Goal: Contribute content: Add original content to the website for others to see

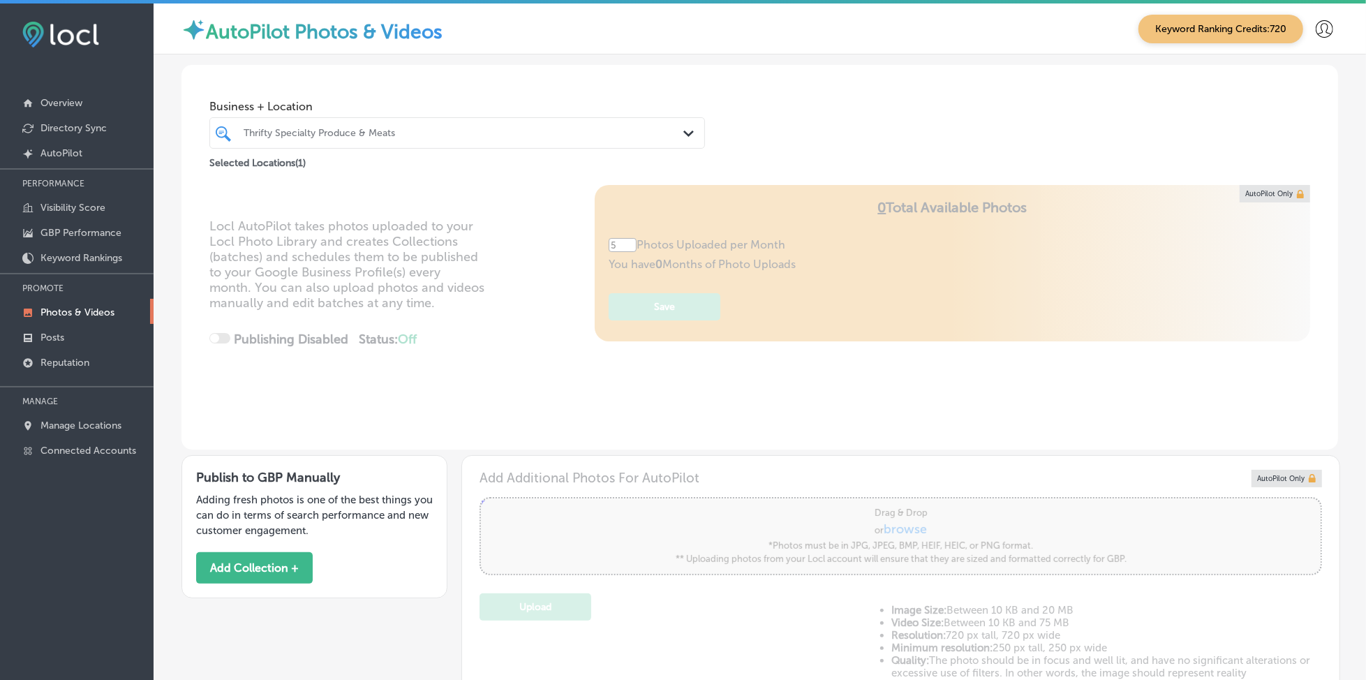
click at [433, 149] on div "Selected Locations ( 1 )" at bounding box center [456, 160] width 495 height 22
click at [572, 122] on div "Thrifty Specialty Produce & Meats" at bounding box center [457, 133] width 441 height 22
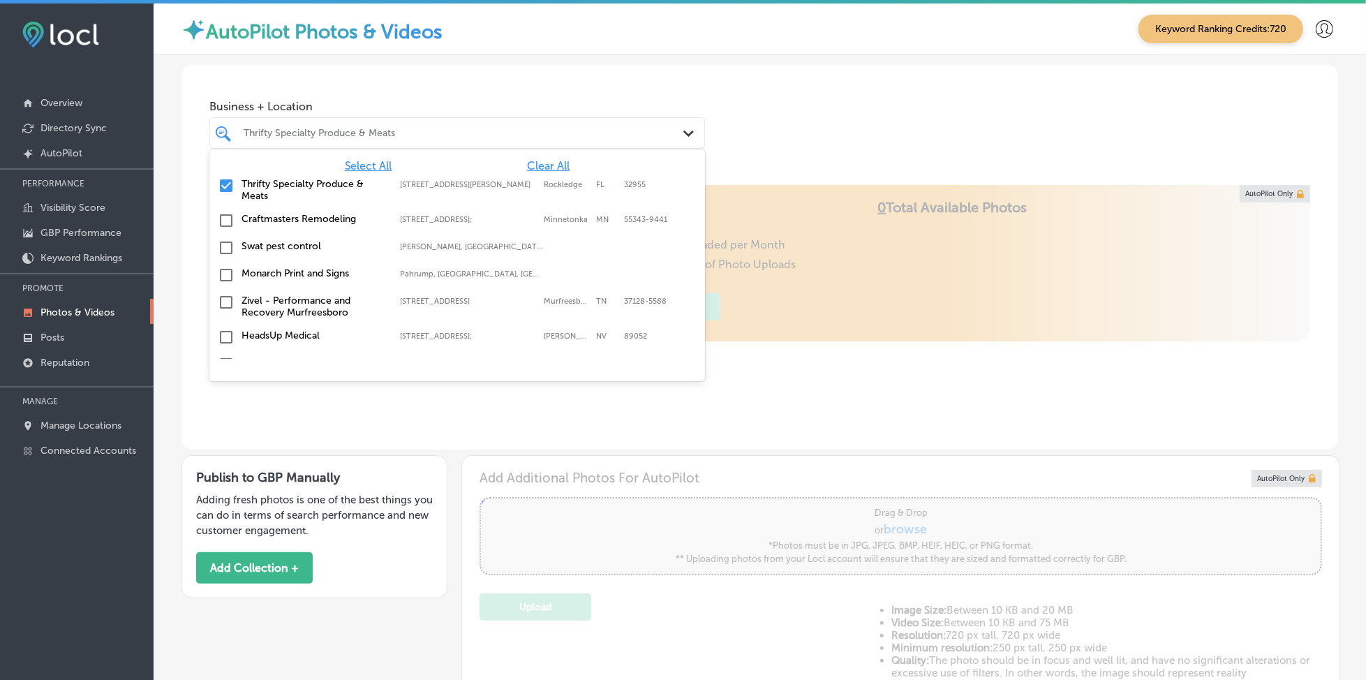
click at [527, 170] on span "Clear All" at bounding box center [548, 165] width 43 height 13
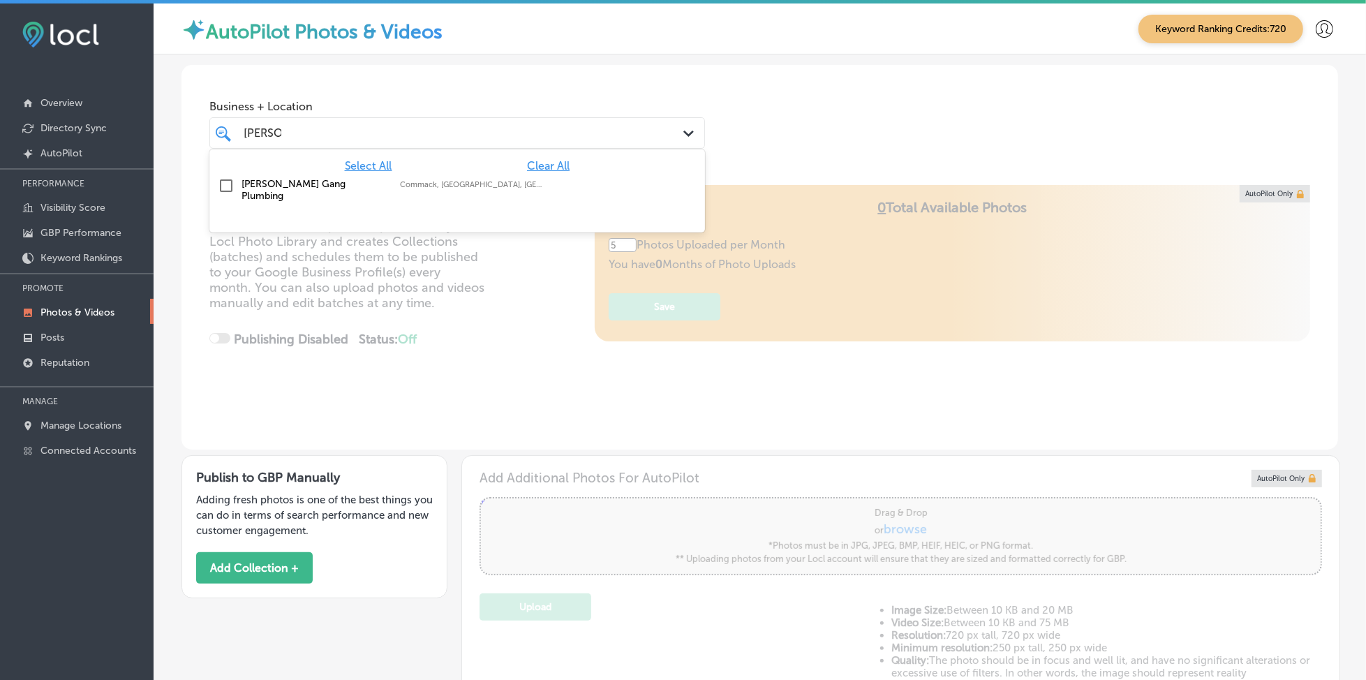
click at [230, 188] on input "checkbox" at bounding box center [226, 185] width 17 height 17
type input "[PERSON_NAME]"
click at [790, 142] on div "Business + Location option focused, 2 of 151. 2 results available for search te…" at bounding box center [759, 118] width 1156 height 106
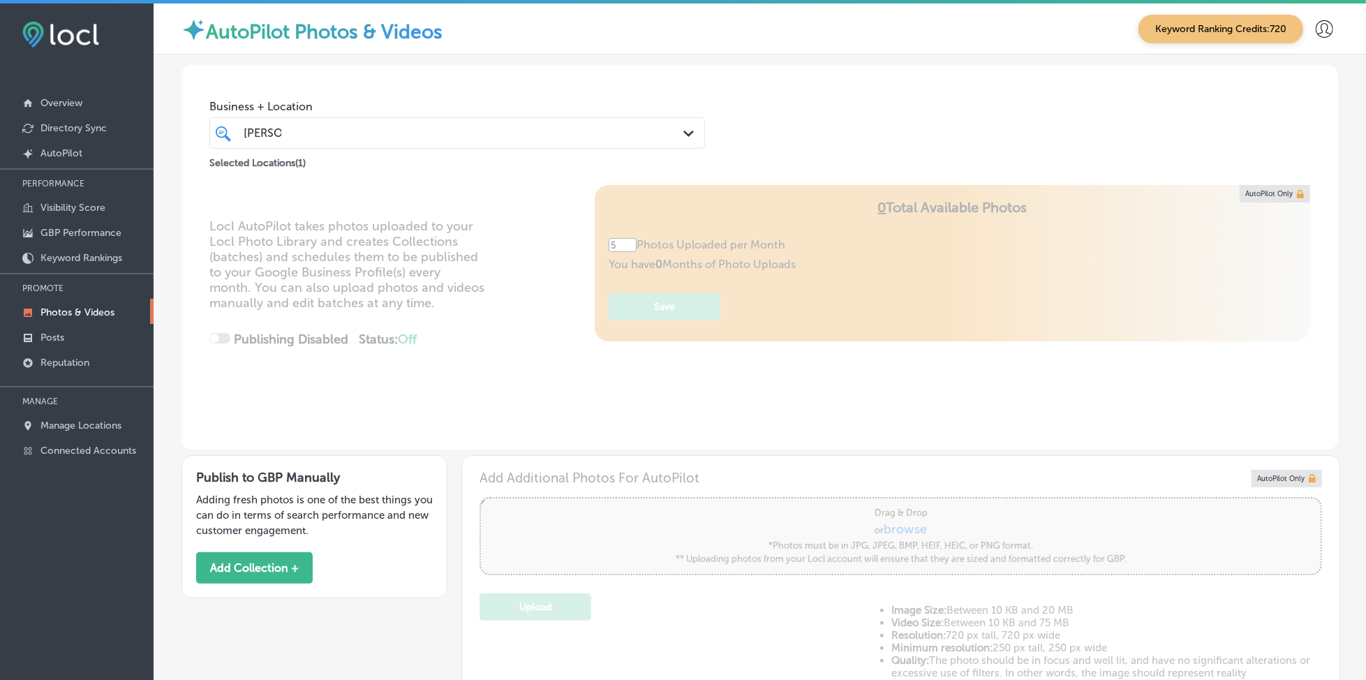
click at [398, 144] on div "[PERSON_NAME] [PERSON_NAME] Path Created with Sketch." at bounding box center [456, 132] width 495 height 31
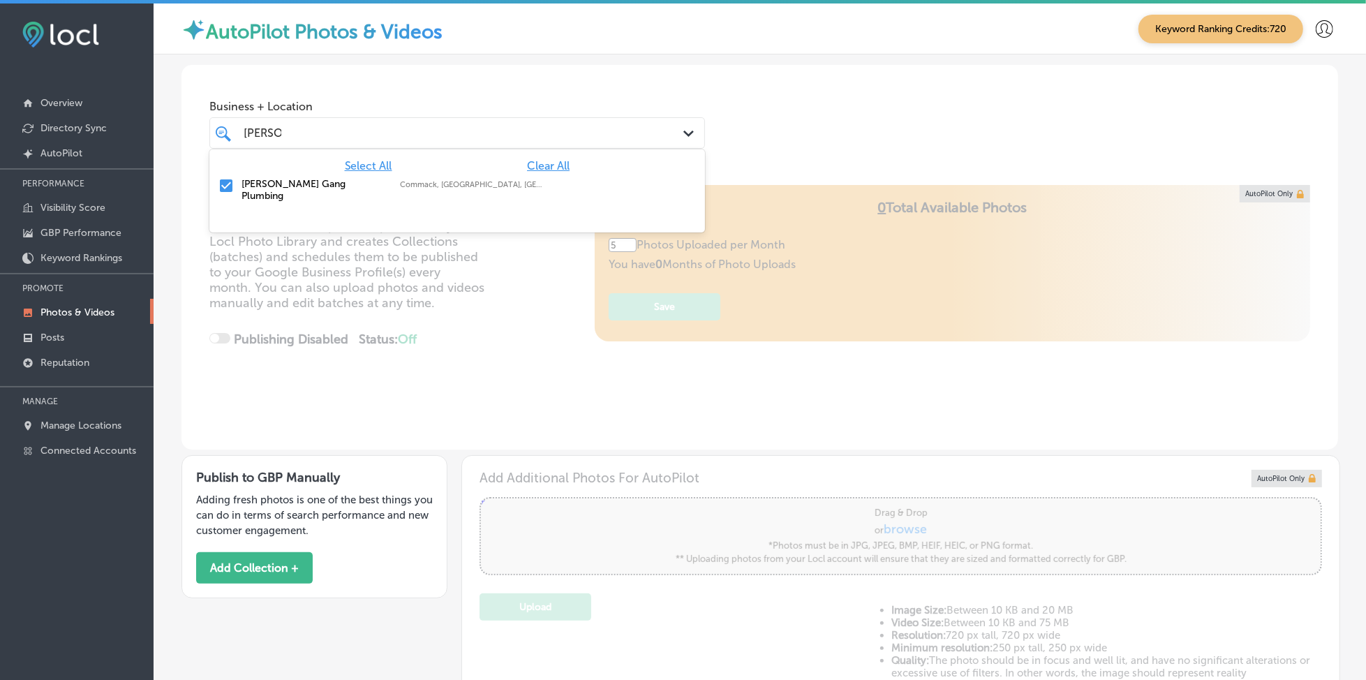
click at [398, 144] on div "[PERSON_NAME] [PERSON_NAME] Path Created with Sketch." at bounding box center [456, 132] width 495 height 31
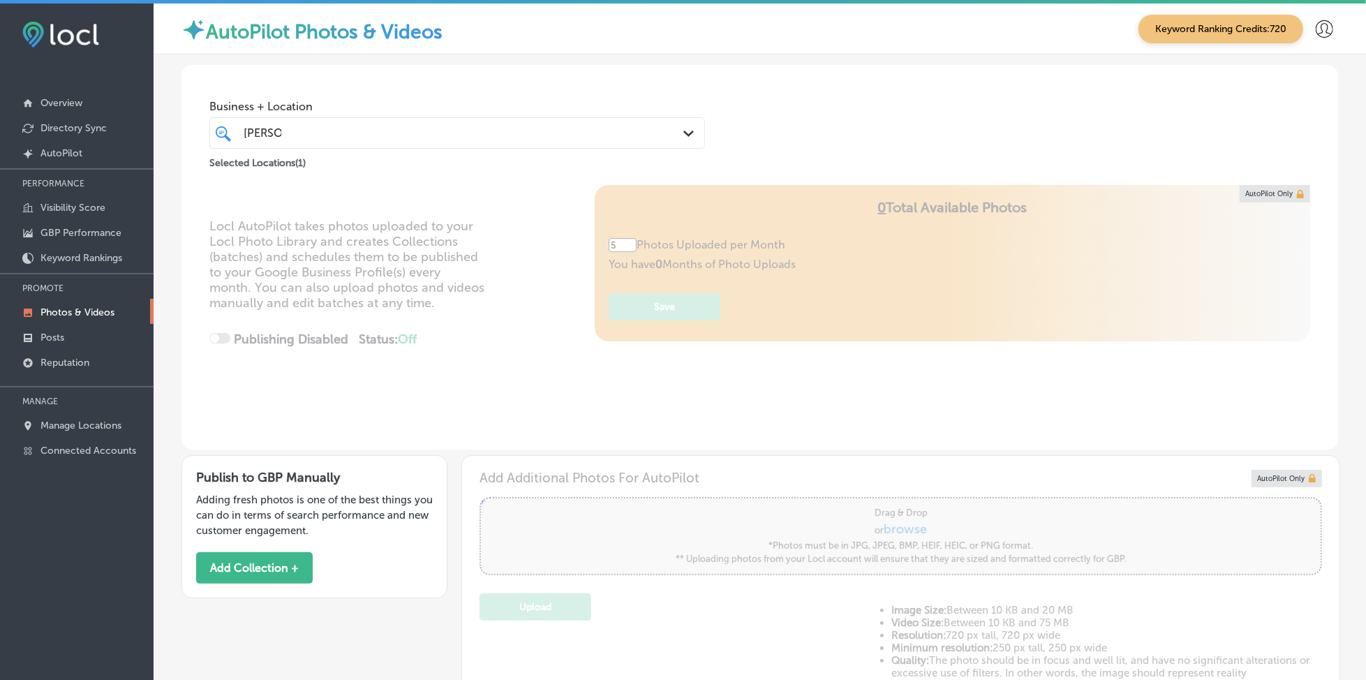
click at [398, 144] on div "[PERSON_NAME] [PERSON_NAME] Path Created with Sketch." at bounding box center [456, 132] width 495 height 31
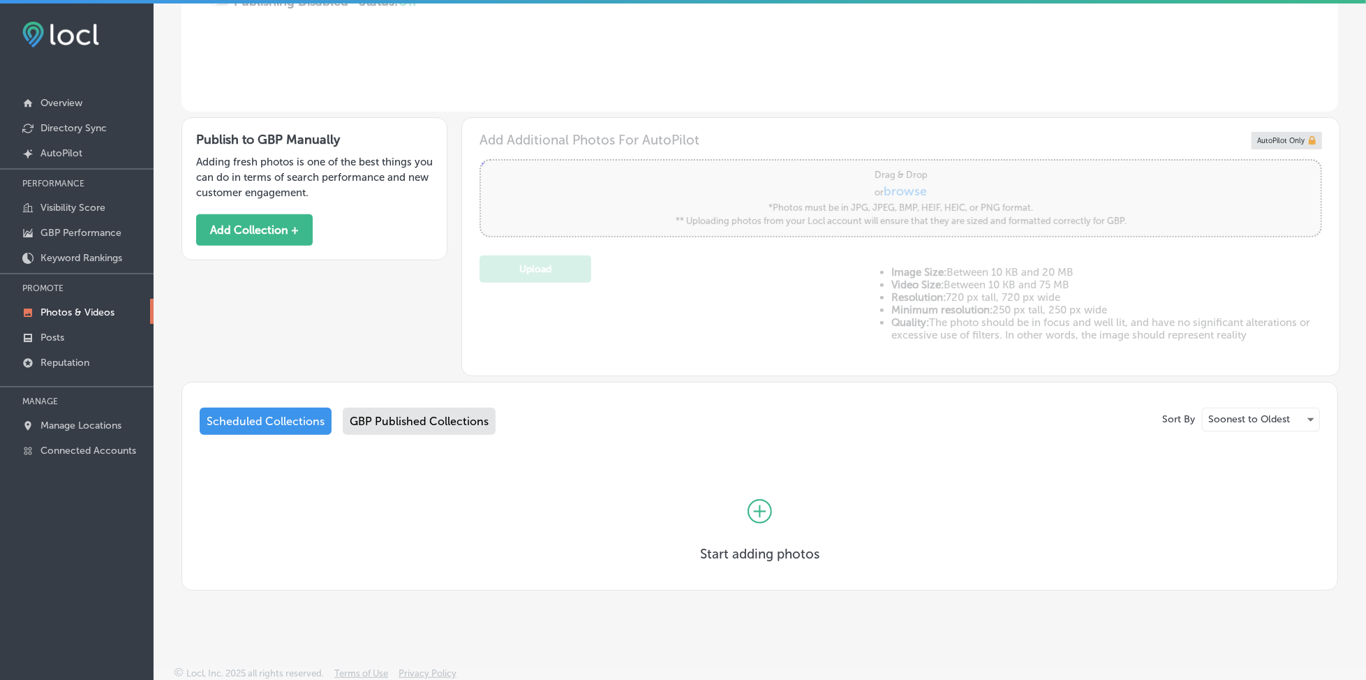
scroll to position [3, 0]
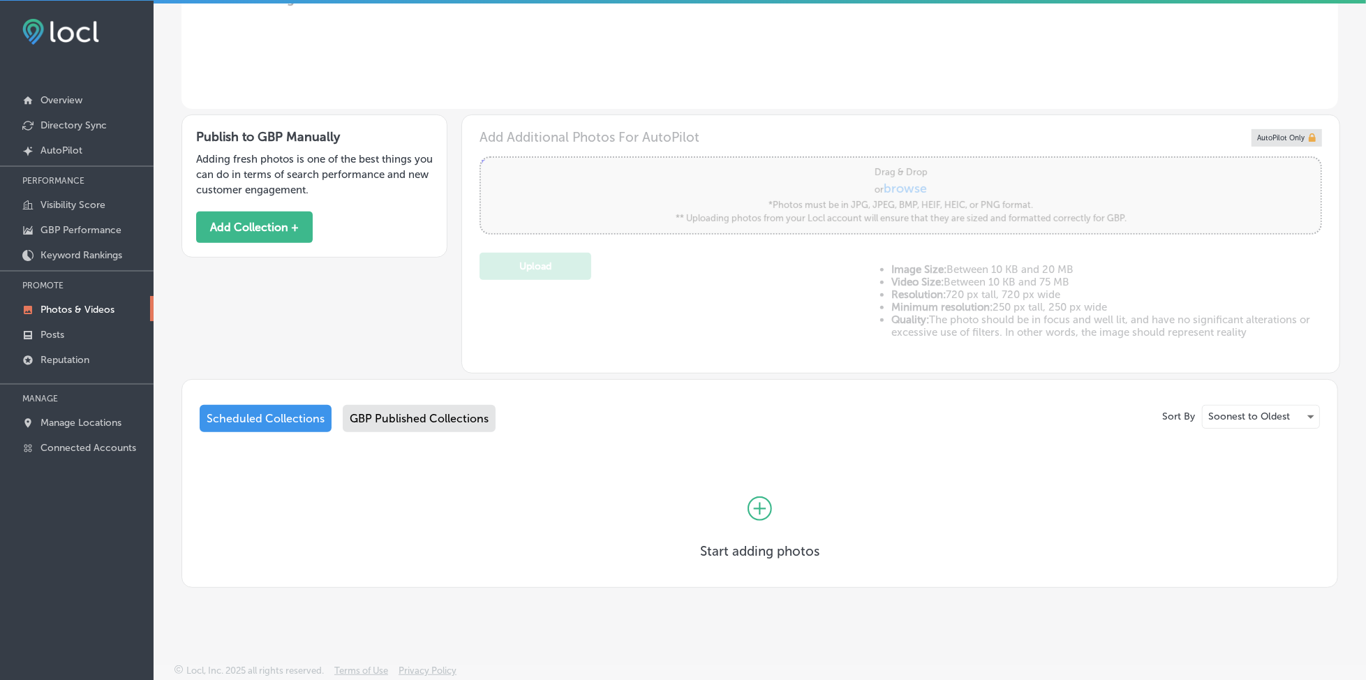
click at [381, 414] on div "GBP Published Collections" at bounding box center [419, 418] width 153 height 27
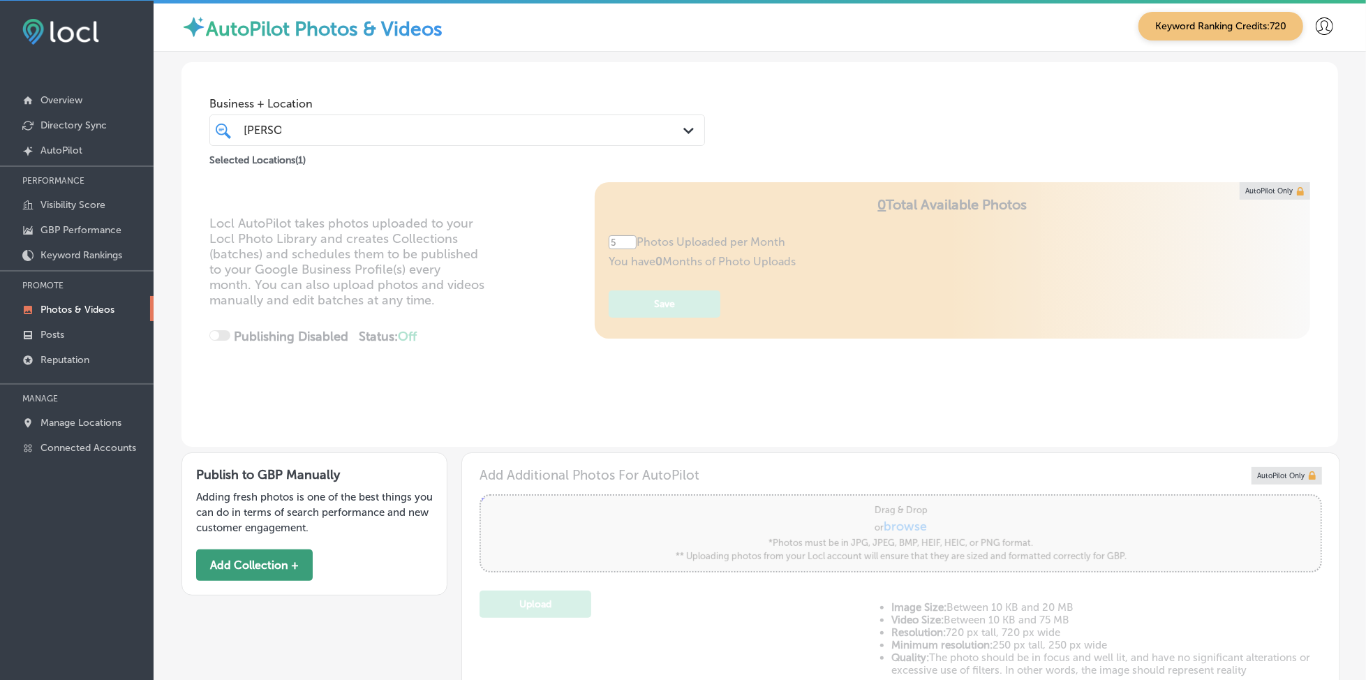
click at [291, 569] on button "Add Collection +" at bounding box center [254, 564] width 117 height 31
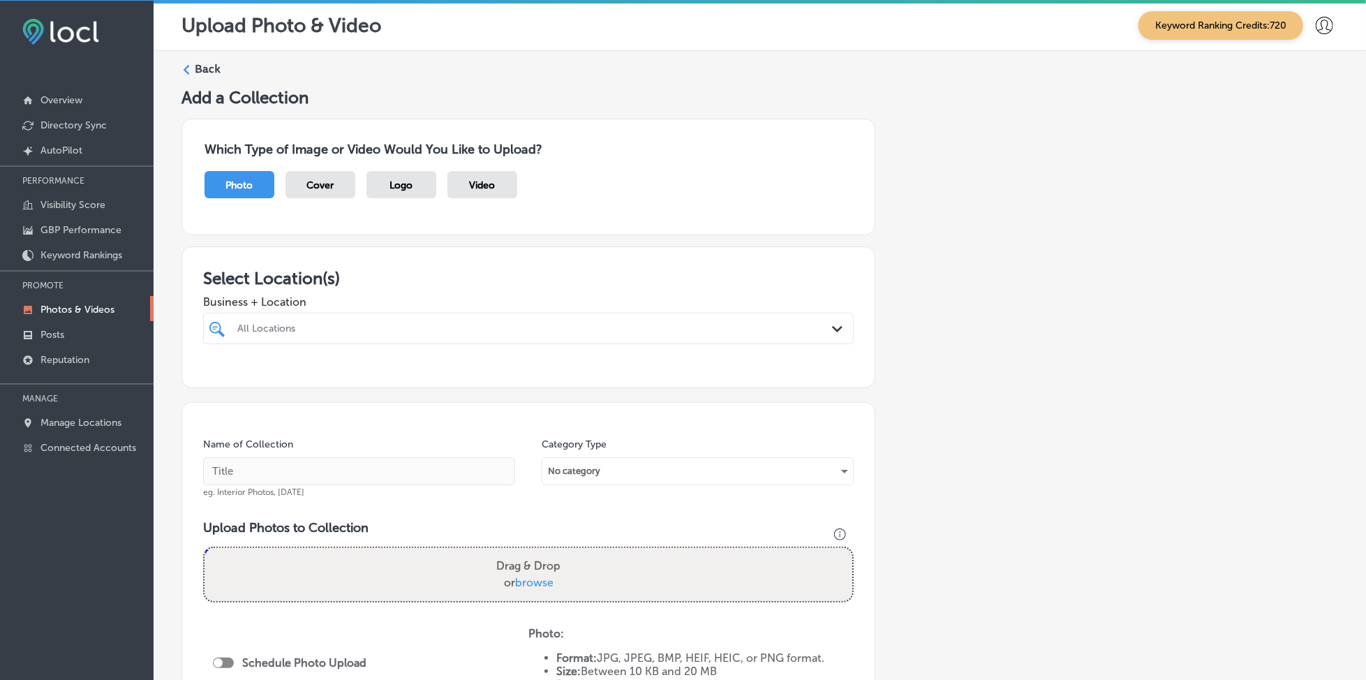
click at [617, 337] on div "All Locations" at bounding box center [528, 328] width 596 height 22
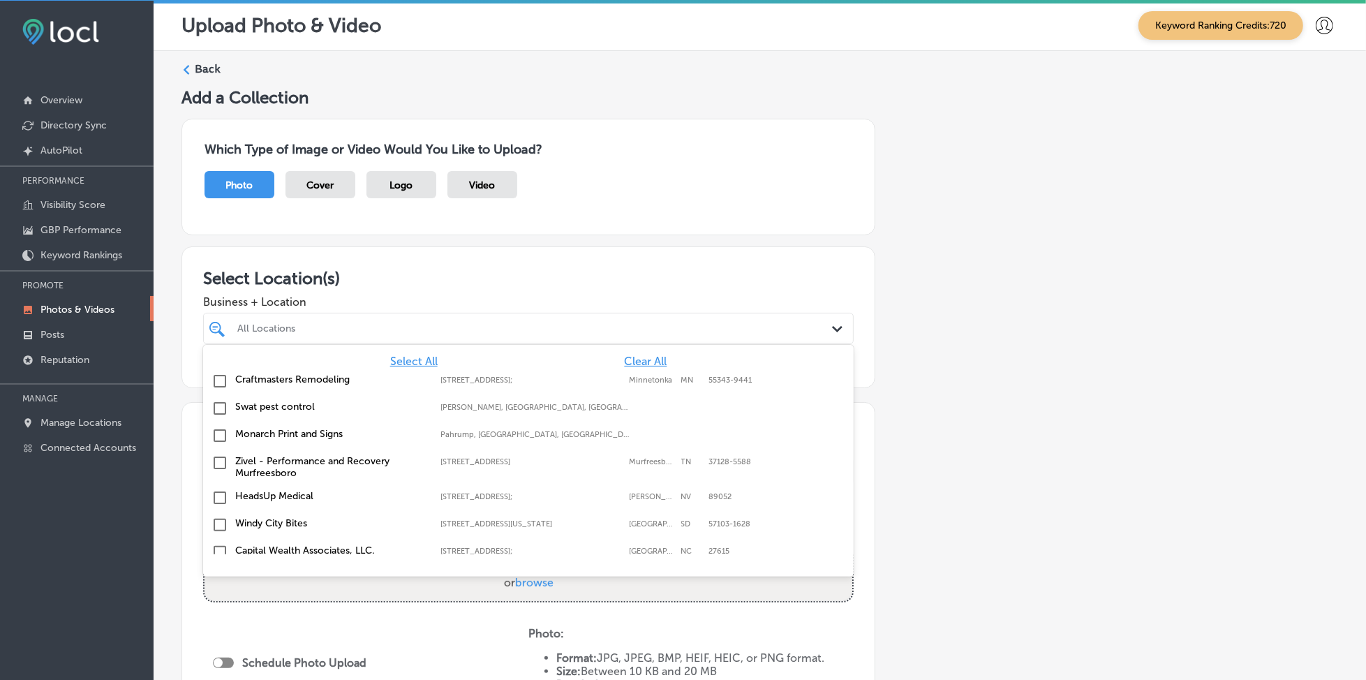
click at [630, 354] on span "Clear All" at bounding box center [645, 360] width 43 height 13
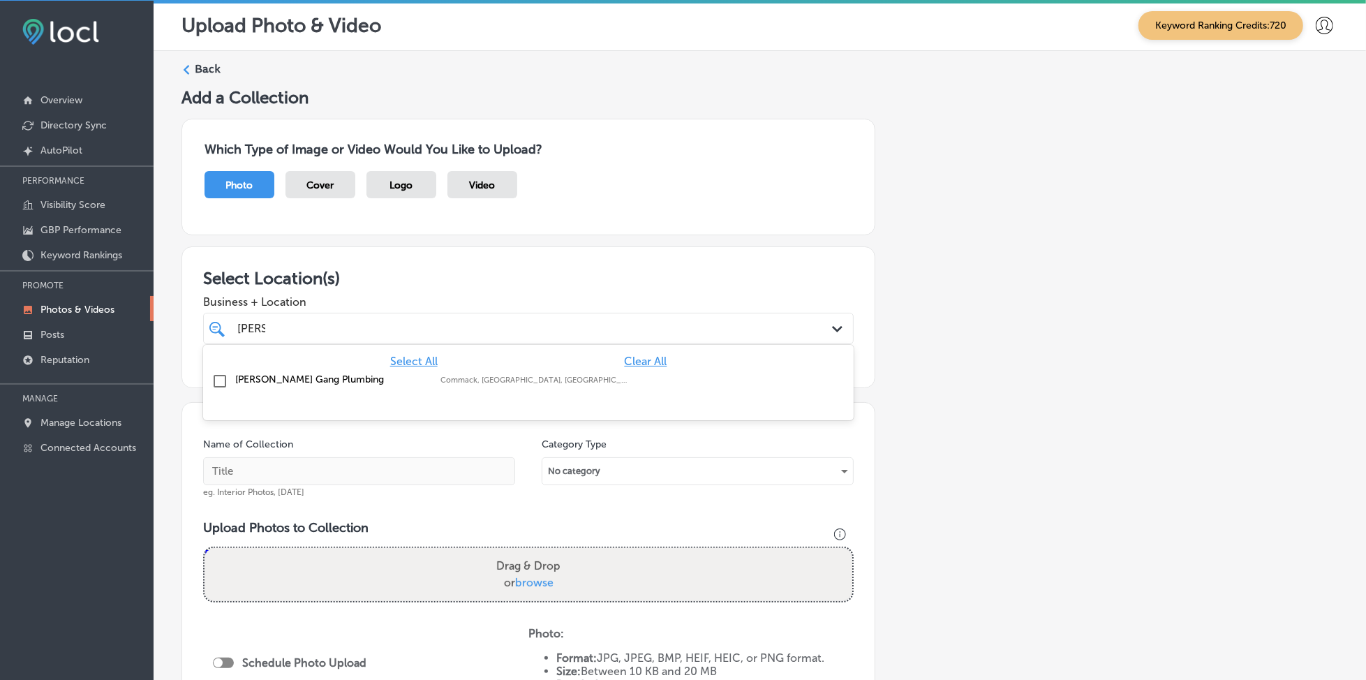
click at [276, 380] on label "[PERSON_NAME] Gang Plumbing" at bounding box center [330, 379] width 191 height 12
type input "[PERSON_NAME]"
click at [335, 304] on span "Business + Location" at bounding box center [528, 301] width 650 height 13
click at [329, 324] on div "[PERSON_NAME] [PERSON_NAME]" at bounding box center [499, 328] width 526 height 19
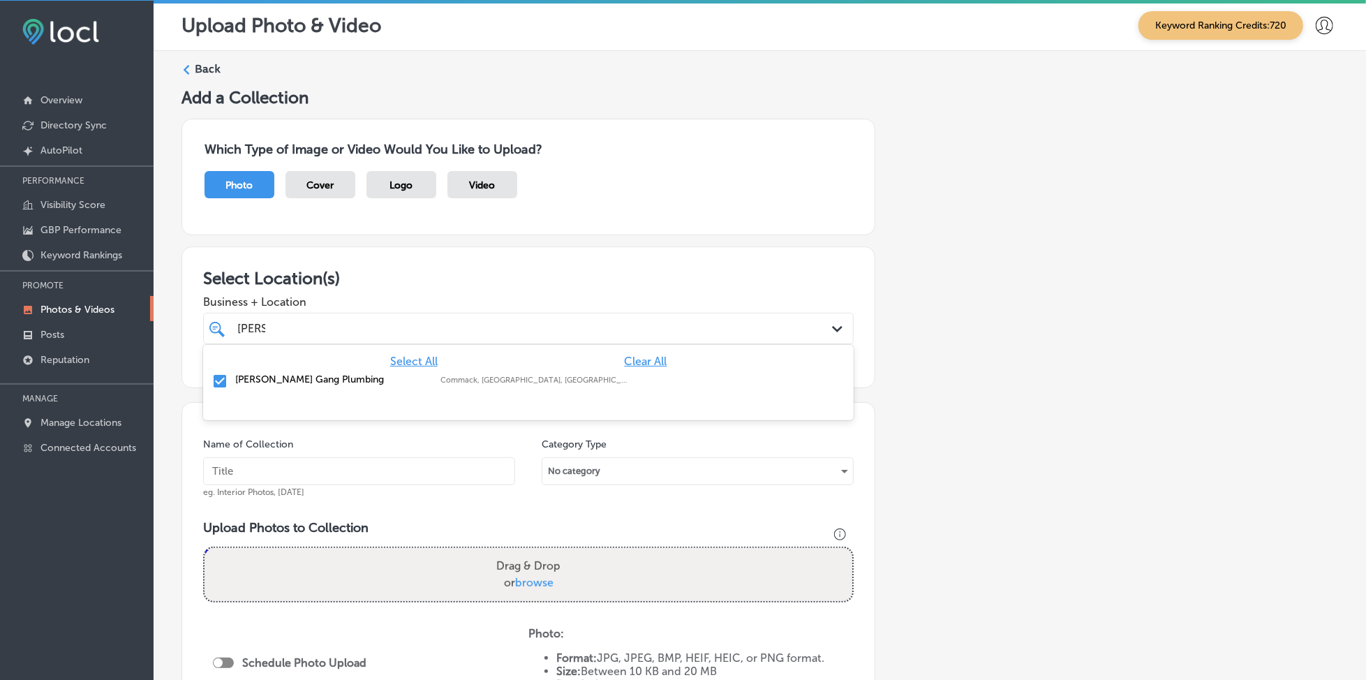
click at [329, 324] on div "[PERSON_NAME] [PERSON_NAME]" at bounding box center [499, 328] width 526 height 19
click at [329, 329] on div "[PERSON_NAME] [PERSON_NAME]" at bounding box center [499, 328] width 526 height 19
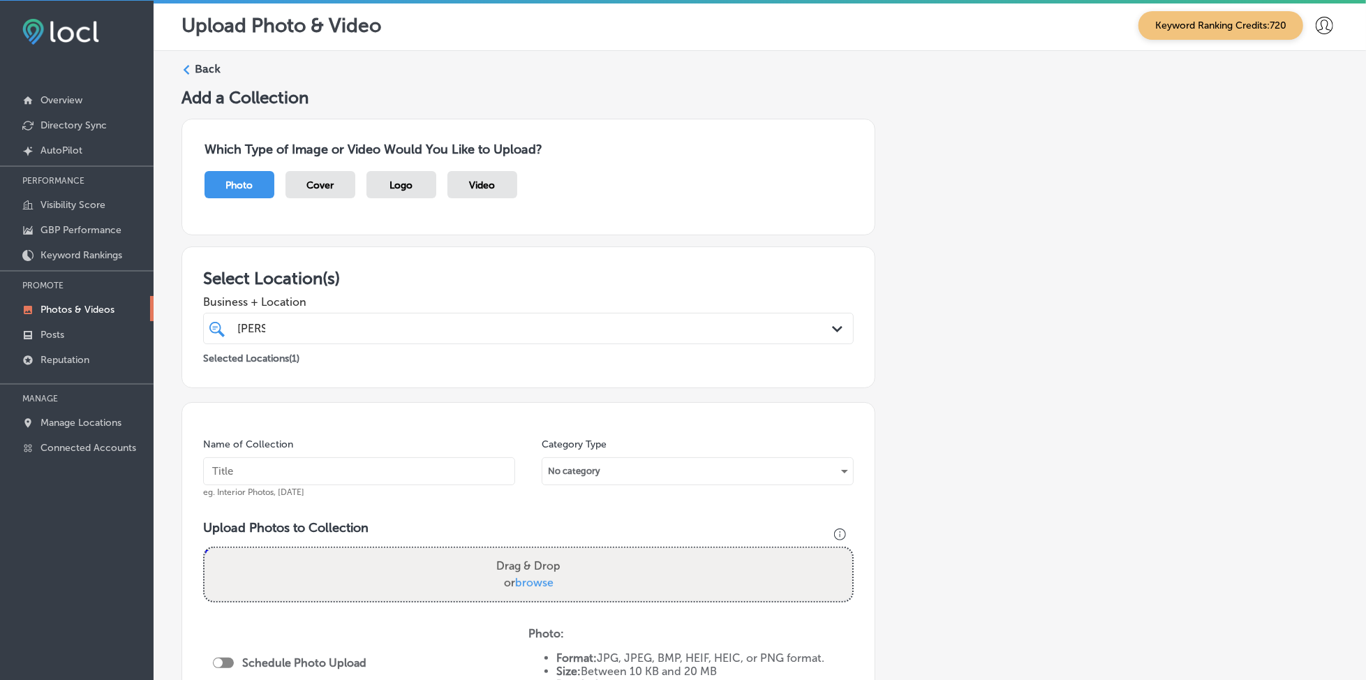
click at [329, 329] on div "[PERSON_NAME] [PERSON_NAME]" at bounding box center [499, 328] width 526 height 19
click at [329, 321] on div "[PERSON_NAME] [PERSON_NAME]" at bounding box center [499, 328] width 526 height 19
click at [325, 320] on div "[PERSON_NAME] [PERSON_NAME]" at bounding box center [499, 328] width 526 height 19
click at [323, 324] on div "[PERSON_NAME] [PERSON_NAME]" at bounding box center [499, 328] width 526 height 19
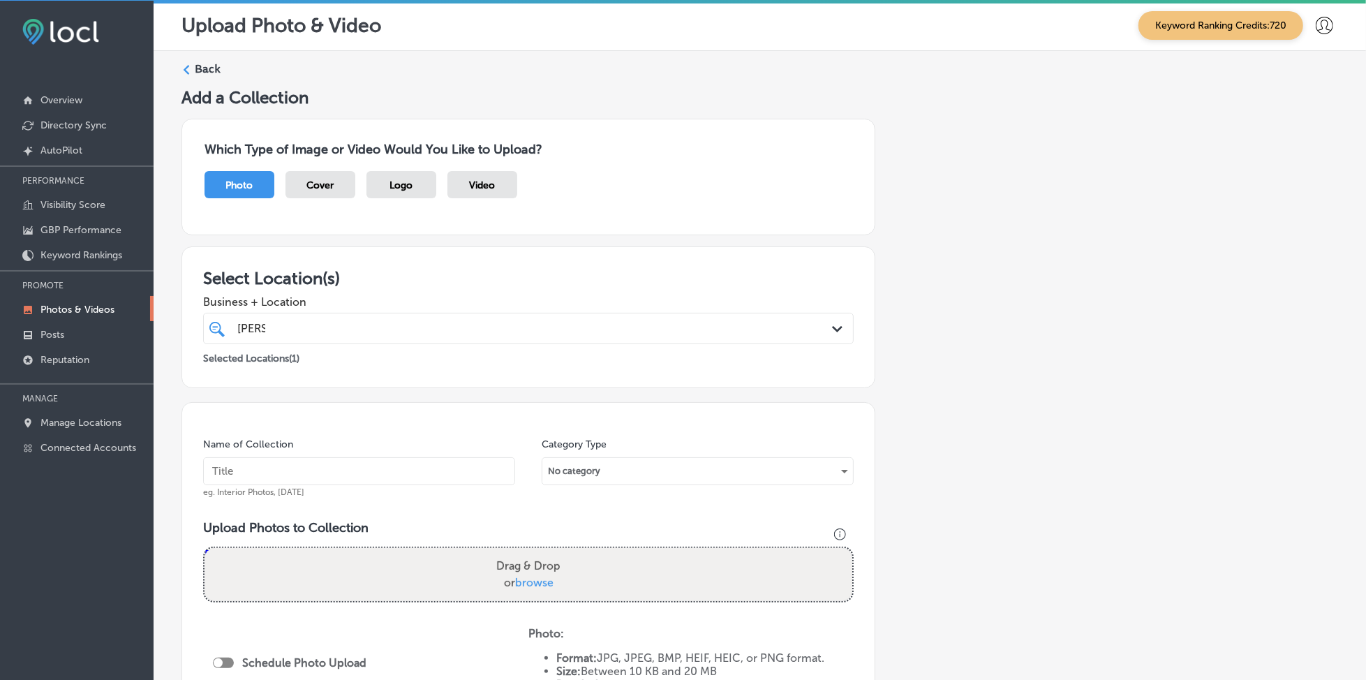
click at [264, 470] on input "text" at bounding box center [359, 471] width 312 height 28
click at [324, 472] on input "[PERSON_NAME]-gang-[DATE]" at bounding box center [359, 471] width 312 height 28
type input "[PERSON_NAME]-gang-[DATE]"
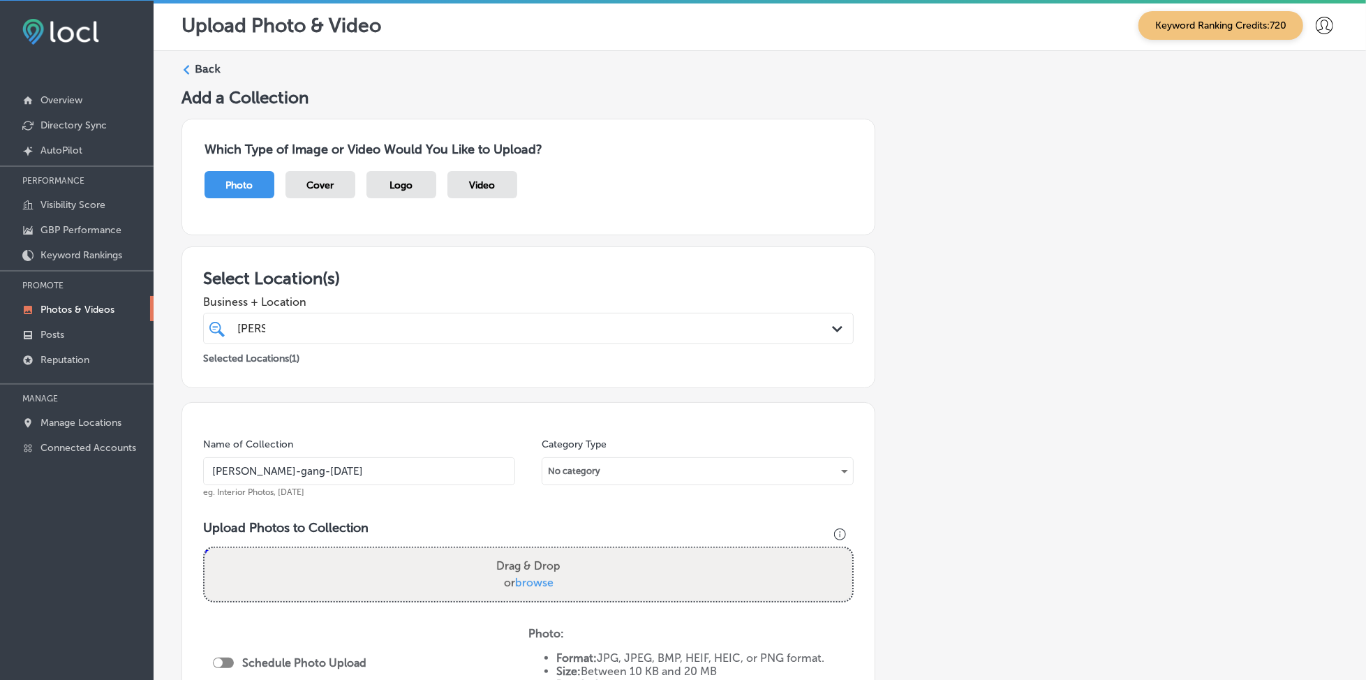
click at [319, 329] on div "[PERSON_NAME] [PERSON_NAME]" at bounding box center [499, 328] width 526 height 19
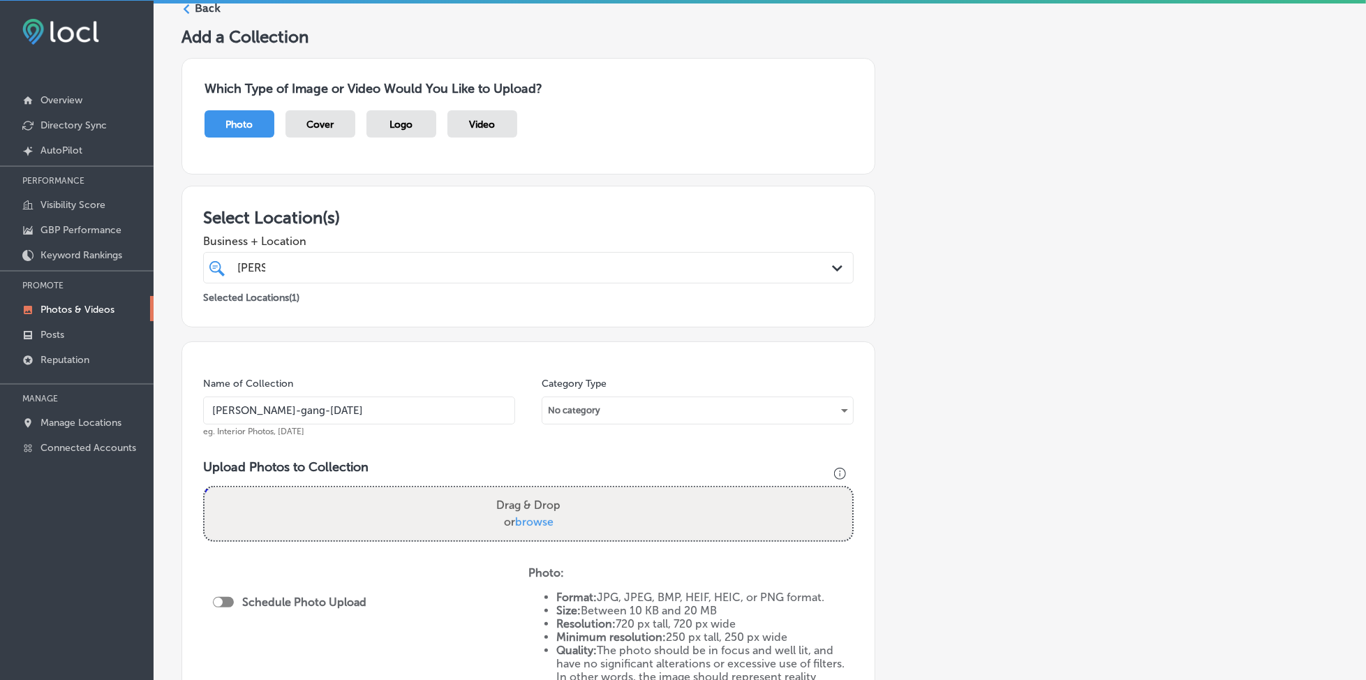
scroll to position [93, 0]
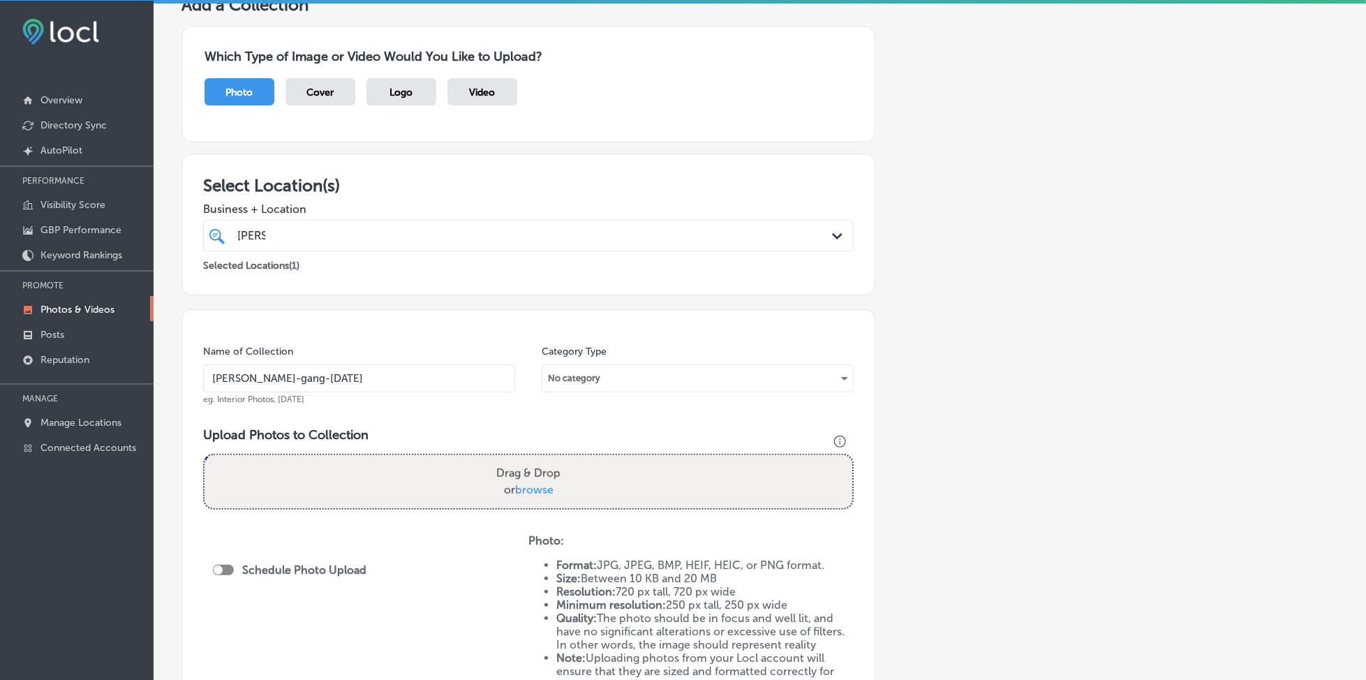
click at [535, 490] on span "browse" at bounding box center [534, 489] width 38 height 13
click at [535, 459] on input "Drag & Drop or browse" at bounding box center [528, 457] width 648 height 4
type input "C:\fakepath\plumbing-services-[PERSON_NAME]-gang-plumbing-long-island-[GEOGRAPH…"
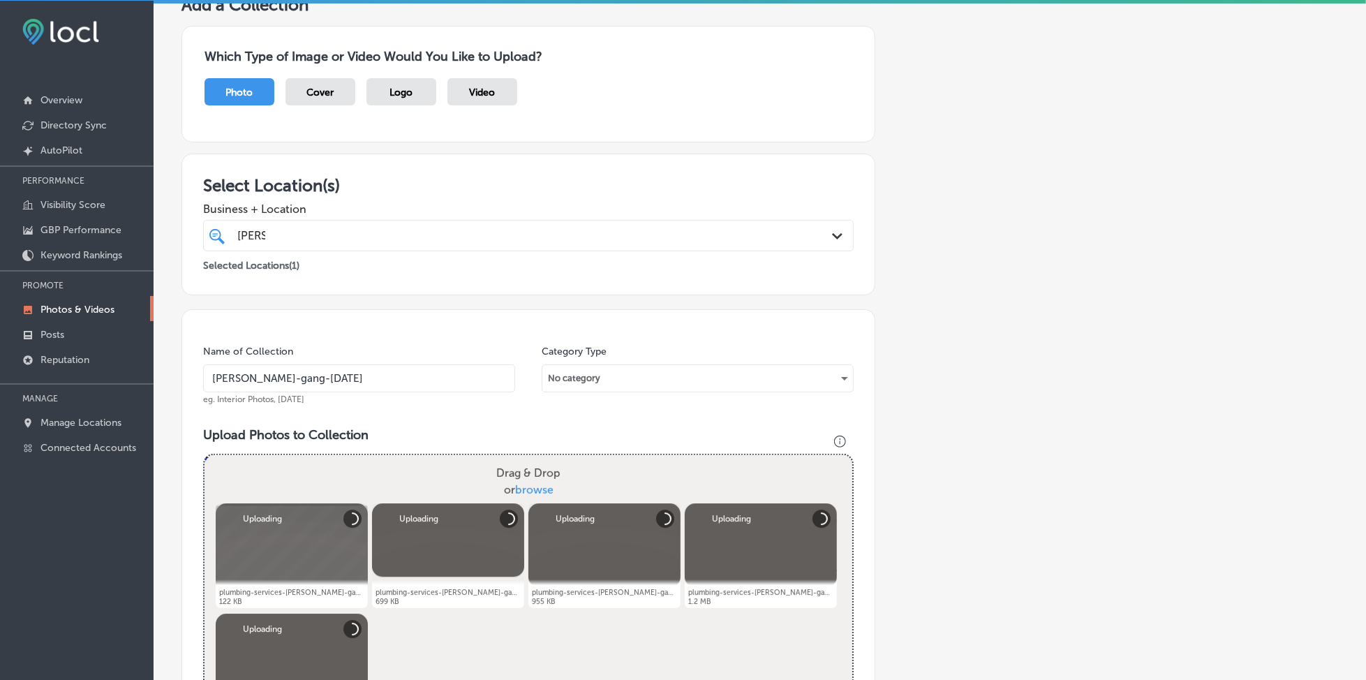
scroll to position [465, 0]
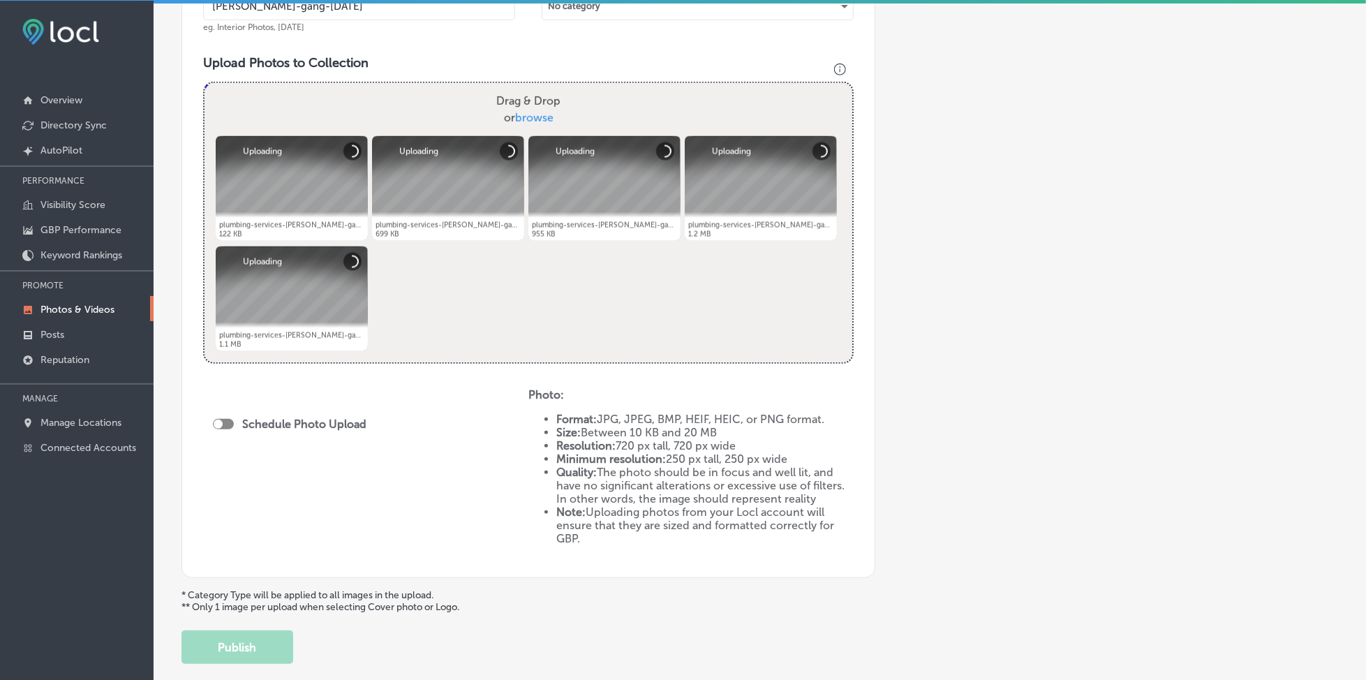
click at [227, 419] on div at bounding box center [223, 424] width 21 height 10
checkbox input "true"
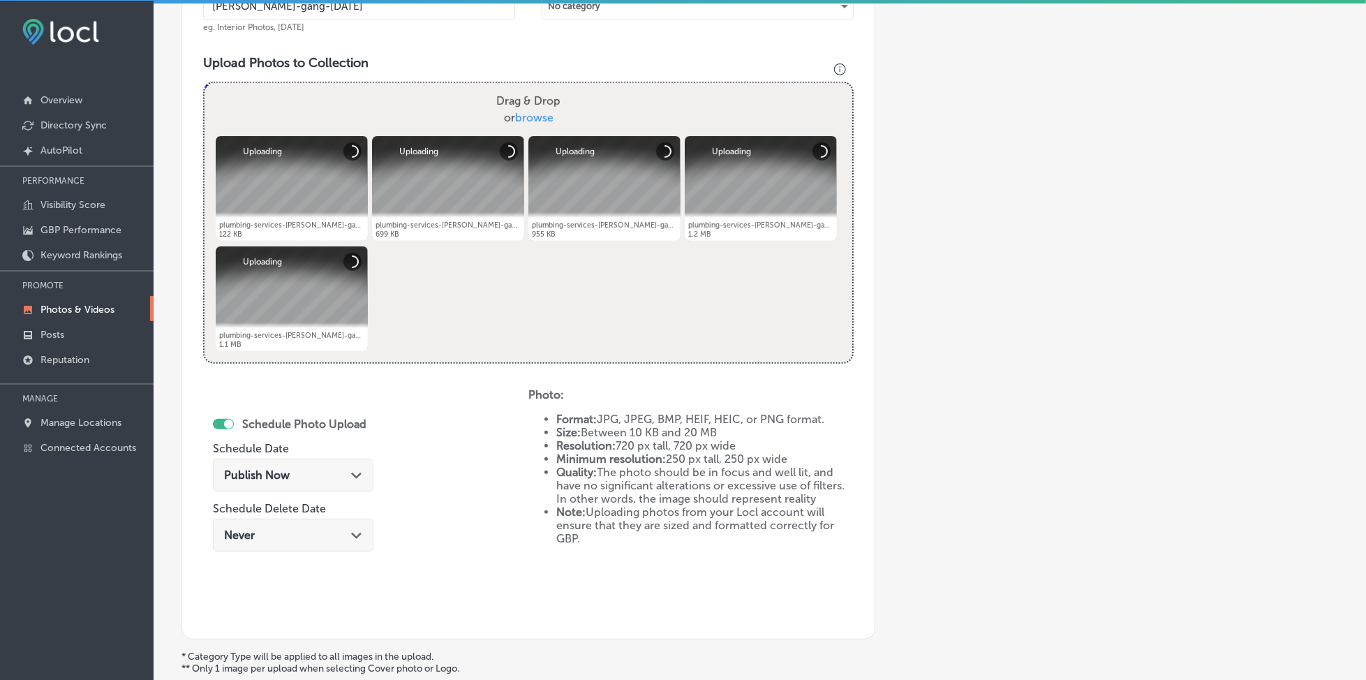
click at [257, 468] on span "Publish Now" at bounding box center [257, 474] width 66 height 13
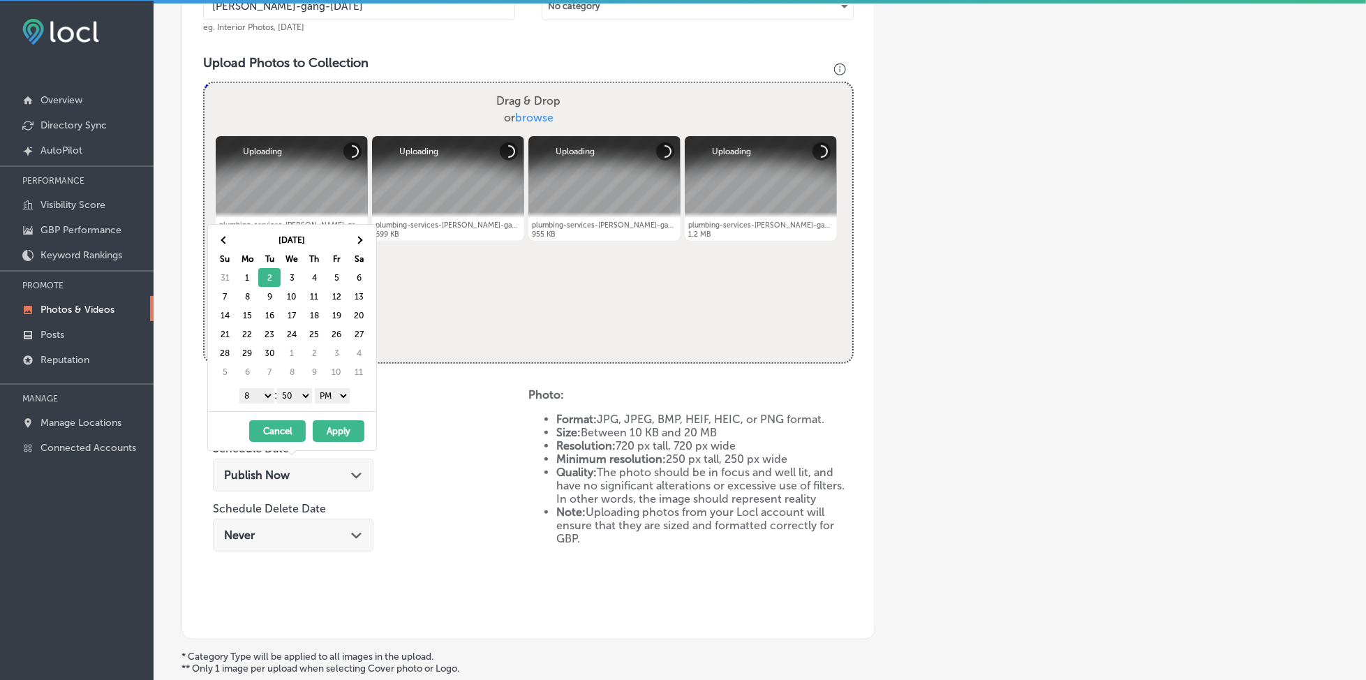
click at [265, 394] on select "1 2 3 4 5 6 7 8 9 10 11 12" at bounding box center [256, 395] width 35 height 15
click at [300, 391] on select "00 10 20 30 40 50" at bounding box center [294, 395] width 35 height 15
click at [350, 430] on button "Apply" at bounding box center [339, 431] width 52 height 22
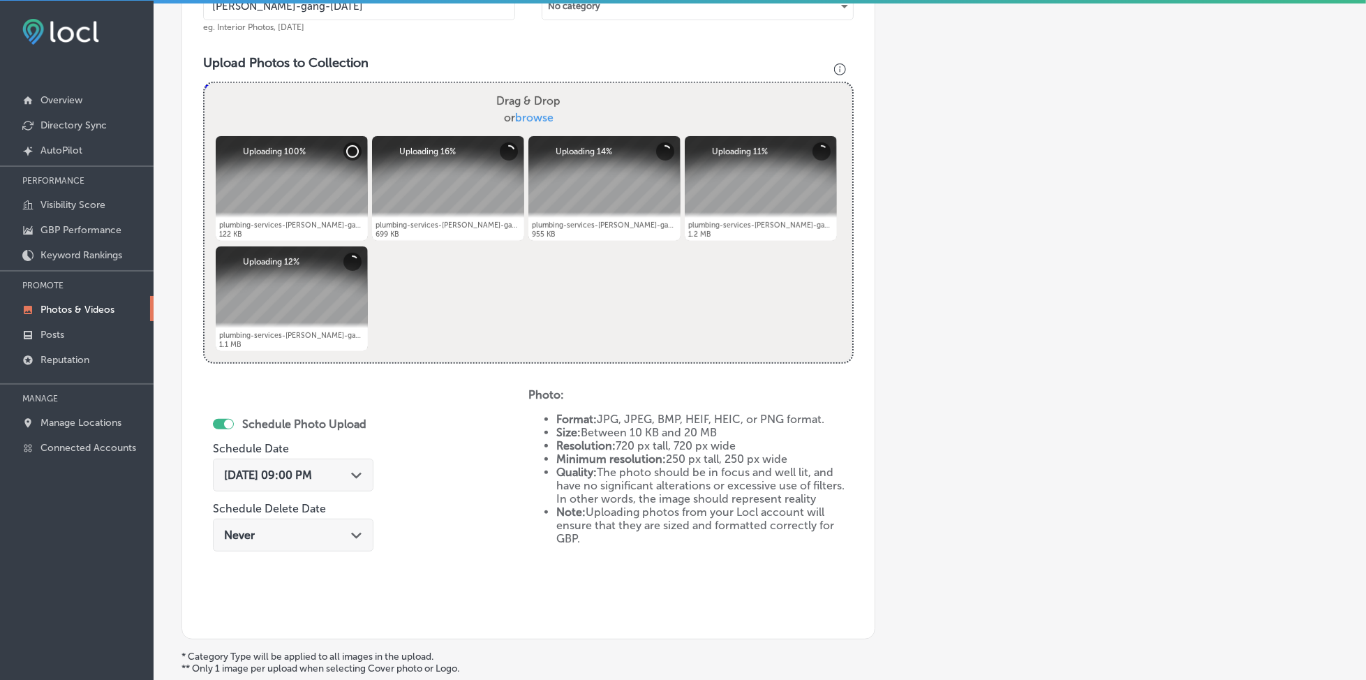
click at [290, 479] on div "[DATE] 09:00 PM Path Created with Sketch." at bounding box center [293, 474] width 160 height 33
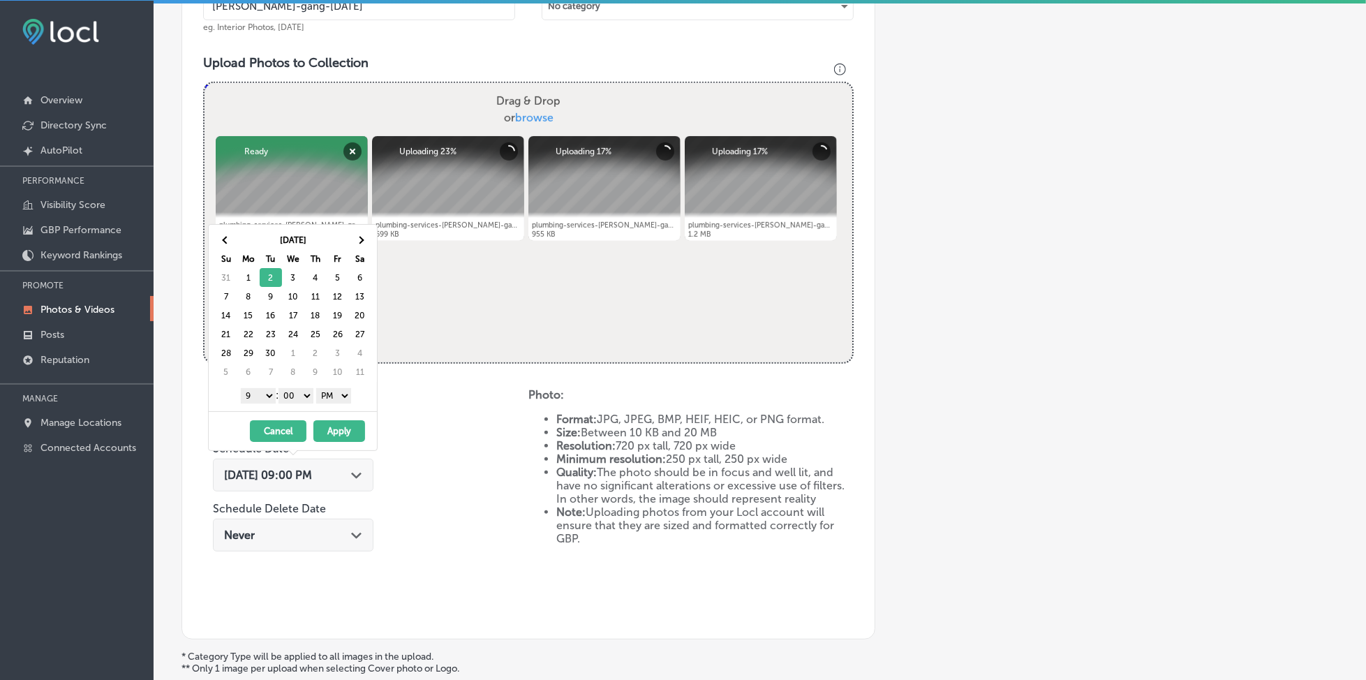
click at [297, 470] on span "[DATE] 09:00 PM" at bounding box center [268, 474] width 88 height 13
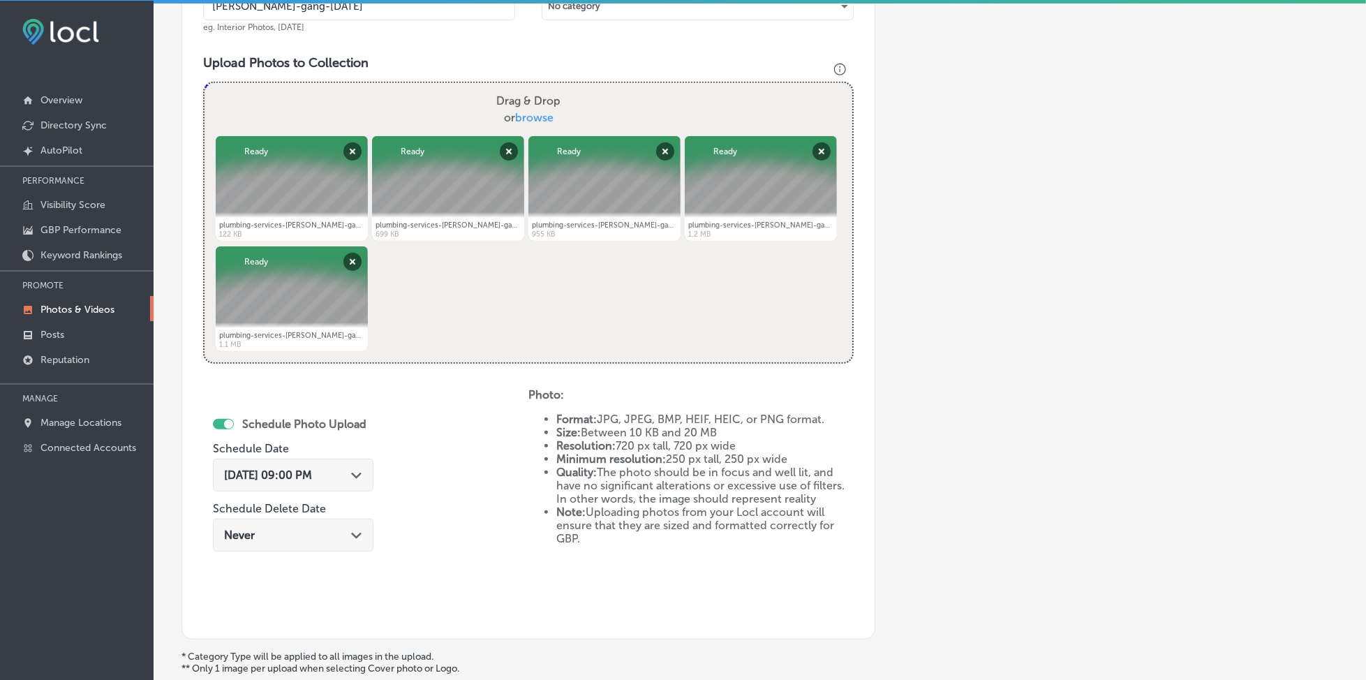
click at [290, 475] on span "[DATE] 09:00 PM" at bounding box center [268, 474] width 88 height 13
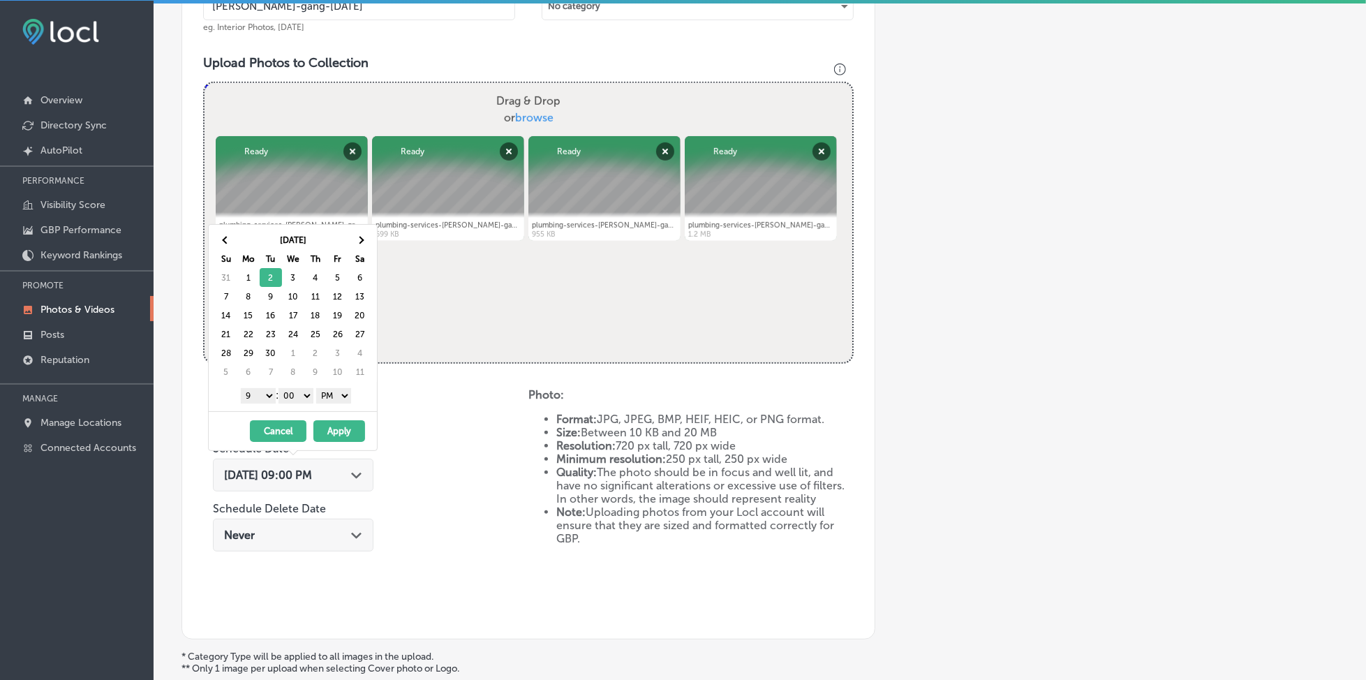
click at [290, 475] on span "[DATE] 09:00 PM" at bounding box center [268, 474] width 88 height 13
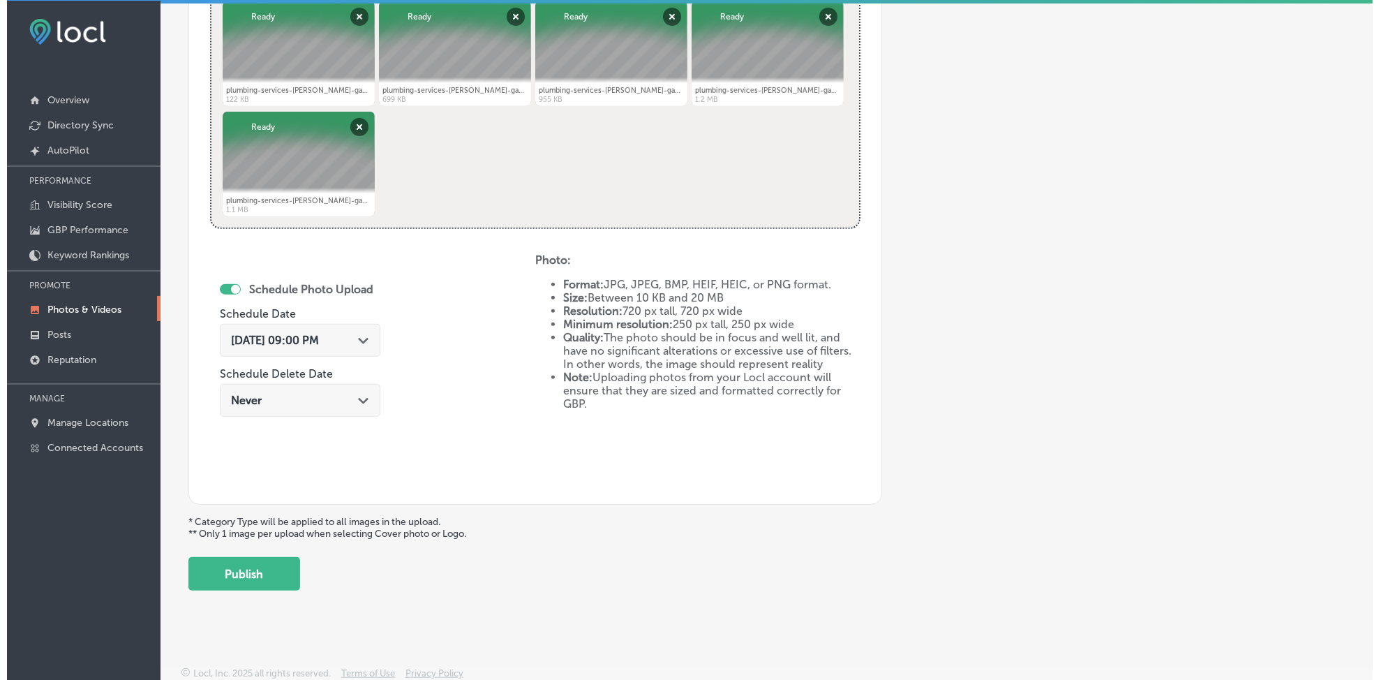
scroll to position [601, 0]
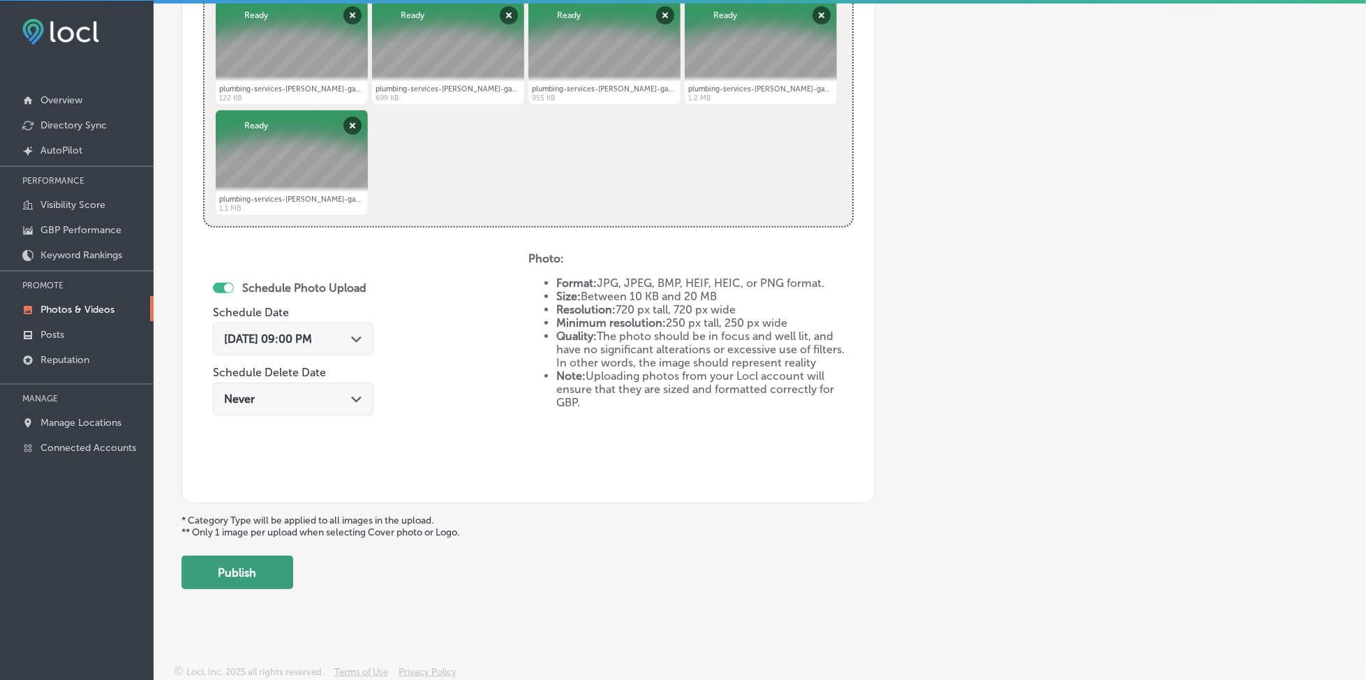
click at [252, 567] on button "Publish" at bounding box center [237, 571] width 112 height 33
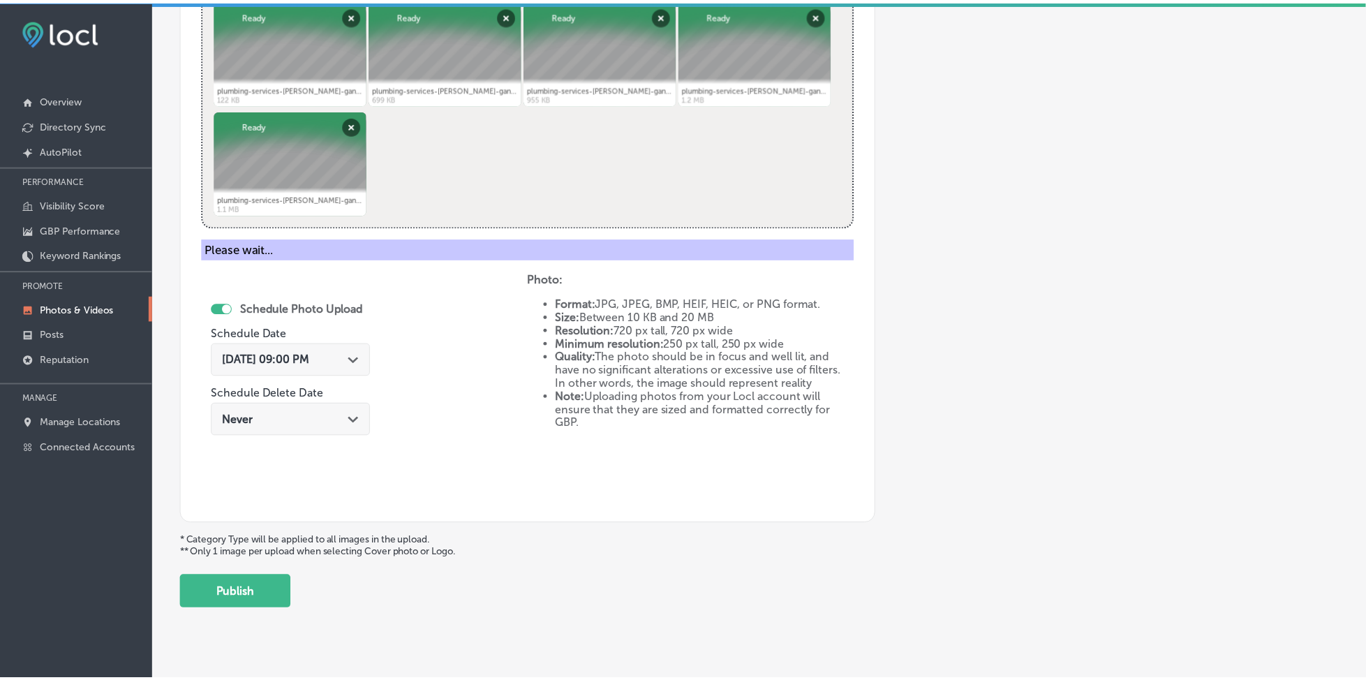
scroll to position [375, 0]
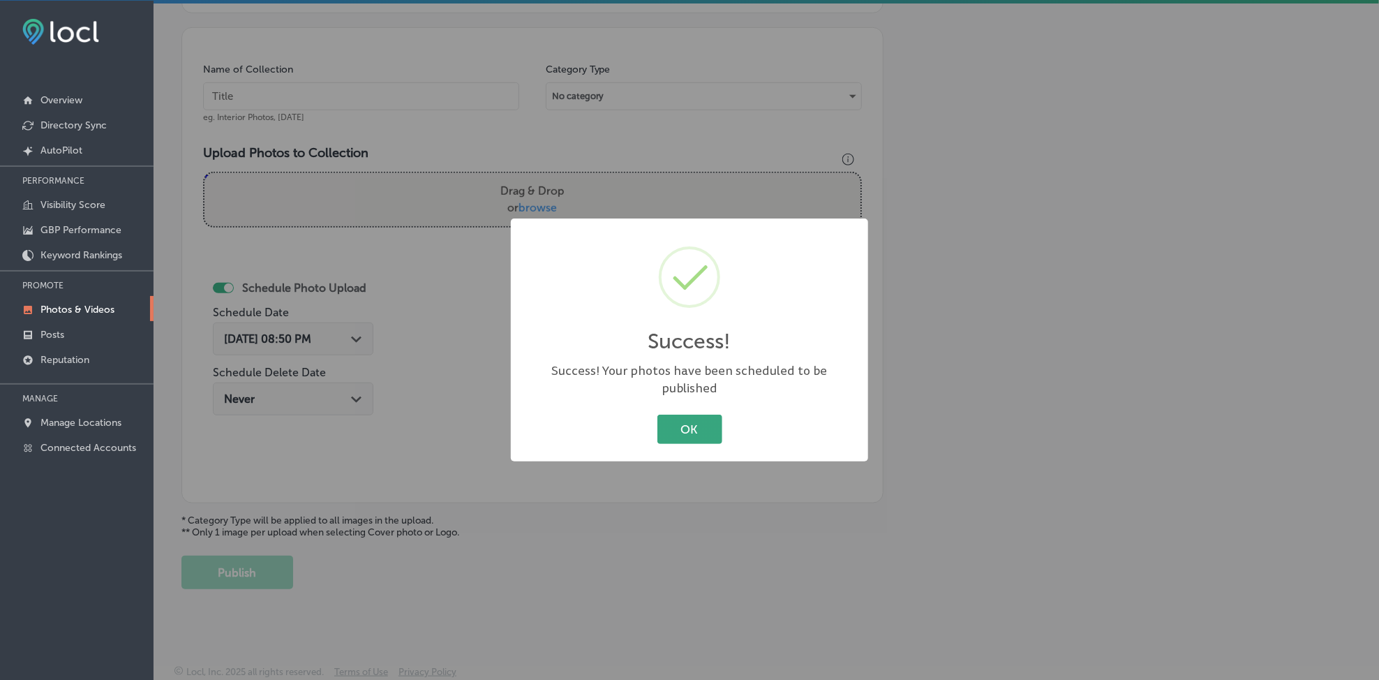
click at [686, 417] on button "OK" at bounding box center [689, 428] width 65 height 29
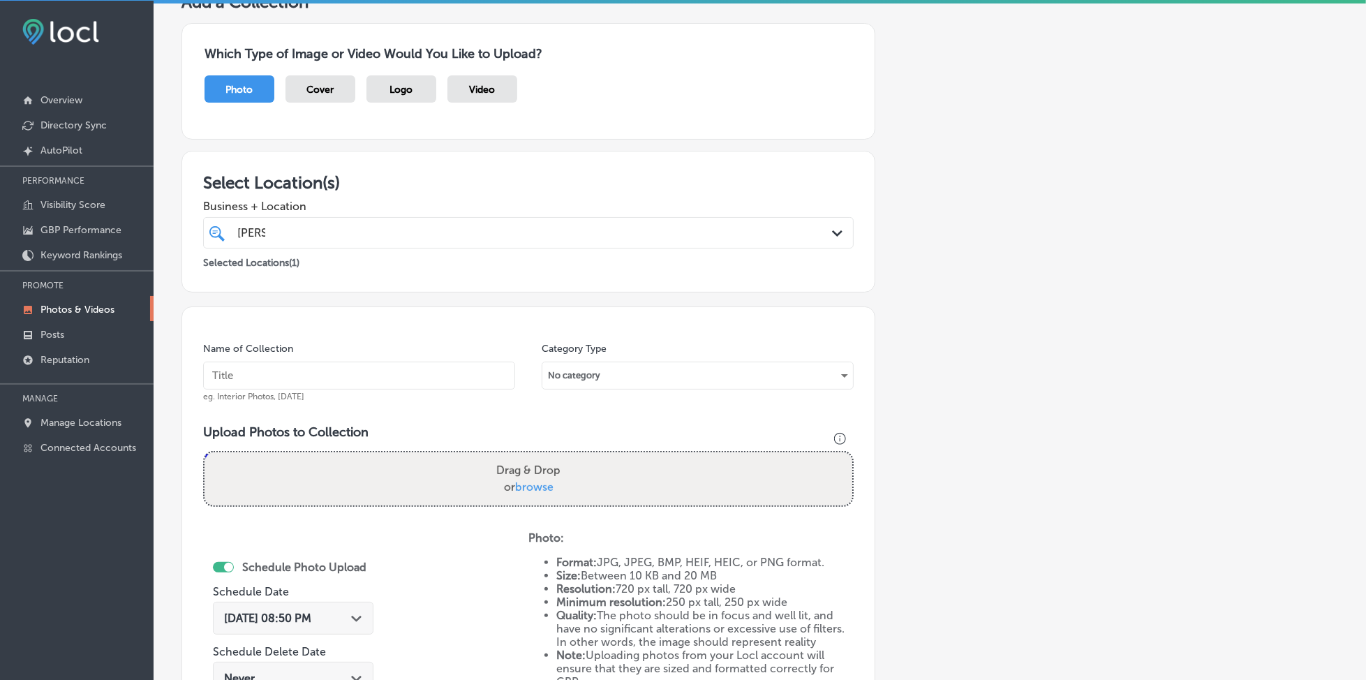
scroll to position [3, 0]
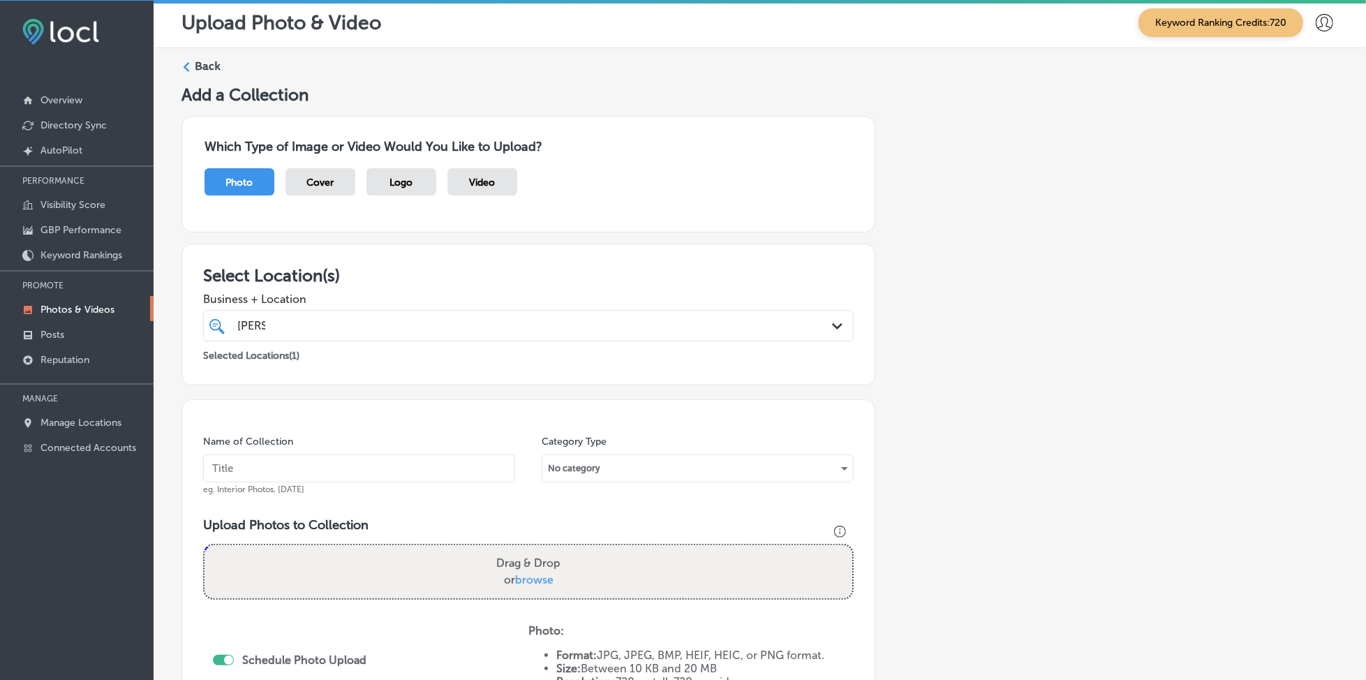
click at [423, 322] on div "[PERSON_NAME] [PERSON_NAME]" at bounding box center [499, 325] width 526 height 19
click at [357, 472] on input "text" at bounding box center [359, 468] width 312 height 28
paste input "[PERSON_NAME]-gang-[DATE]"
type input "[PERSON_NAME]-gang-[DATE]"
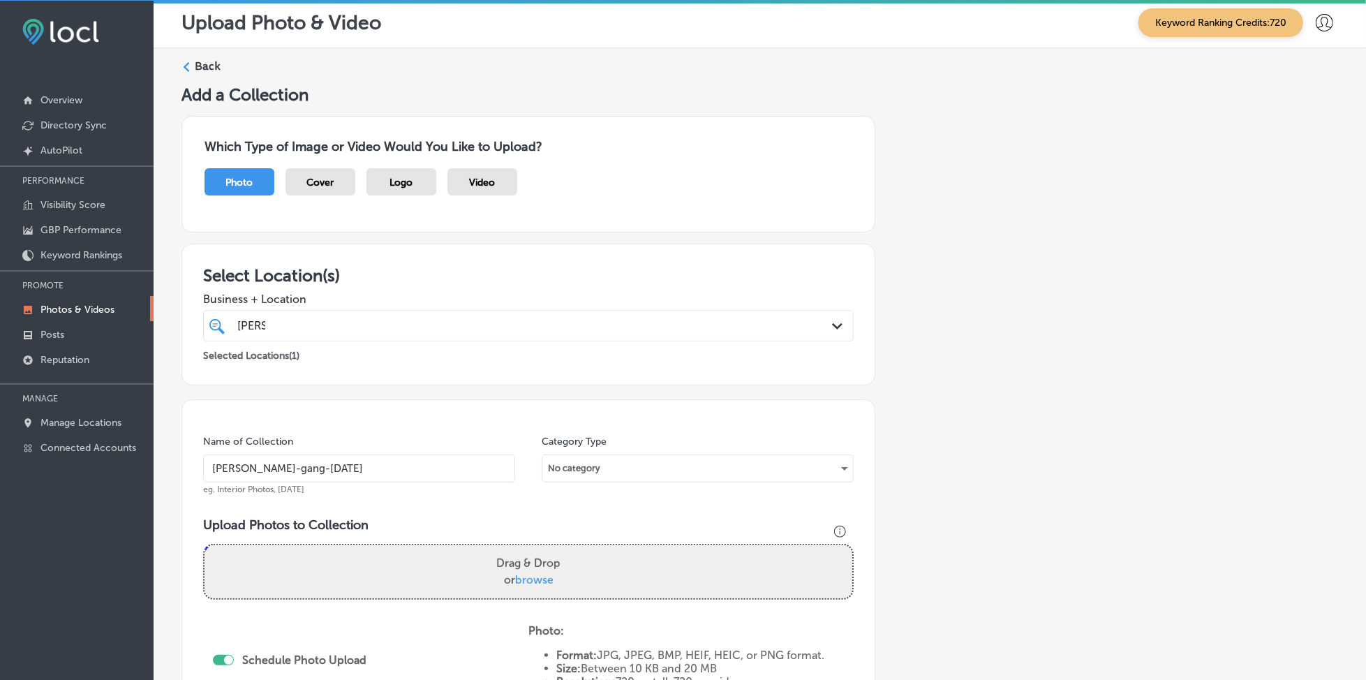
click at [532, 578] on span "browse" at bounding box center [534, 579] width 38 height 13
click at [532, 549] on input "Drag & Drop or browse" at bounding box center [528, 547] width 648 height 4
type input "C:\fakepath\plumbing-services-[PERSON_NAME]-gang-plumbing-long-island-[GEOGRAPH…"
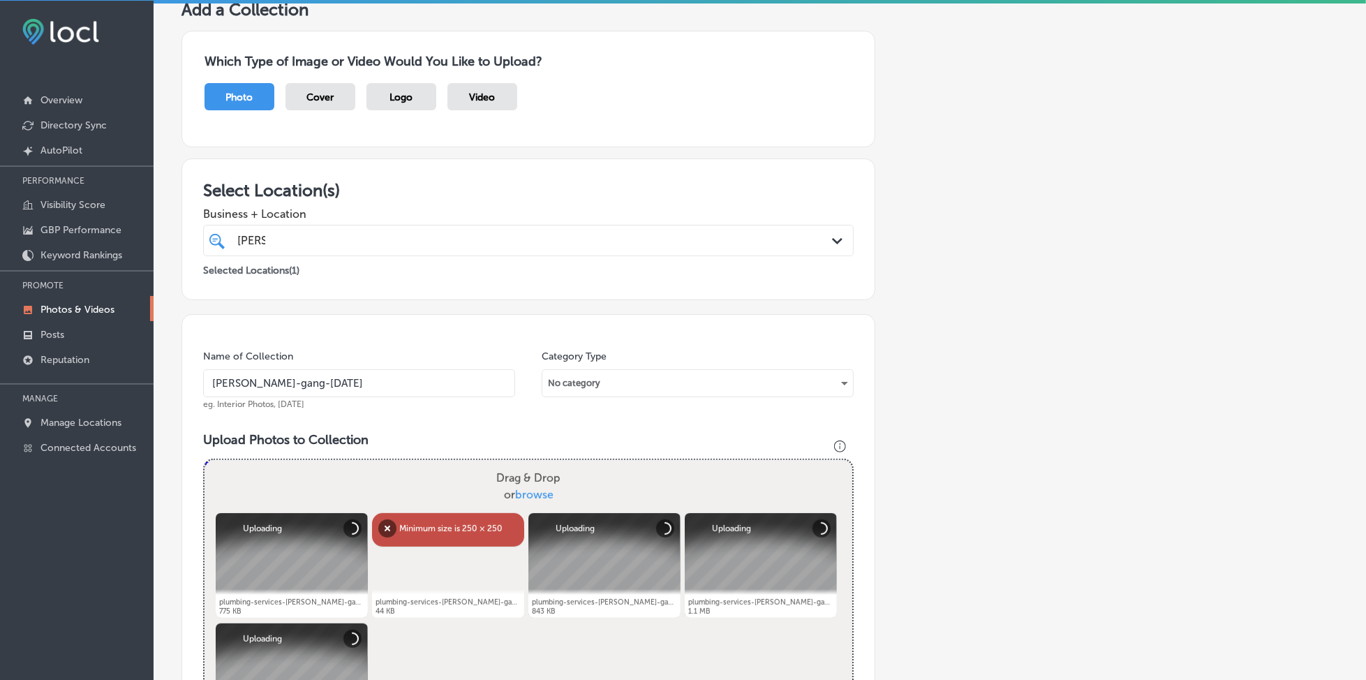
scroll to position [188, 0]
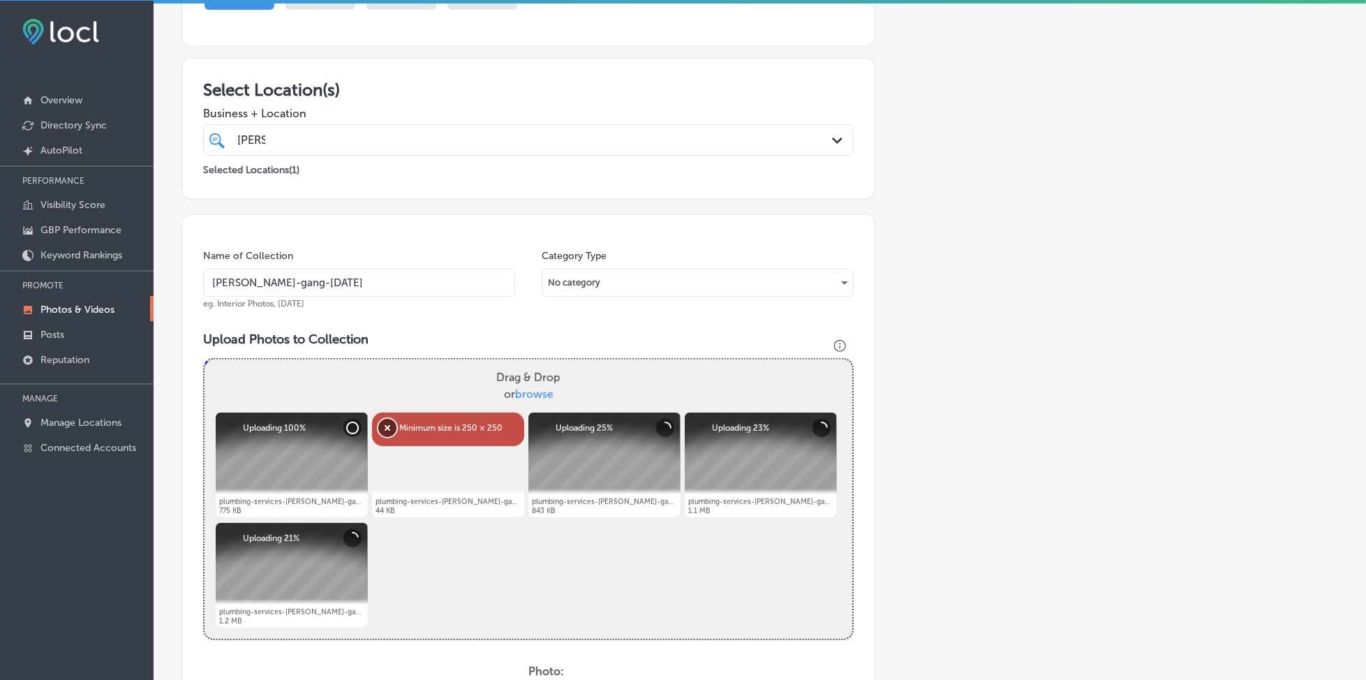
click at [388, 424] on button "Remove" at bounding box center [387, 428] width 18 height 18
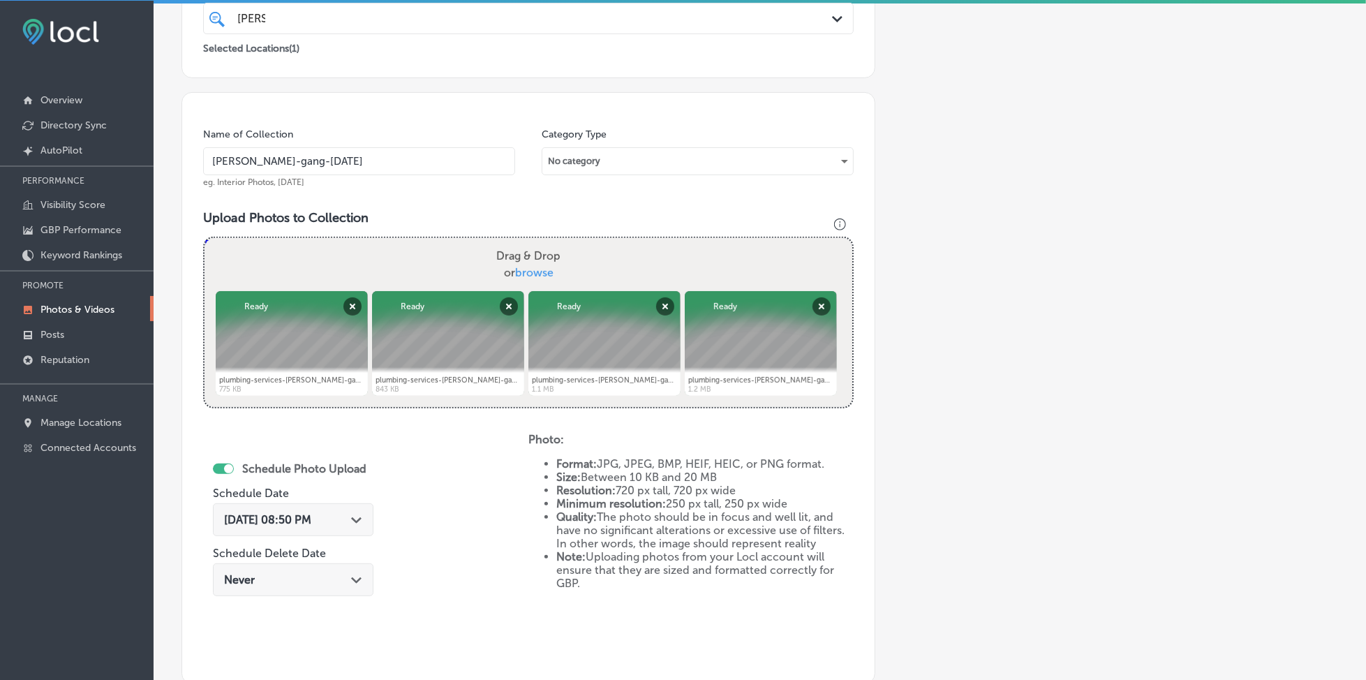
scroll to position [375, 0]
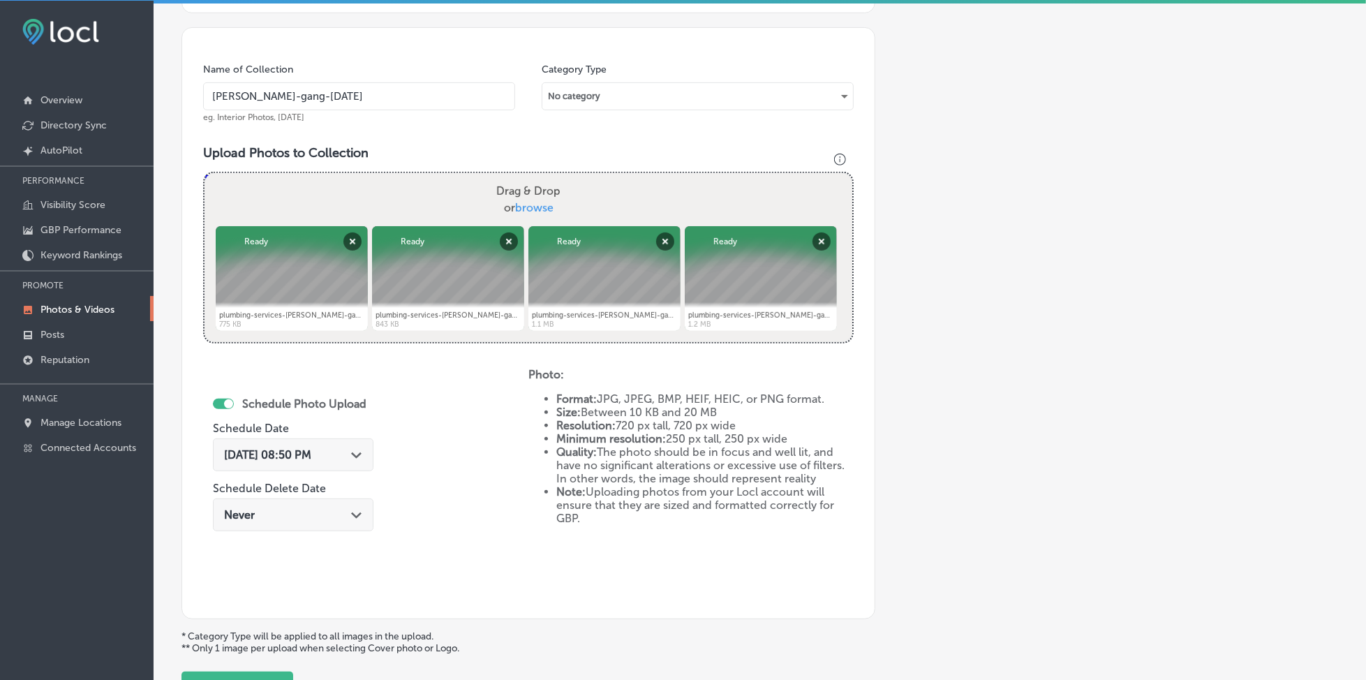
click at [525, 204] on span "browse" at bounding box center [534, 207] width 38 height 13
click at [525, 177] on input "Drag & Drop or browse" at bounding box center [528, 175] width 648 height 4
type input "C:\fakepath\plumbing-services-[PERSON_NAME]-gang-plumbing-long-island-[GEOGRAPH…"
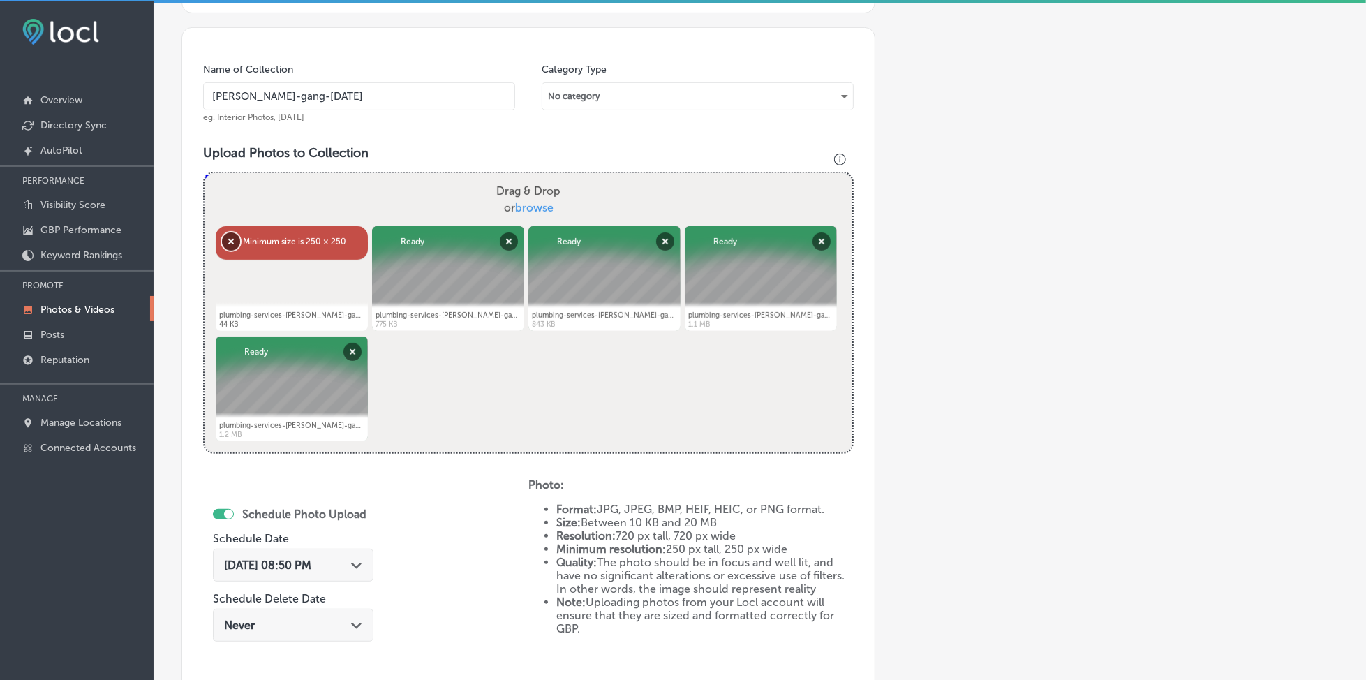
click at [232, 239] on button "Remove" at bounding box center [231, 241] width 18 height 18
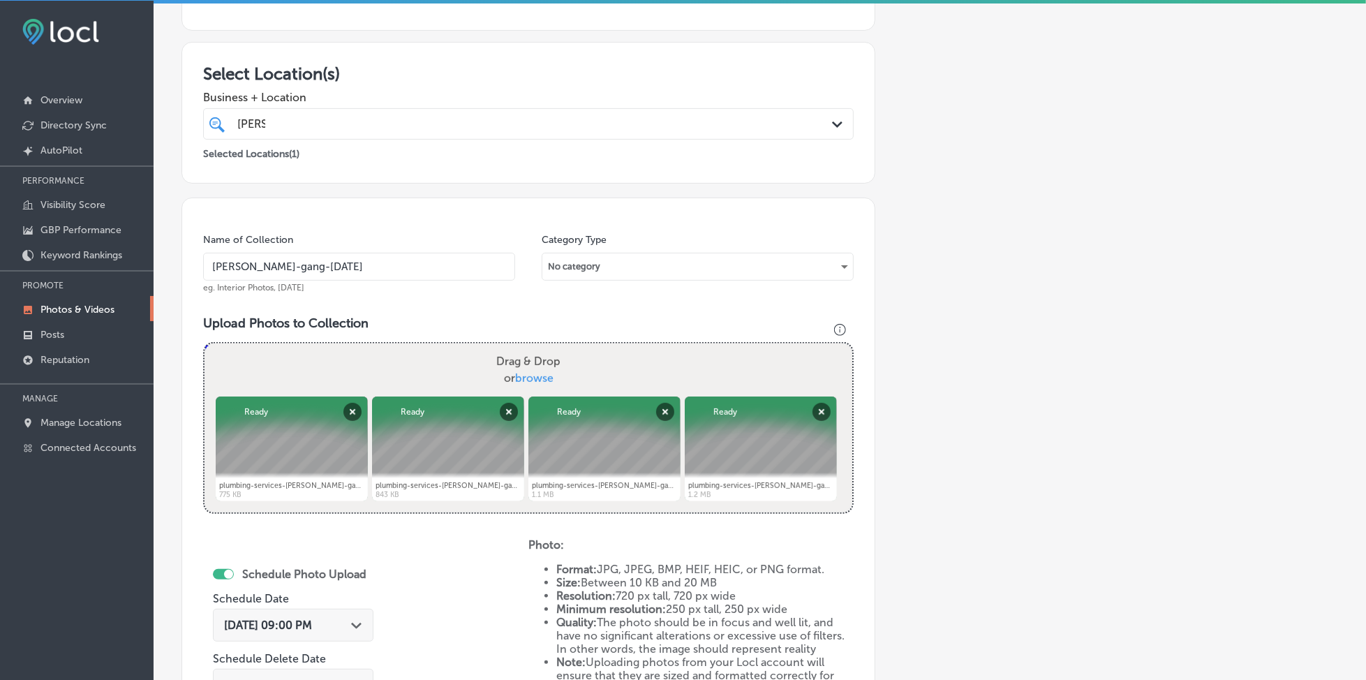
scroll to position [188, 0]
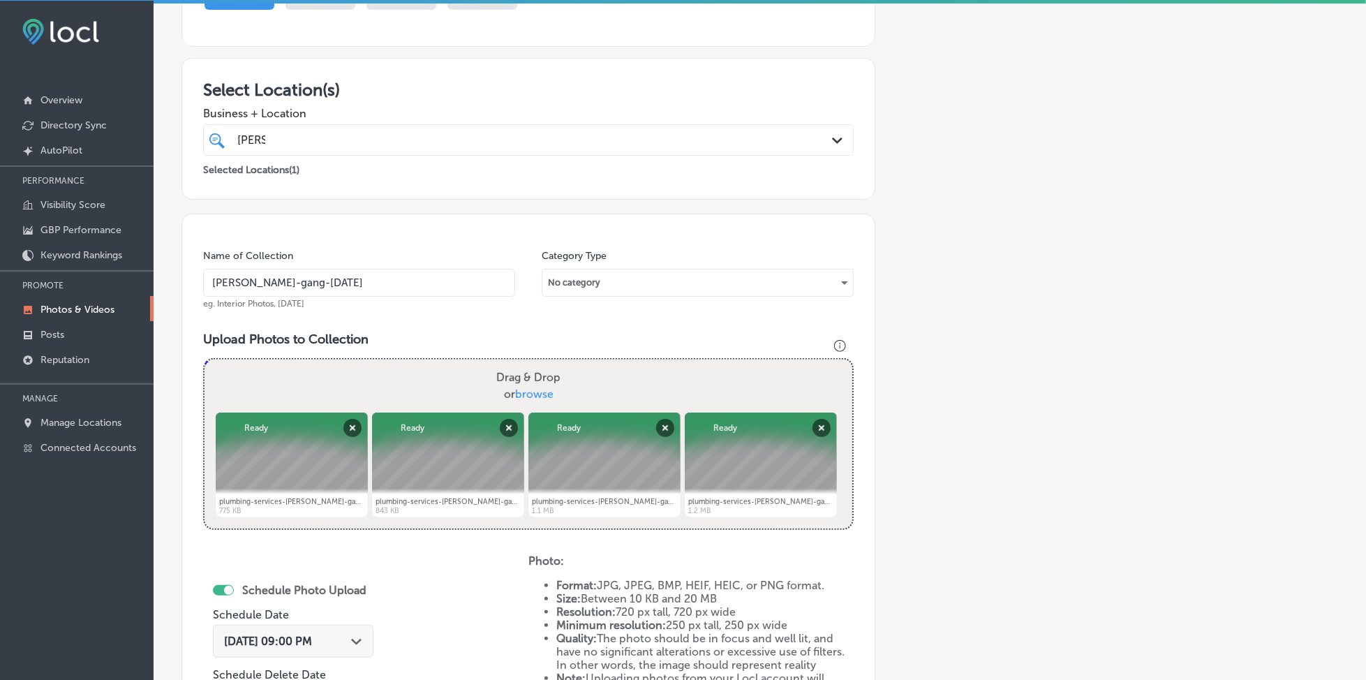
click at [520, 389] on span "browse" at bounding box center [534, 393] width 38 height 13
click at [520, 364] on input "Drag & Drop or browse" at bounding box center [528, 361] width 648 height 4
type input "C:\fakepath\plumbing-services-[PERSON_NAME]-gang-plumbing-long-island-[GEOGRAPH…"
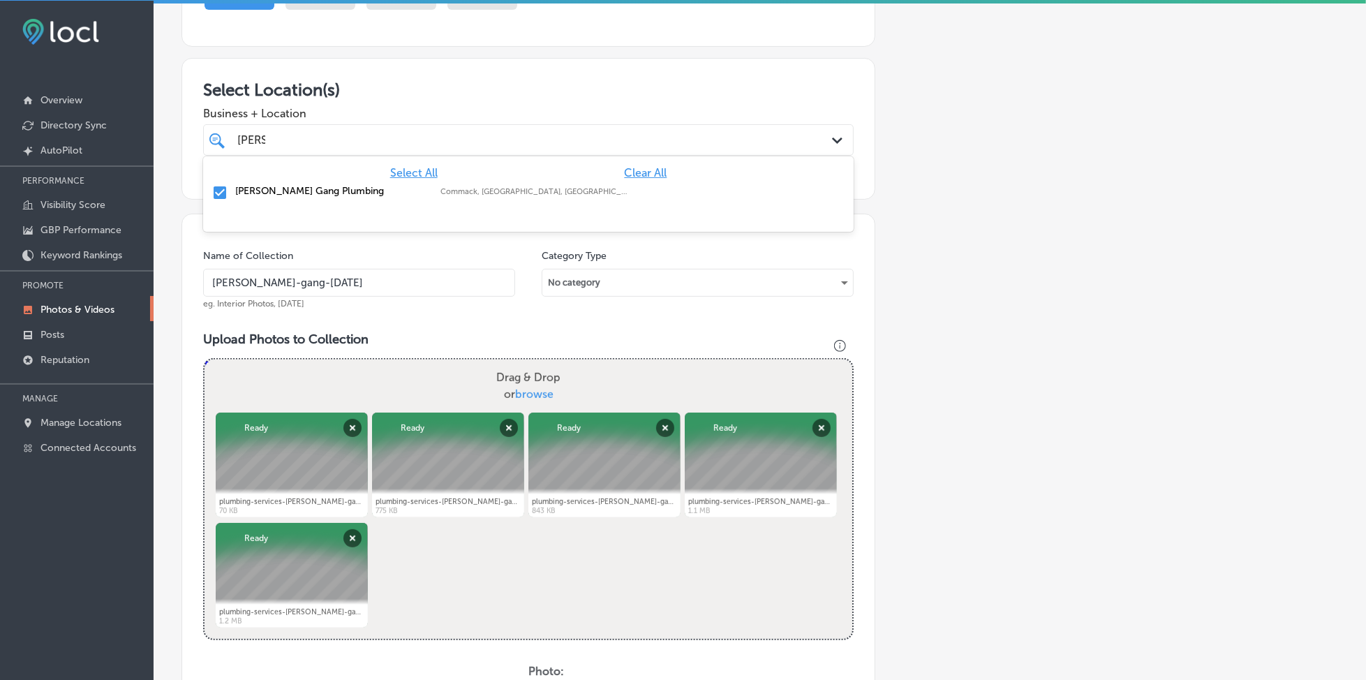
click at [360, 143] on div "[PERSON_NAME] [PERSON_NAME]" at bounding box center [499, 139] width 526 height 19
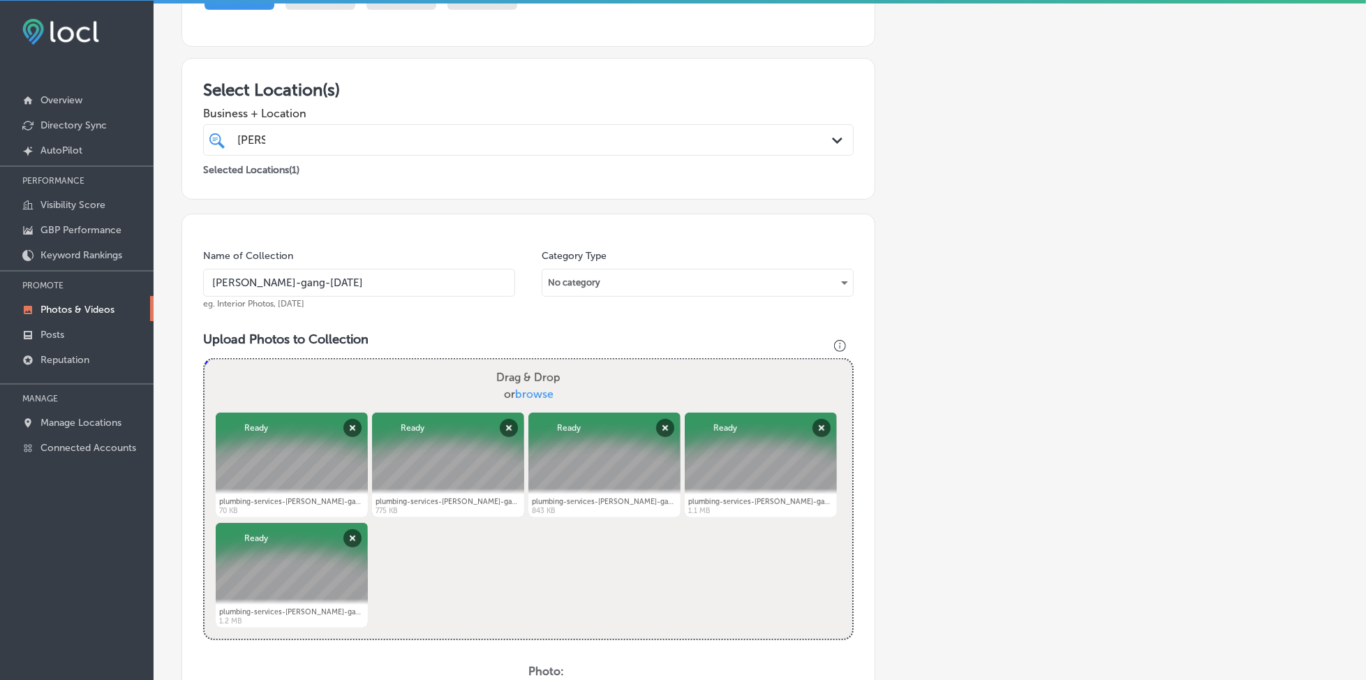
click at [360, 143] on div "[PERSON_NAME] [PERSON_NAME]" at bounding box center [499, 139] width 526 height 19
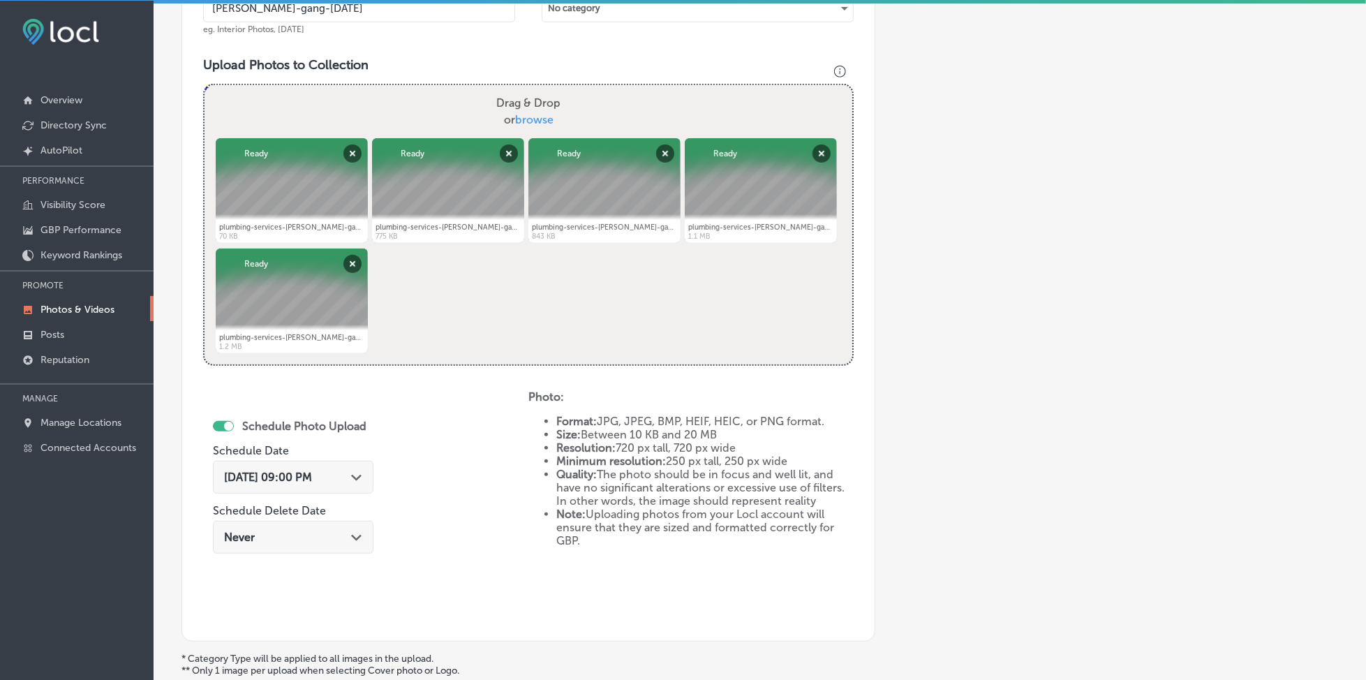
scroll to position [468, 0]
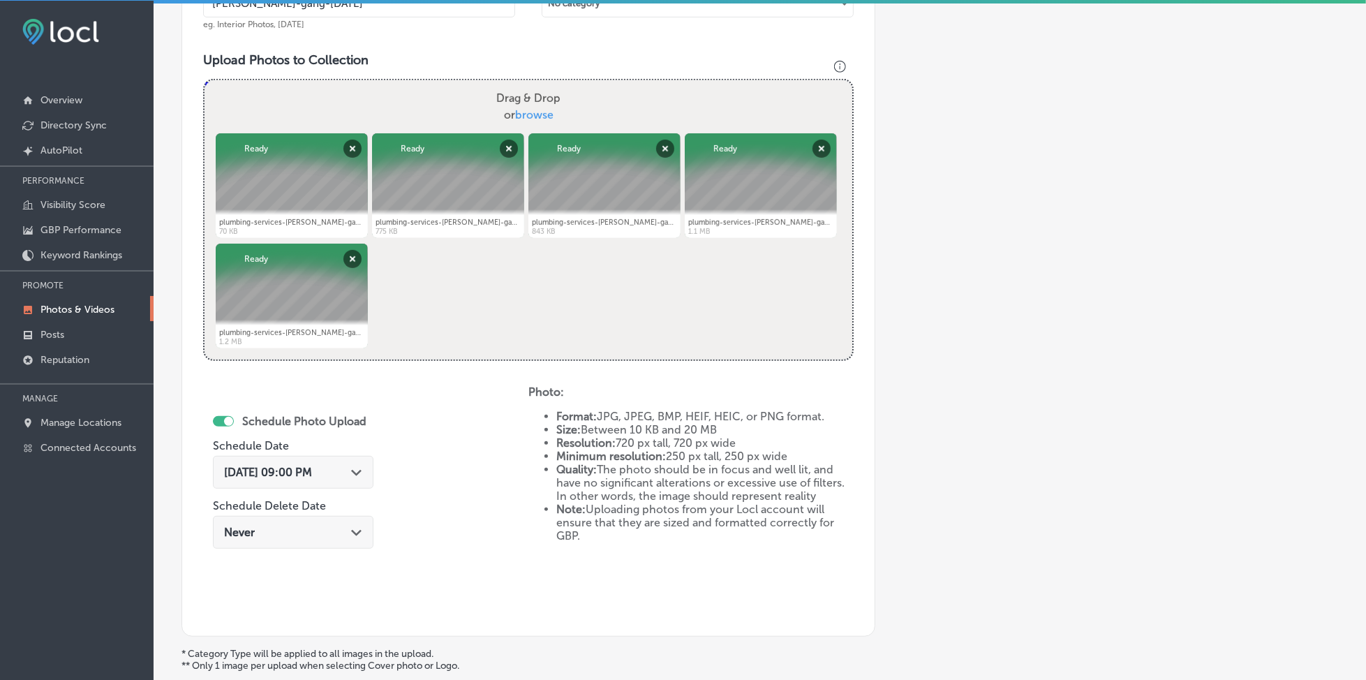
click at [290, 473] on span "[DATE] 09:00 PM" at bounding box center [268, 471] width 88 height 13
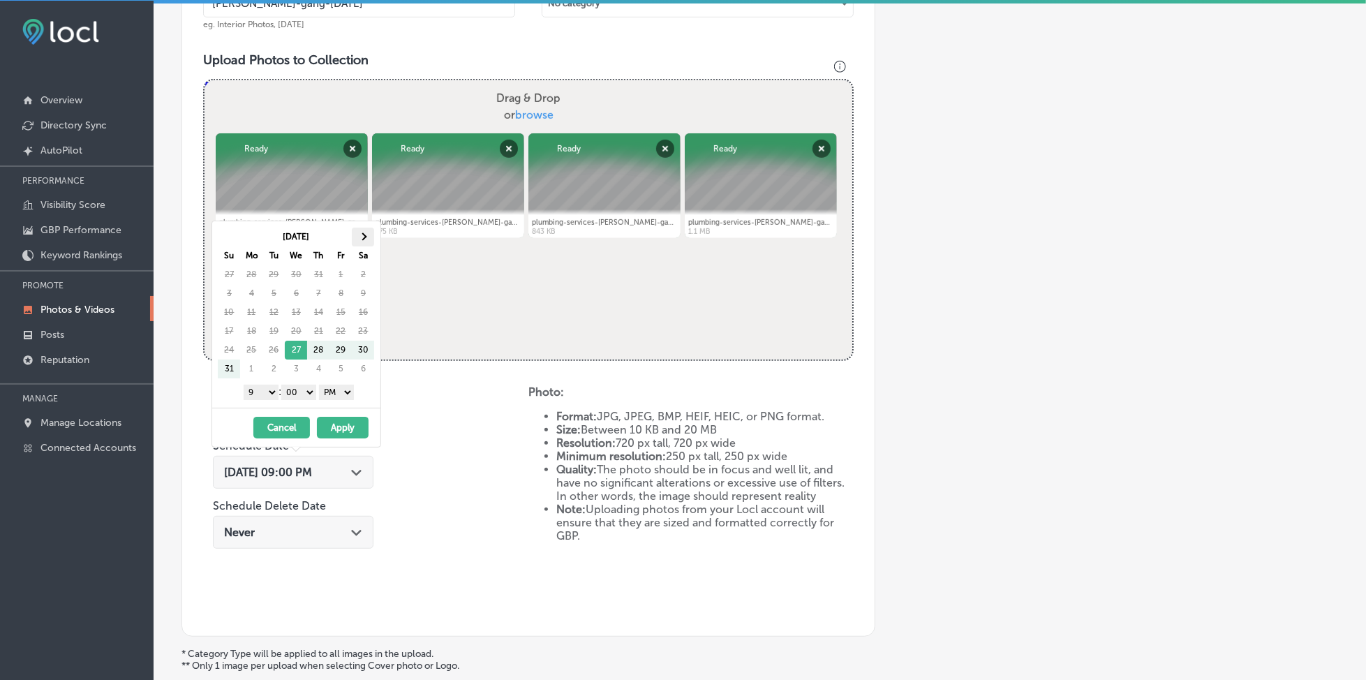
click at [369, 232] on th at bounding box center [363, 236] width 22 height 19
click at [343, 429] on button "Apply" at bounding box center [343, 428] width 52 height 22
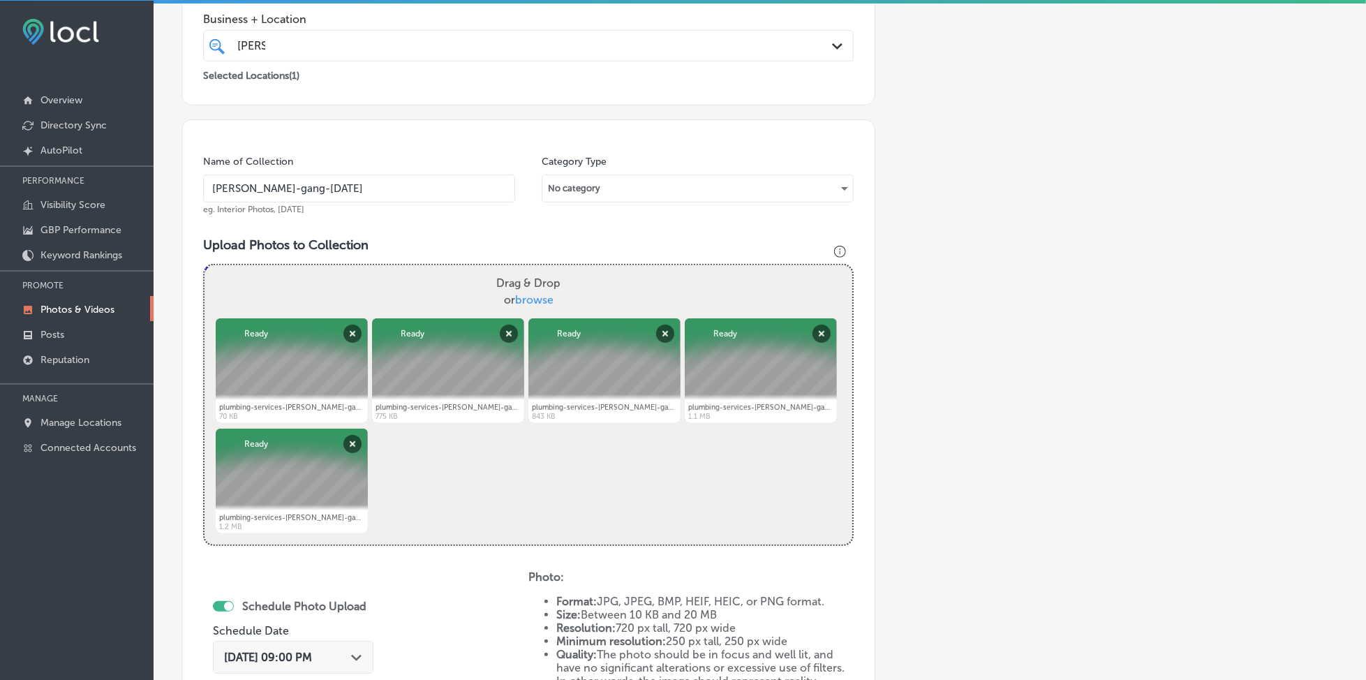
scroll to position [282, 0]
click at [350, 45] on div "[PERSON_NAME] [PERSON_NAME]" at bounding box center [499, 46] width 526 height 19
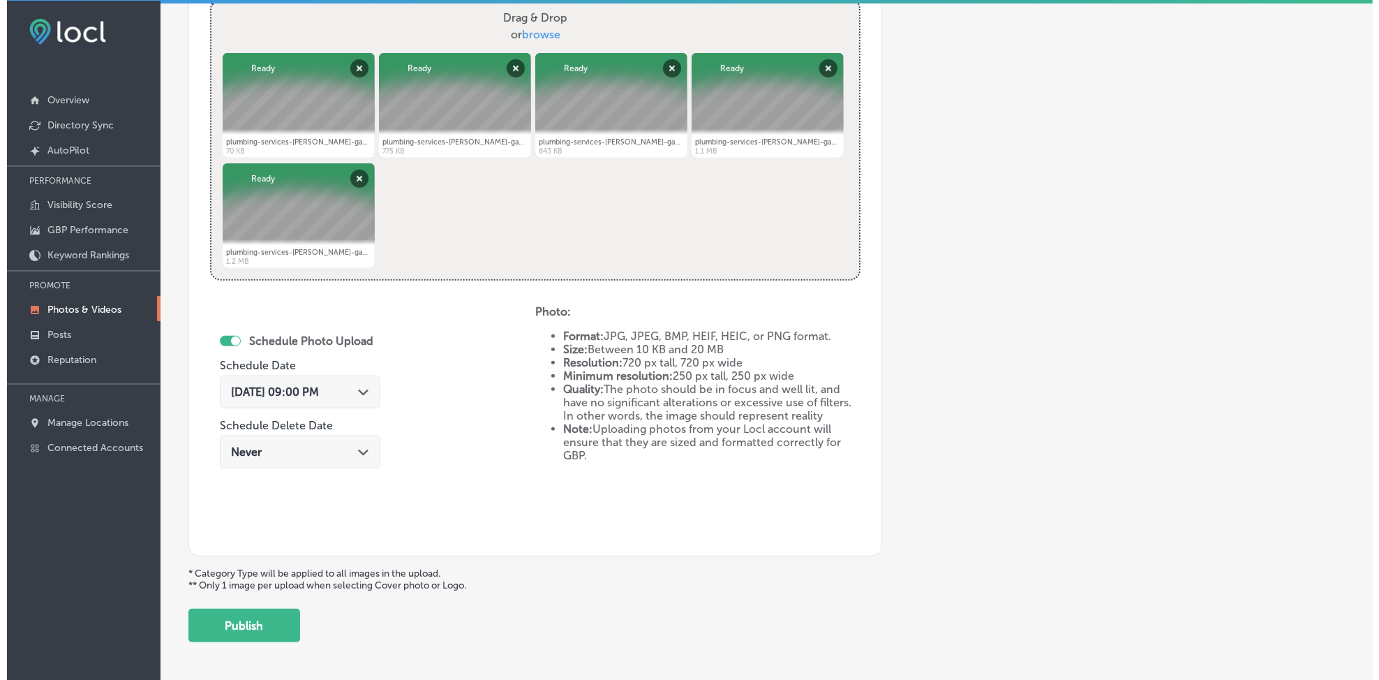
scroll to position [601, 0]
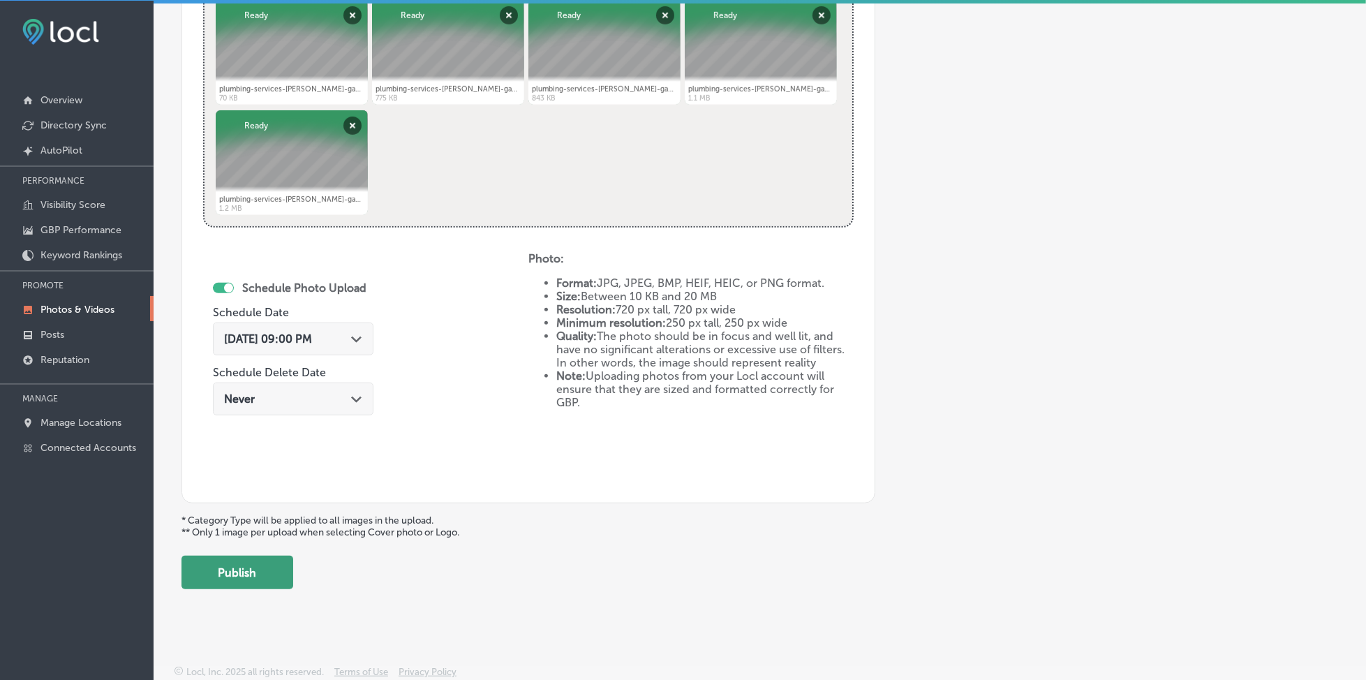
click at [247, 581] on button "Publish" at bounding box center [237, 571] width 112 height 33
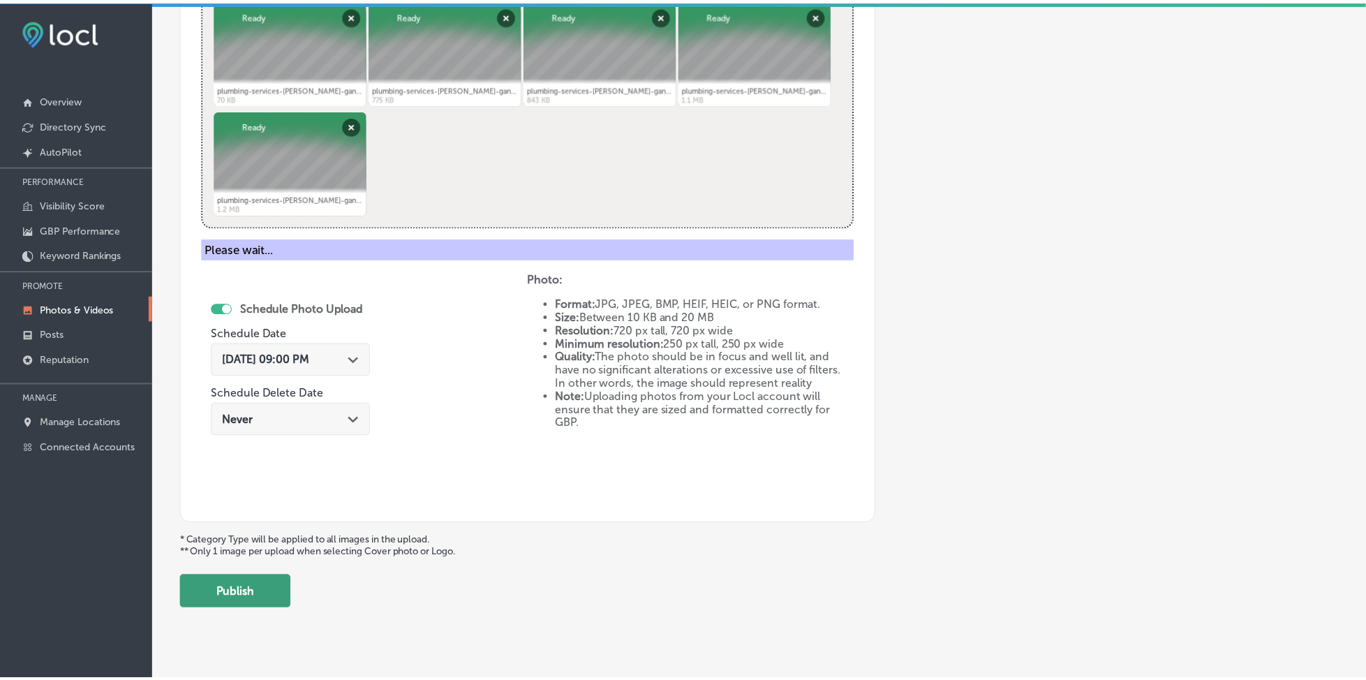
scroll to position [375, 0]
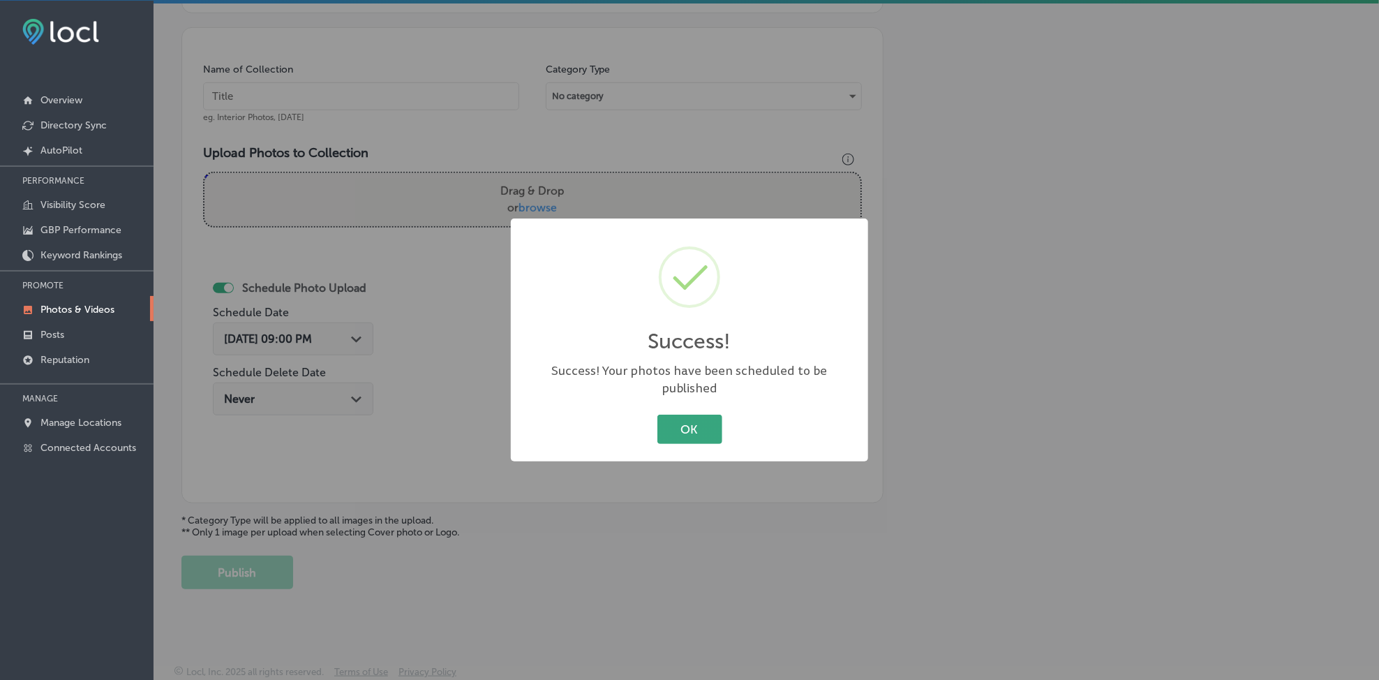
click at [666, 421] on button "OK" at bounding box center [689, 428] width 65 height 29
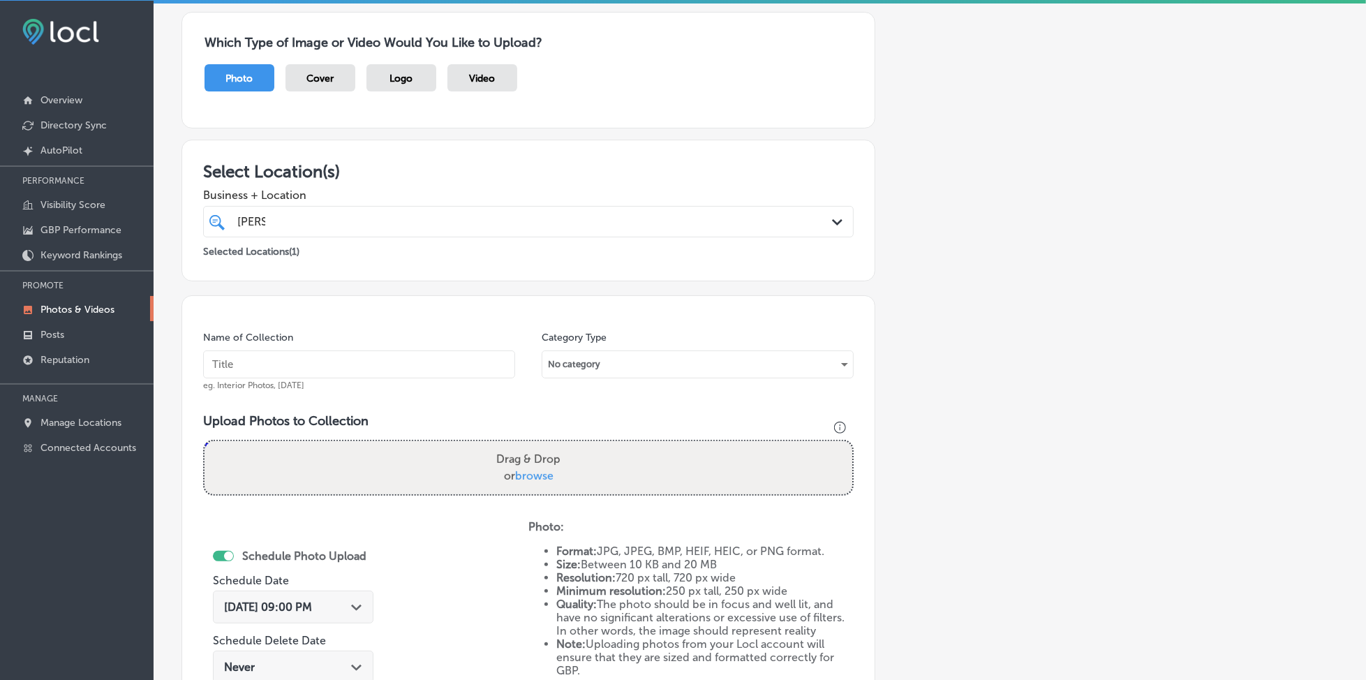
scroll to position [96, 0]
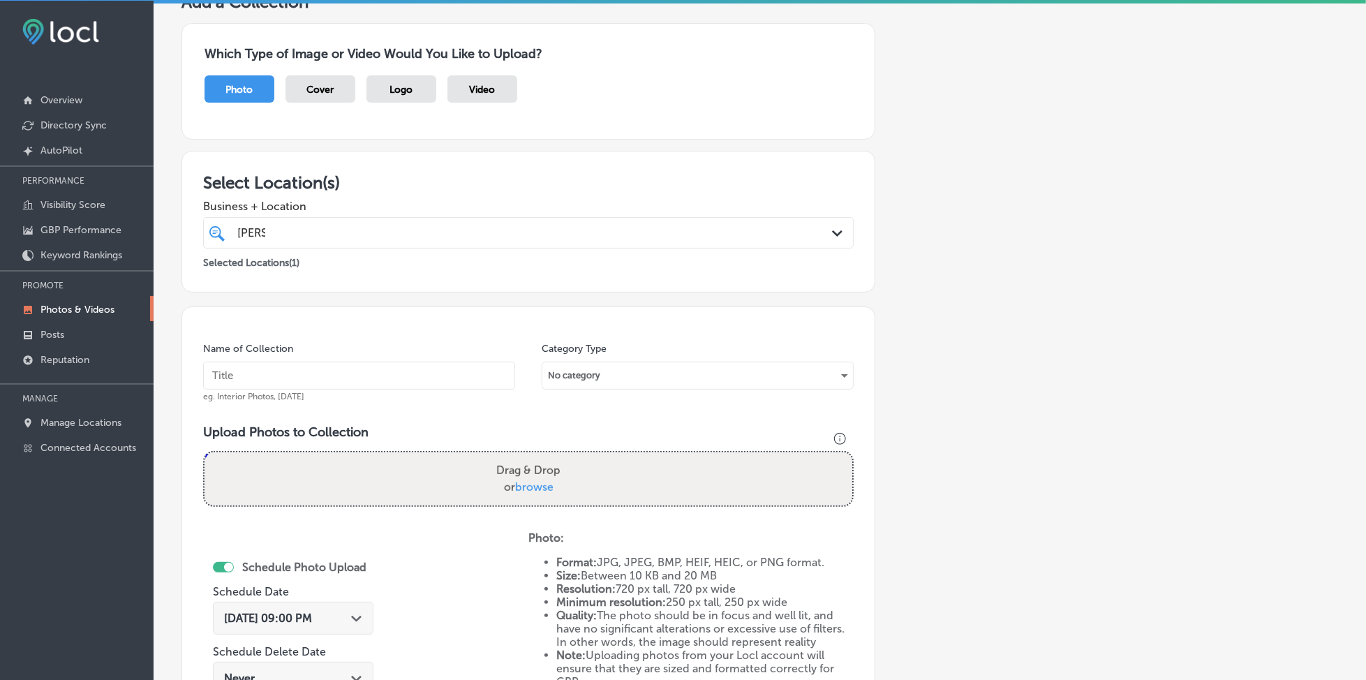
click at [299, 240] on div "[PERSON_NAME] [PERSON_NAME]" at bounding box center [528, 233] width 596 height 22
click at [269, 368] on input "text" at bounding box center [359, 375] width 312 height 28
paste input "[PERSON_NAME]-gang-[DATE]"
type input "[PERSON_NAME]-gang-[DATE]"
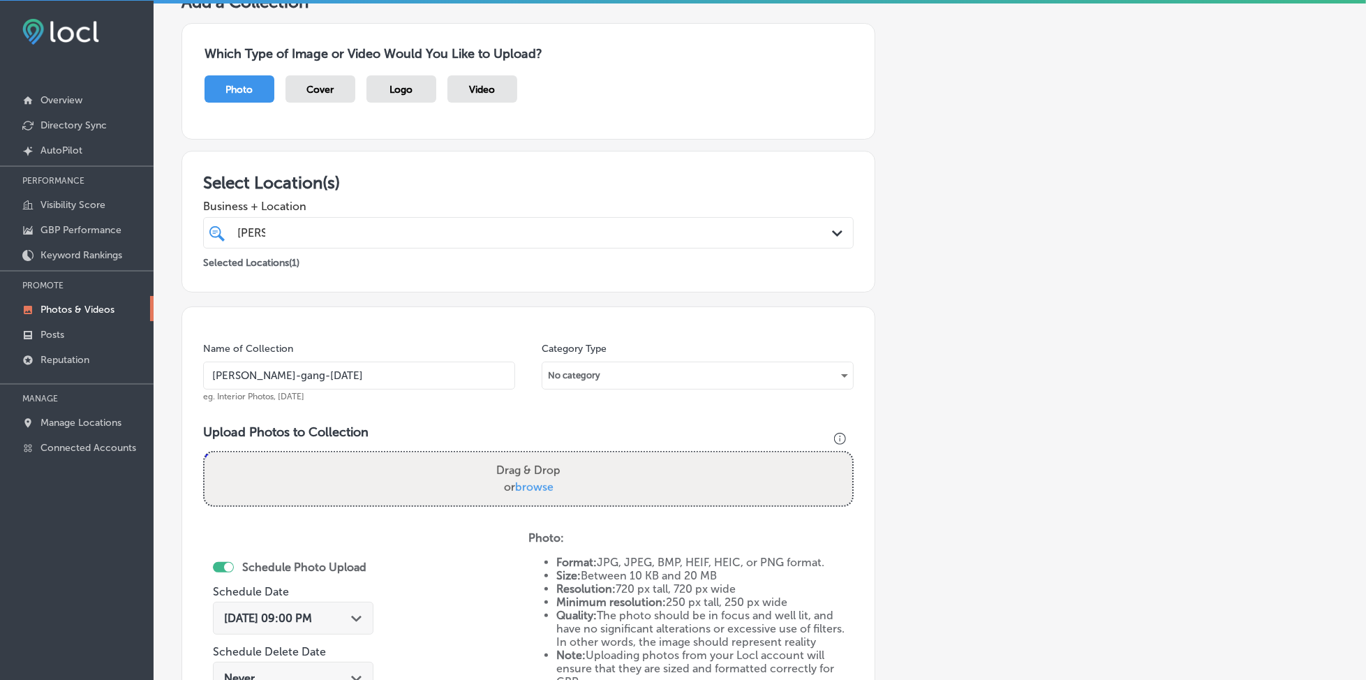
click at [537, 480] on span "browse" at bounding box center [534, 486] width 38 height 13
click at [537, 456] on input "Drag & Drop or browse" at bounding box center [528, 454] width 648 height 4
type input "C:\fakepath\plumbing-services-[PERSON_NAME]-gang-plumbing-long-island-[GEOGRAPH…"
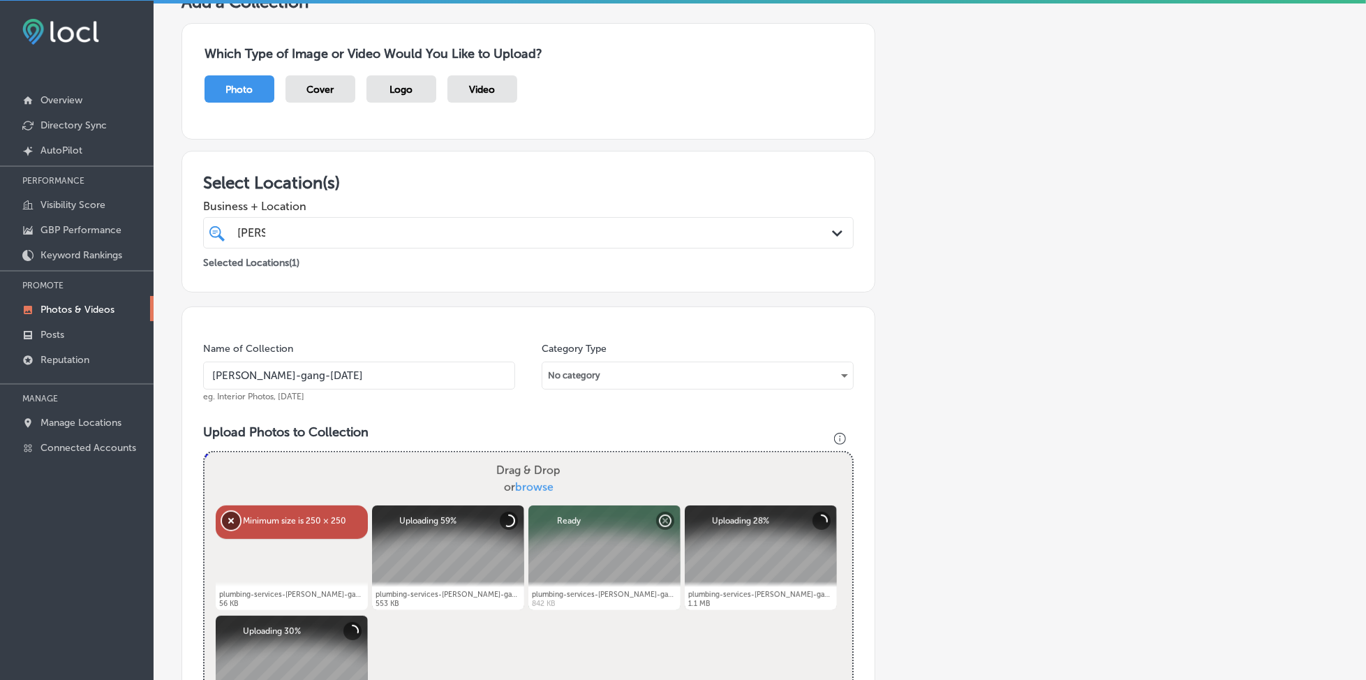
click at [231, 516] on button "Remove" at bounding box center [231, 520] width 18 height 18
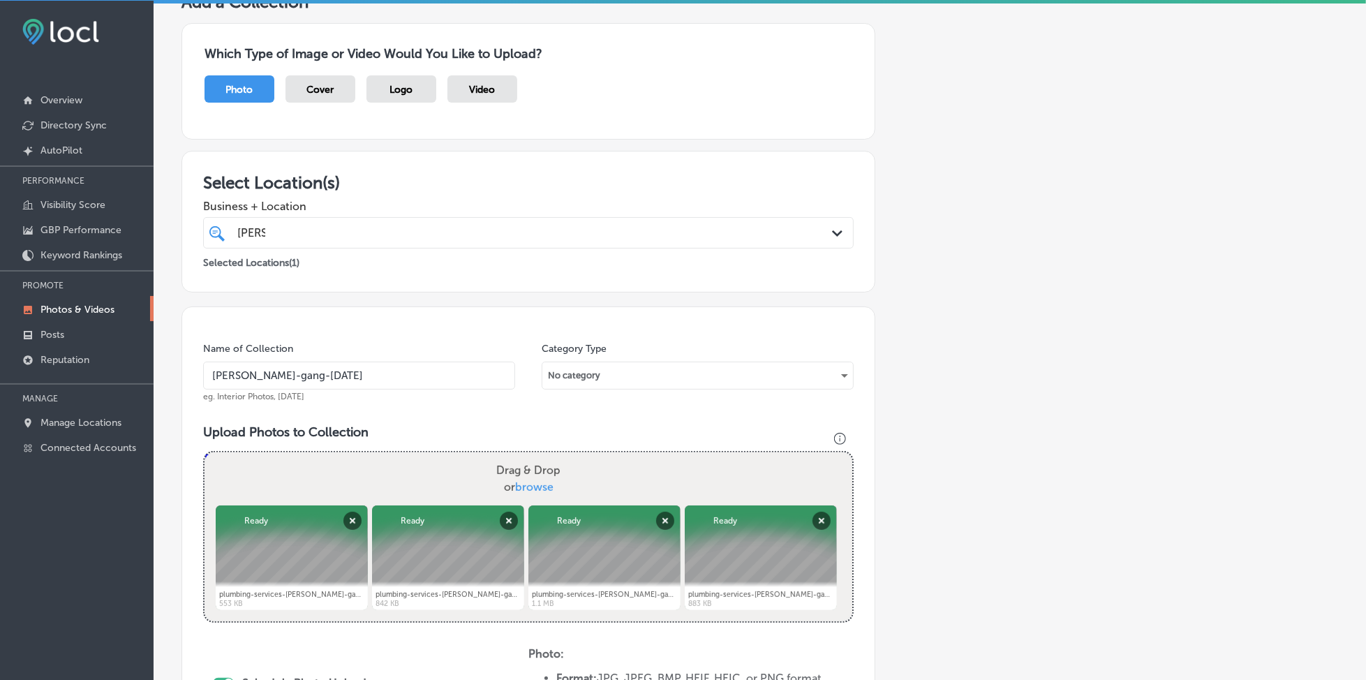
click at [521, 480] on span "browse" at bounding box center [534, 486] width 38 height 13
click at [521, 456] on input "Drag & Drop or browse" at bounding box center [528, 454] width 648 height 4
type input "C:\fakepath\plumbing-services-[PERSON_NAME]-gang-plumbing-long-island-[GEOGRAPH…"
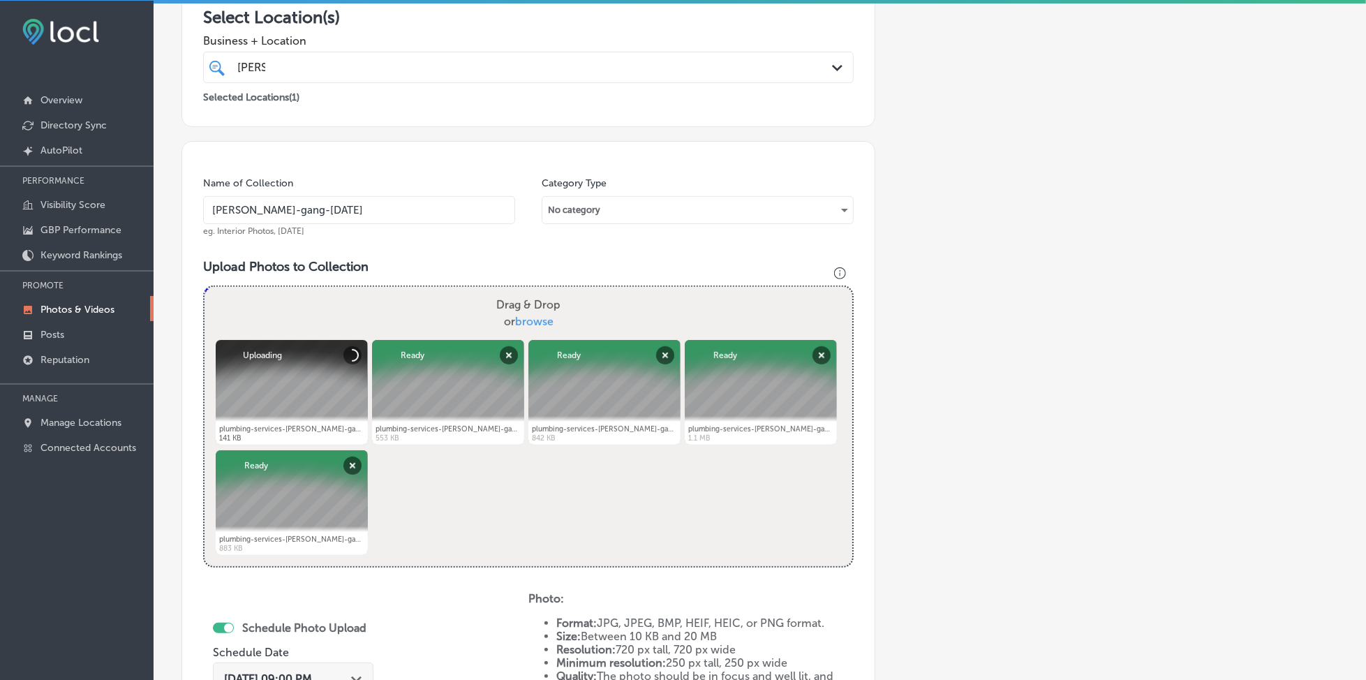
scroll to position [375, 0]
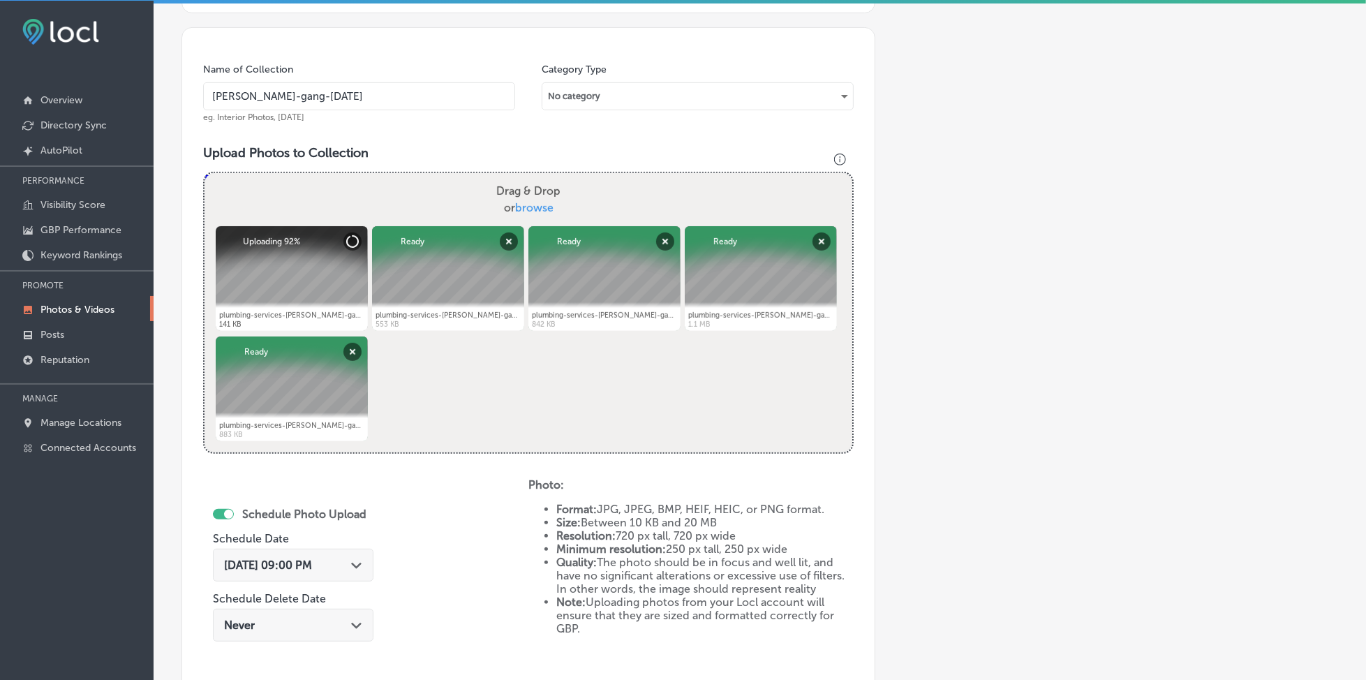
click at [373, 566] on div "[DATE] 09:00 PM Path Created with Sketch." at bounding box center [293, 564] width 160 height 33
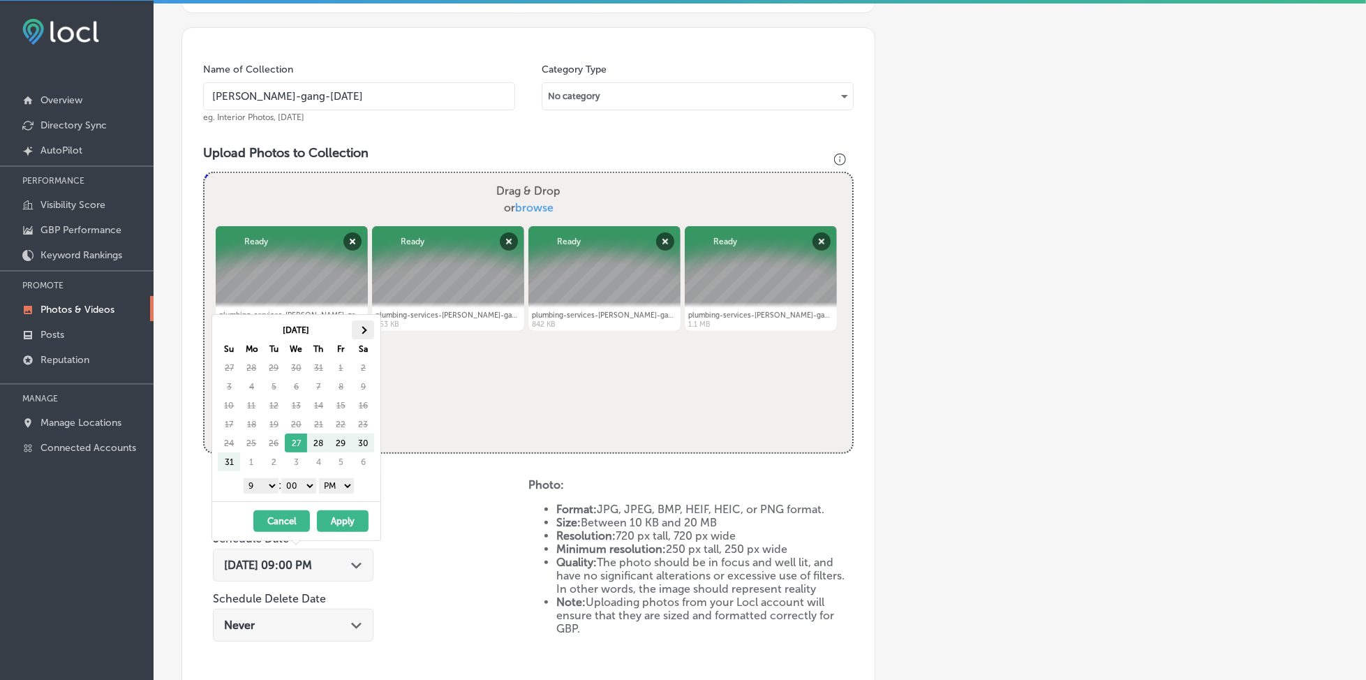
click at [368, 333] on th at bounding box center [363, 329] width 22 height 19
click at [335, 519] on button "Apply" at bounding box center [343, 521] width 52 height 22
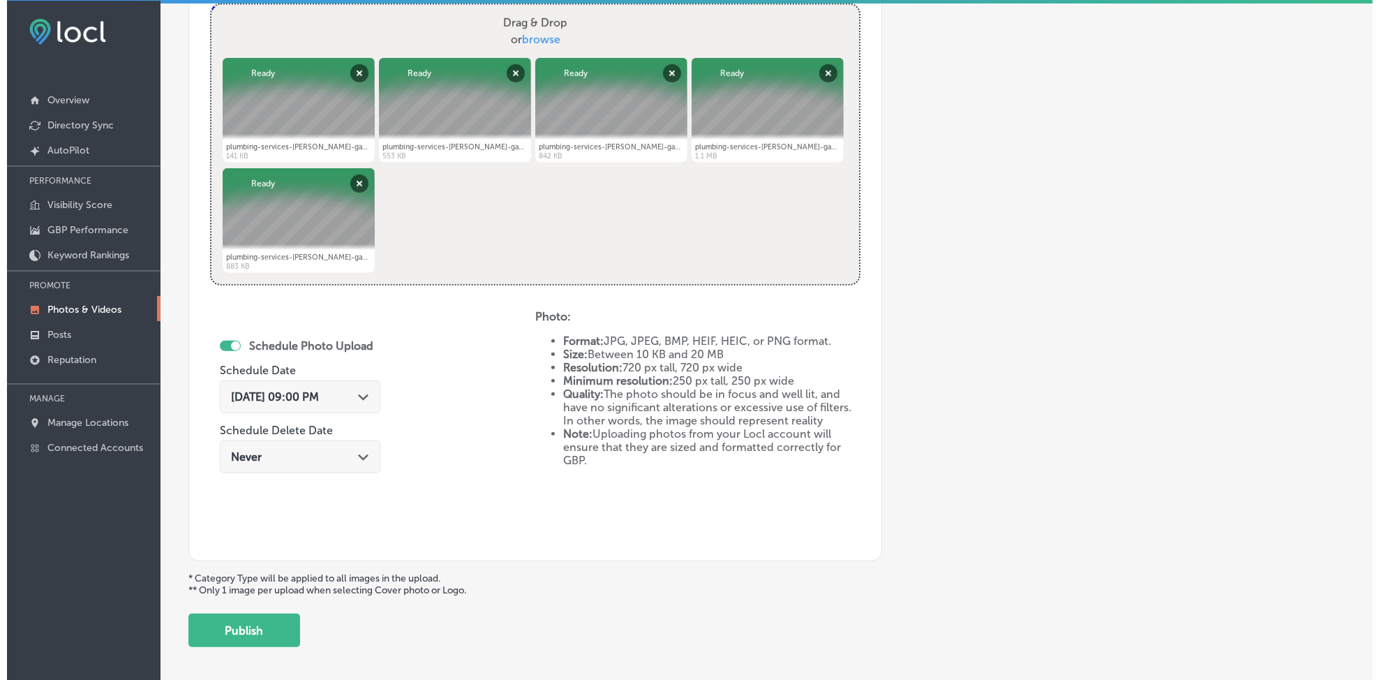
scroll to position [601, 0]
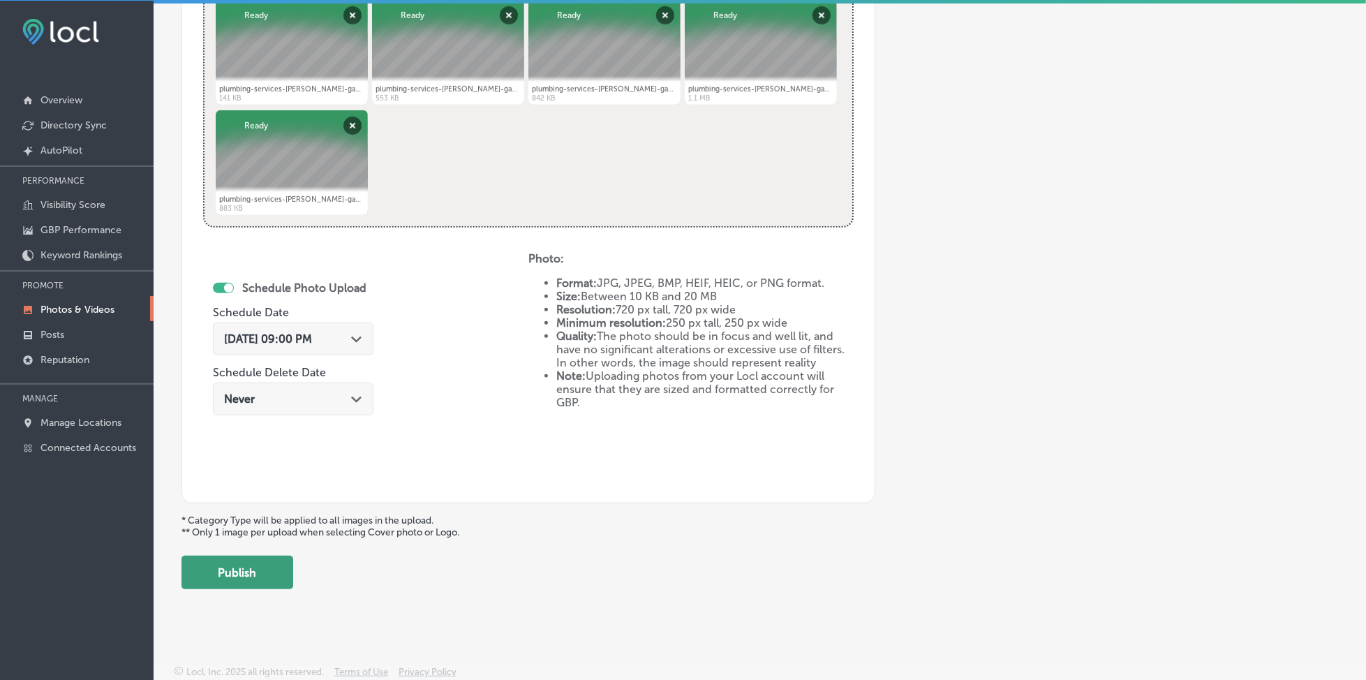
click at [254, 564] on button "Publish" at bounding box center [237, 571] width 112 height 33
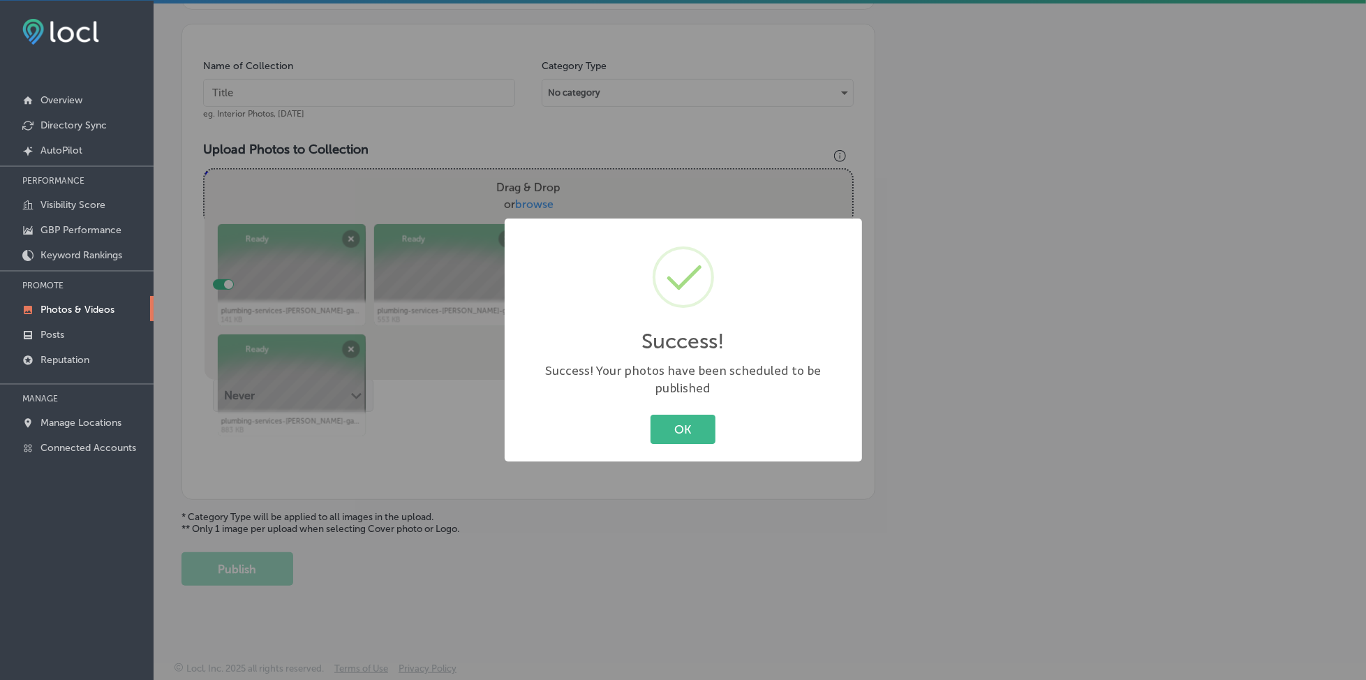
scroll to position [375, 0]
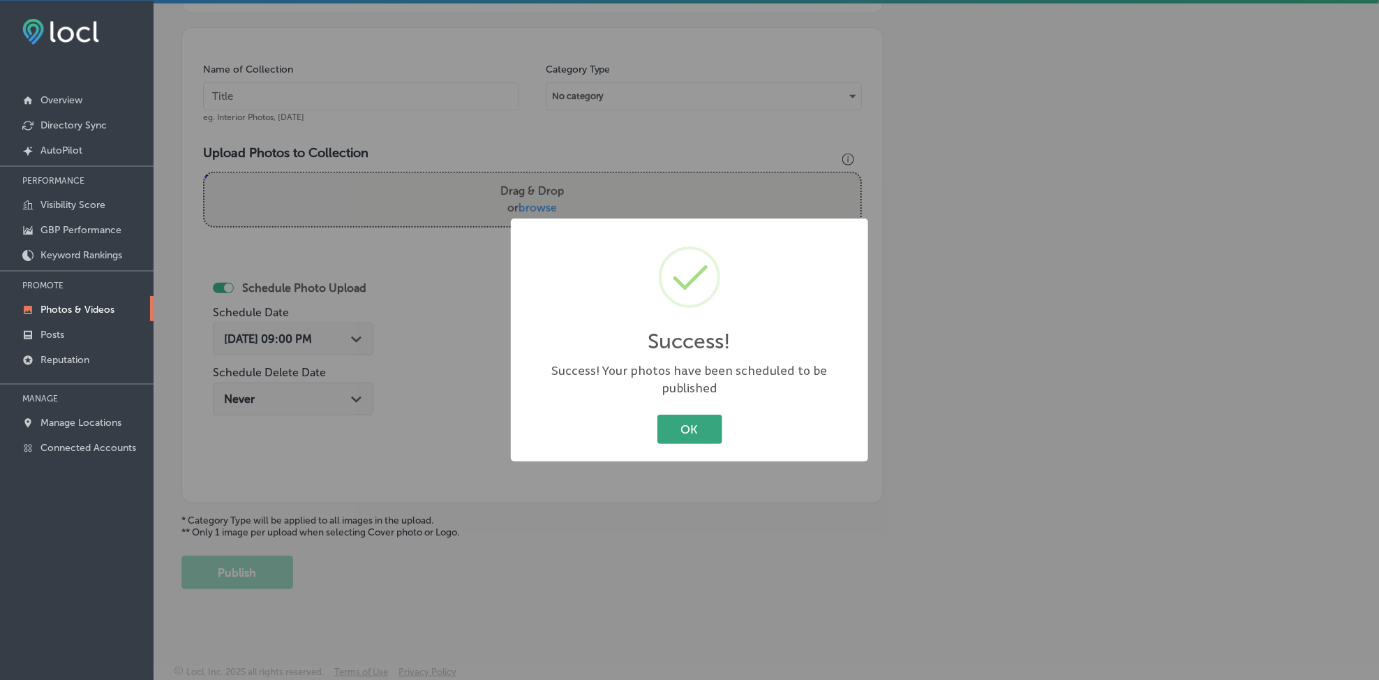
click at [693, 430] on button "OK" at bounding box center [689, 428] width 65 height 29
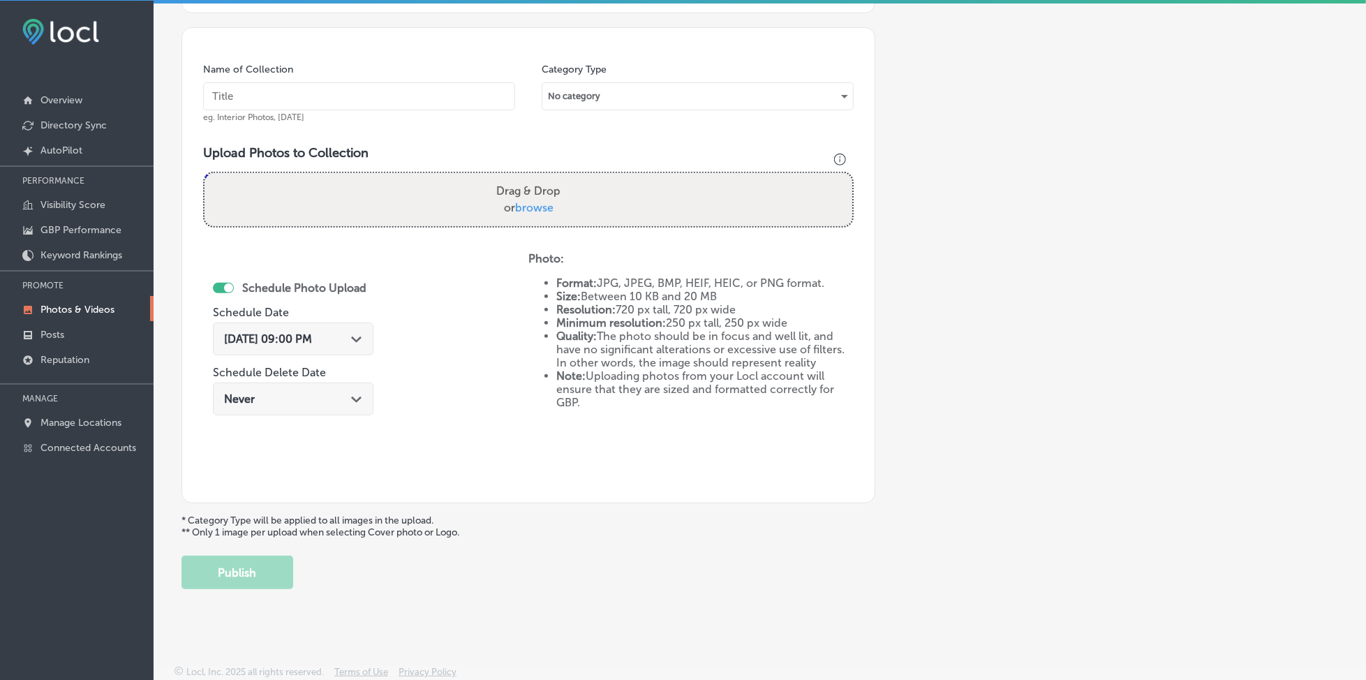
click at [355, 103] on input "text" at bounding box center [359, 96] width 312 height 28
paste input "[PERSON_NAME]-gang-[DATE]"
type input "[PERSON_NAME]-gang-[DATE]"
click at [530, 206] on span "browse" at bounding box center [534, 207] width 38 height 13
click at [530, 177] on input "Drag & Drop or browse" at bounding box center [528, 175] width 648 height 4
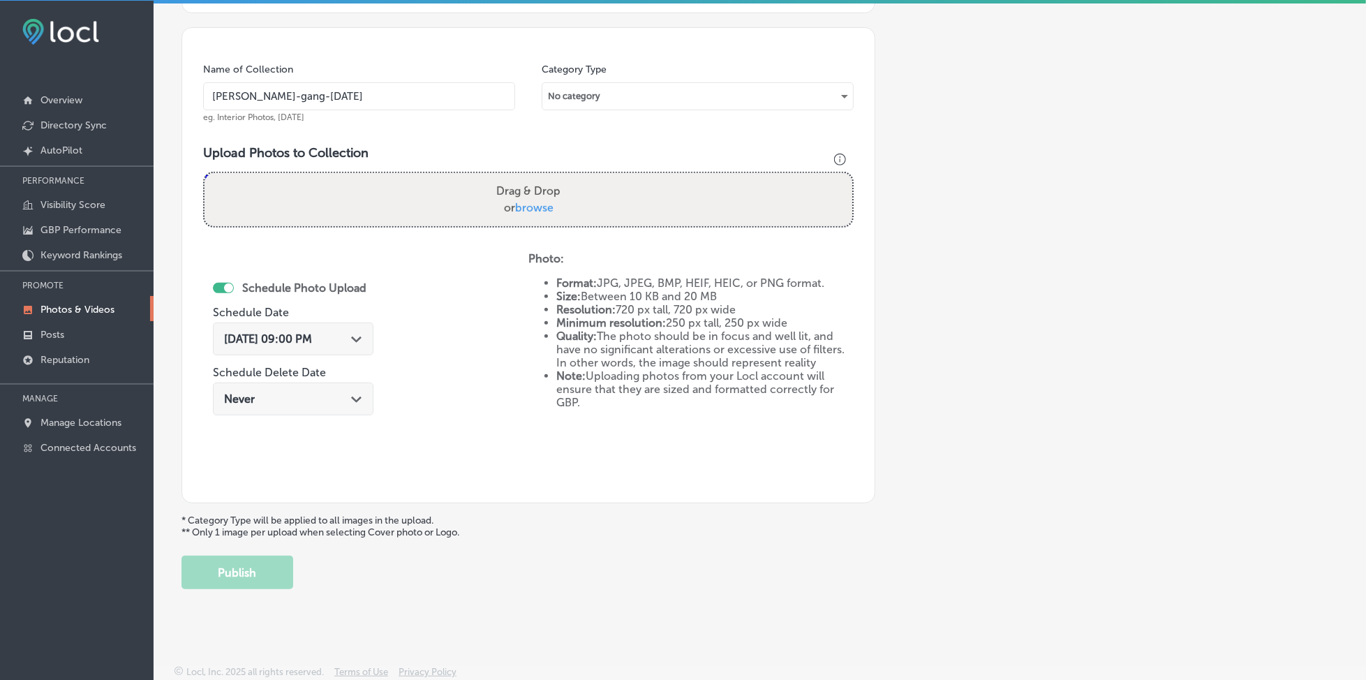
type input "C:\fakepath\plumbing-services-[PERSON_NAME]-gang-plumbing-long-island-[GEOGRAPH…"
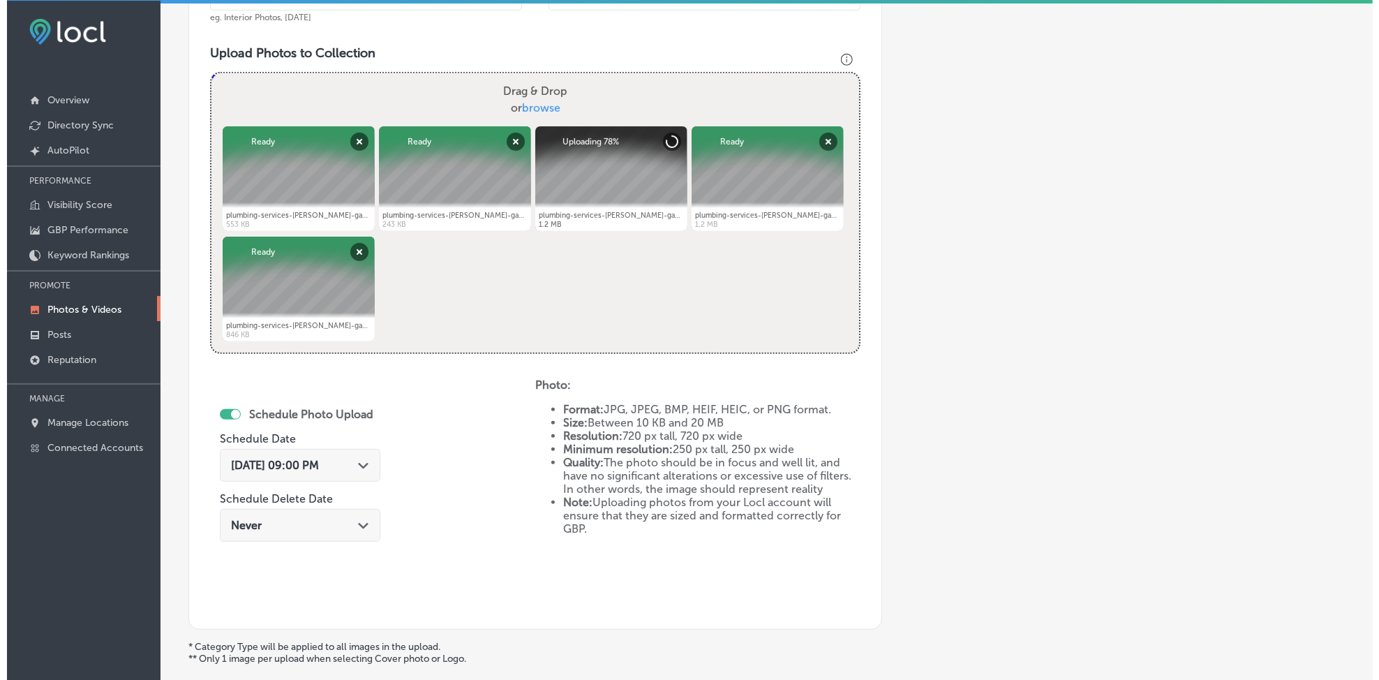
scroll to position [561, 0]
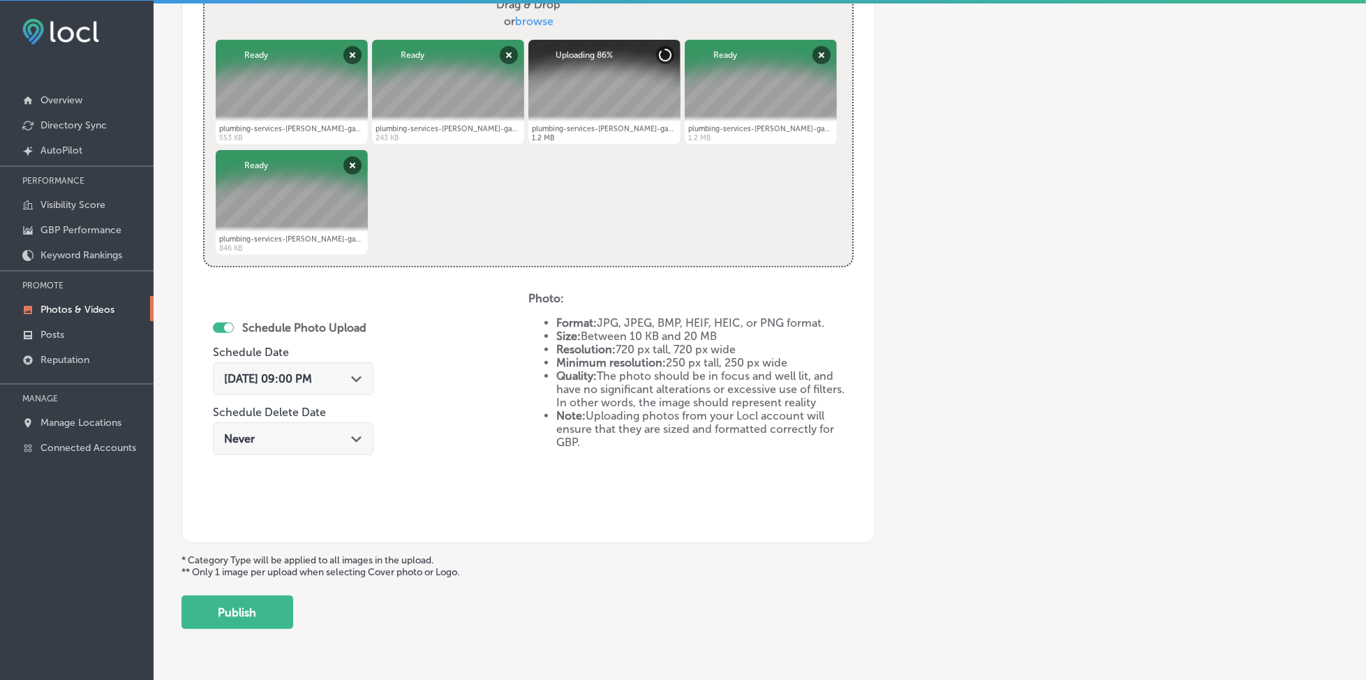
click at [312, 372] on span "[DATE] 09:00 PM" at bounding box center [268, 378] width 88 height 13
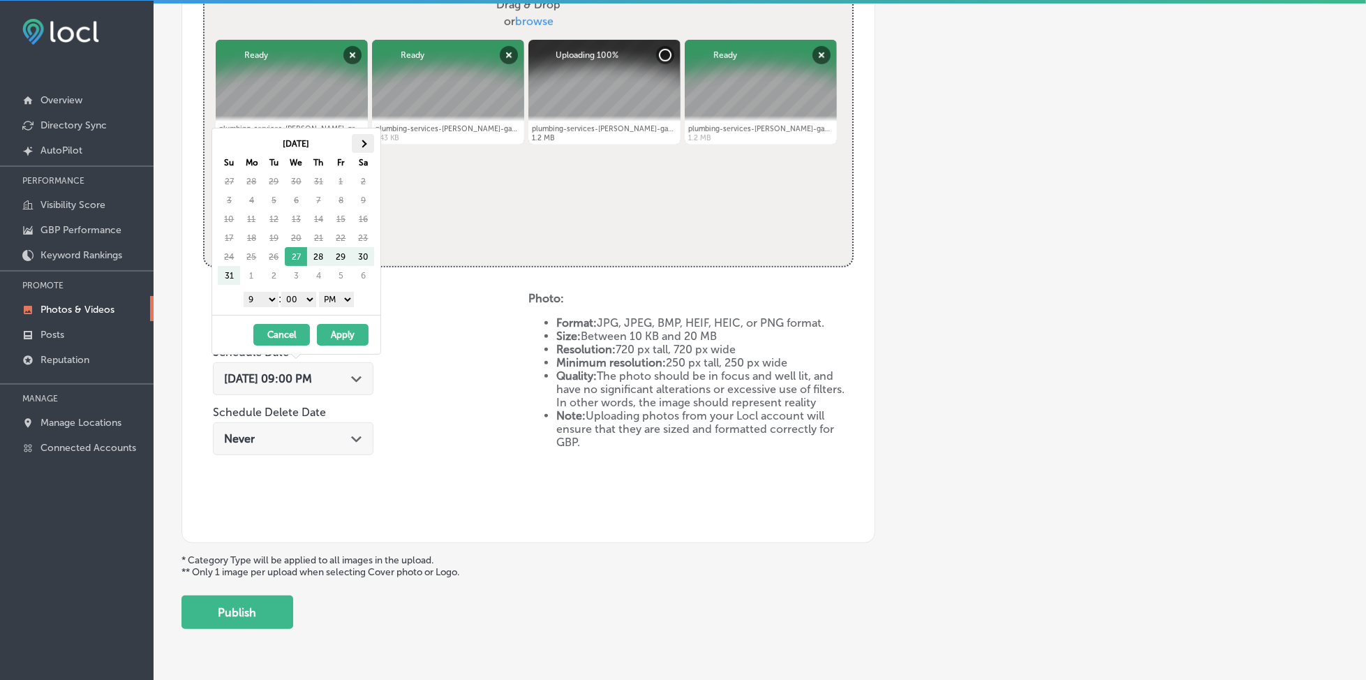
click at [372, 141] on th at bounding box center [363, 143] width 22 height 19
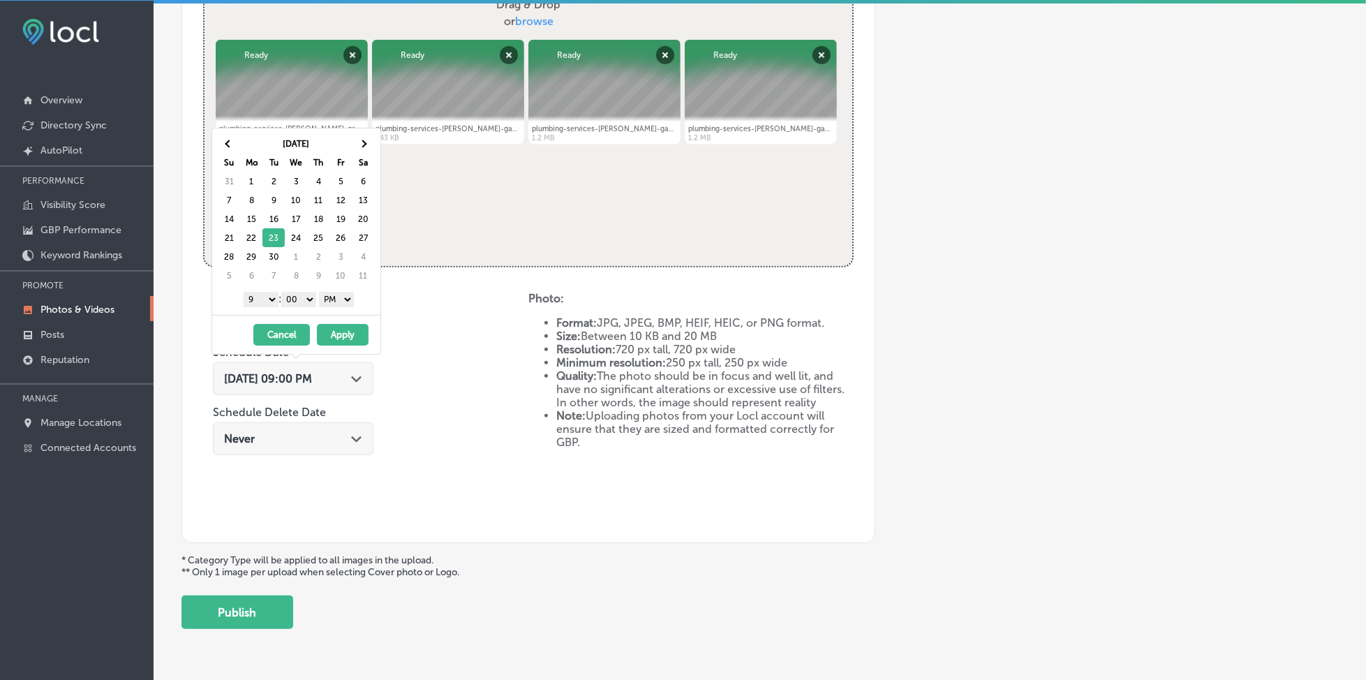
click at [331, 334] on button "Apply" at bounding box center [343, 335] width 52 height 22
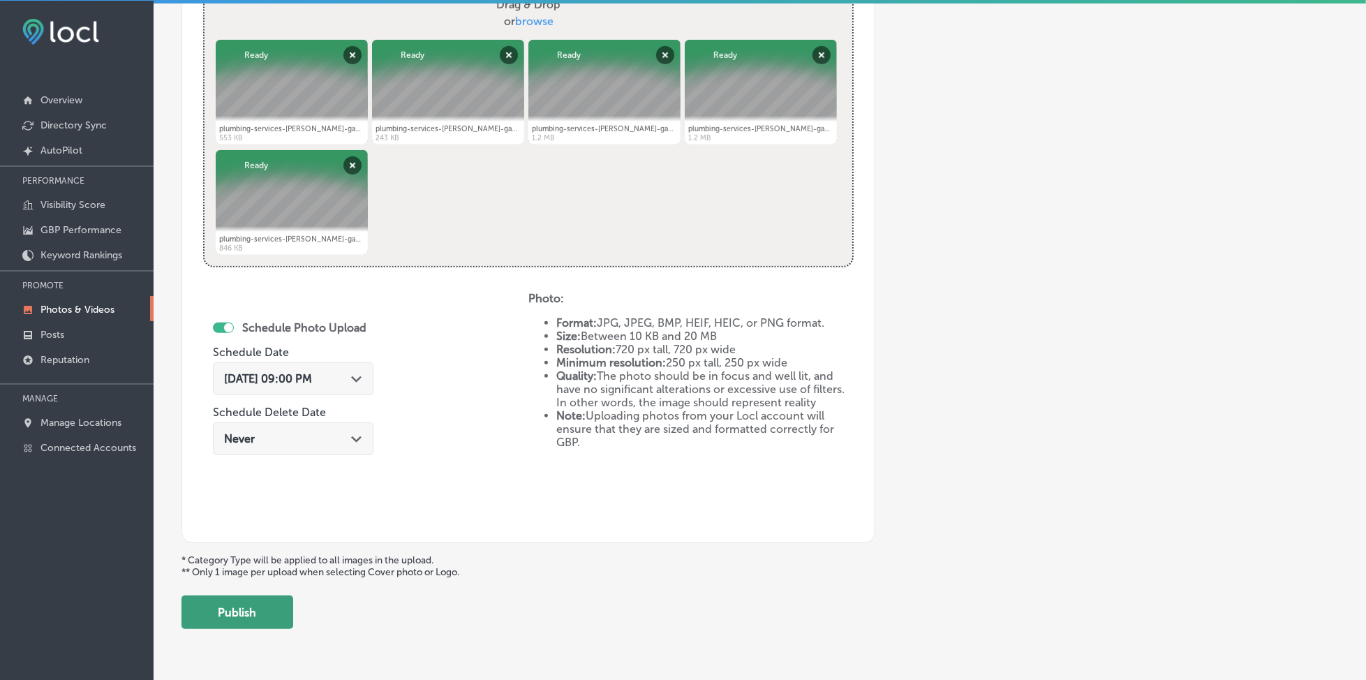
click at [235, 604] on button "Publish" at bounding box center [237, 611] width 112 height 33
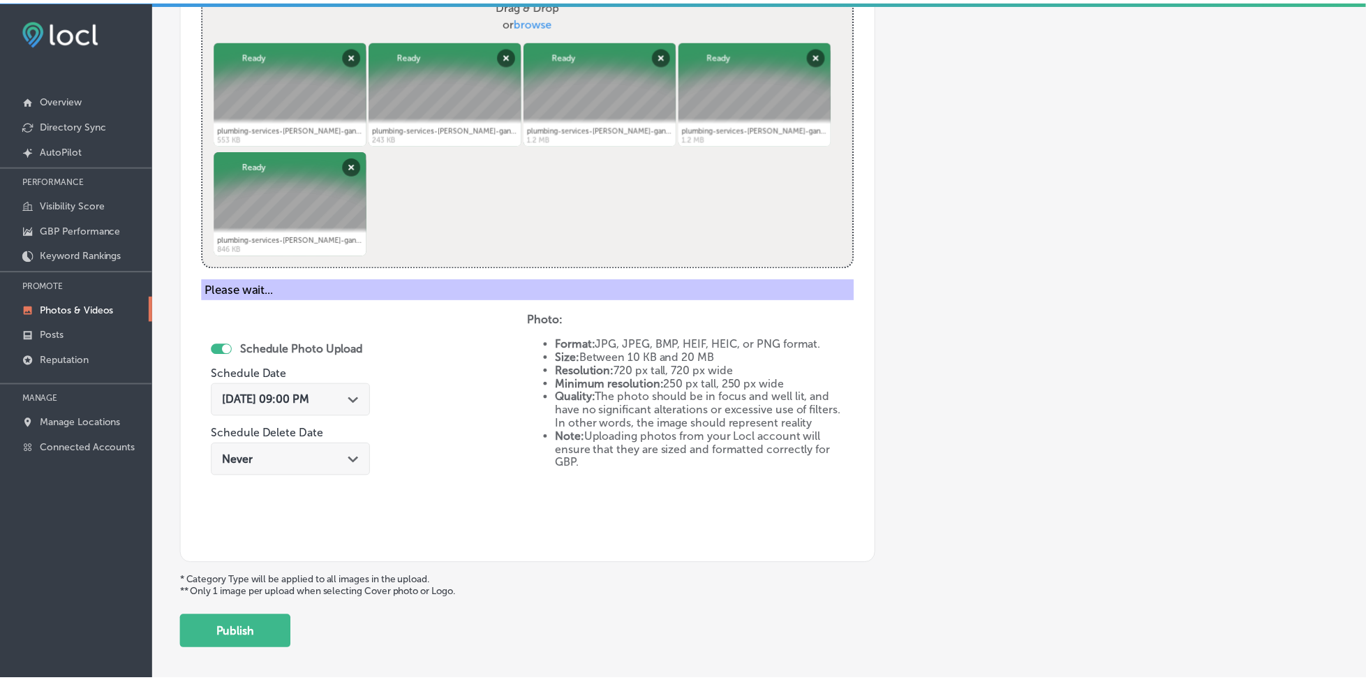
scroll to position [375, 0]
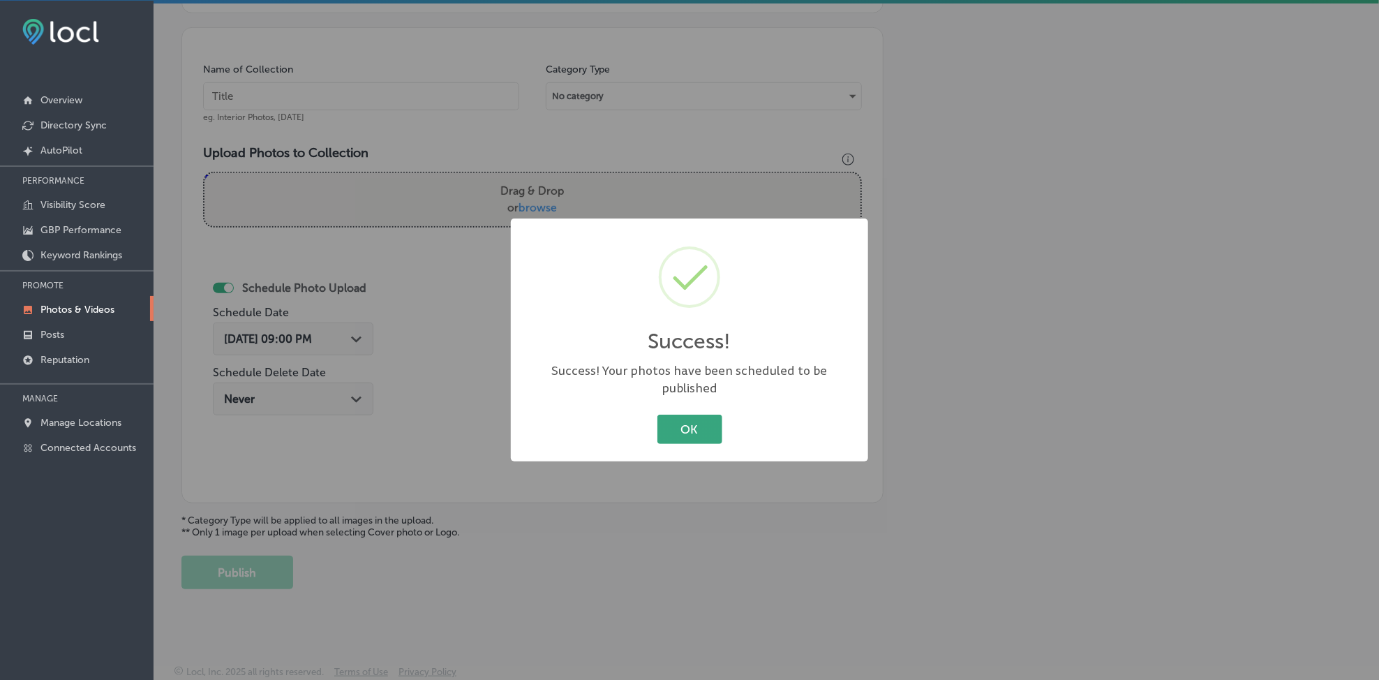
click at [698, 425] on button "OK" at bounding box center [689, 428] width 65 height 29
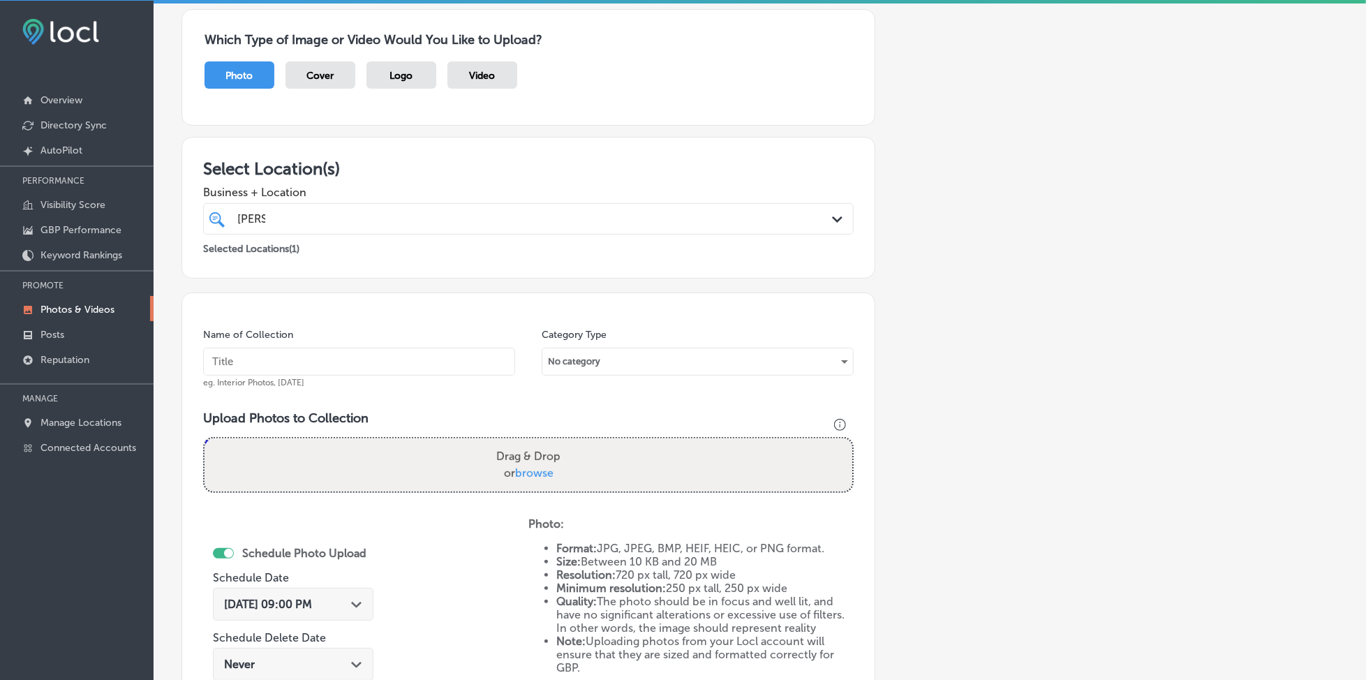
scroll to position [96, 0]
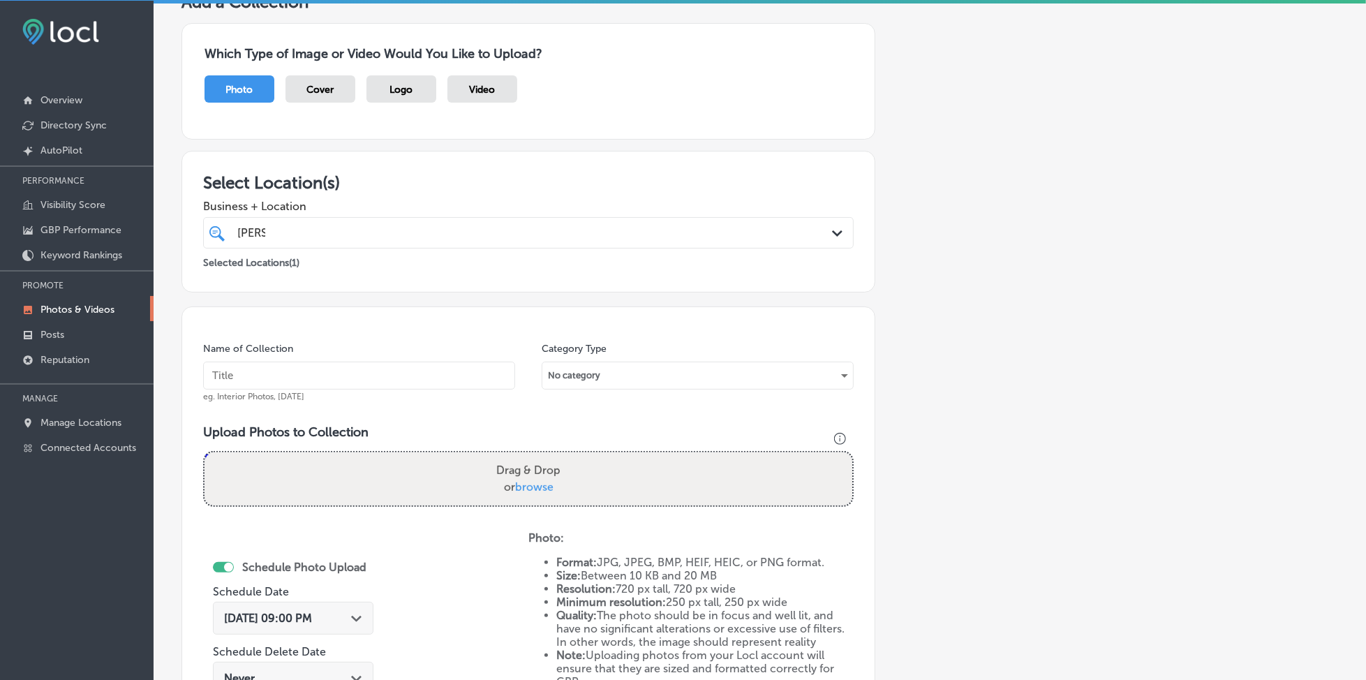
click at [380, 380] on input "text" at bounding box center [359, 375] width 312 height 28
paste input "[PERSON_NAME]-gang-[DATE]"
type input "[PERSON_NAME]-gang-[DATE]"
click at [532, 482] on span "browse" at bounding box center [534, 486] width 38 height 13
click at [532, 456] on input "Drag & Drop or browse" at bounding box center [528, 454] width 648 height 4
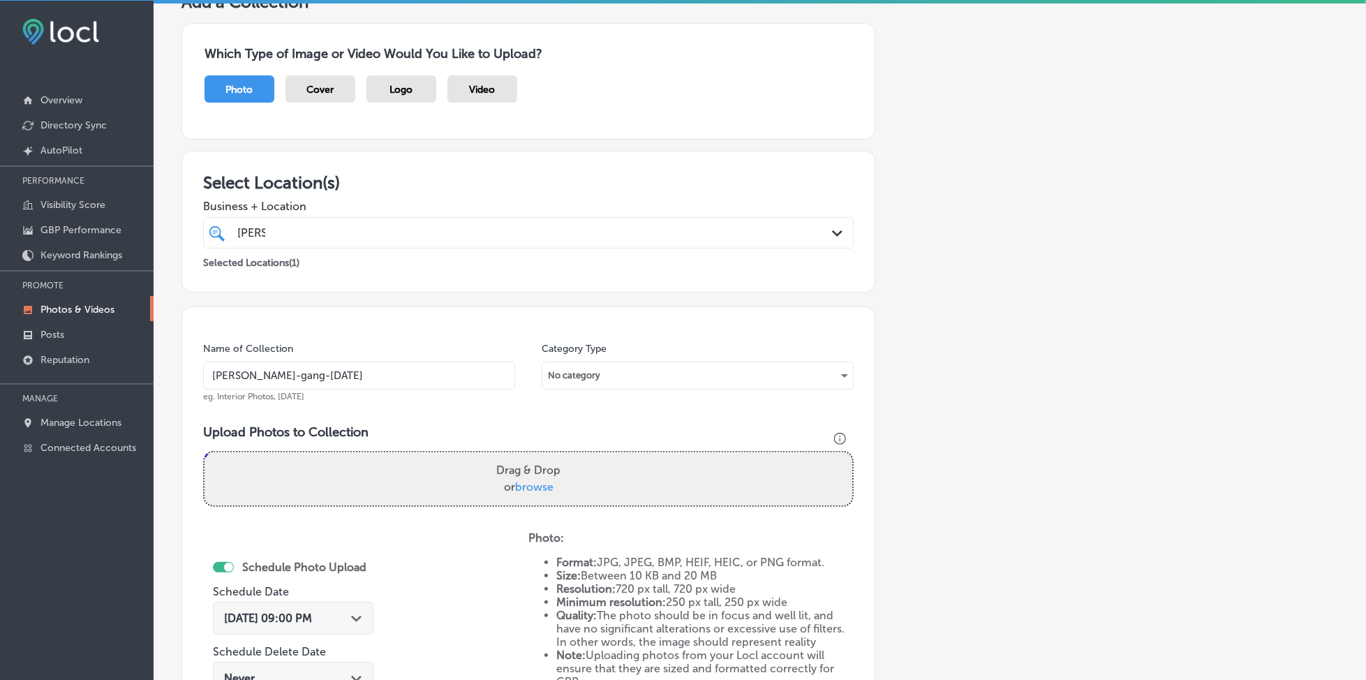
type input "C:\fakepath\plumbing-services-[PERSON_NAME]-gang-plumbing-long-island-[GEOGRAPH…"
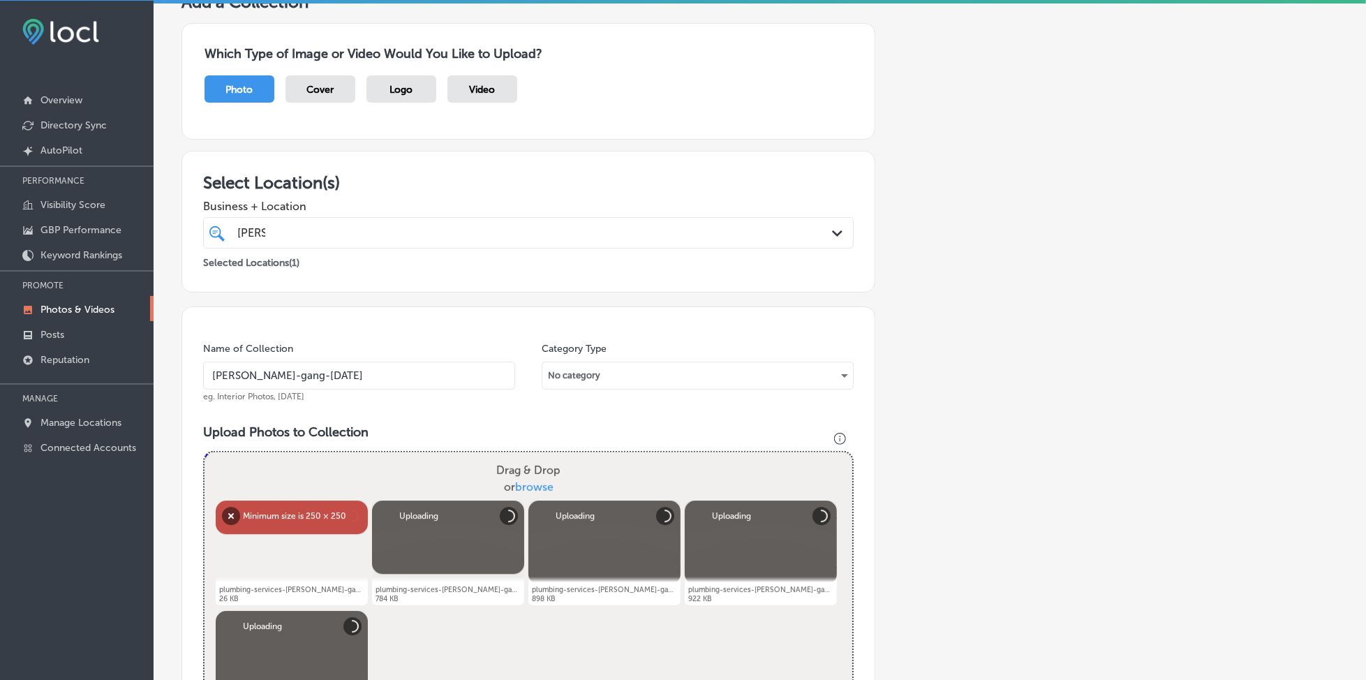
scroll to position [375, 0]
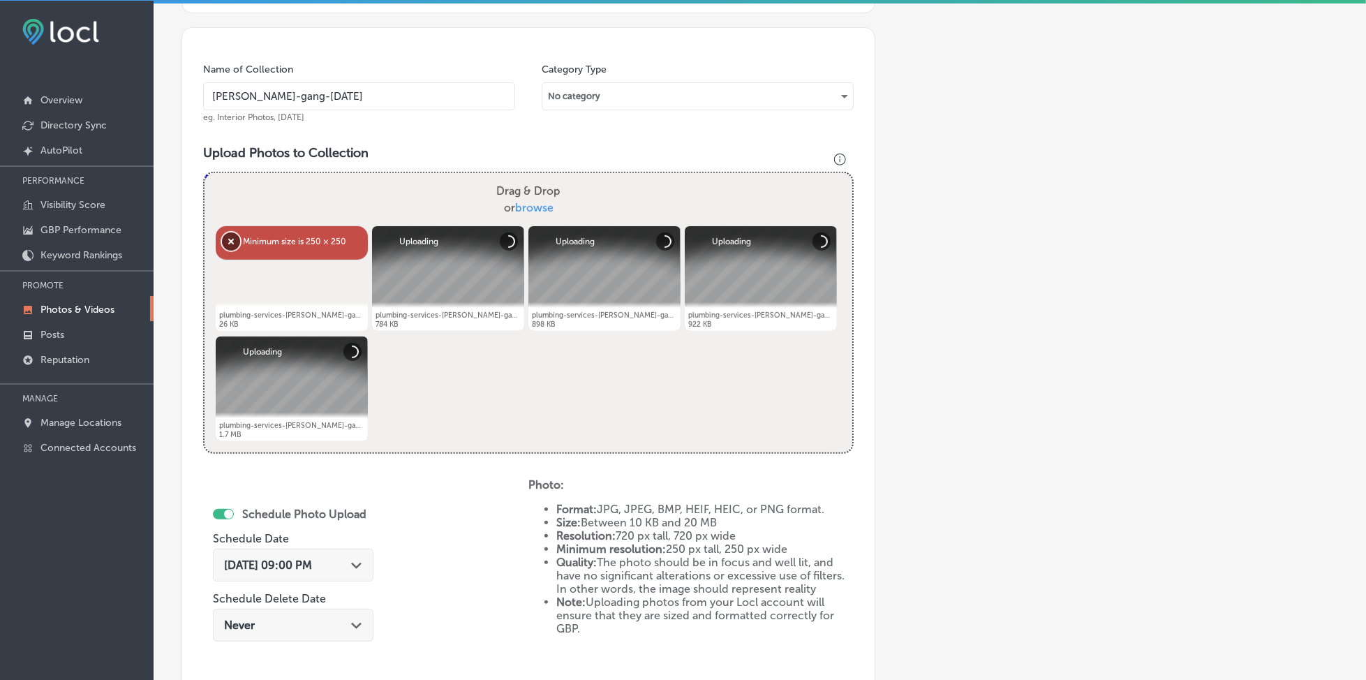
click at [230, 237] on button "Remove" at bounding box center [231, 241] width 18 height 18
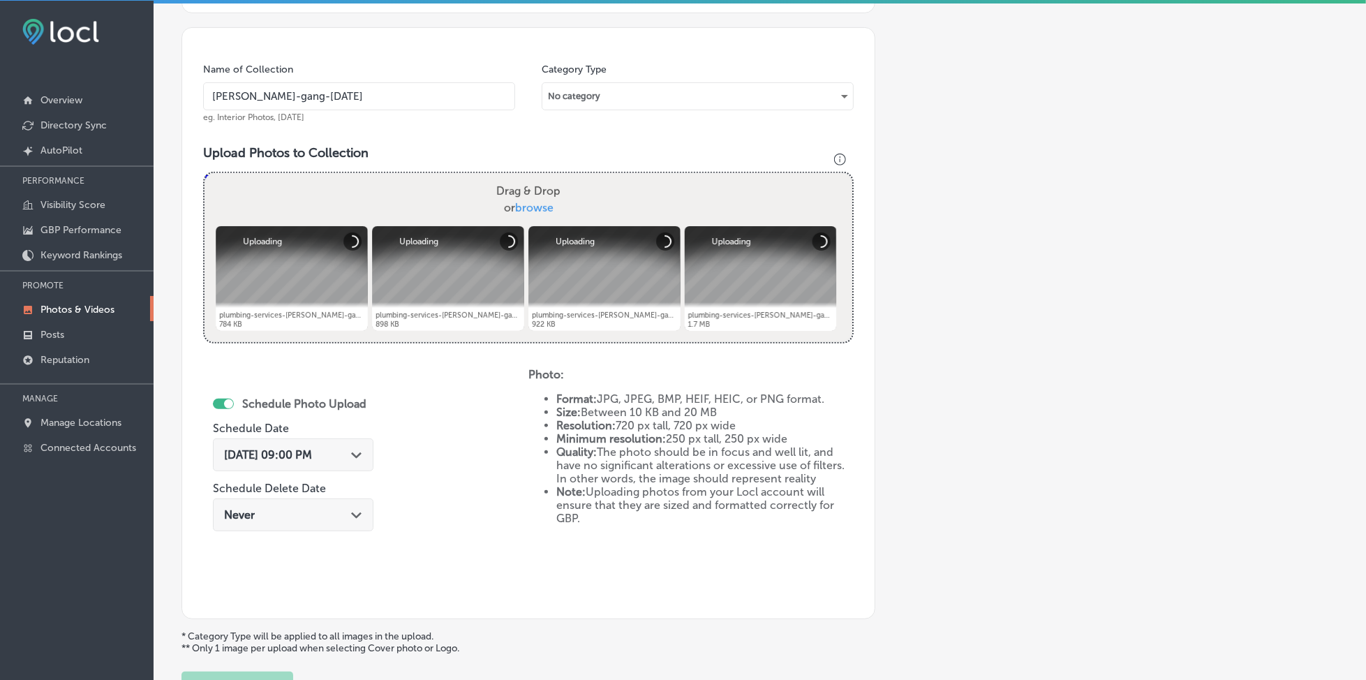
click at [530, 206] on span "browse" at bounding box center [534, 207] width 38 height 13
click at [530, 177] on input "Drag & Drop or browse" at bounding box center [528, 175] width 648 height 4
type input "C:\fakepath\plumbing-services-[PERSON_NAME]-gang-plumbing-long-island-[GEOGRAPH…"
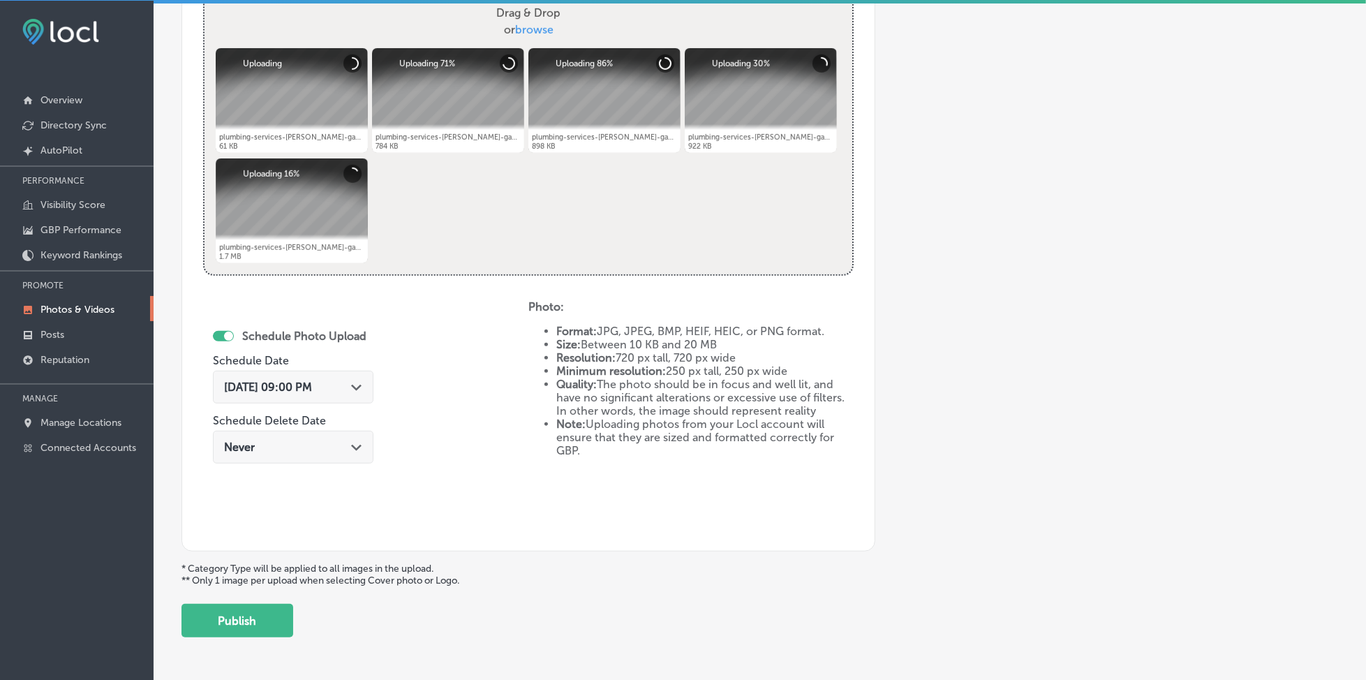
scroll to position [561, 0]
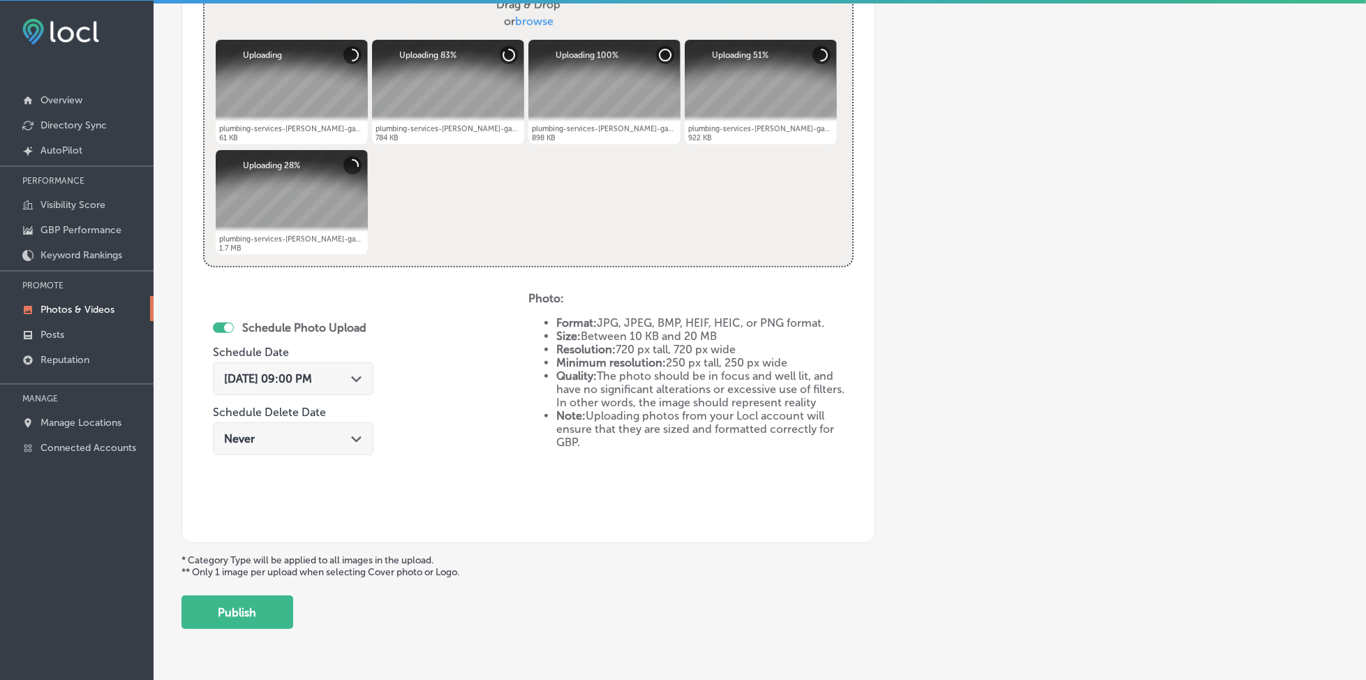
click at [356, 375] on div "[DATE] 09:00 PM Path Created with Sketch." at bounding box center [293, 378] width 138 height 13
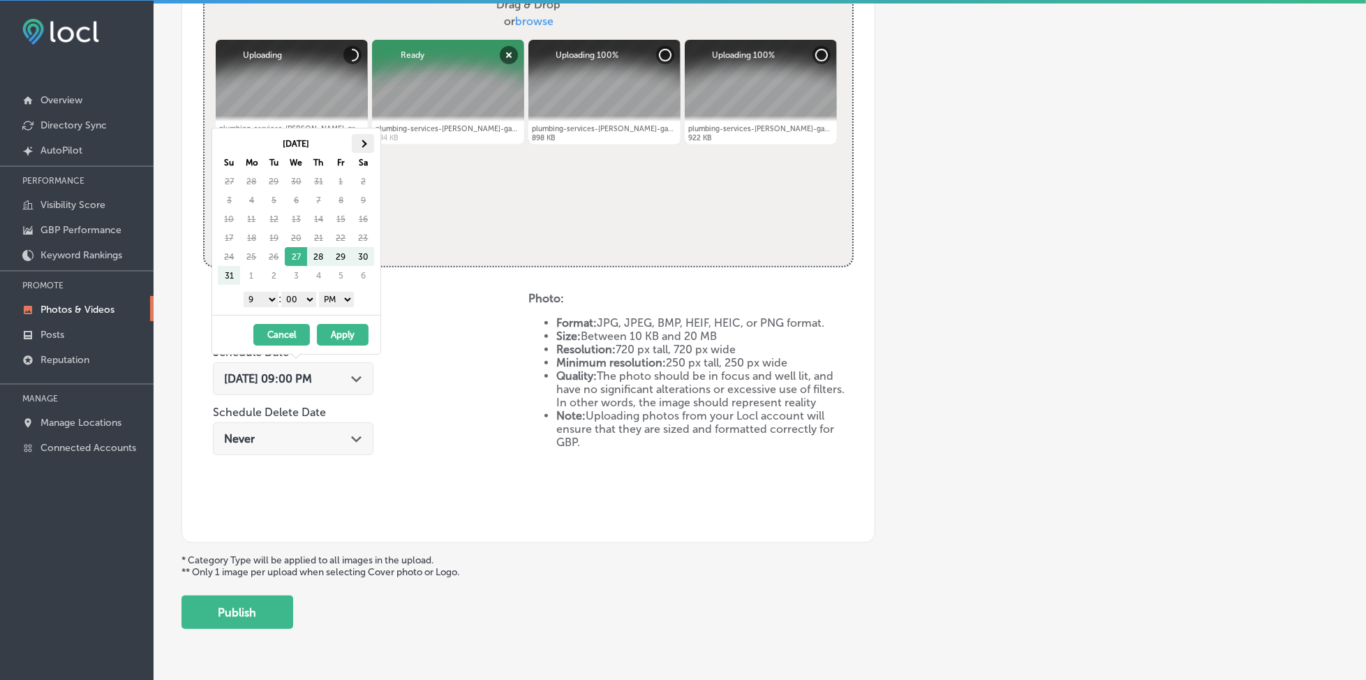
click at [361, 140] on th at bounding box center [363, 143] width 22 height 19
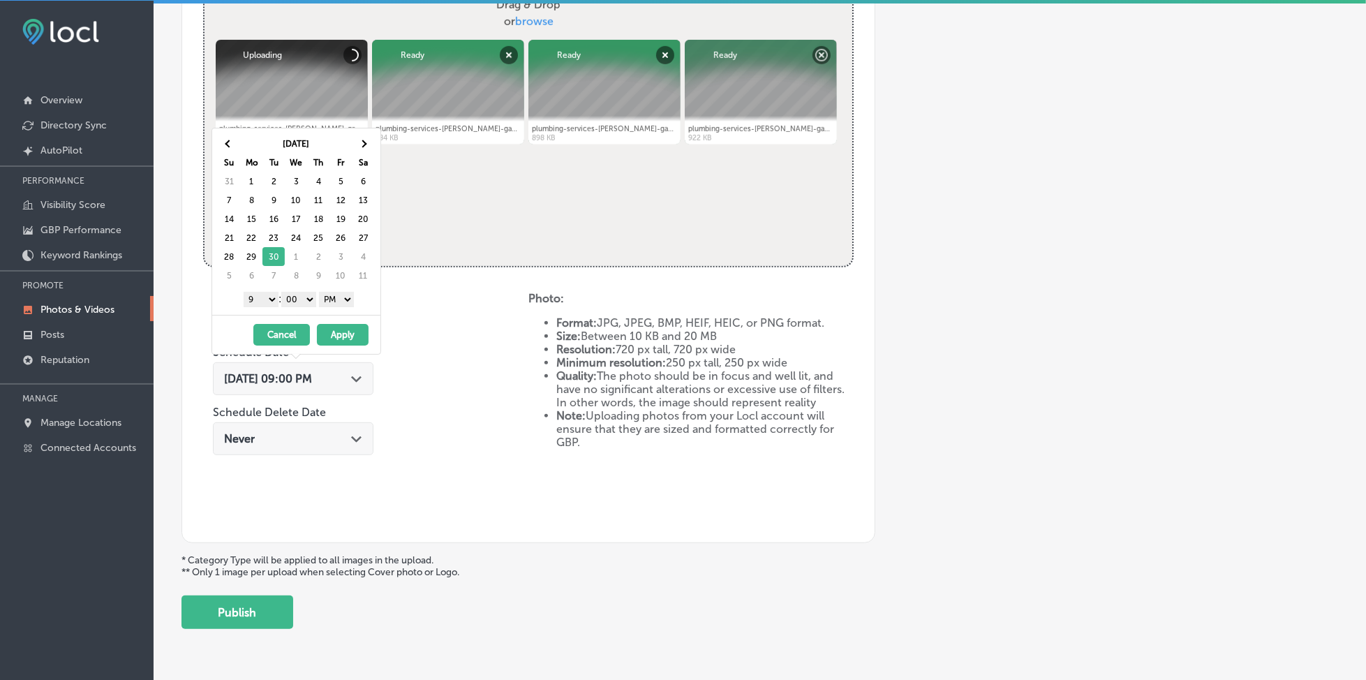
click at [339, 329] on button "Apply" at bounding box center [343, 335] width 52 height 22
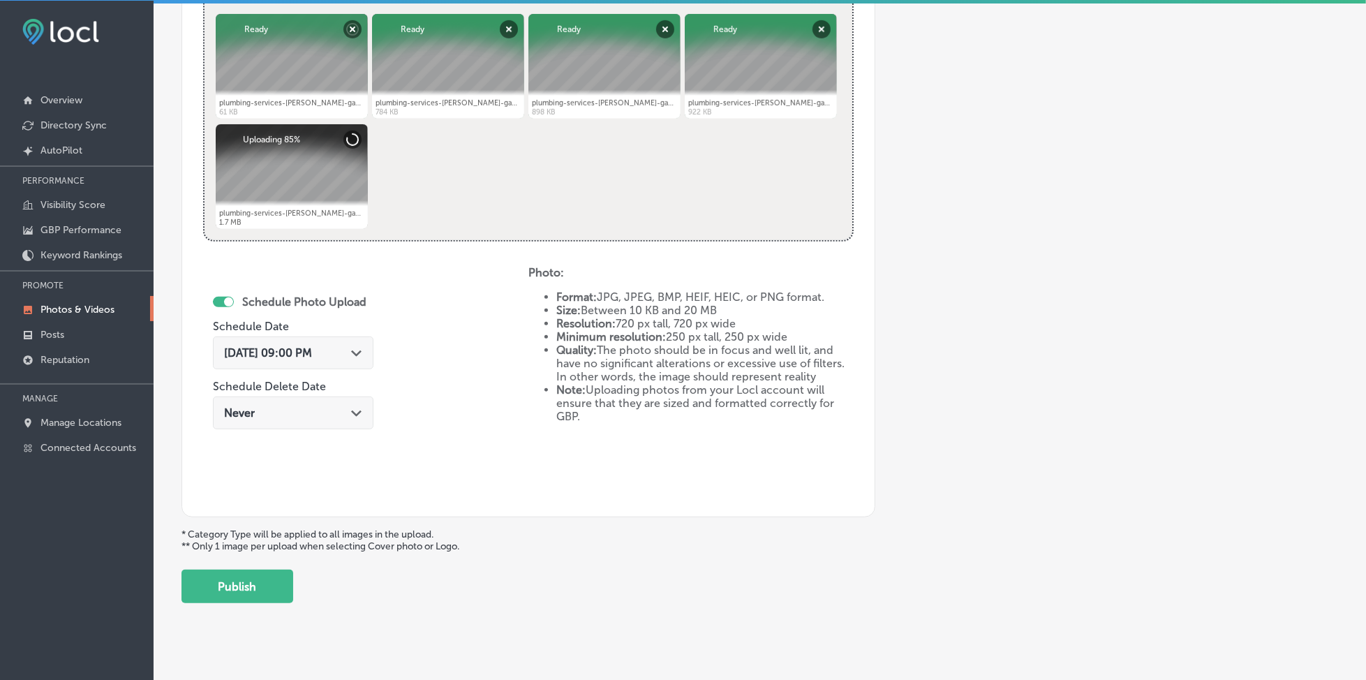
scroll to position [601, 0]
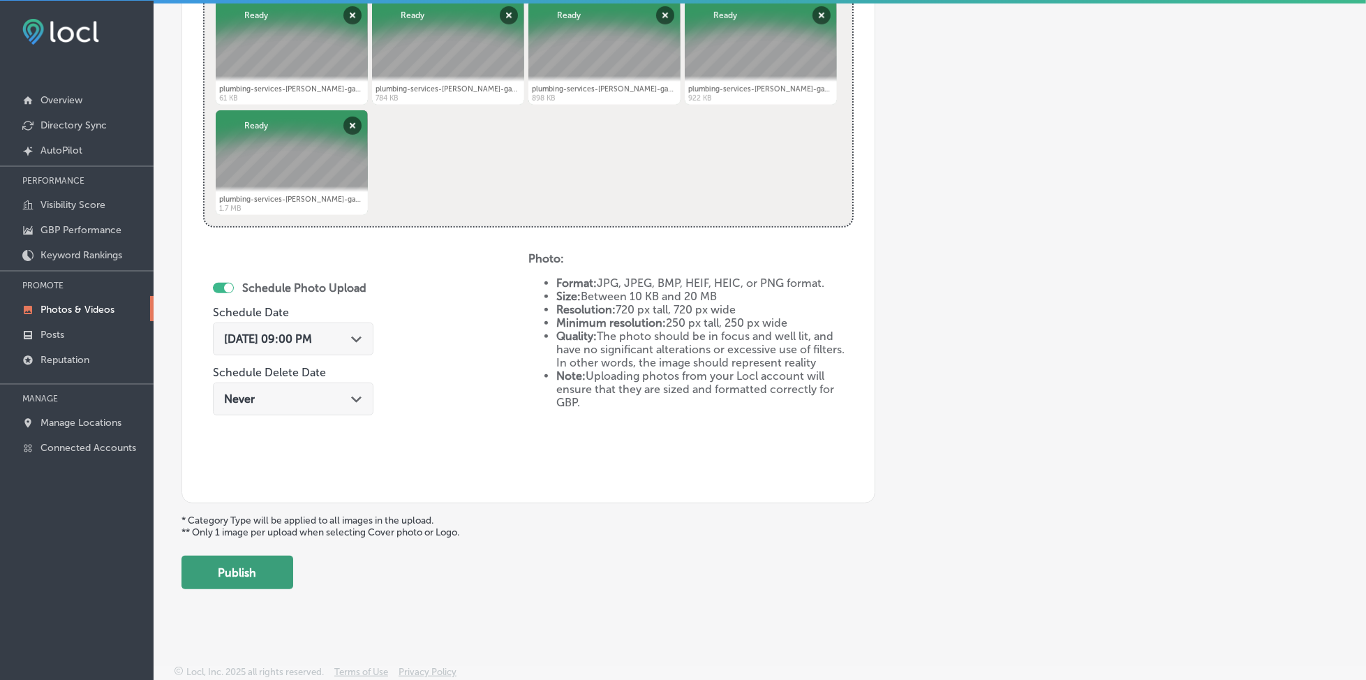
click at [235, 567] on button "Publish" at bounding box center [237, 571] width 112 height 33
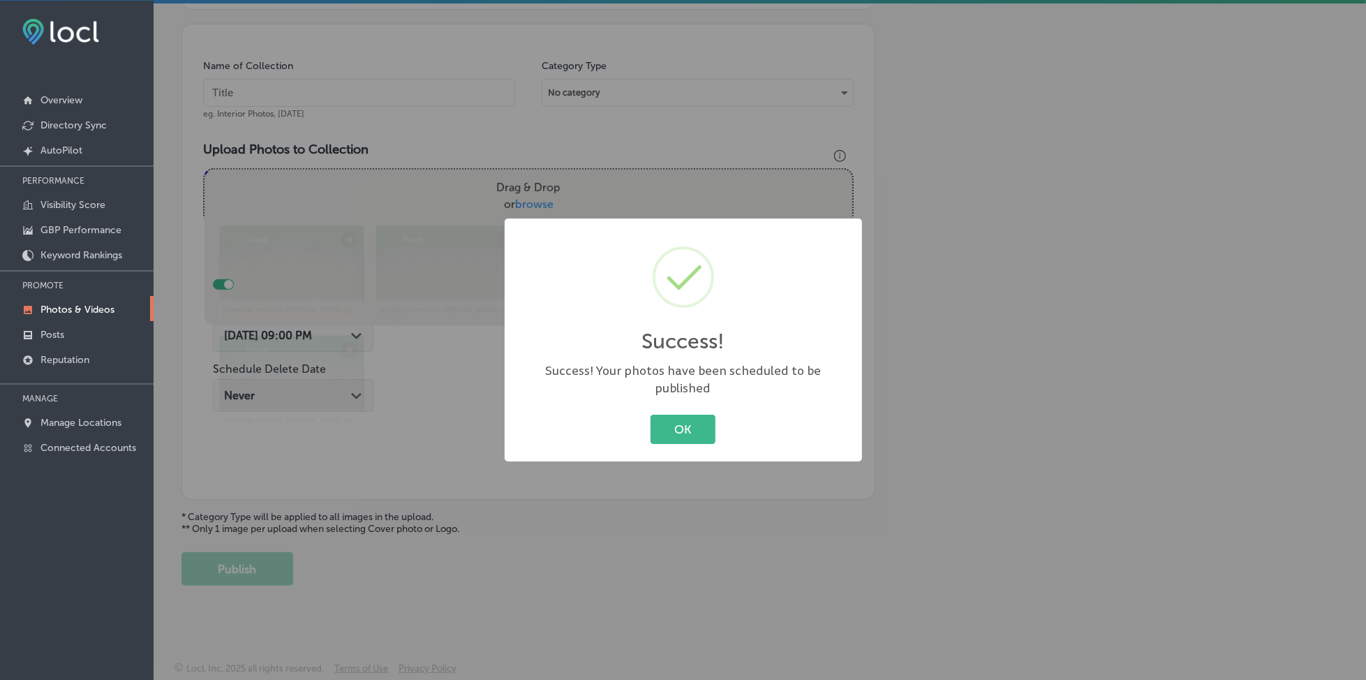
scroll to position [375, 0]
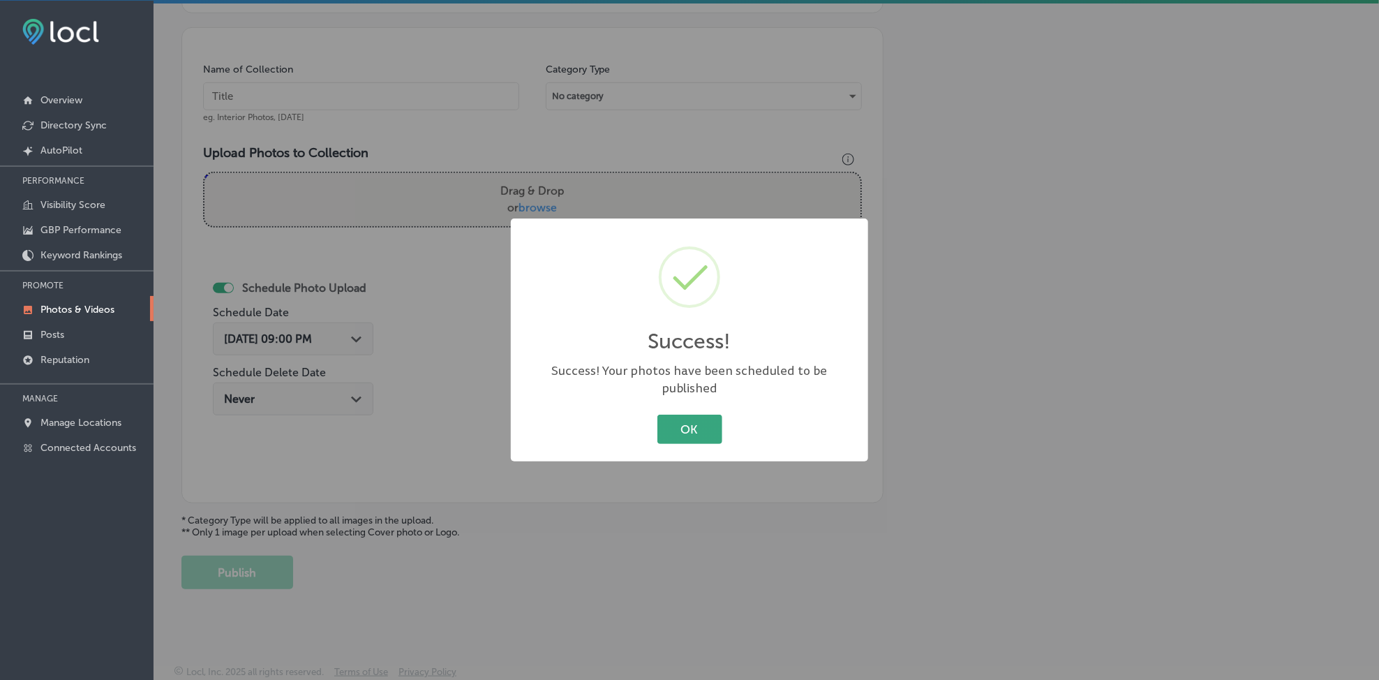
click at [690, 428] on button "OK" at bounding box center [689, 428] width 65 height 29
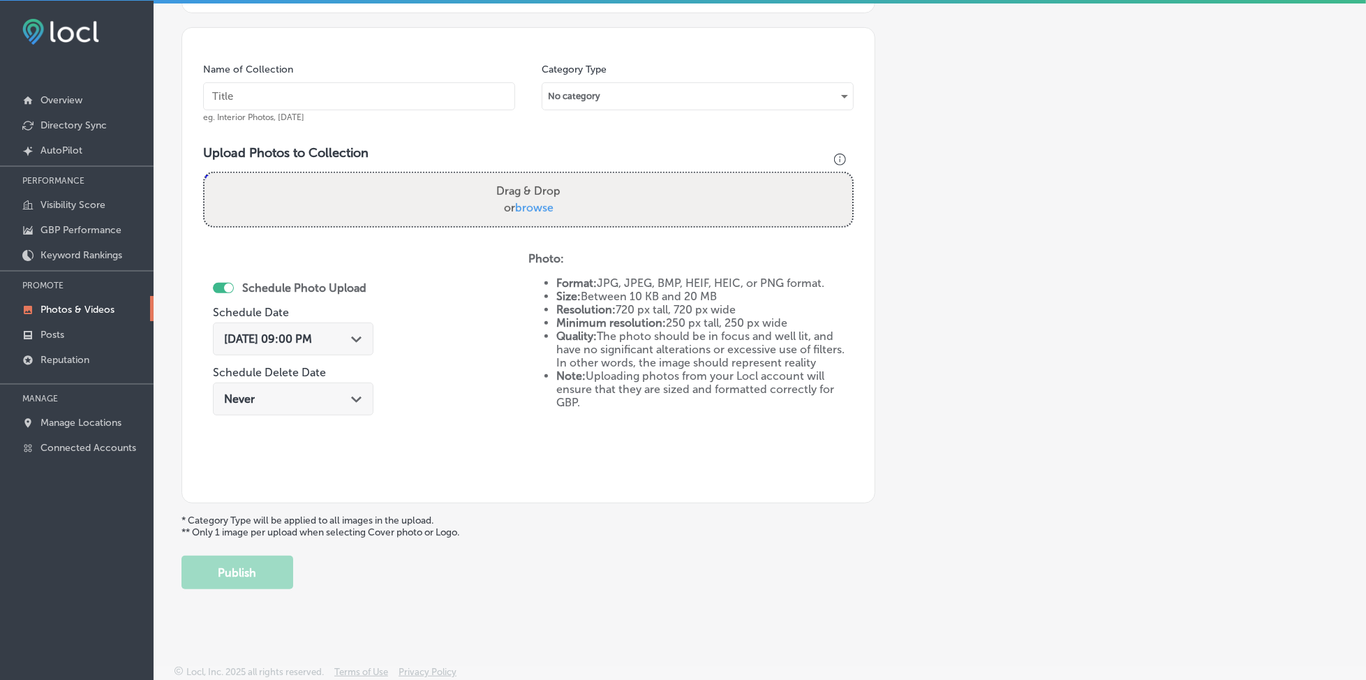
scroll to position [0, 0]
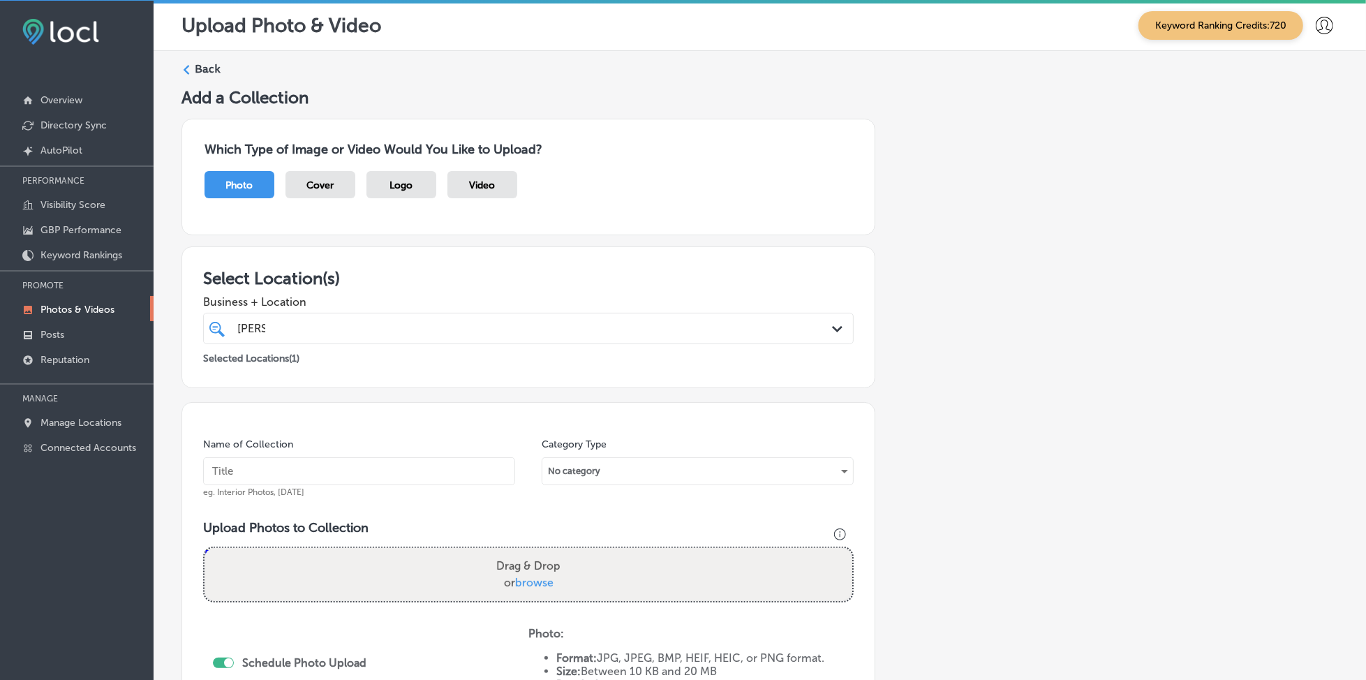
click at [302, 321] on div "[PERSON_NAME] [PERSON_NAME]" at bounding box center [499, 328] width 526 height 19
click at [315, 331] on div "[PERSON_NAME] [PERSON_NAME]" at bounding box center [499, 328] width 526 height 19
click at [260, 473] on input "text" at bounding box center [359, 471] width 312 height 28
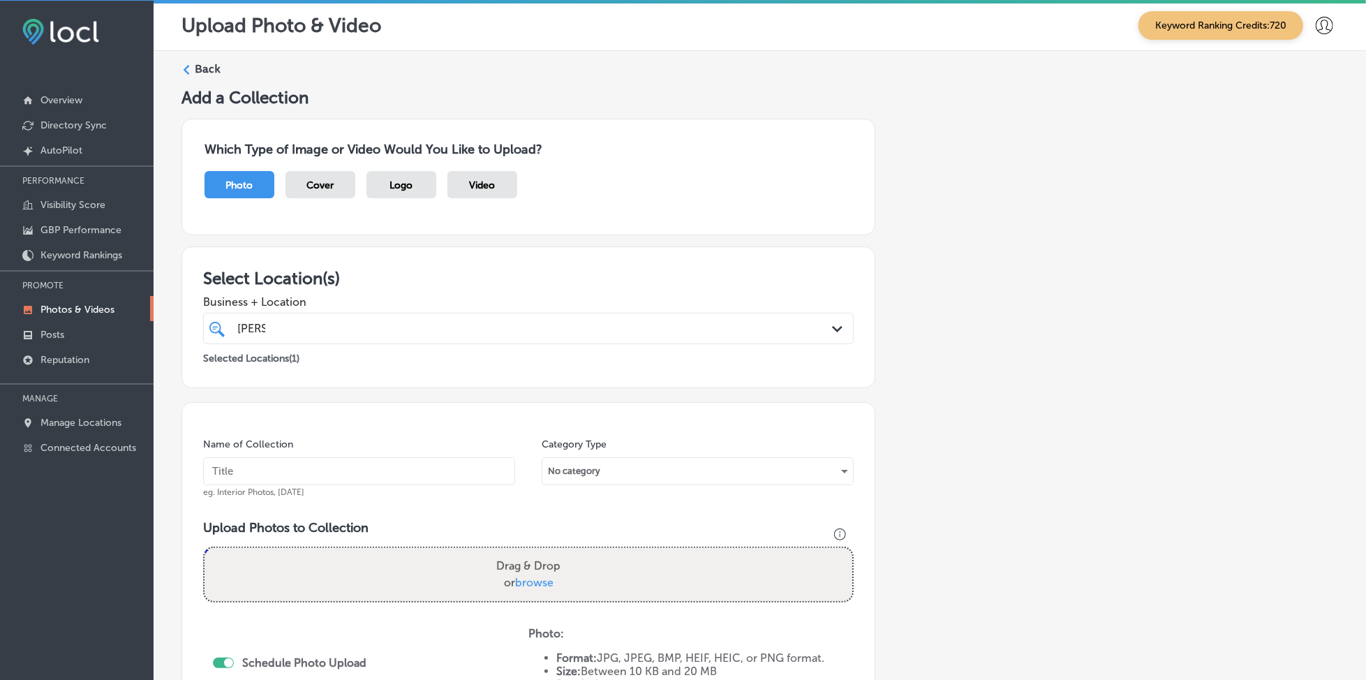
paste input "[PERSON_NAME]-gang-[DATE]"
type input "[PERSON_NAME]-gang-[DATE]"
click at [403, 324] on div "[PERSON_NAME] [PERSON_NAME]" at bounding box center [499, 328] width 526 height 19
click at [403, 322] on div "[PERSON_NAME] [PERSON_NAME]" at bounding box center [499, 328] width 526 height 19
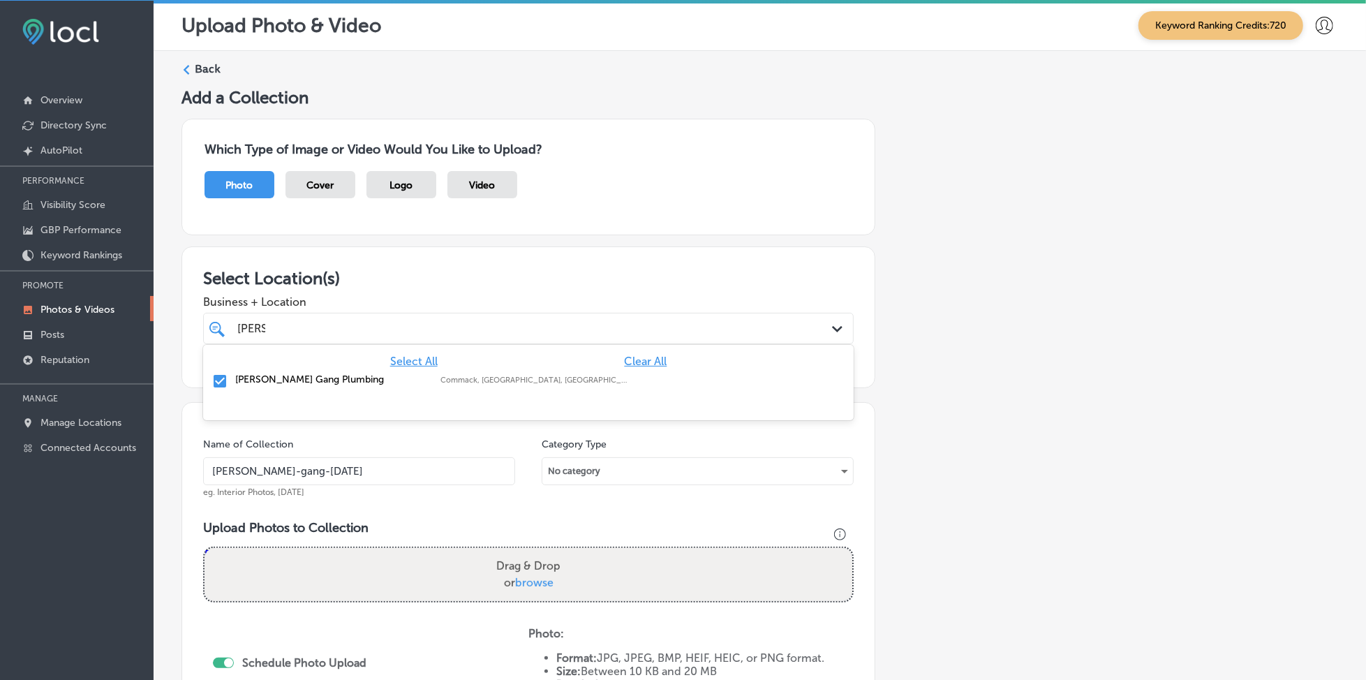
click at [403, 322] on div "[PERSON_NAME] [PERSON_NAME]" at bounding box center [499, 328] width 526 height 19
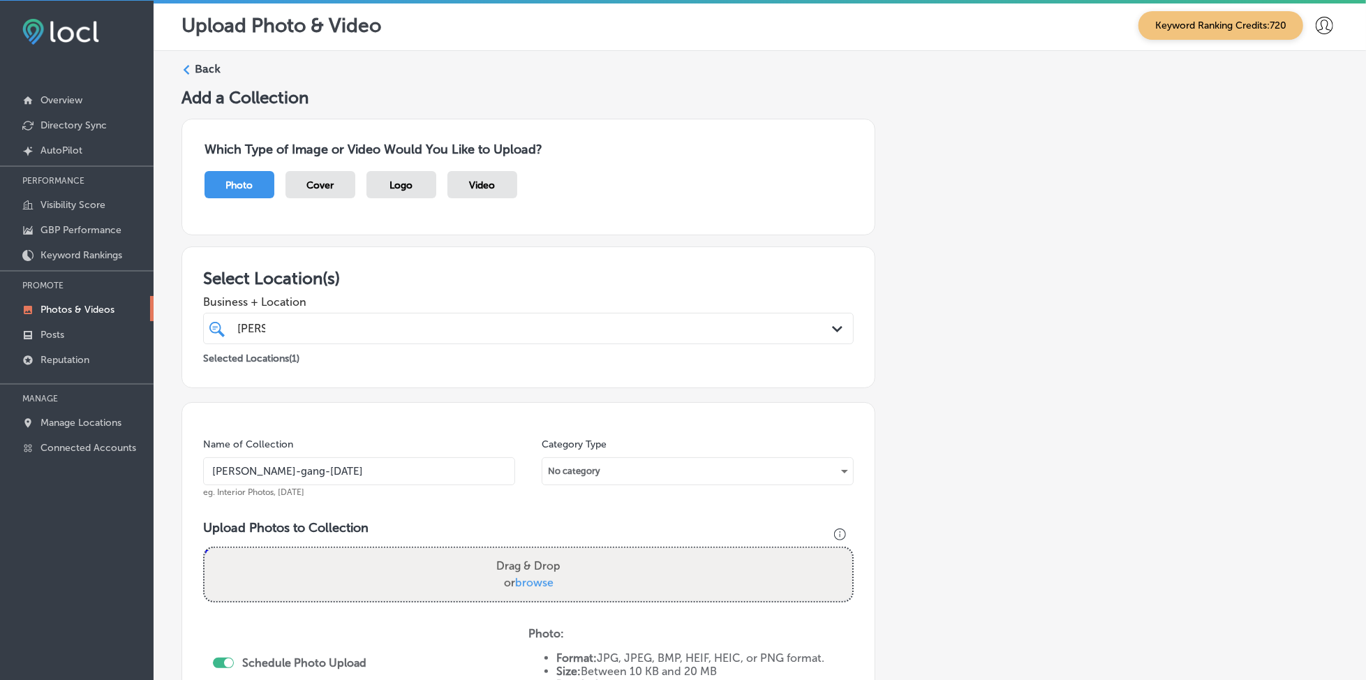
click at [403, 322] on div "[PERSON_NAME] [PERSON_NAME]" at bounding box center [499, 328] width 526 height 19
click at [292, 471] on input "[PERSON_NAME]-gang-[DATE]" at bounding box center [359, 471] width 312 height 28
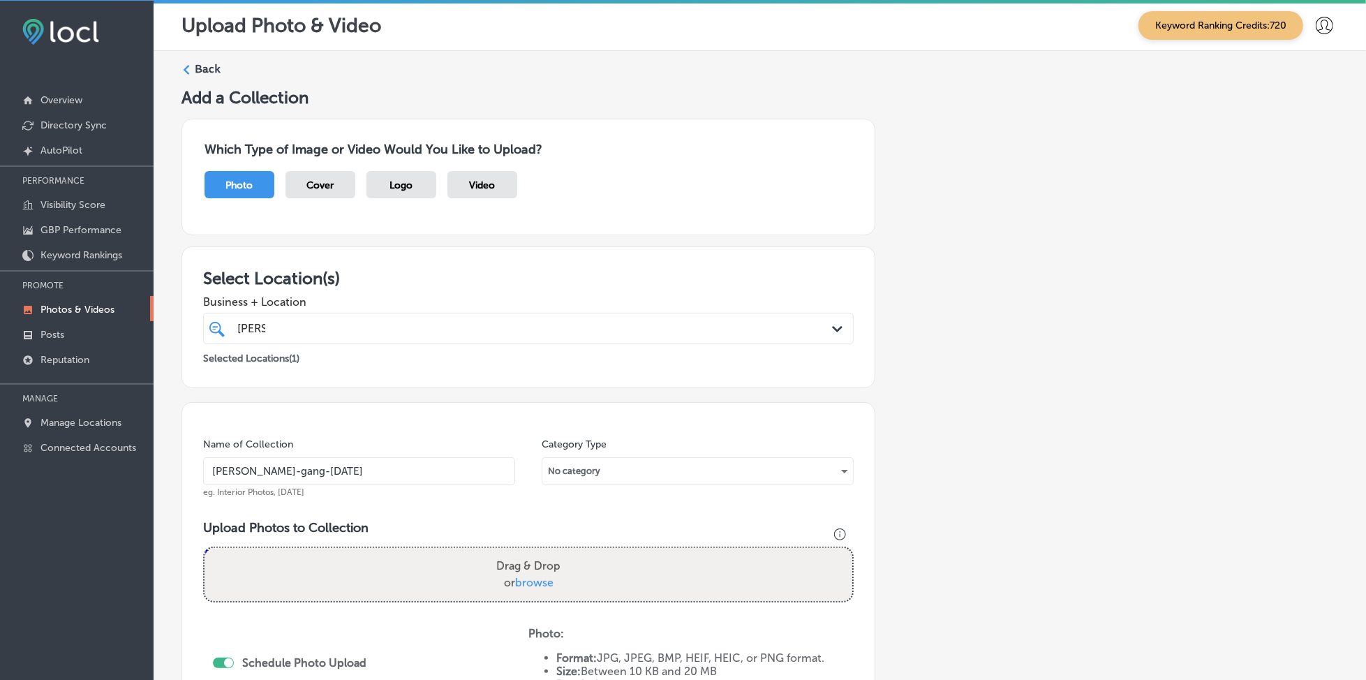
click at [525, 578] on span "browse" at bounding box center [534, 582] width 38 height 13
click at [525, 552] on input "Drag & Drop or browse" at bounding box center [528, 550] width 648 height 4
type input "C:\fakepath\drain-cleaning-repair-[PERSON_NAME]-gang-plumbing-long-island-[GEOG…"
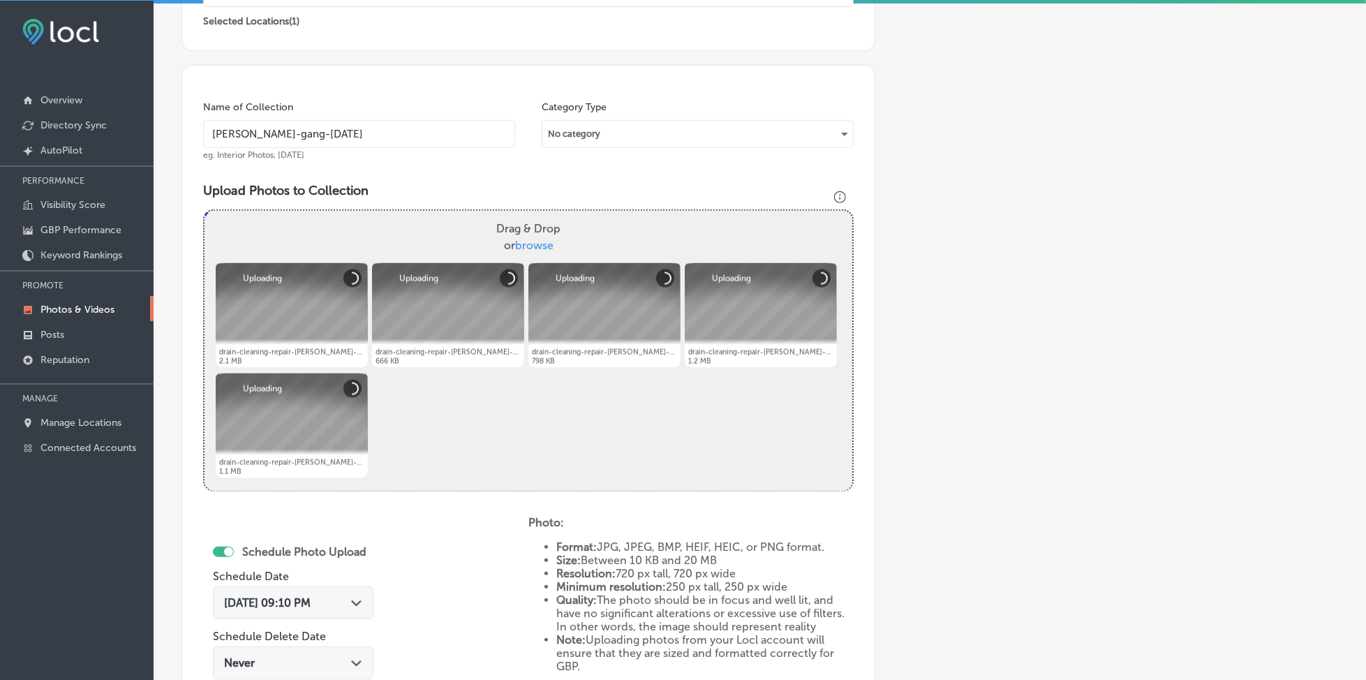
scroll to position [372, 0]
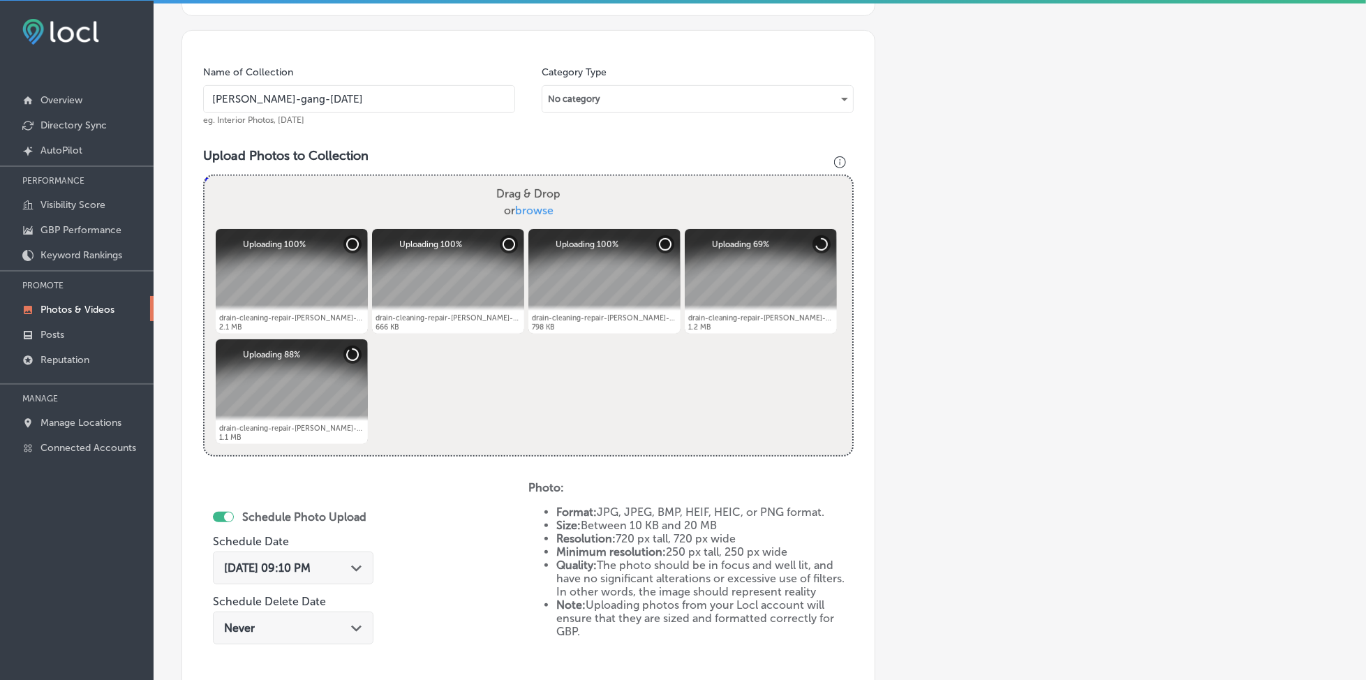
click at [311, 561] on span "[DATE] 09:10 PM" at bounding box center [267, 567] width 87 height 13
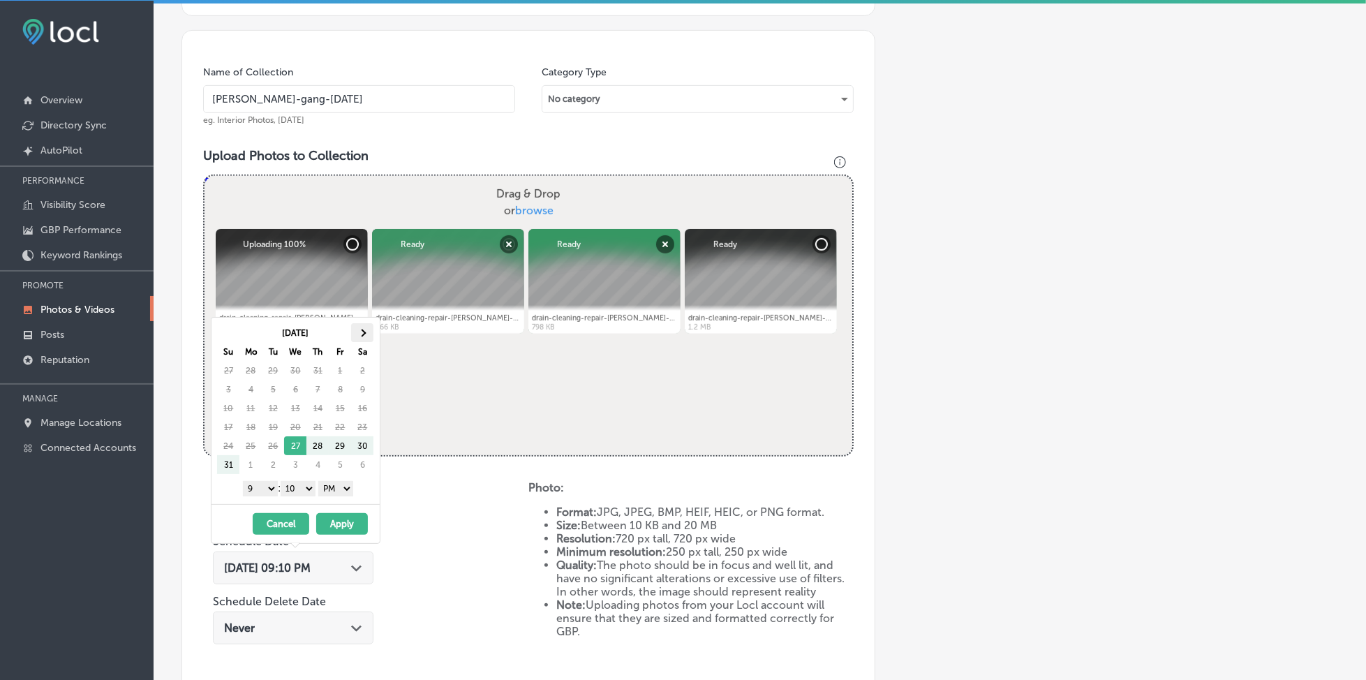
click at [354, 339] on th at bounding box center [362, 332] width 22 height 19
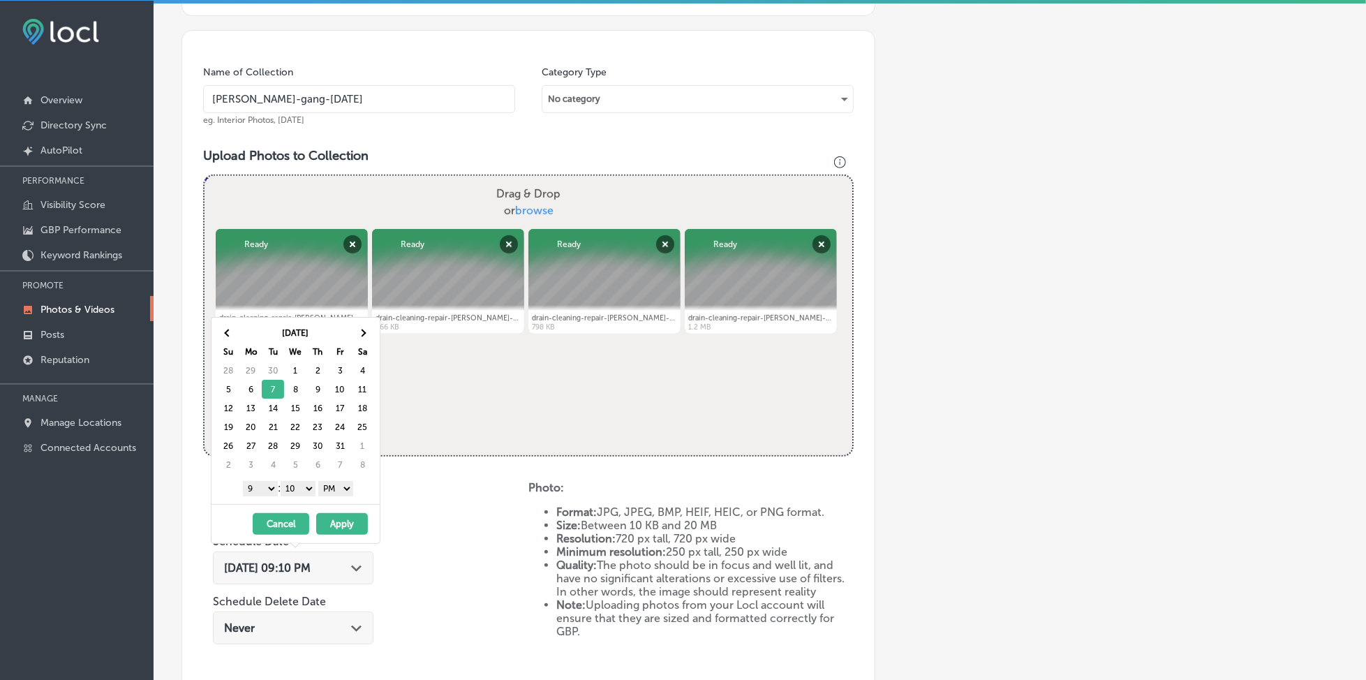
click at [291, 483] on select "00 10 20 30 40 50" at bounding box center [298, 488] width 35 height 15
click at [340, 521] on button "Apply" at bounding box center [342, 524] width 52 height 22
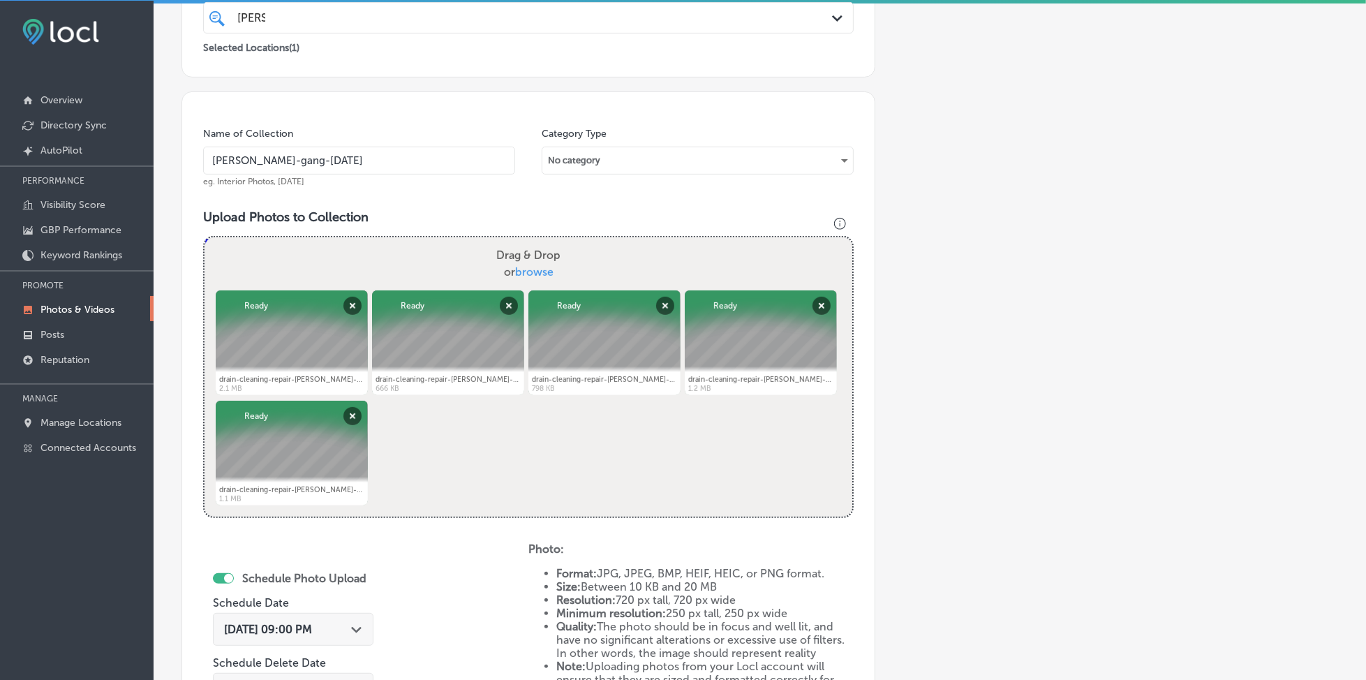
scroll to position [279, 0]
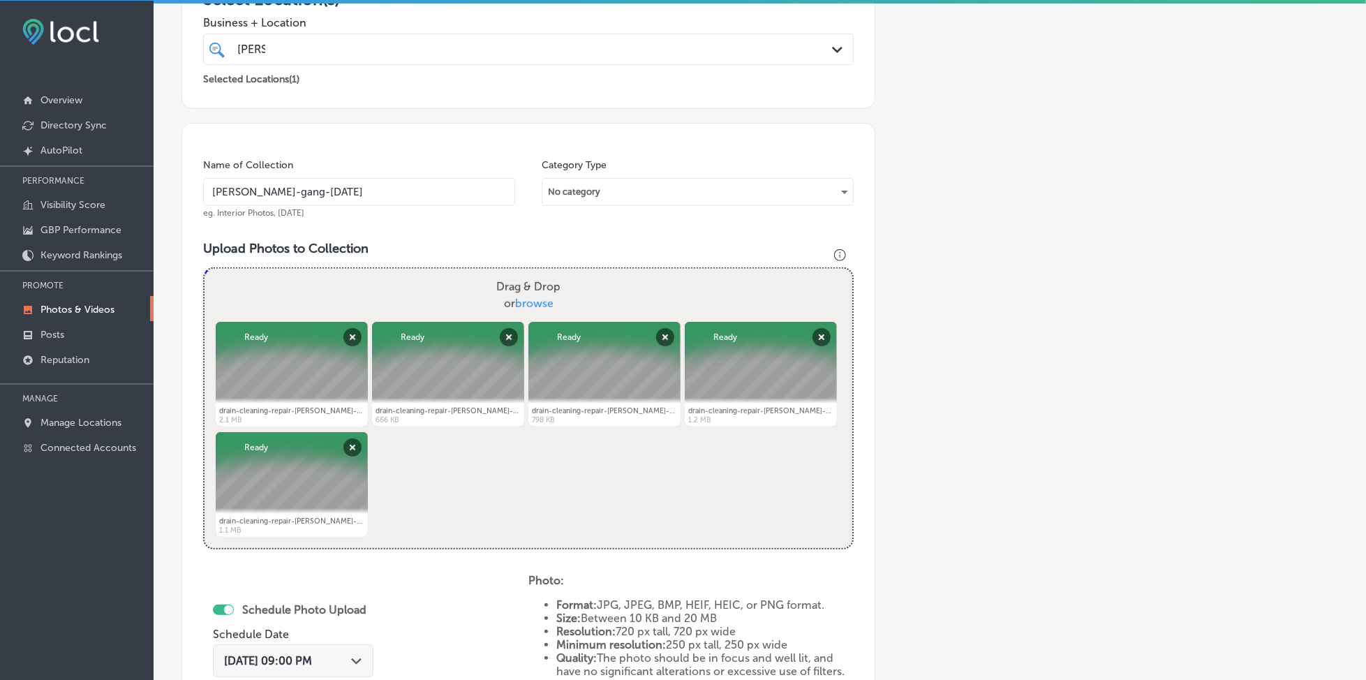
click at [451, 54] on div "[PERSON_NAME] [PERSON_NAME]" at bounding box center [499, 49] width 526 height 19
click at [345, 188] on input "[PERSON_NAME]-gang-[DATE]" at bounding box center [359, 192] width 312 height 28
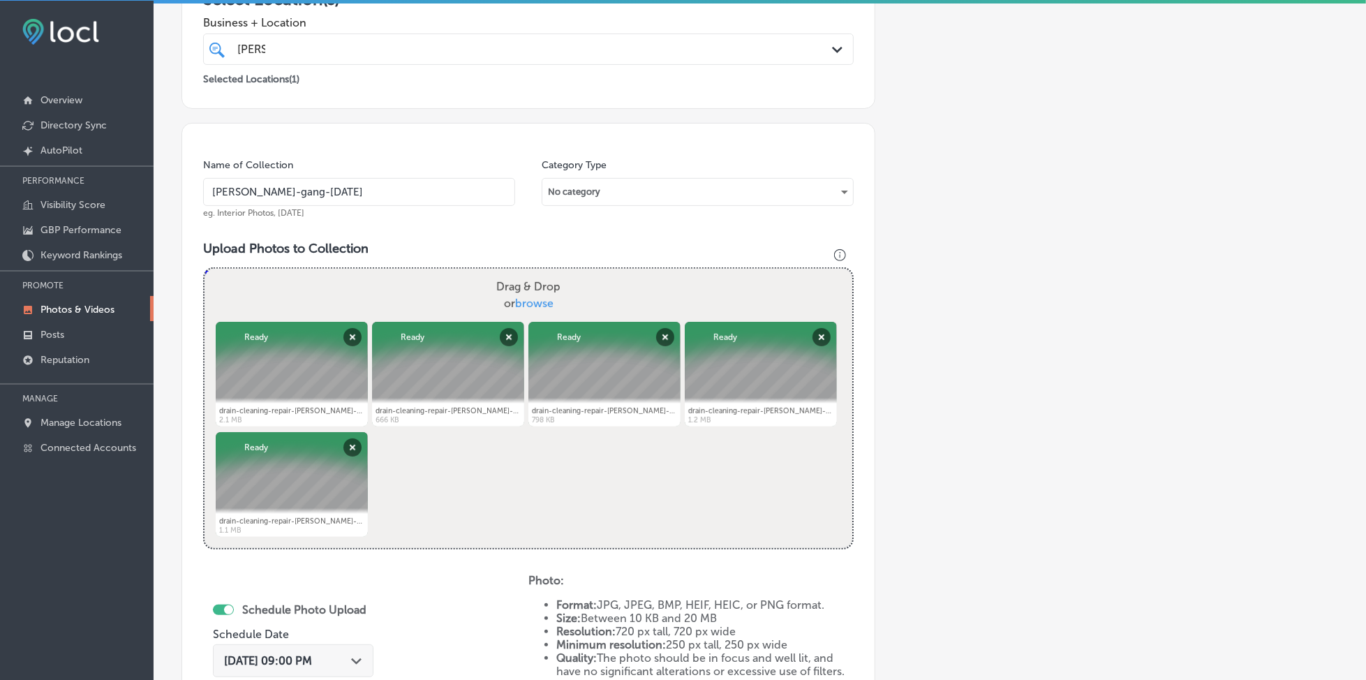
click at [345, 188] on input "[PERSON_NAME]-gang-[DATE]" at bounding box center [359, 192] width 312 height 28
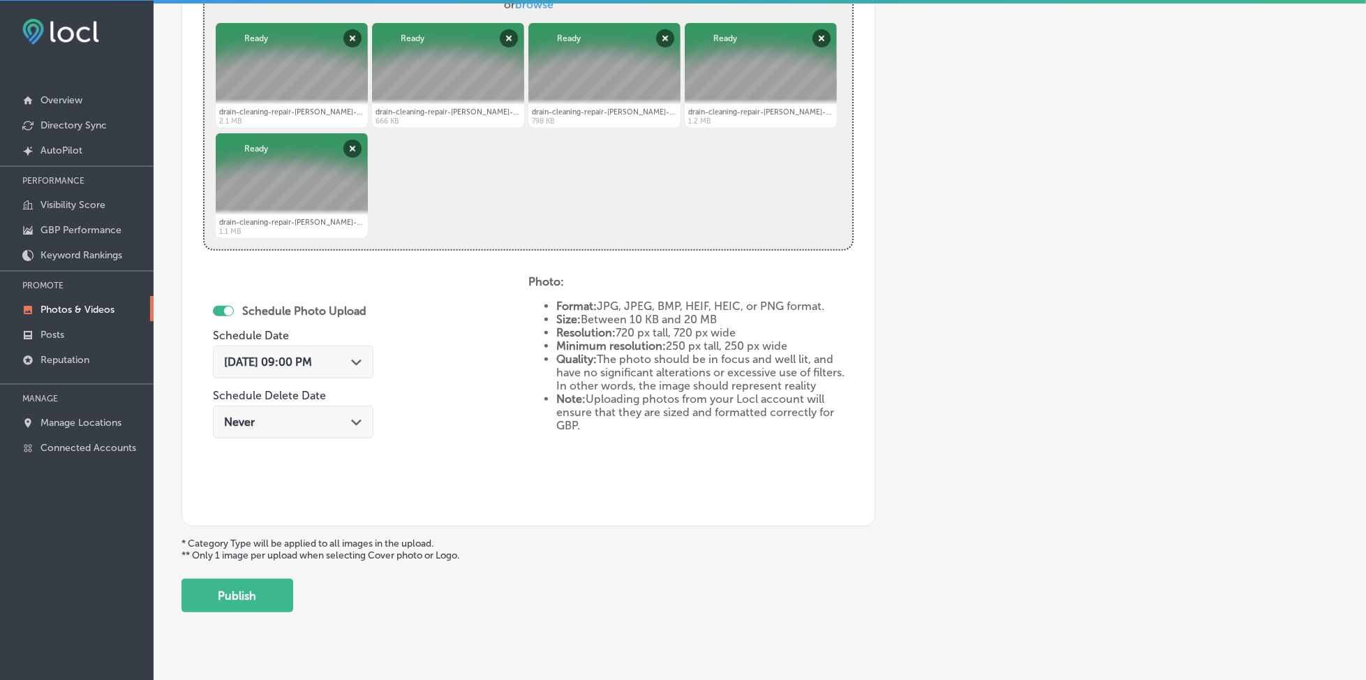
scroll to position [601, 0]
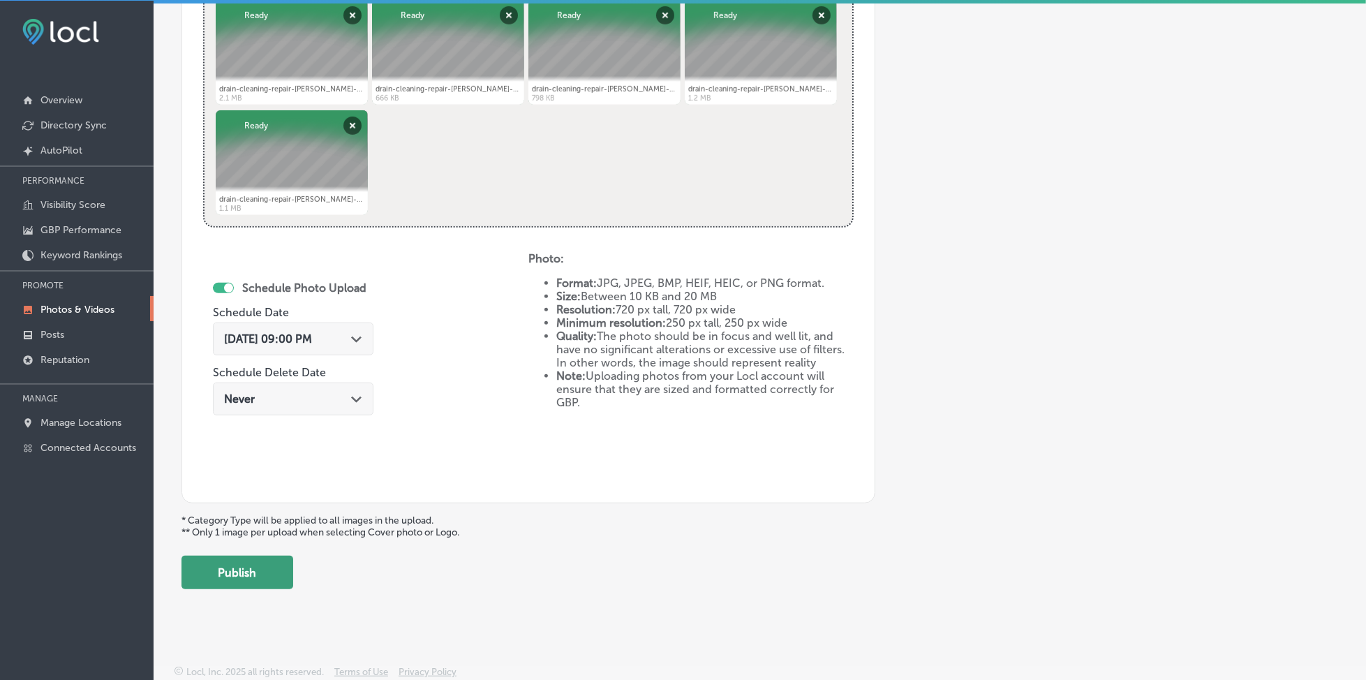
click at [250, 573] on button "Publish" at bounding box center [237, 571] width 112 height 33
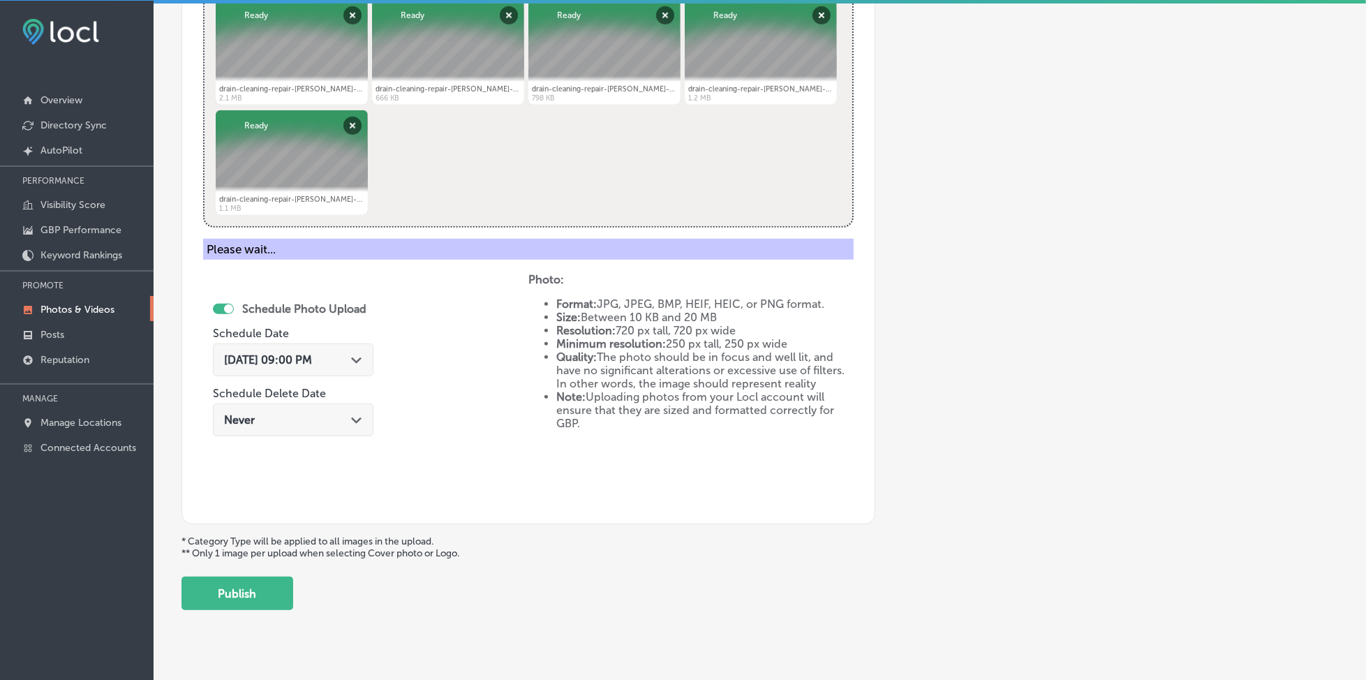
scroll to position [375, 0]
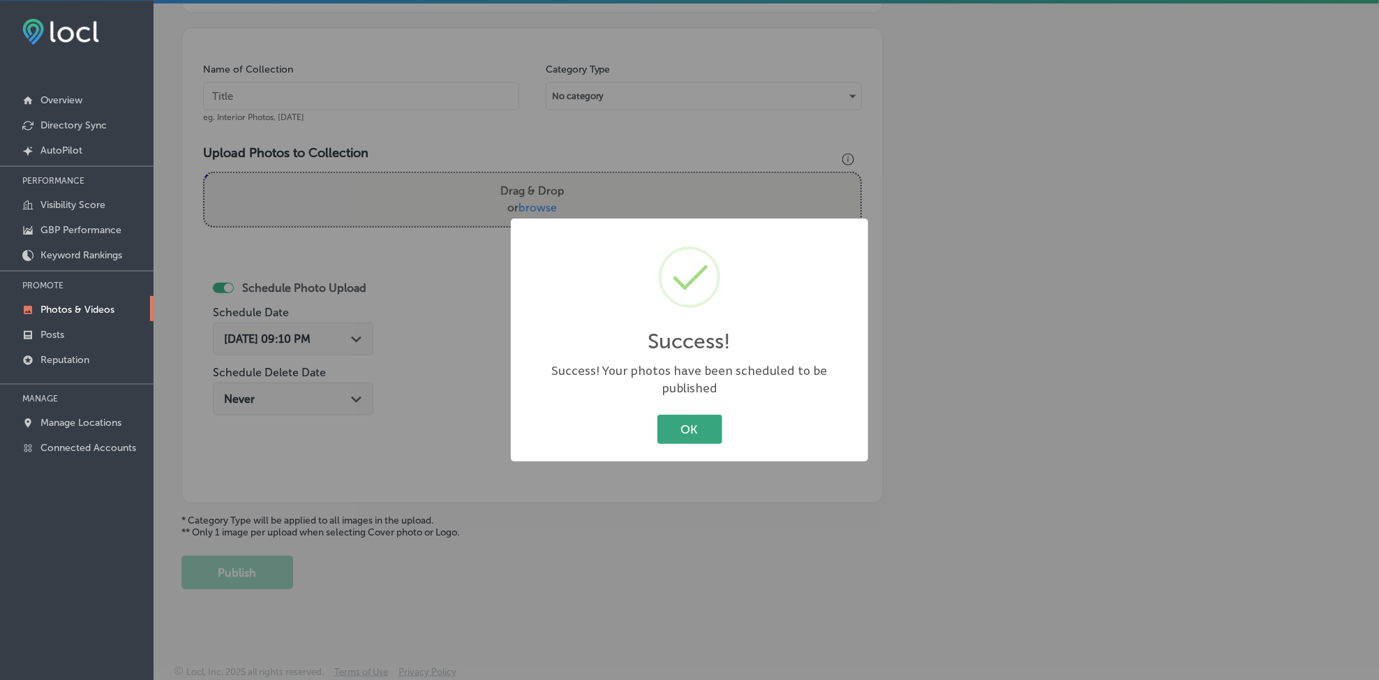
click at [690, 414] on button "OK" at bounding box center [689, 428] width 65 height 29
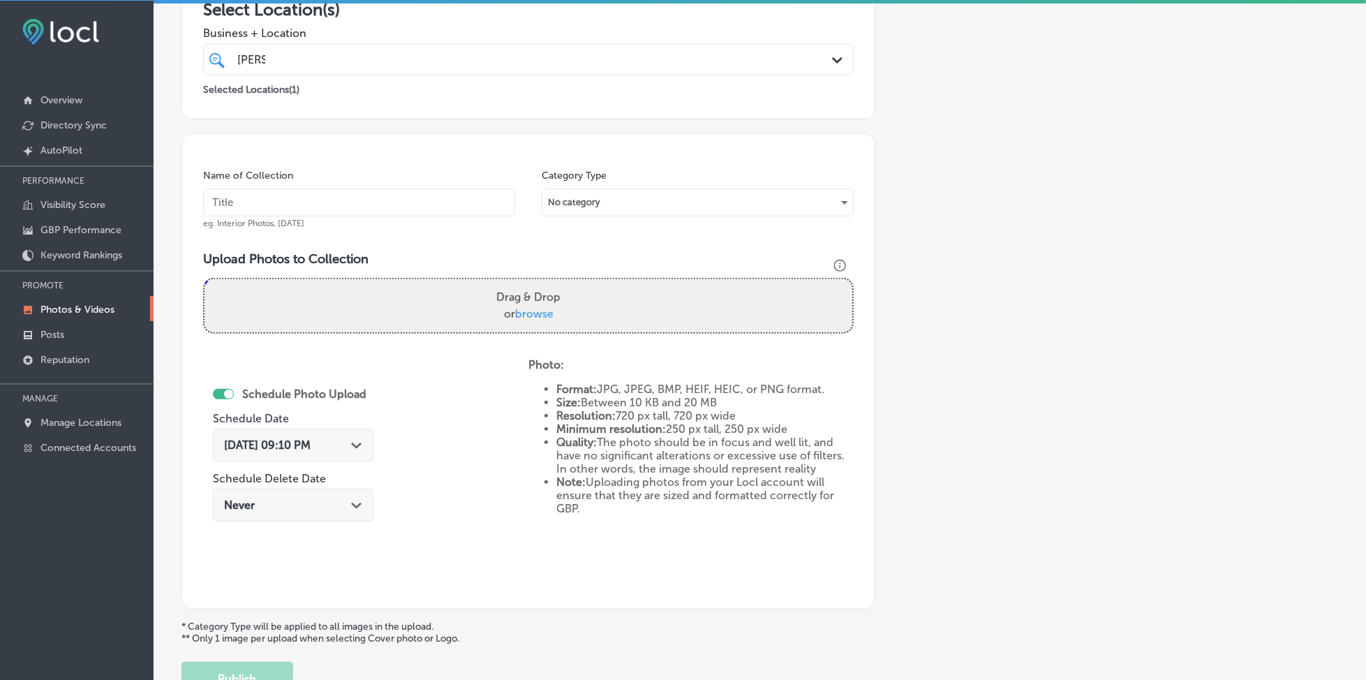
scroll to position [188, 0]
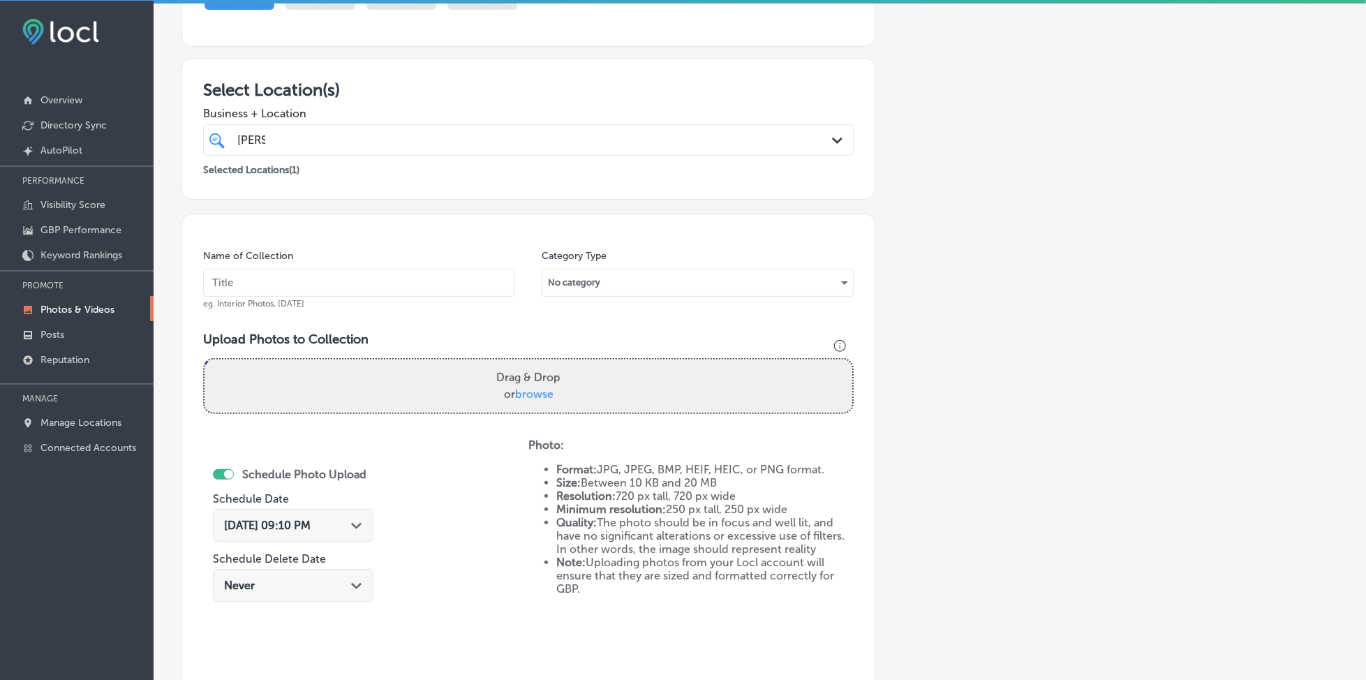
click at [354, 272] on input "text" at bounding box center [359, 283] width 312 height 28
paste input "[PERSON_NAME]-gang-[DATE]"
type input "[PERSON_NAME]-gang-[DATE]"
click at [525, 387] on span "browse" at bounding box center [534, 393] width 38 height 13
click at [525, 364] on input "Drag & Drop or browse" at bounding box center [528, 361] width 648 height 4
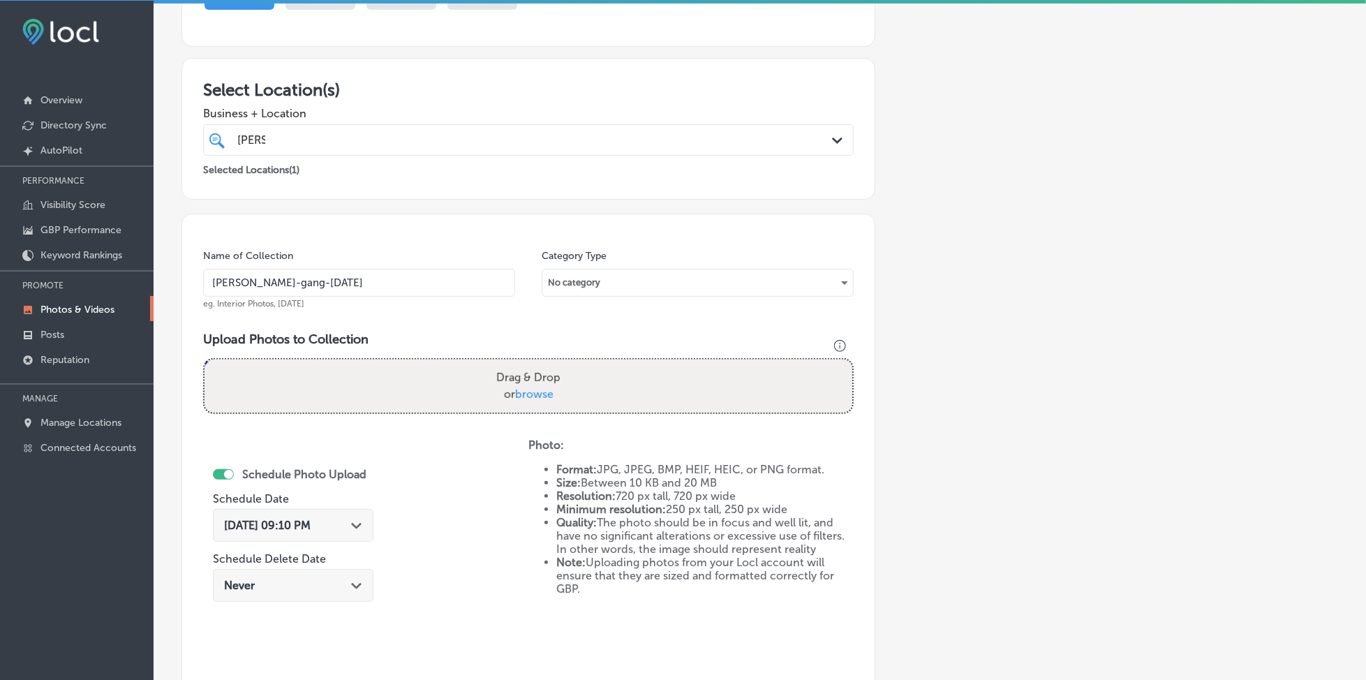
type input "C:\fakepath\drain-cleaning-repair-[PERSON_NAME]-gang-plumbing-long-island-[GEOG…"
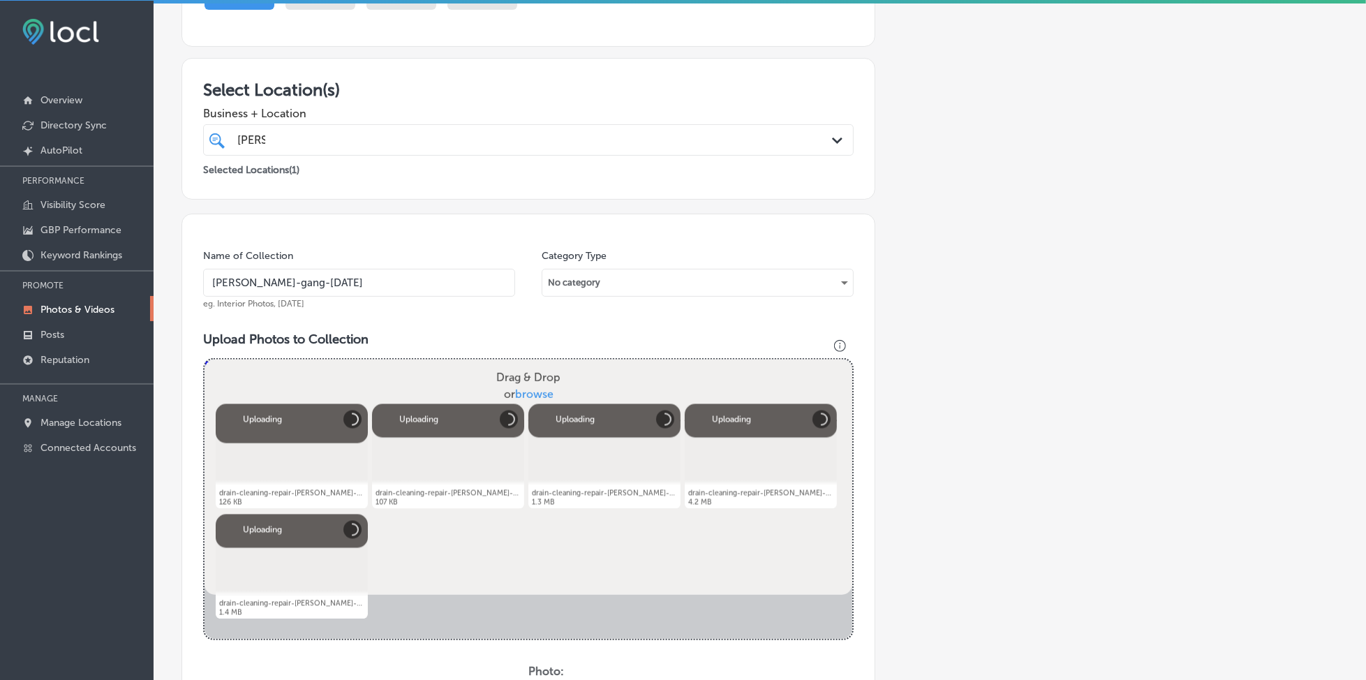
scroll to position [564, 0]
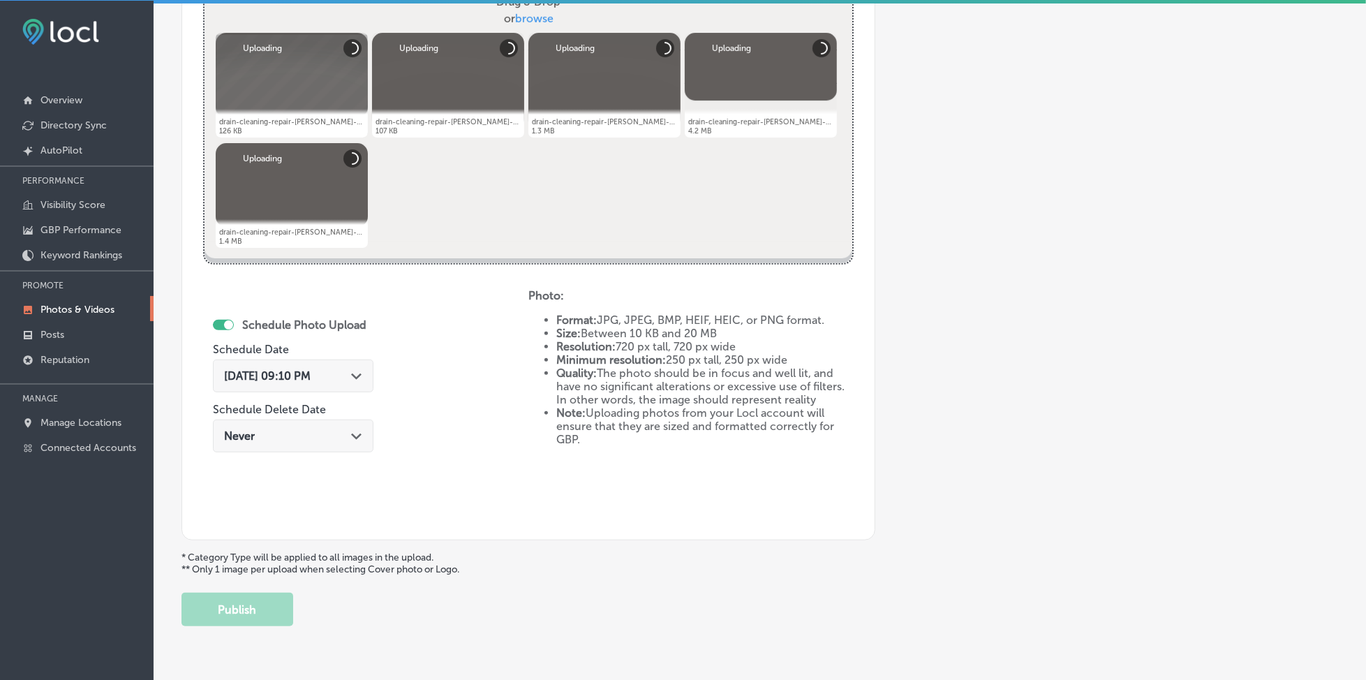
click at [311, 369] on span "[DATE] 09:10 PM" at bounding box center [267, 375] width 87 height 13
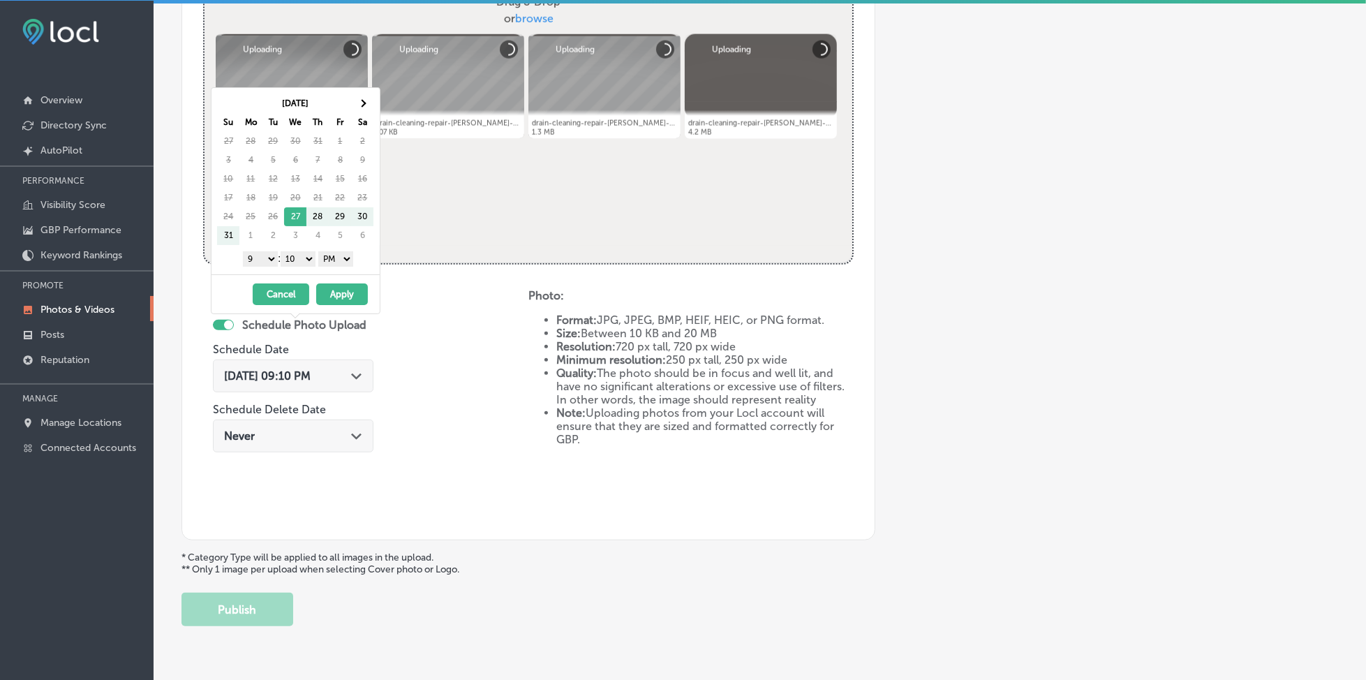
scroll to position [601, 0]
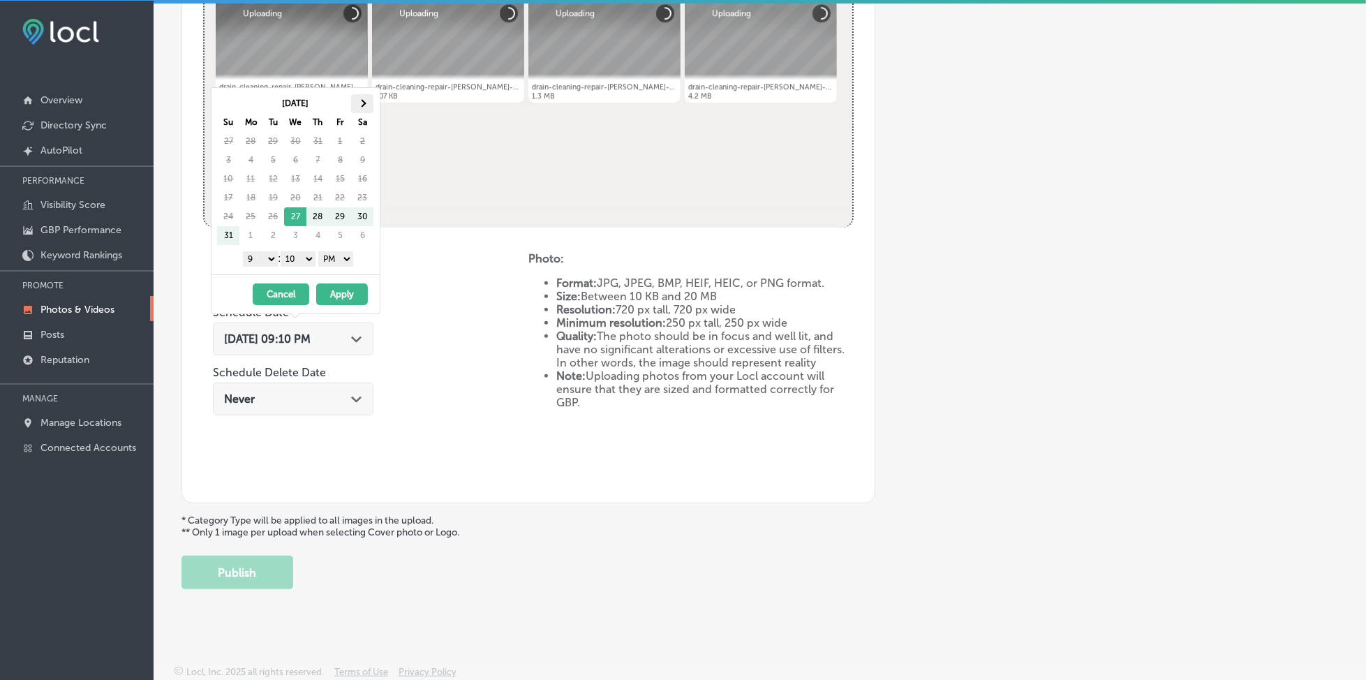
click at [361, 99] on th at bounding box center [362, 103] width 22 height 19
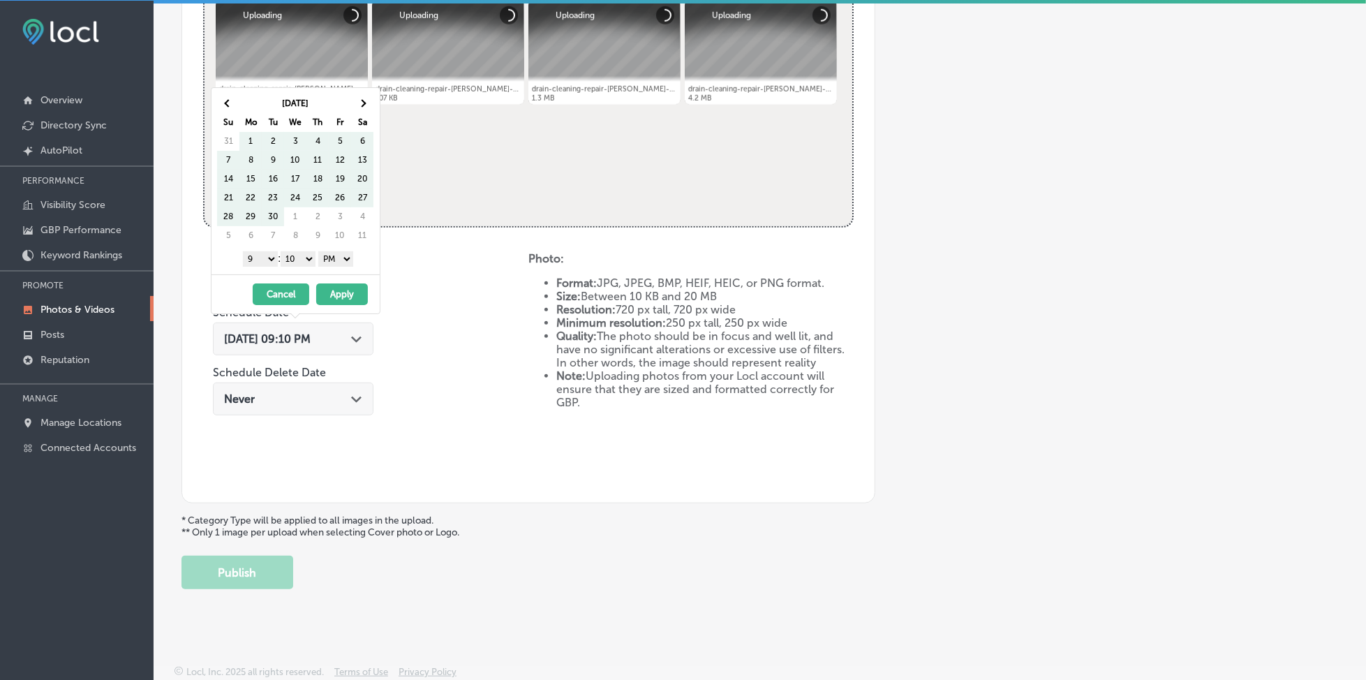
click at [361, 99] on th at bounding box center [362, 103] width 22 height 19
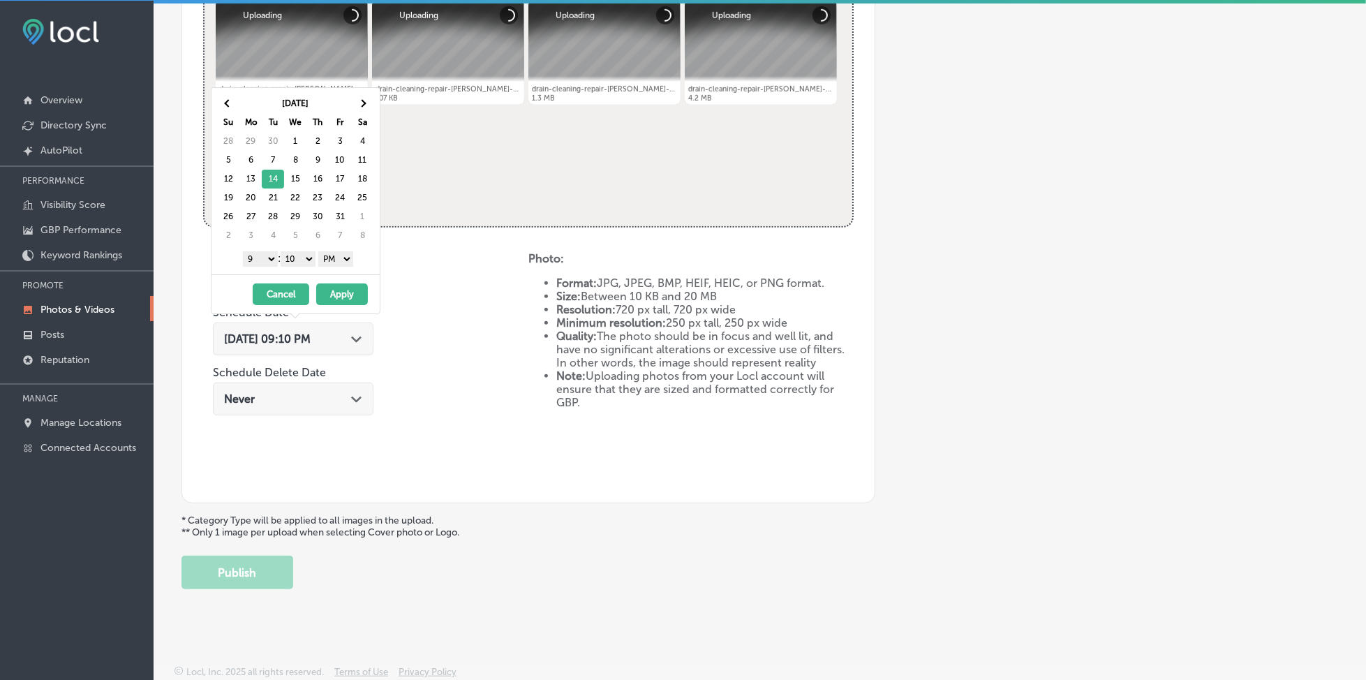
click at [264, 255] on select "1 2 3 4 5 6 7 8 9 10 11 12" at bounding box center [260, 258] width 35 height 15
drag, startPoint x: 299, startPoint y: 257, endPoint x: 301, endPoint y: 264, distance: 7.3
click at [299, 257] on select "00 10 20 30 40 50" at bounding box center [298, 258] width 35 height 15
click at [332, 292] on button "Apply" at bounding box center [342, 294] width 52 height 22
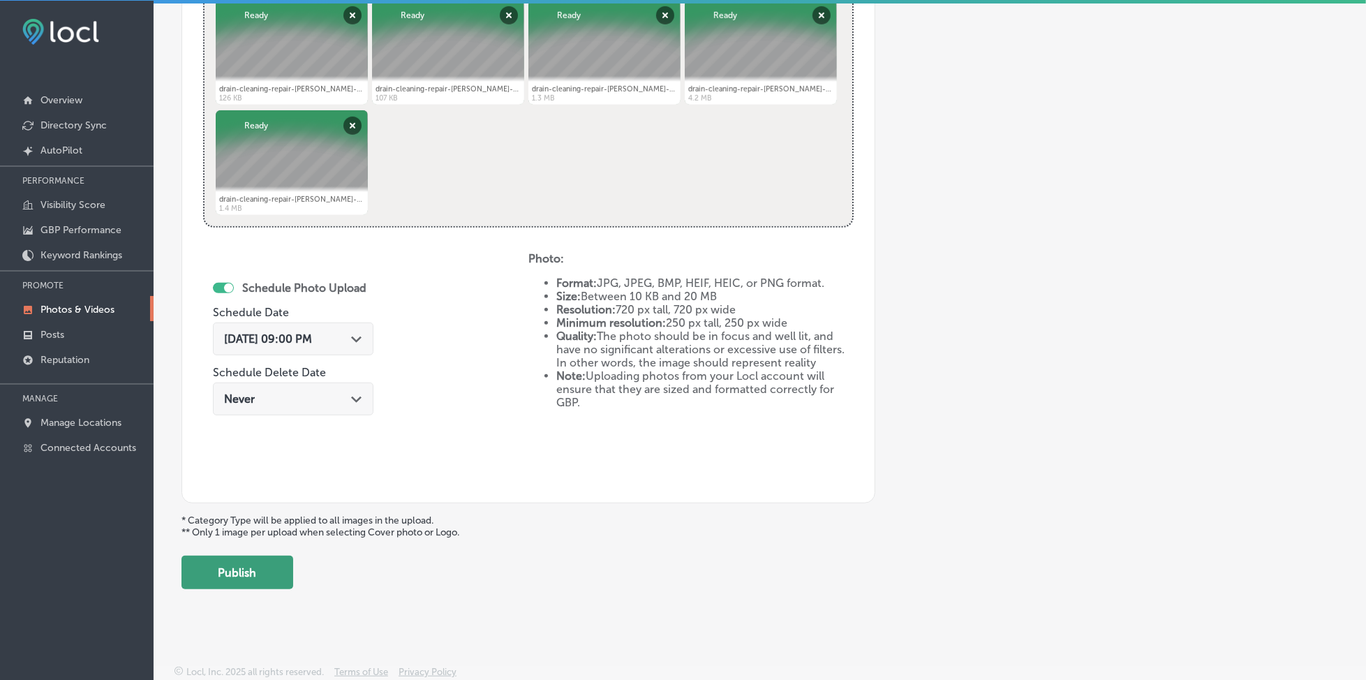
click at [251, 570] on button "Publish" at bounding box center [237, 571] width 112 height 33
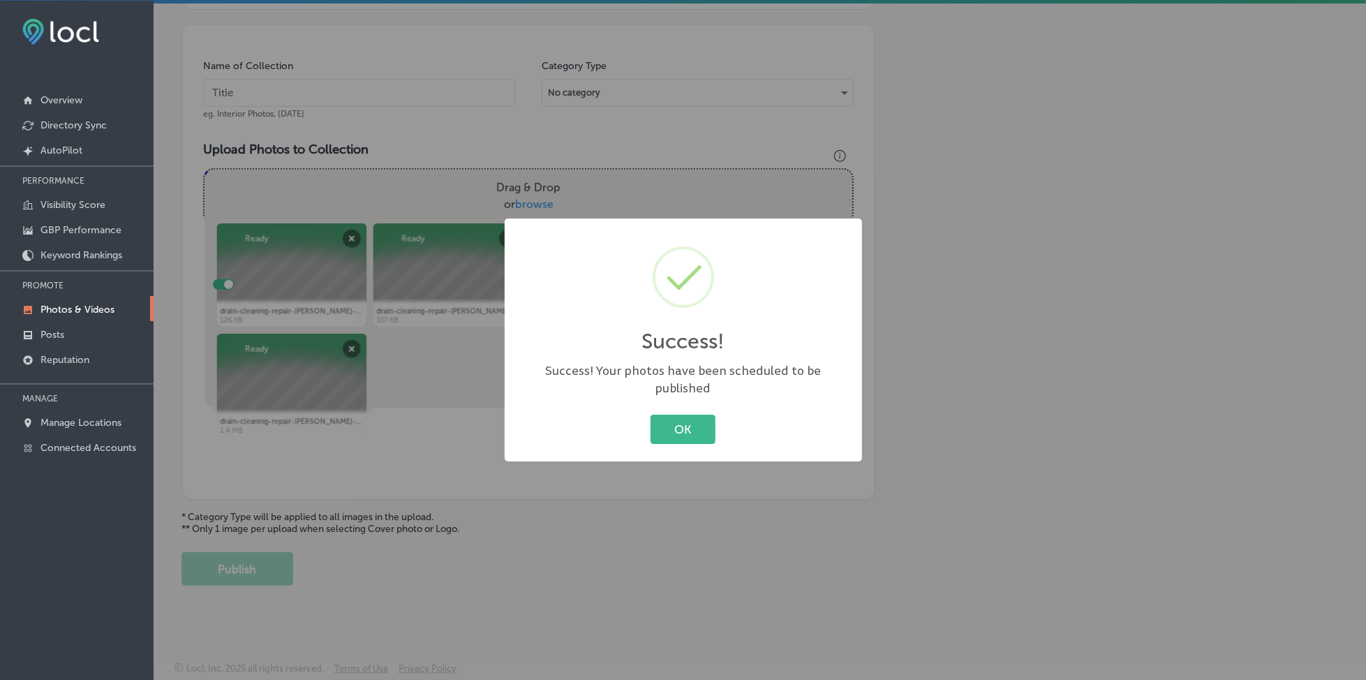
scroll to position [375, 0]
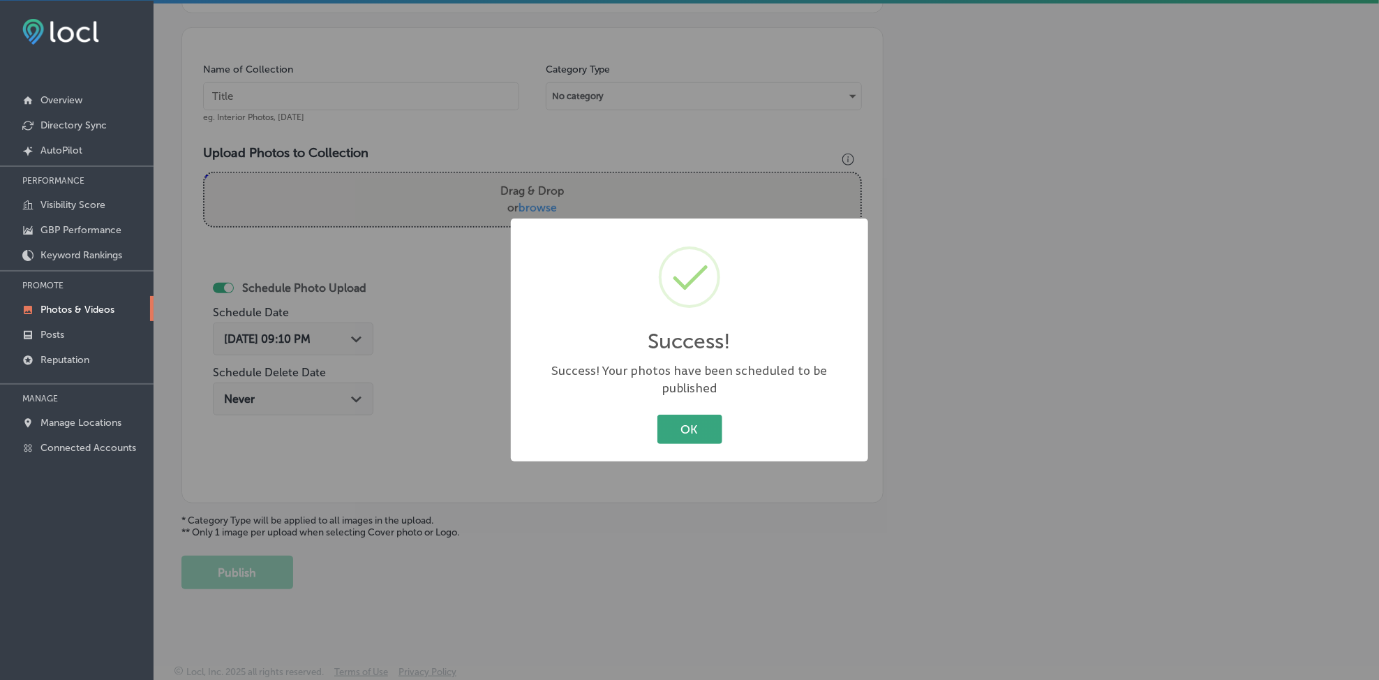
click at [714, 414] on button "OK" at bounding box center [689, 428] width 65 height 29
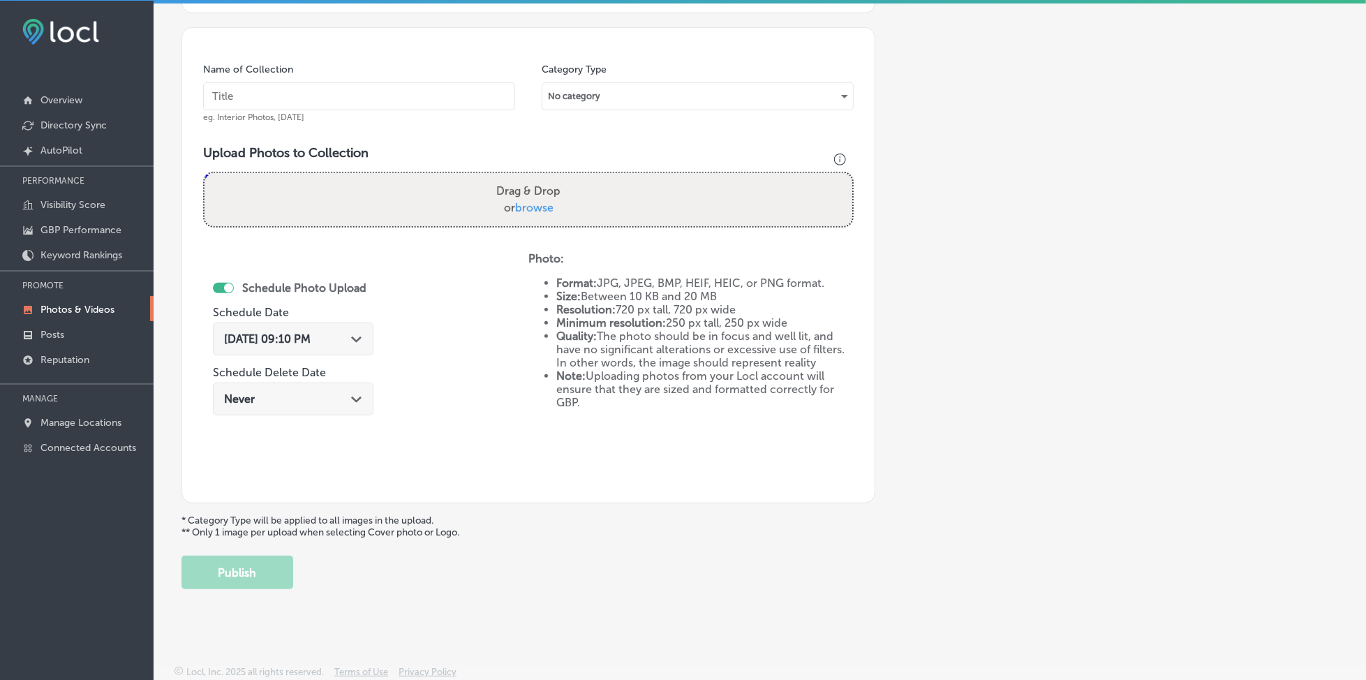
click at [317, 104] on input "text" at bounding box center [359, 96] width 312 height 28
paste input "[PERSON_NAME]-gang-[DATE]"
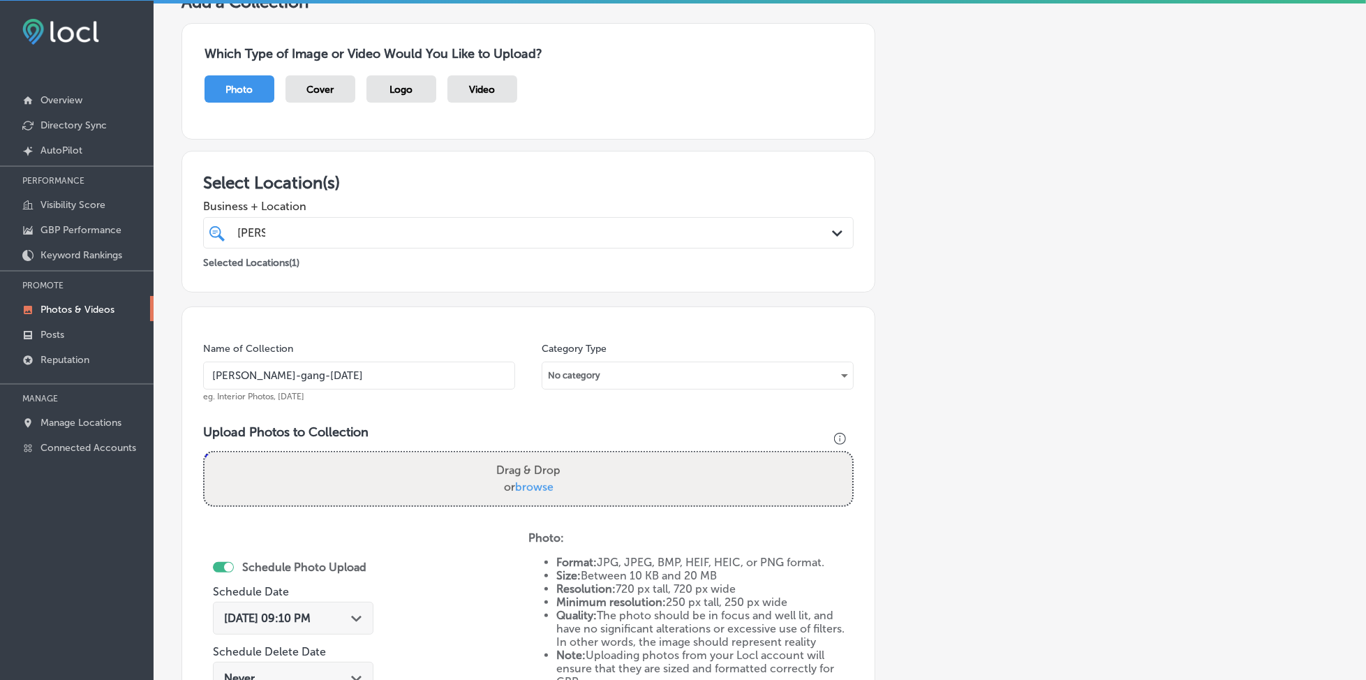
type input "[PERSON_NAME]-gang-[DATE]"
click at [361, 229] on div "[PERSON_NAME] [PERSON_NAME]" at bounding box center [499, 232] width 526 height 19
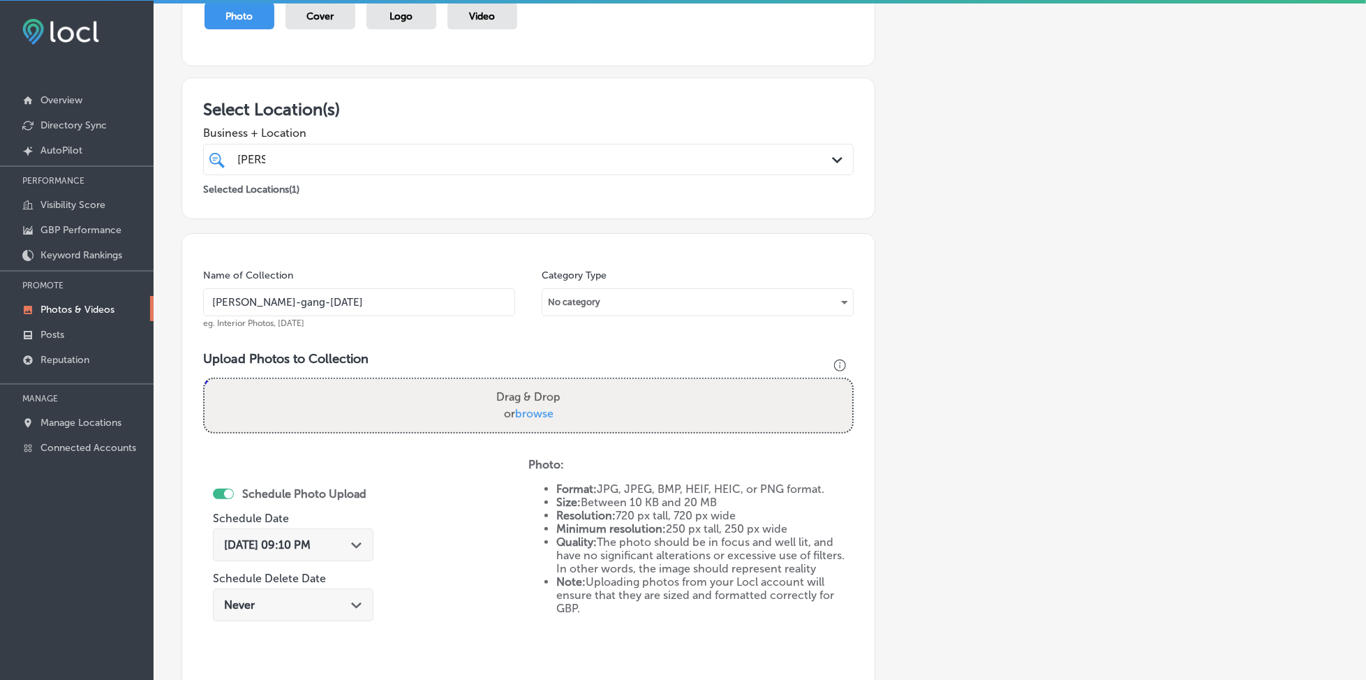
scroll to position [282, 0]
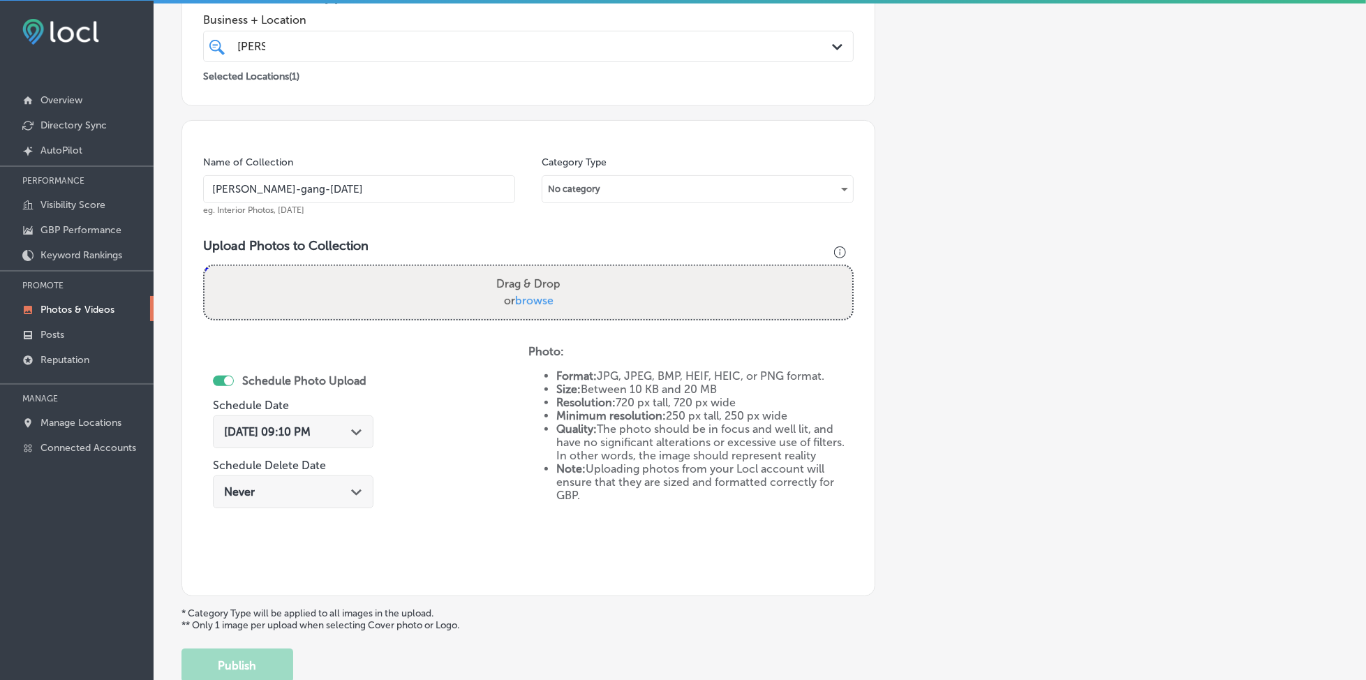
click at [520, 298] on span "browse" at bounding box center [534, 300] width 38 height 13
click at [520, 270] on input "Drag & Drop or browse" at bounding box center [528, 268] width 648 height 4
type input "C:\fakepath\drain-cleaning-repair-[PERSON_NAME]-gang-plumbing-long-island-[GEOG…"
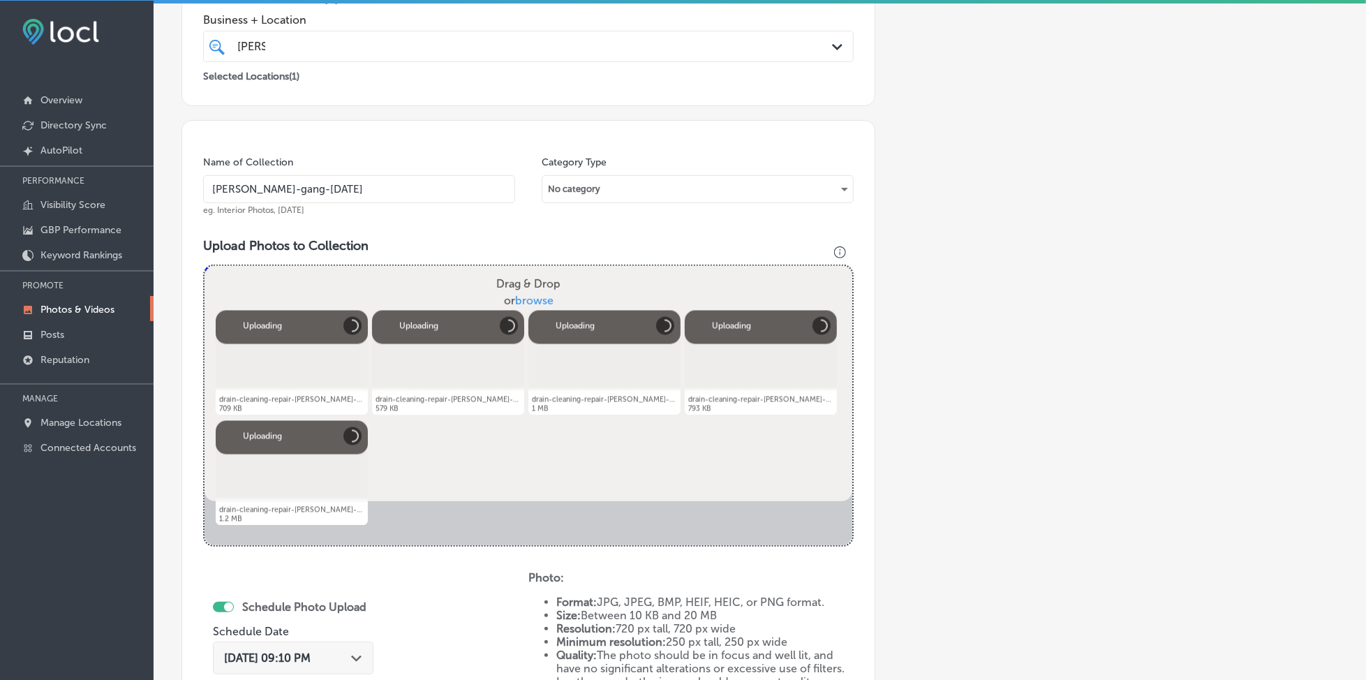
scroll to position [468, 0]
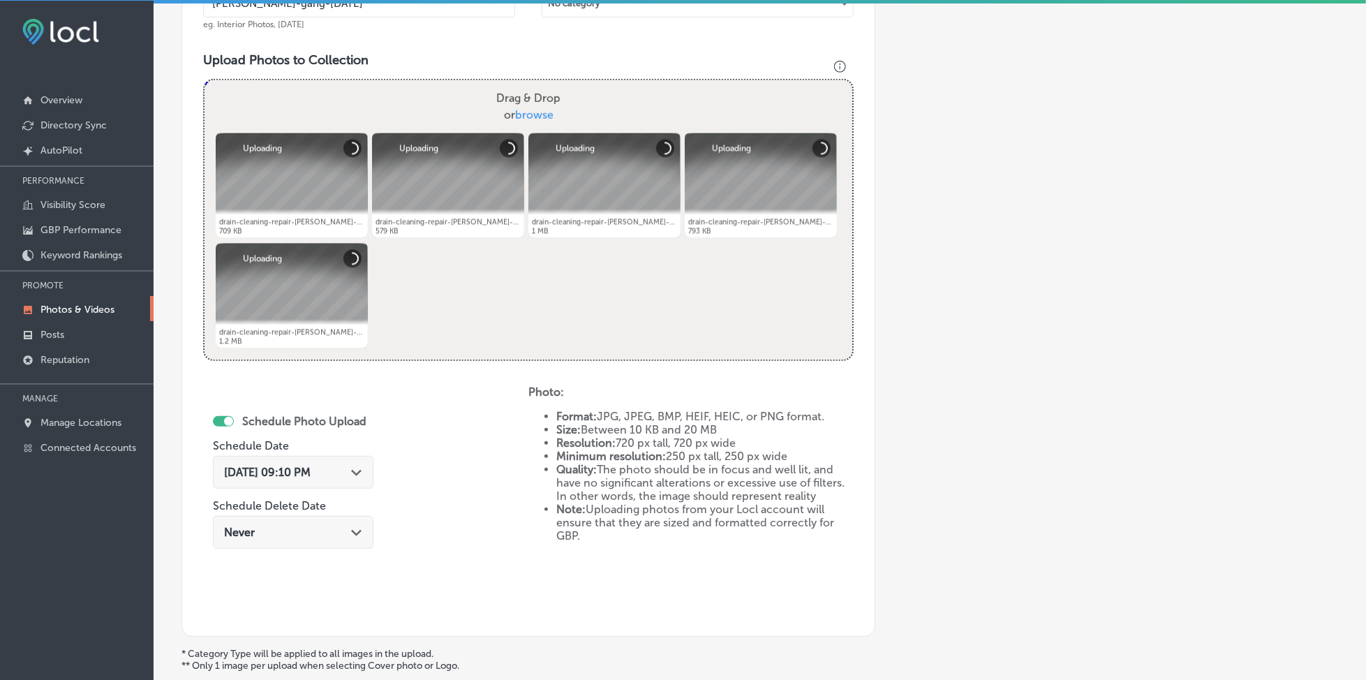
click at [287, 465] on span "[DATE] 09:10 PM" at bounding box center [267, 471] width 87 height 13
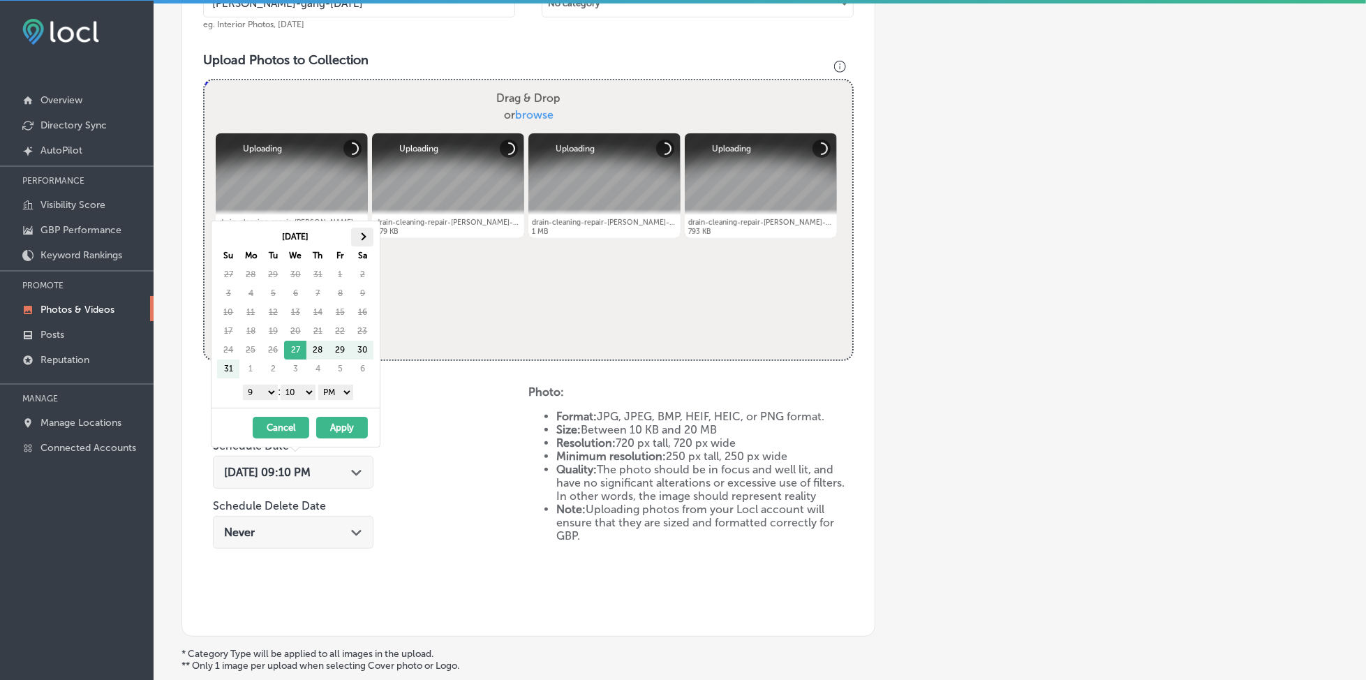
click at [364, 237] on span at bounding box center [363, 237] width 8 height 8
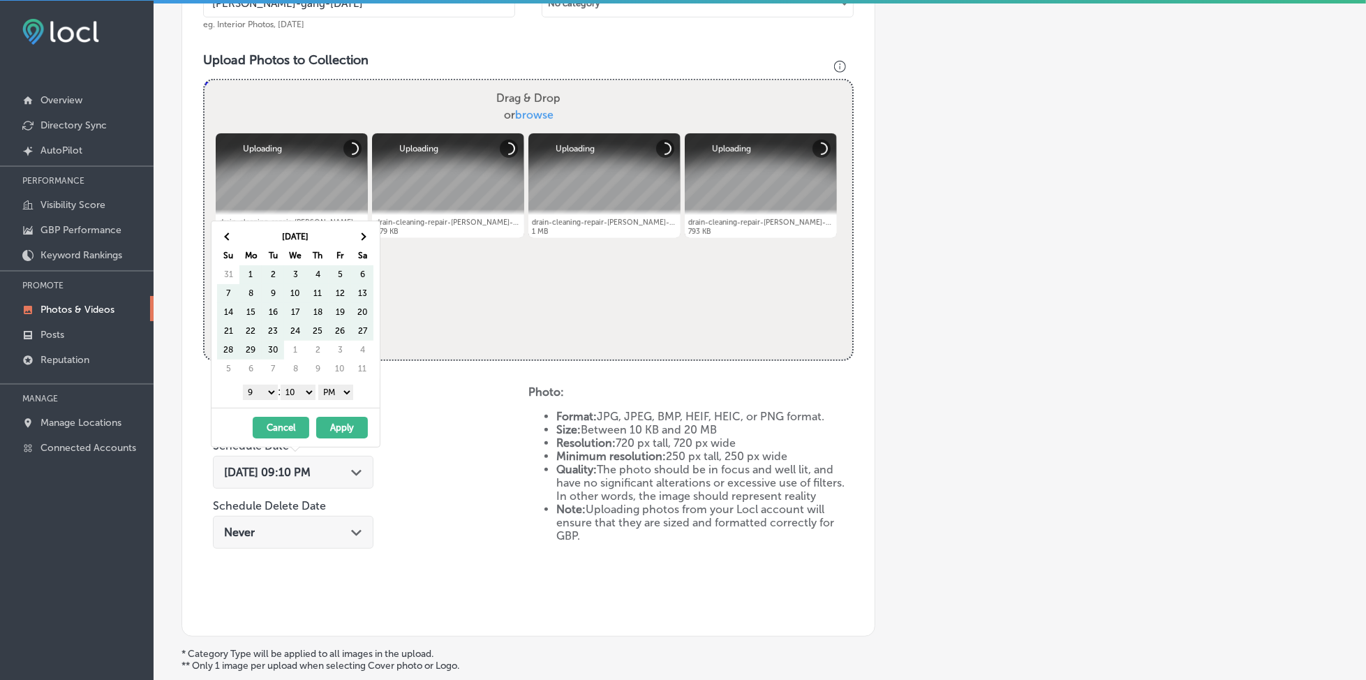
click at [364, 237] on span at bounding box center [363, 237] width 8 height 8
click at [260, 396] on select "1 2 3 4 5 6 7 8 9 10 11 12" at bounding box center [260, 391] width 35 height 15
click at [324, 387] on select "AM PM" at bounding box center [335, 391] width 35 height 15
click at [302, 391] on select "00 10 20 30 40 50" at bounding box center [298, 391] width 35 height 15
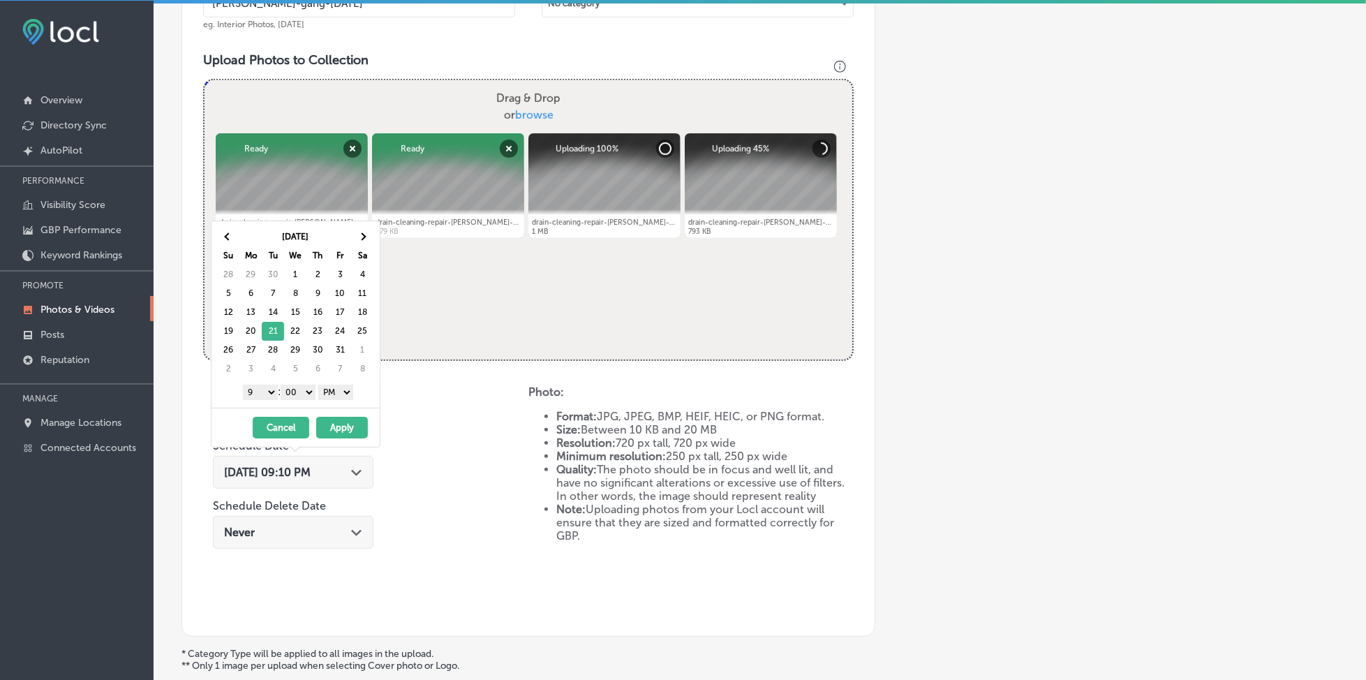
click at [341, 427] on button "Apply" at bounding box center [342, 428] width 52 height 22
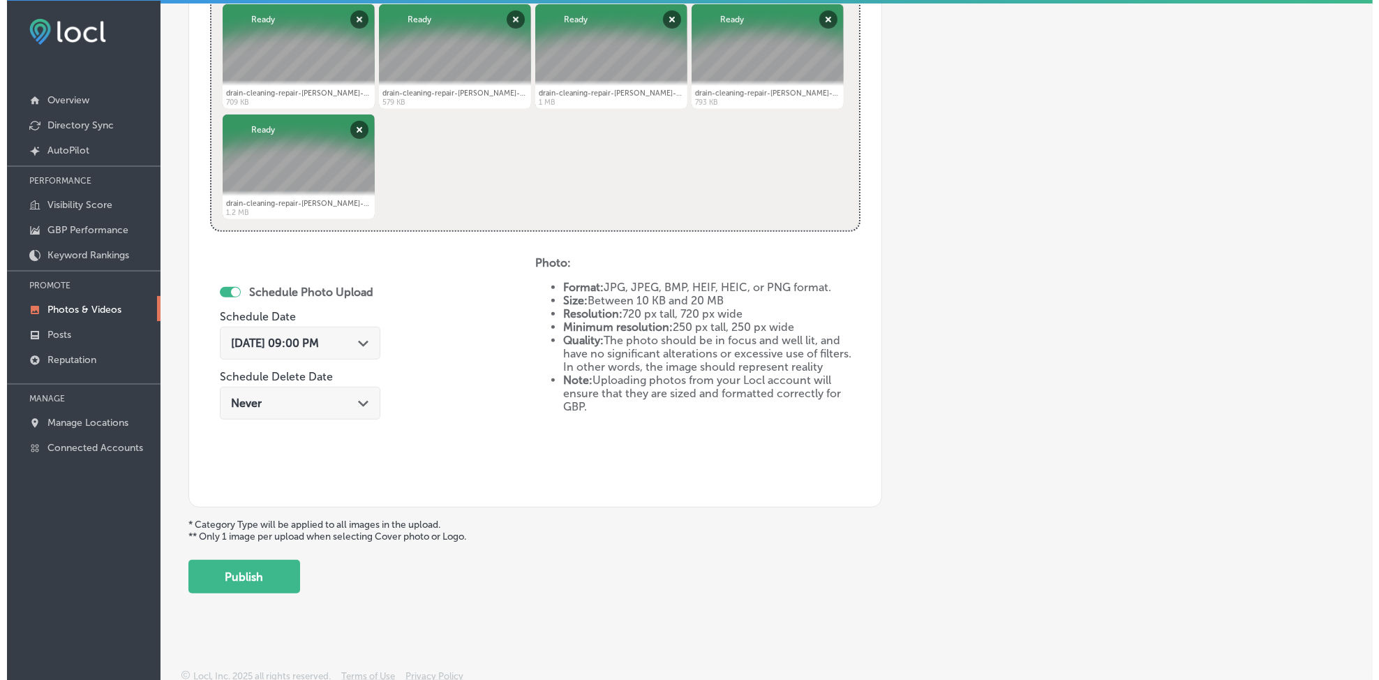
scroll to position [601, 0]
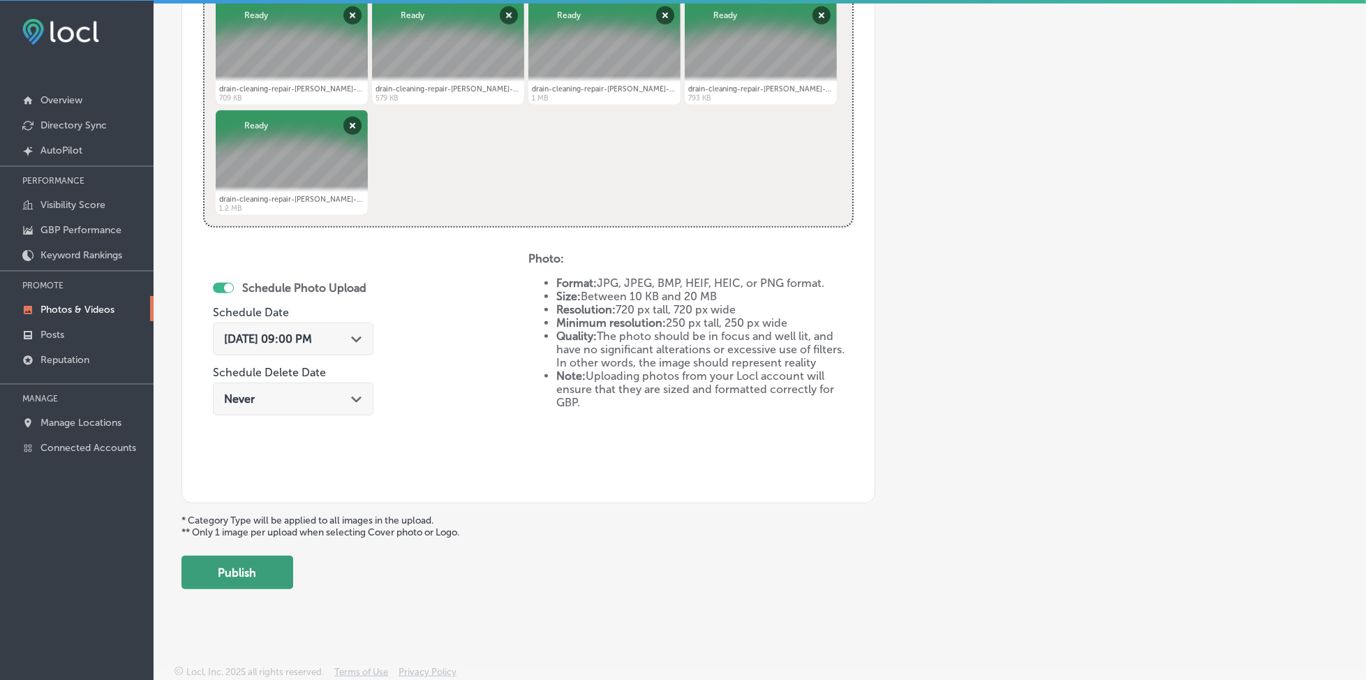
click at [257, 562] on button "Publish" at bounding box center [237, 571] width 112 height 33
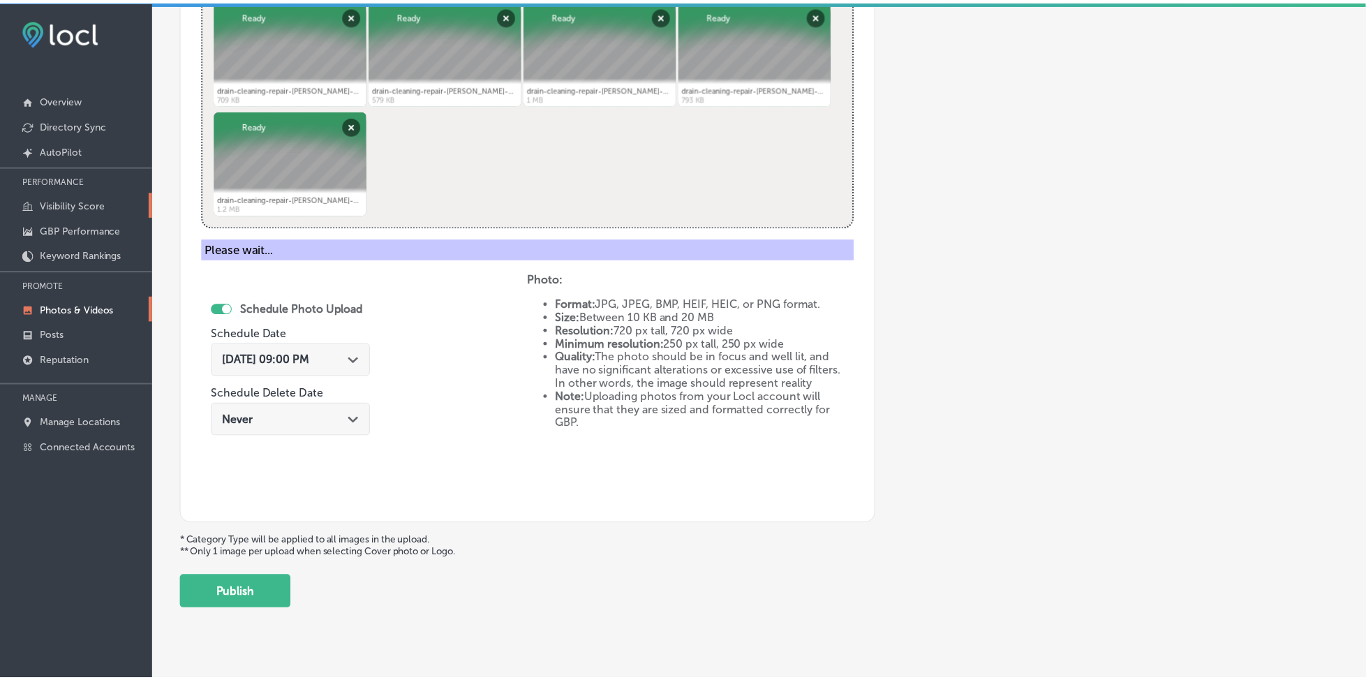
scroll to position [375, 0]
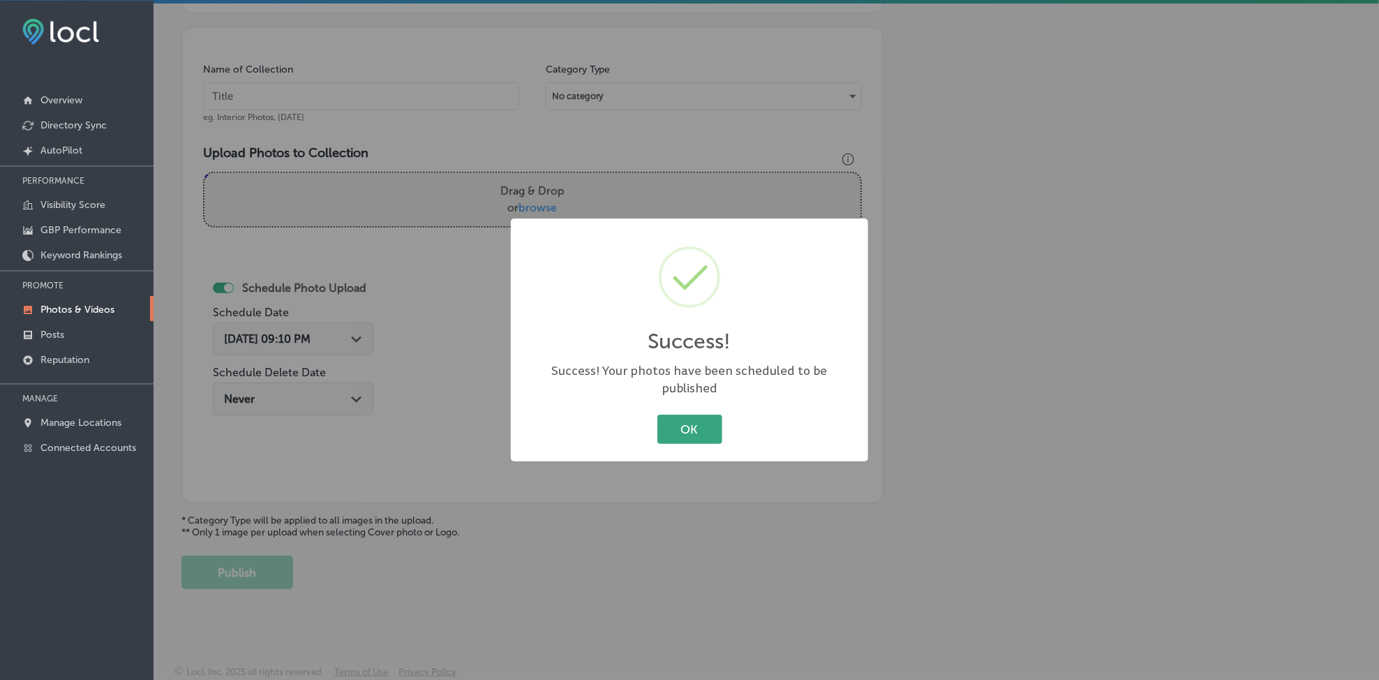
click at [679, 417] on button "OK" at bounding box center [689, 428] width 65 height 29
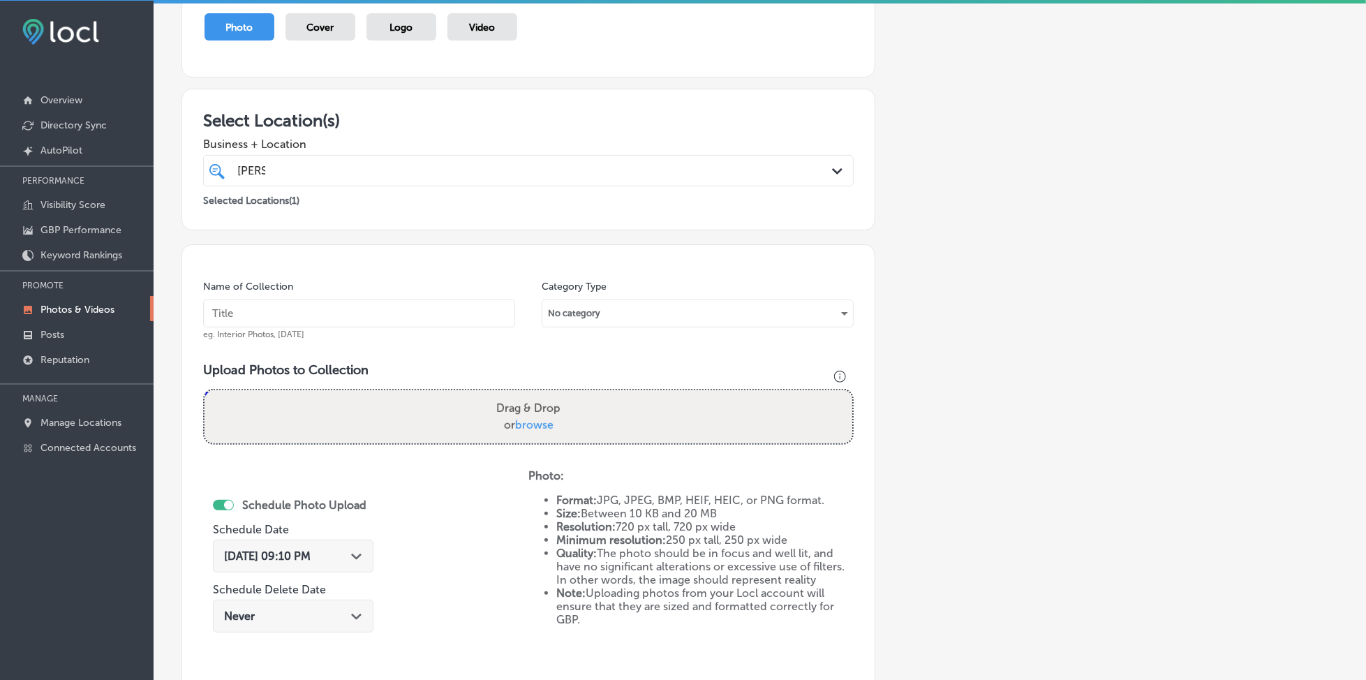
scroll to position [96, 0]
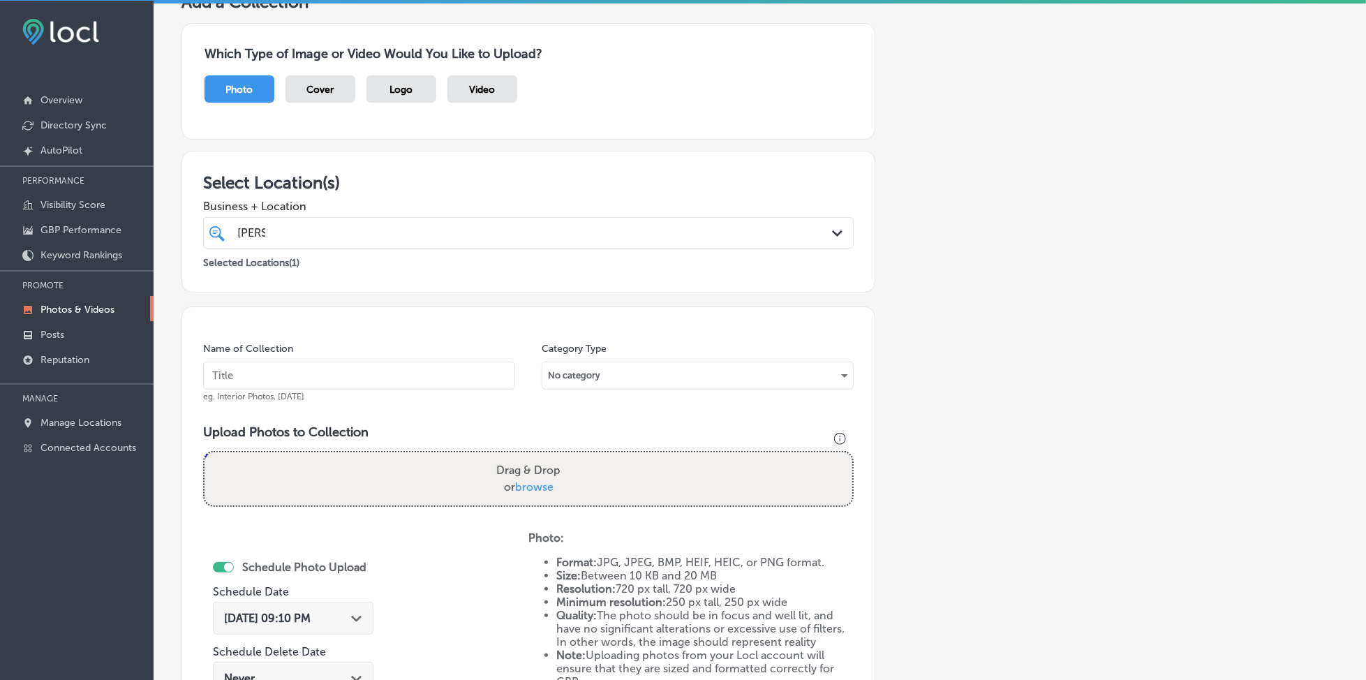
click at [305, 237] on div "[PERSON_NAME] [PERSON_NAME]" at bounding box center [499, 232] width 526 height 19
click at [277, 369] on input "text" at bounding box center [359, 375] width 312 height 28
paste input "[PERSON_NAME]-gang-[DATE]"
type input "[PERSON_NAME]-gang-[DATE]"
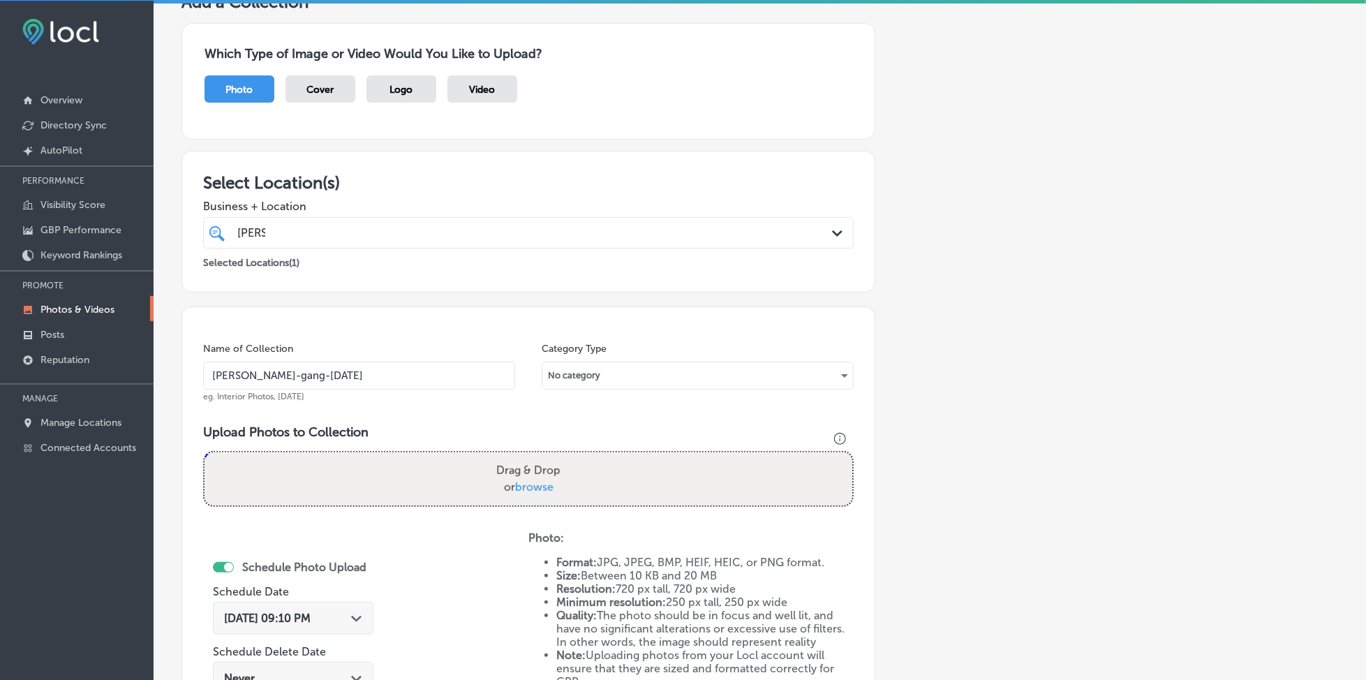
click at [532, 488] on span "browse" at bounding box center [534, 486] width 38 height 13
click at [532, 456] on input "Drag & Drop or browse" at bounding box center [528, 454] width 648 height 4
type input "C:\fakepath\drain-cleaning-repair-[PERSON_NAME]-gang-plumbing-long-island-[GEOG…"
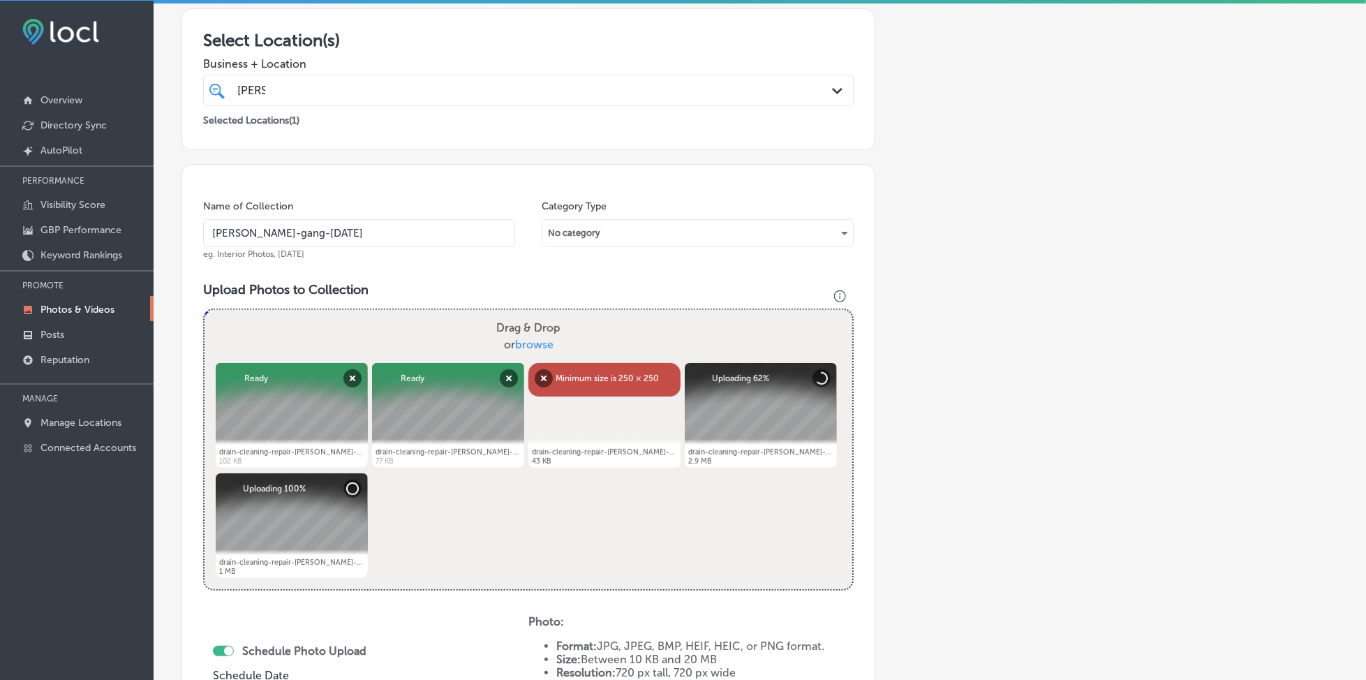
scroll to position [282, 0]
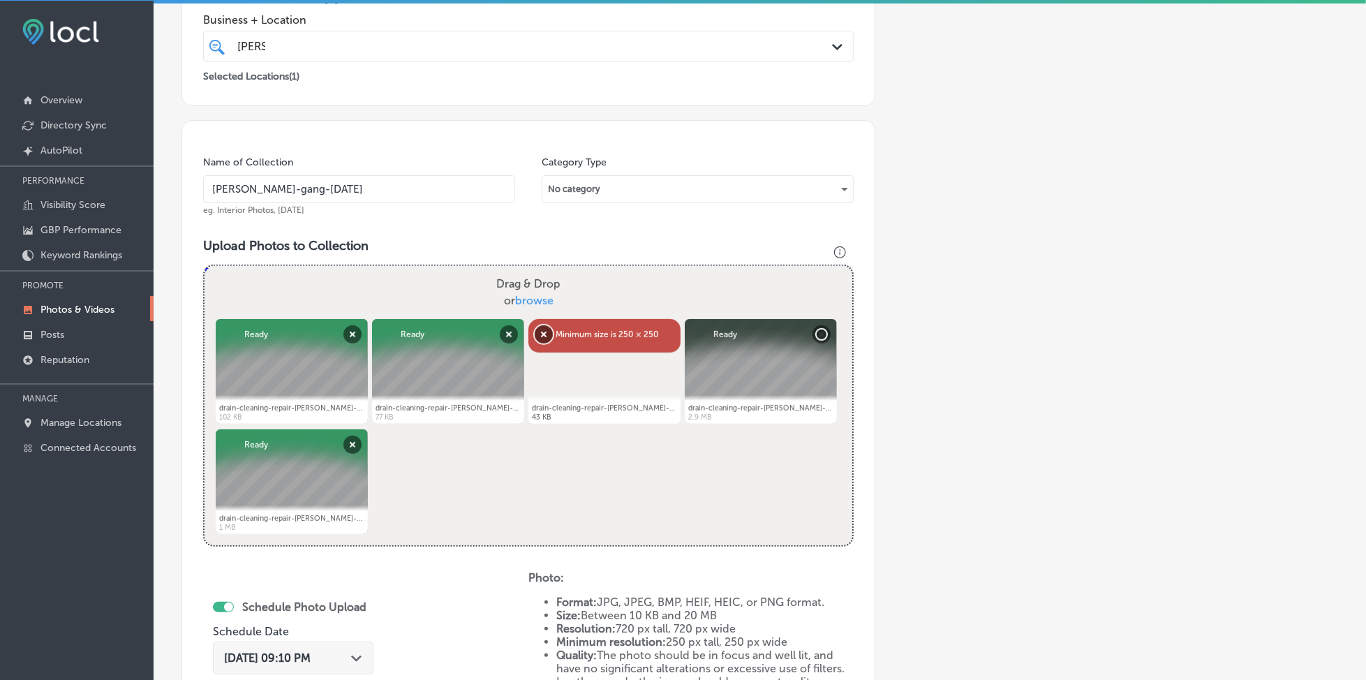
click at [546, 329] on button "Remove" at bounding box center [543, 334] width 18 height 18
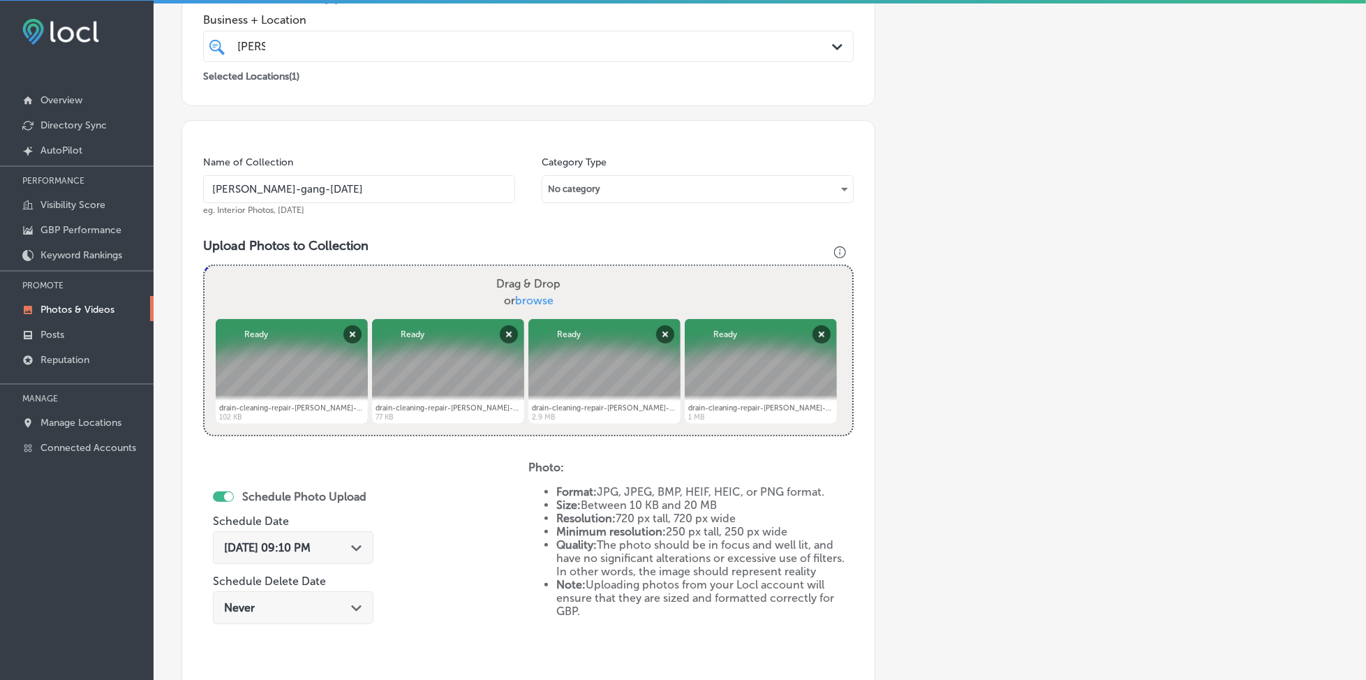
click at [519, 294] on span "browse" at bounding box center [534, 300] width 38 height 13
click at [519, 270] on input "Drag & Drop or browse" at bounding box center [528, 268] width 648 height 4
type input "C:\fakepath\drain-cleaning-repair-[PERSON_NAME]-gang-plumbing-long-island-[GEOG…"
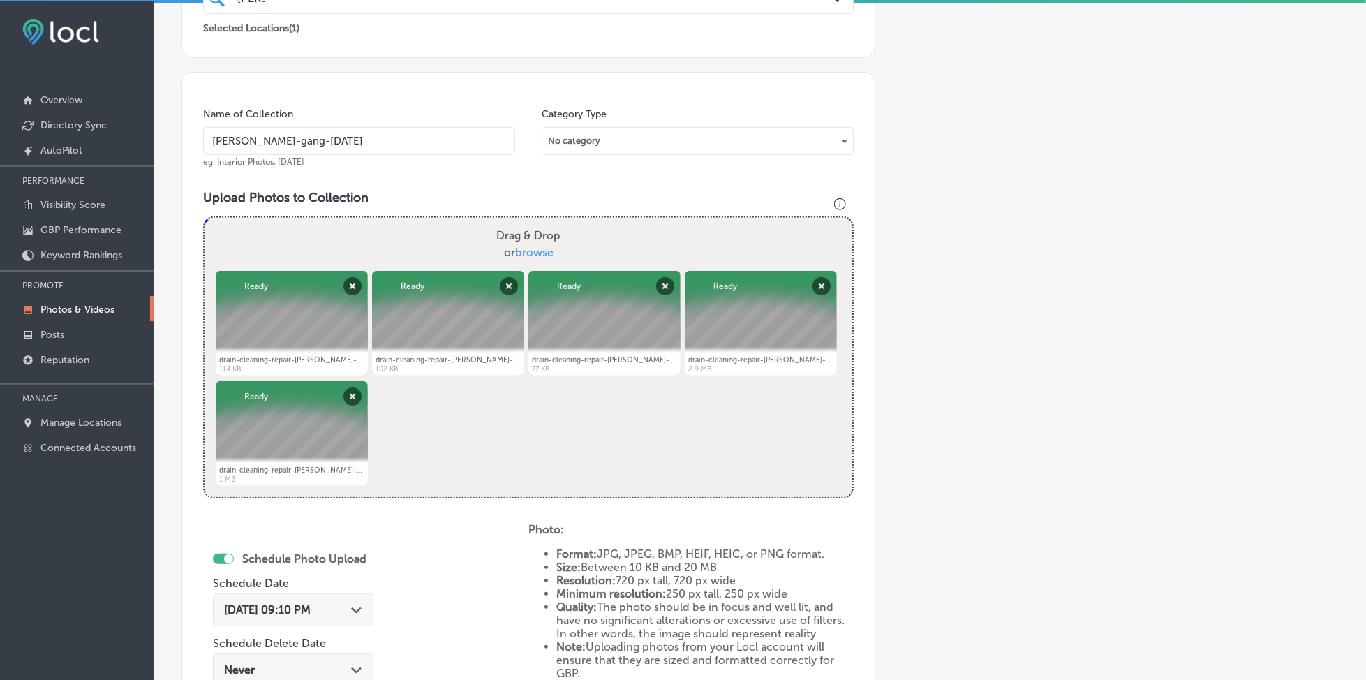
scroll to position [375, 0]
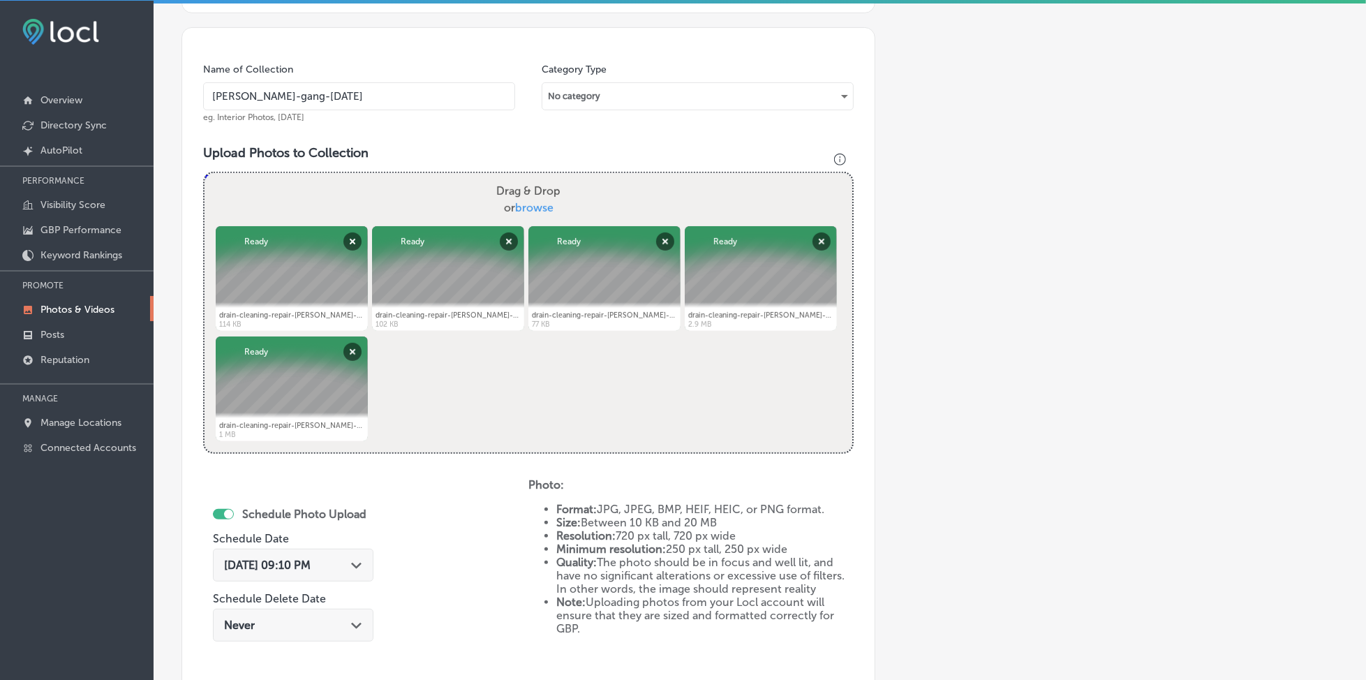
click at [310, 562] on span "[DATE] 09:10 PM" at bounding box center [267, 564] width 87 height 13
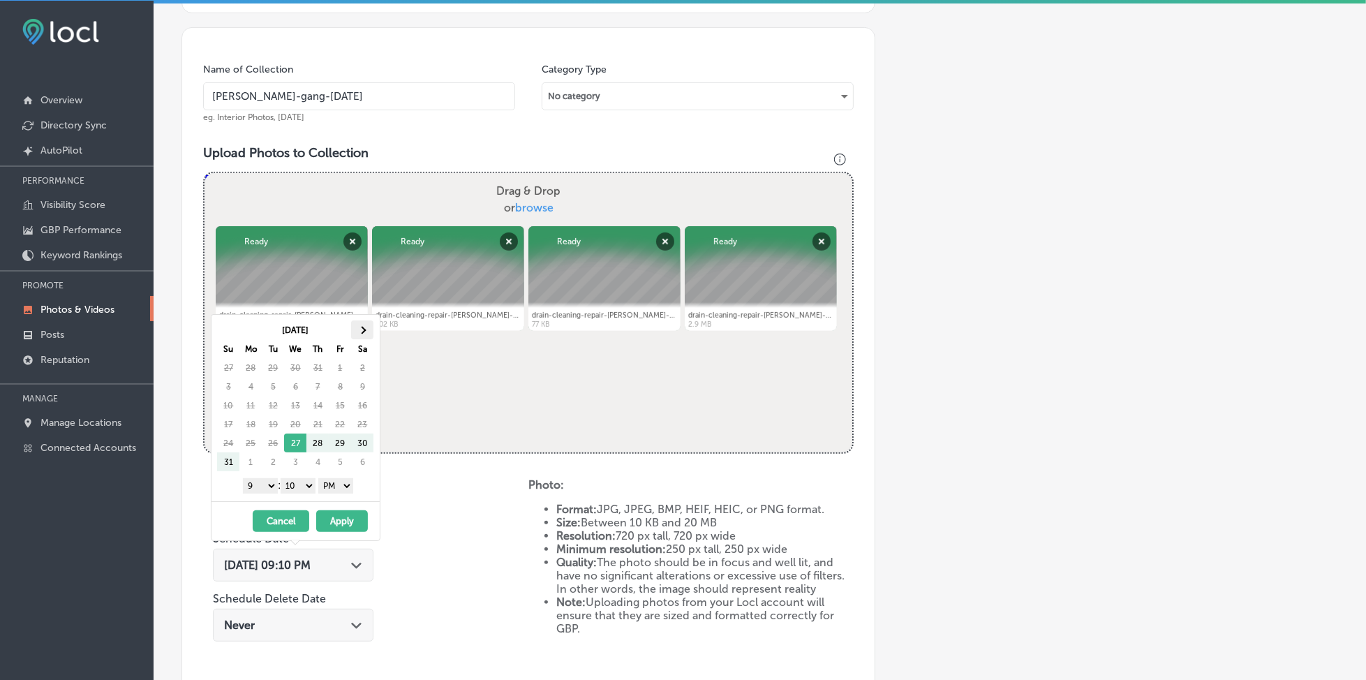
click at [368, 326] on th at bounding box center [362, 329] width 22 height 19
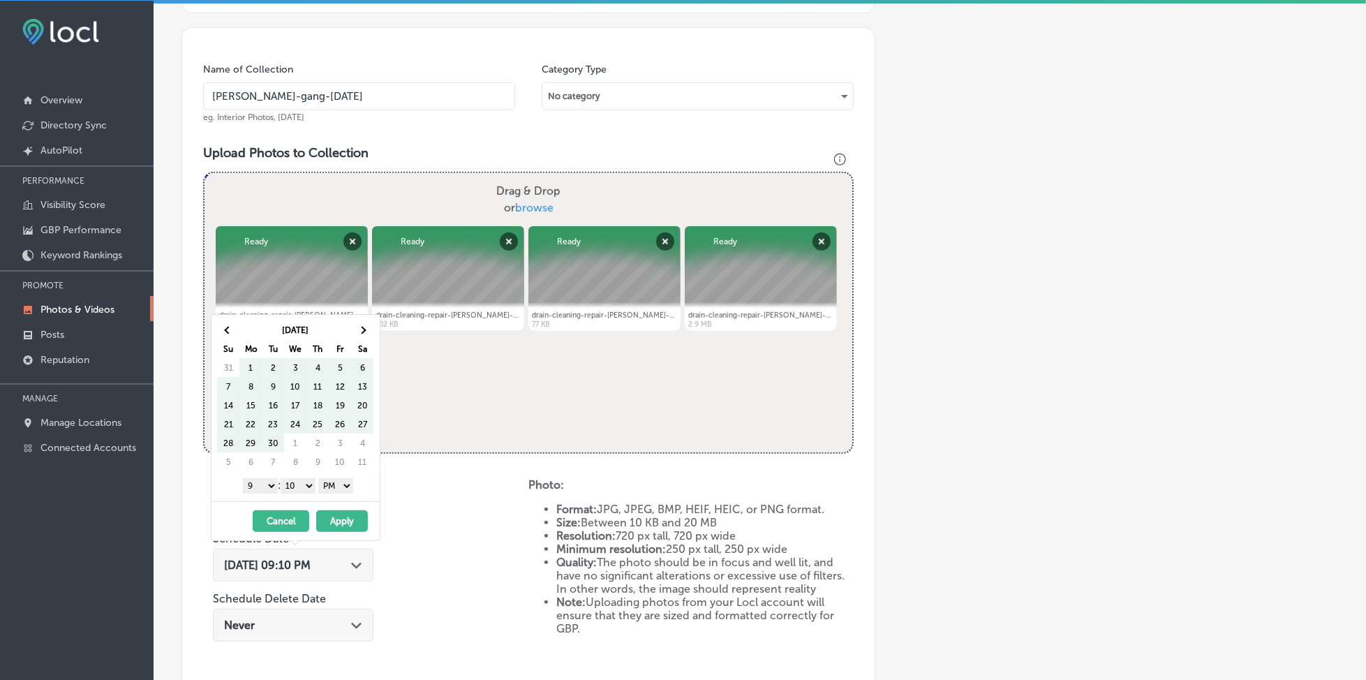
click at [368, 326] on th at bounding box center [362, 329] width 22 height 19
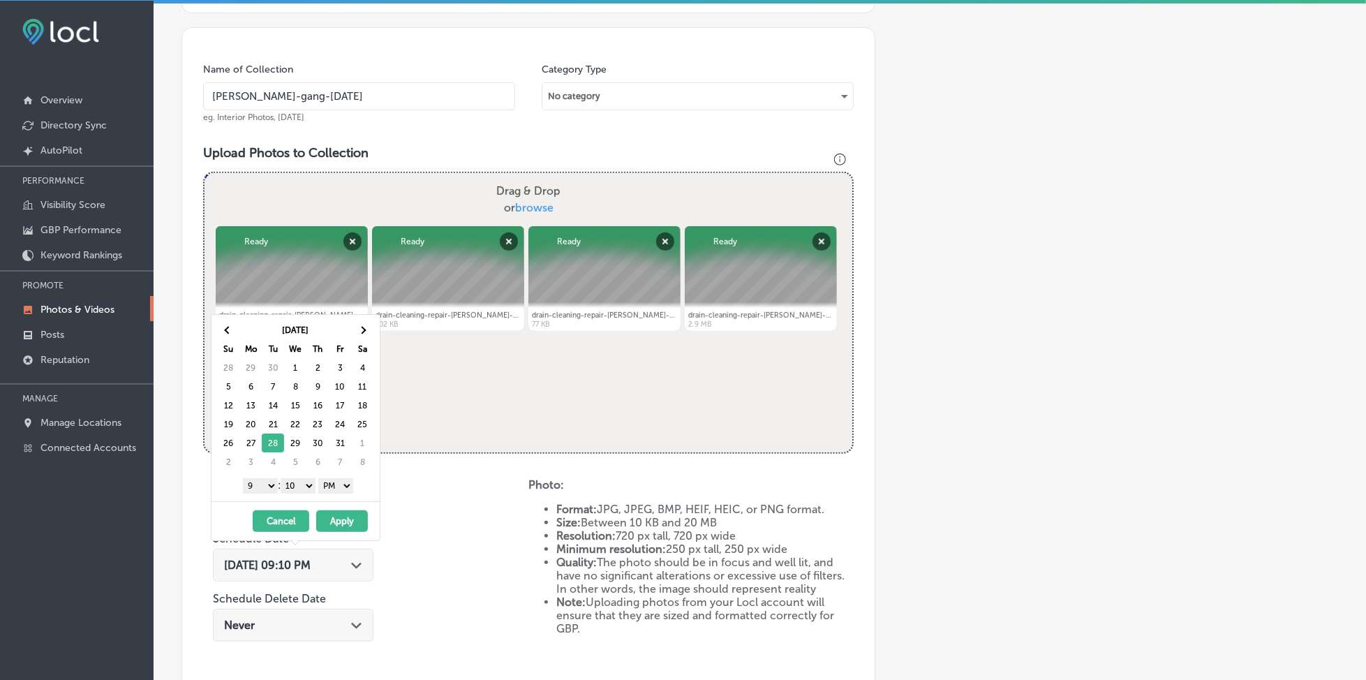
click at [257, 486] on select "1 2 3 4 5 6 7 8 9 10 11 12" at bounding box center [260, 485] width 35 height 15
click at [305, 490] on select "00 10 20 30 40 50" at bounding box center [298, 485] width 35 height 15
click at [336, 516] on button "Apply" at bounding box center [342, 521] width 52 height 22
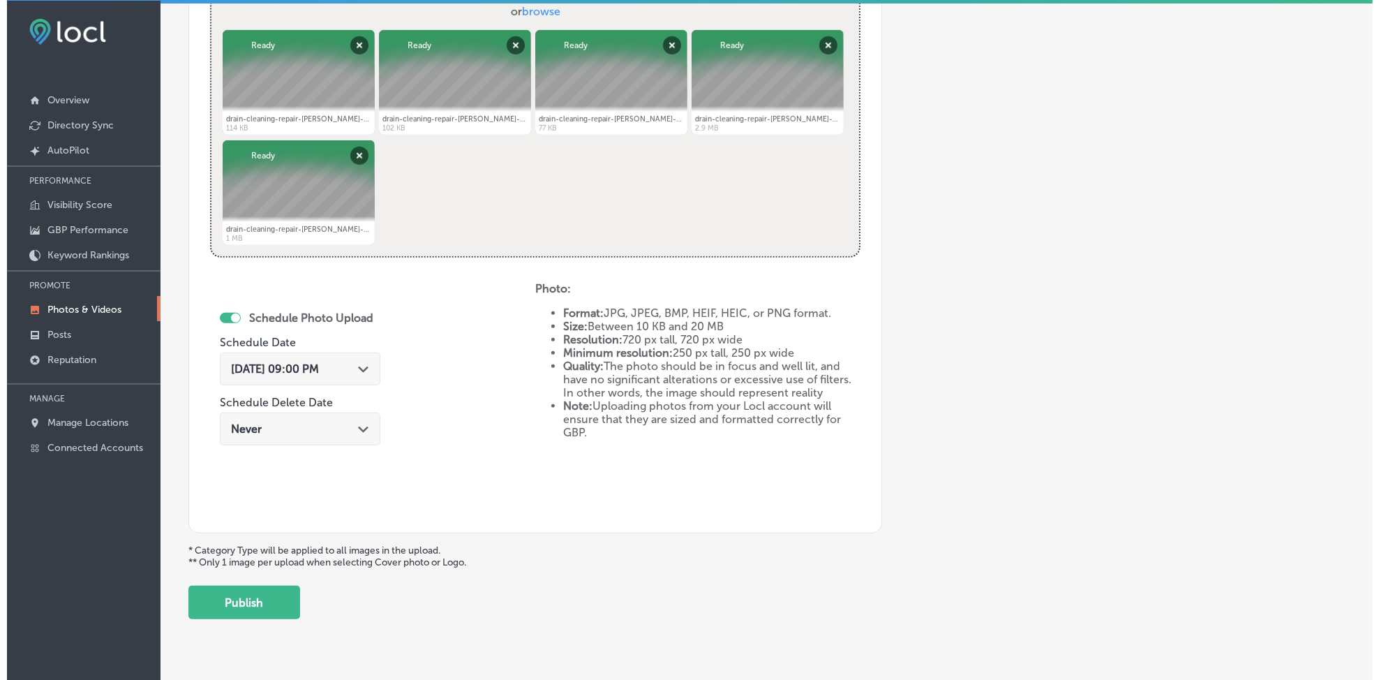
scroll to position [601, 0]
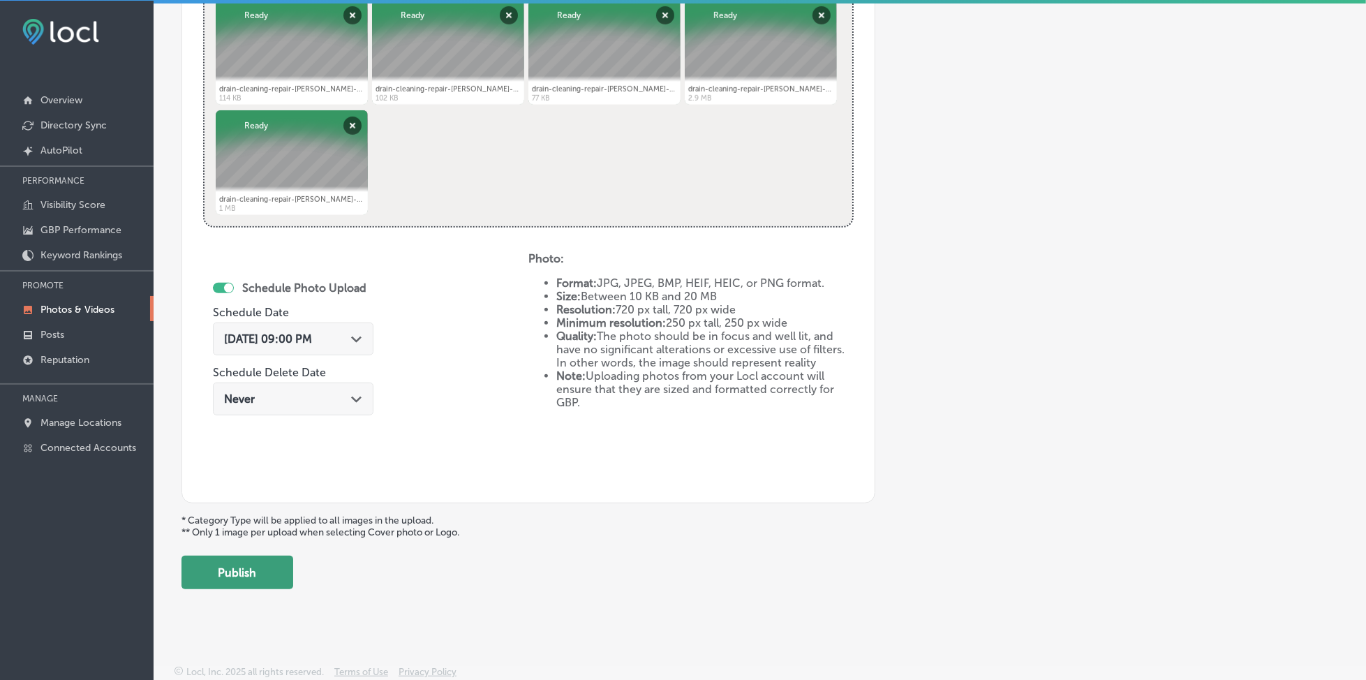
click at [256, 569] on button "Publish" at bounding box center [237, 571] width 112 height 33
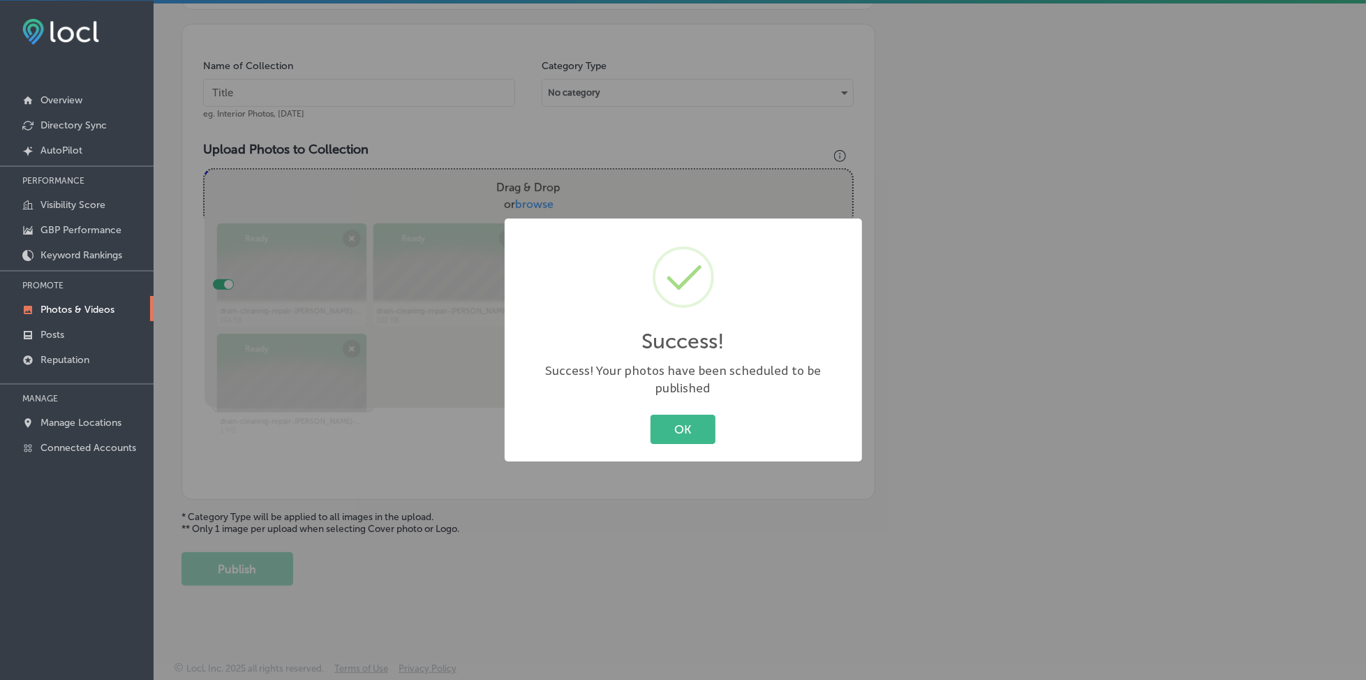
scroll to position [375, 0]
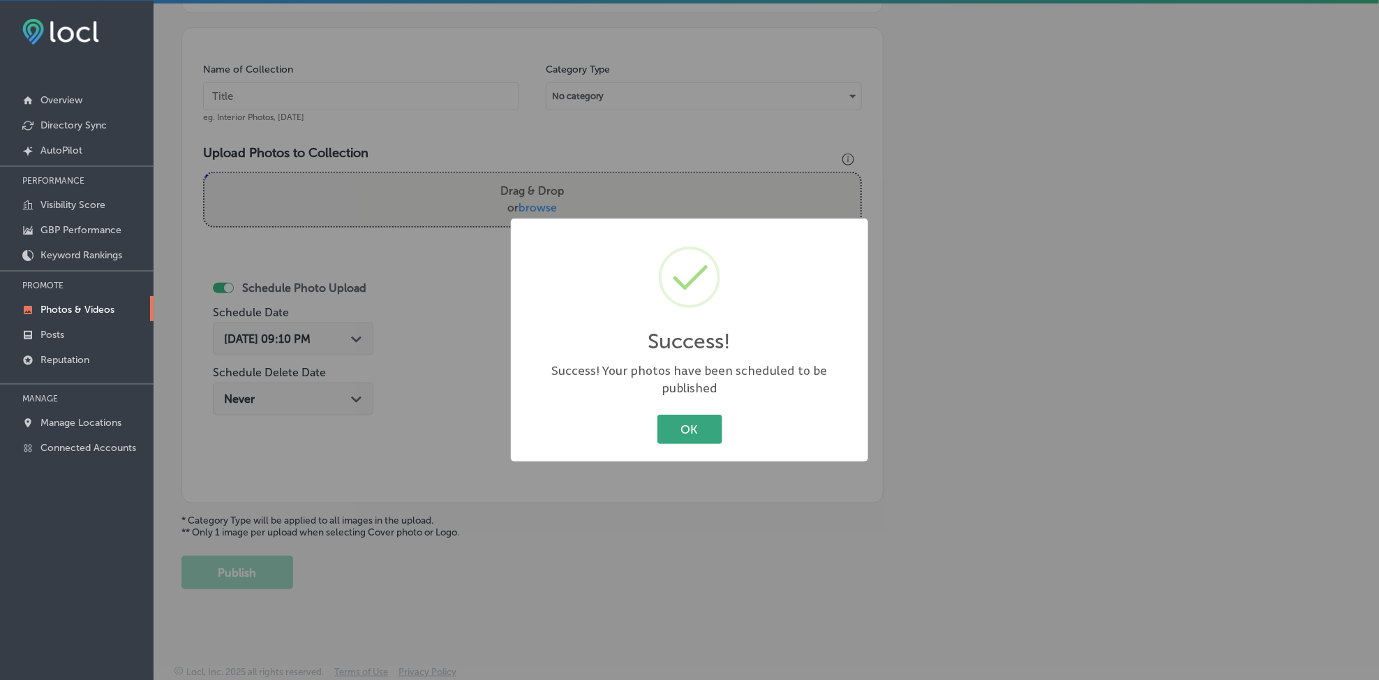
click at [688, 422] on button "OK" at bounding box center [689, 428] width 65 height 29
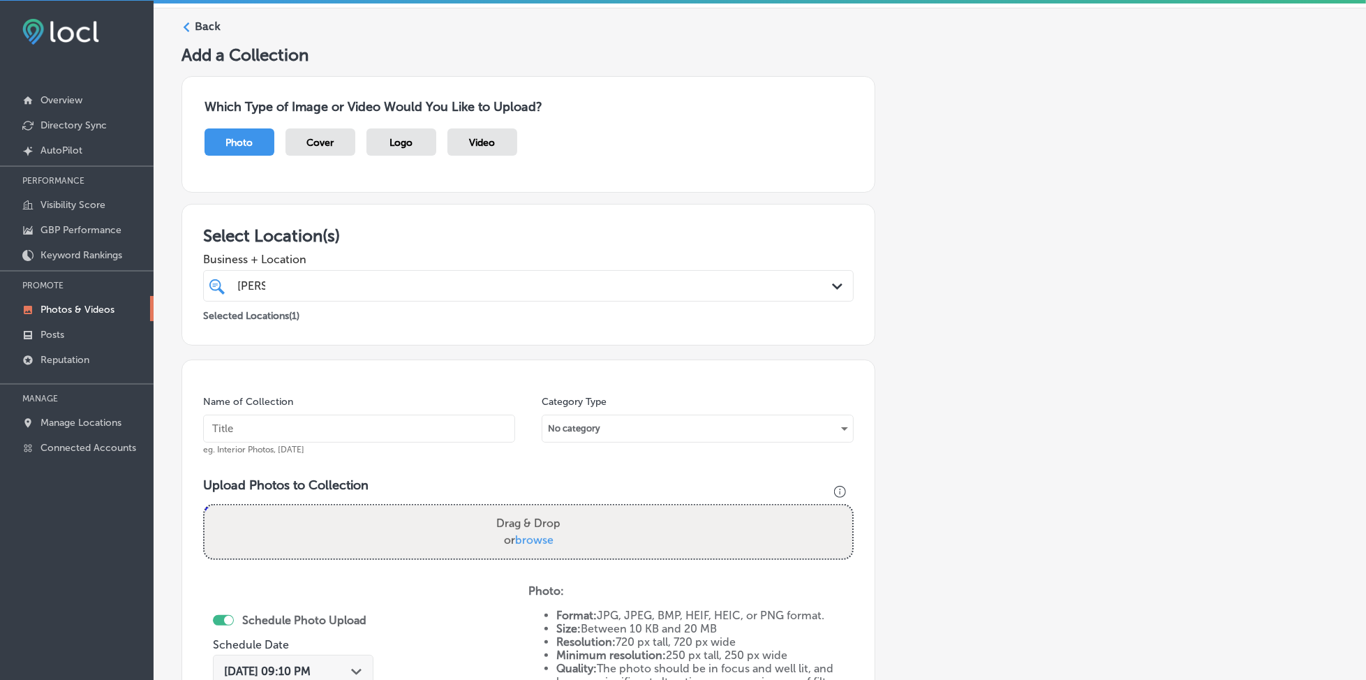
scroll to position [3, 0]
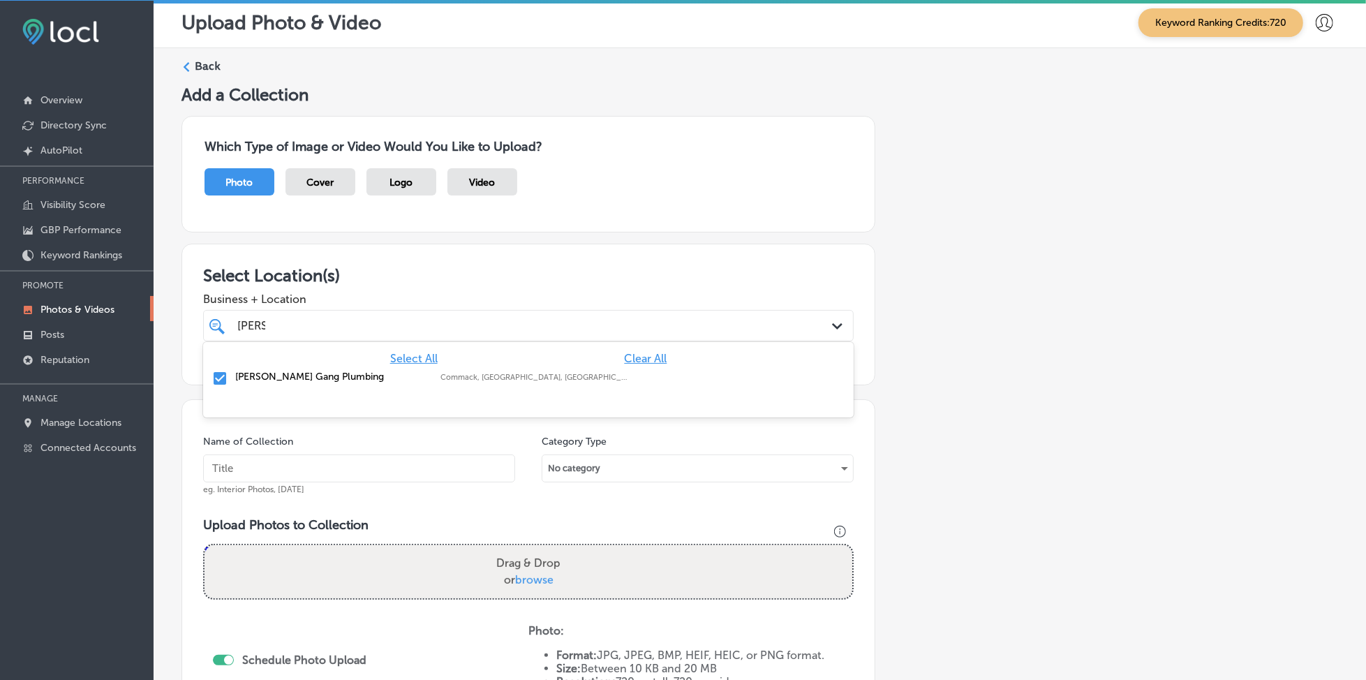
click at [347, 317] on div "[PERSON_NAME] [PERSON_NAME]" at bounding box center [499, 325] width 526 height 19
click at [299, 479] on input "text" at bounding box center [359, 468] width 312 height 28
paste input "[PERSON_NAME]-gang-[DATE]"
click at [299, 479] on input "[PERSON_NAME]-gang-[DATE]" at bounding box center [359, 468] width 312 height 28
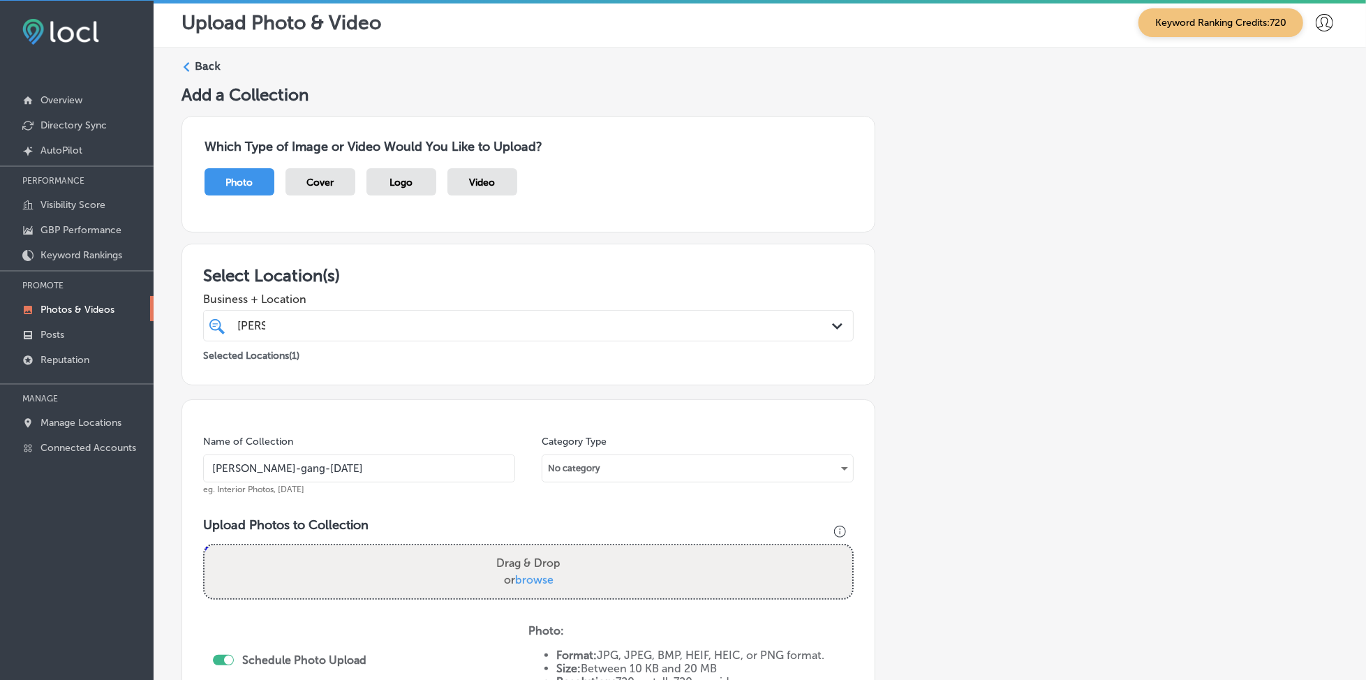
click at [299, 479] on input "[PERSON_NAME]-gang-[DATE]" at bounding box center [359, 468] width 312 height 28
type input "[PERSON_NAME]-gang-[DATE]"
click at [536, 578] on span "browse" at bounding box center [534, 579] width 38 height 13
click at [536, 549] on input "Drag & Drop or browse" at bounding box center [528, 547] width 648 height 4
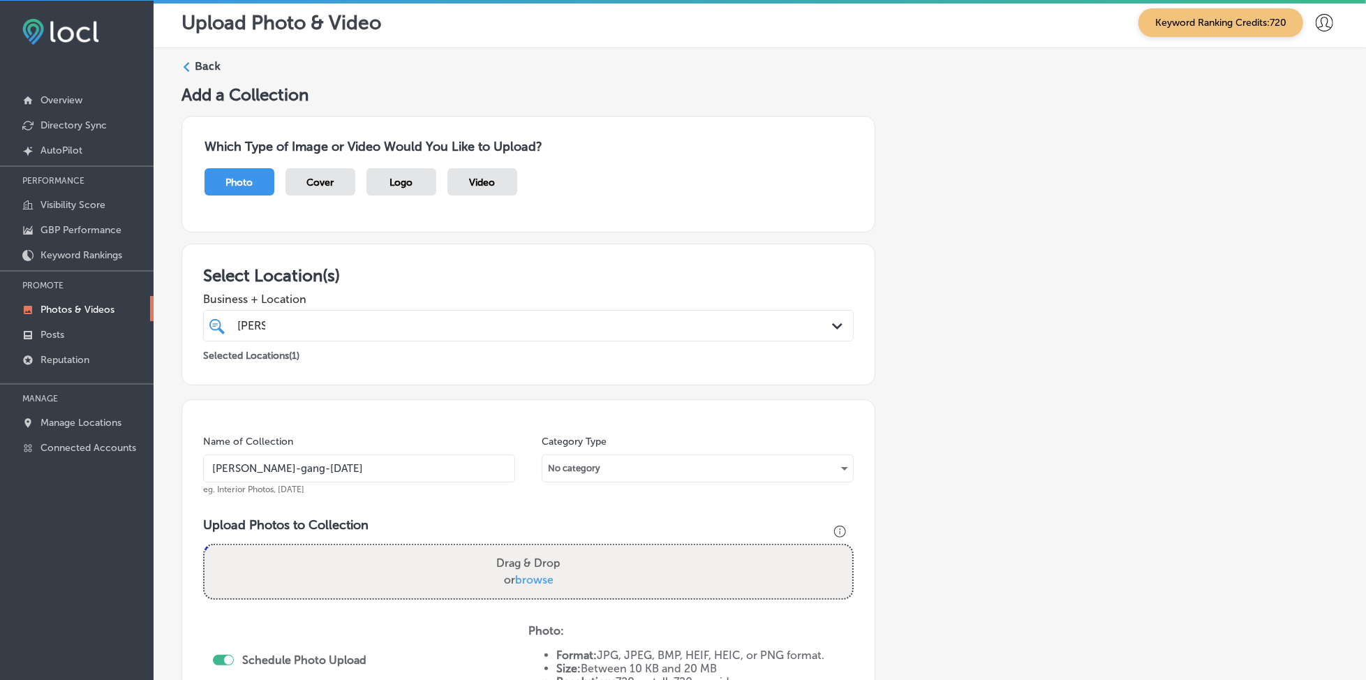
type input "C:\fakepath\water-heater-installation-[PERSON_NAME]-gang-plumbing-long-island-[…"
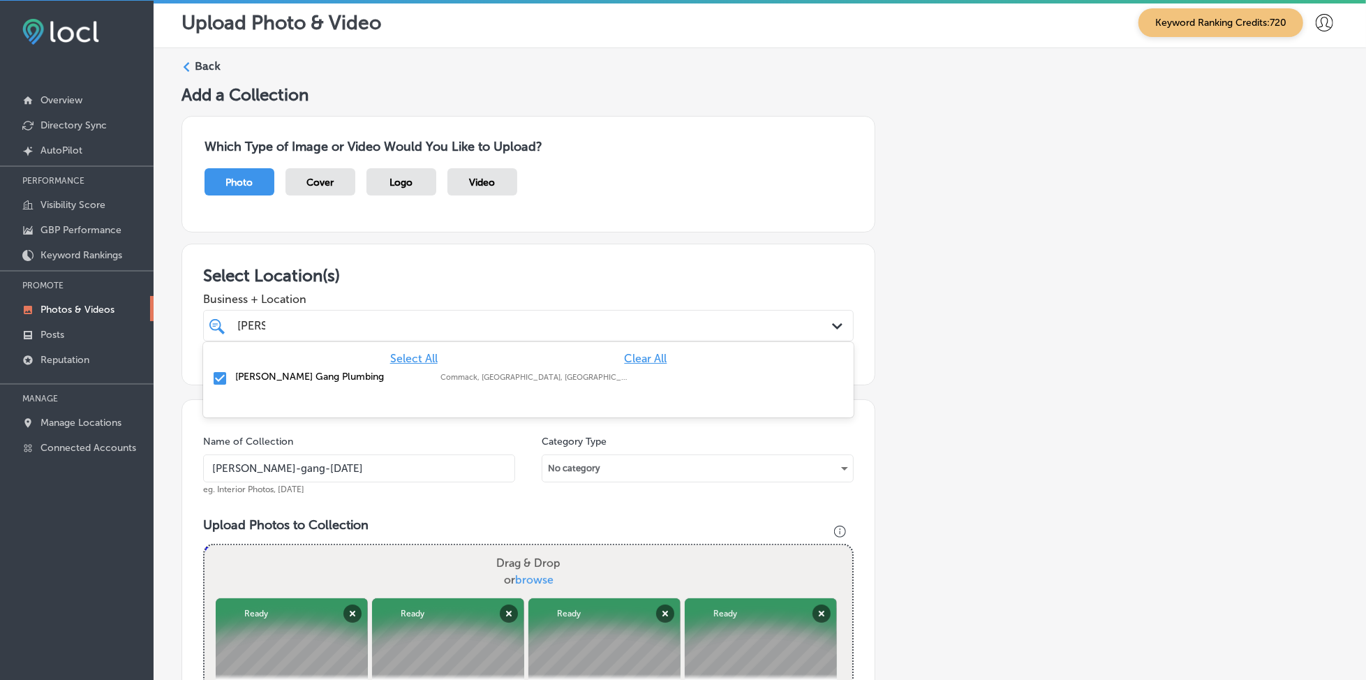
click at [364, 318] on div "[PERSON_NAME] [PERSON_NAME]" at bounding box center [499, 325] width 526 height 19
click at [318, 464] on input "[PERSON_NAME]-gang-[DATE]" at bounding box center [359, 468] width 312 height 28
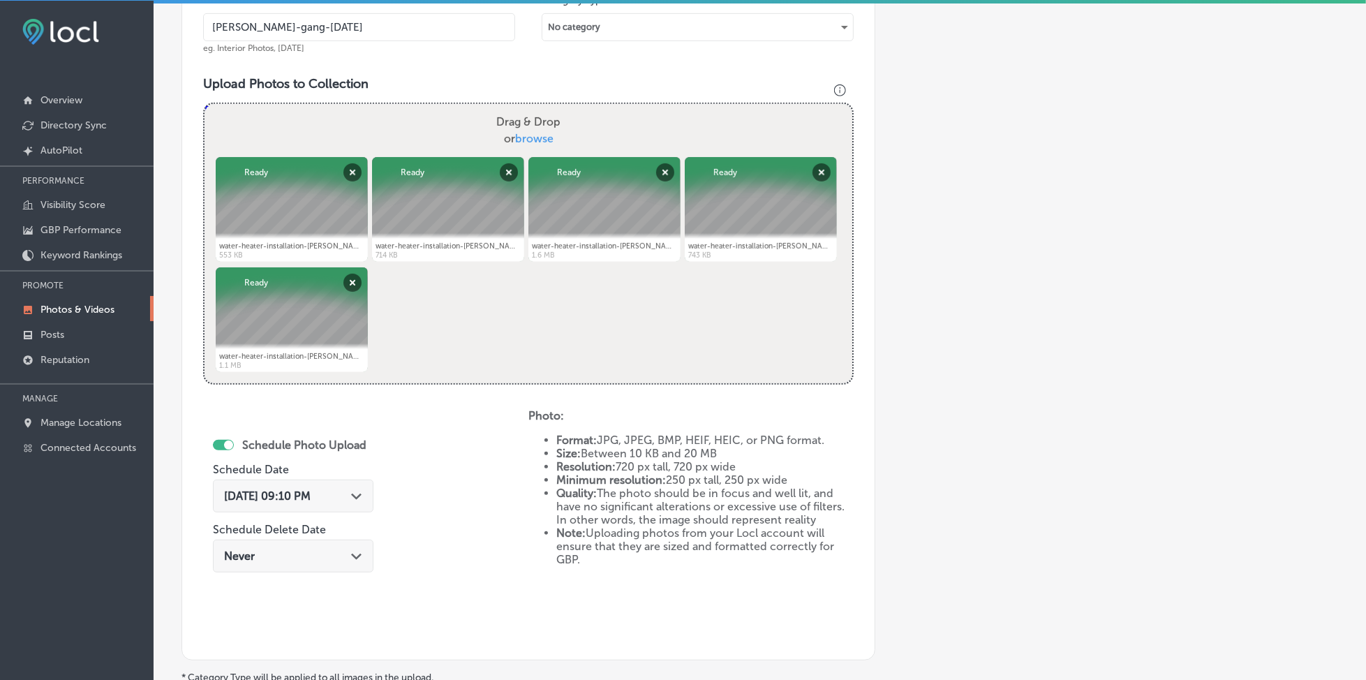
scroll to position [561, 0]
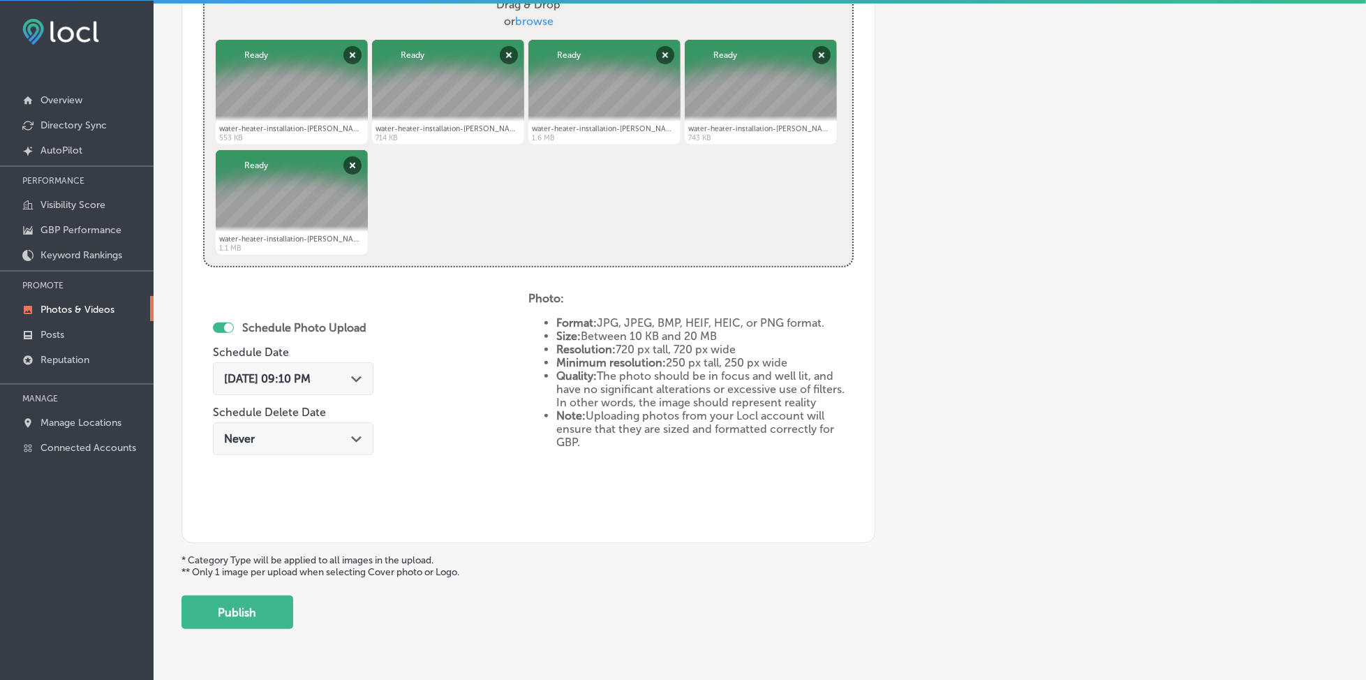
click at [297, 377] on span "[DATE] 09:10 PM" at bounding box center [267, 378] width 87 height 13
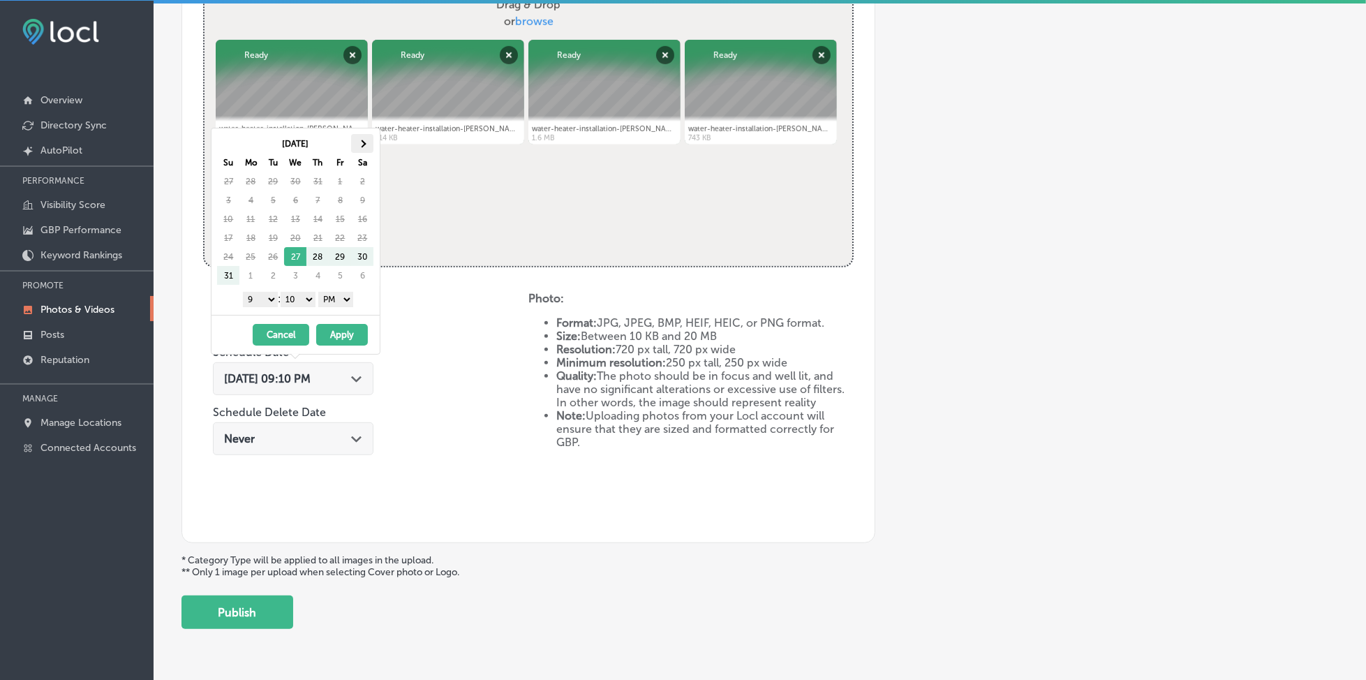
click at [368, 149] on th at bounding box center [362, 143] width 22 height 19
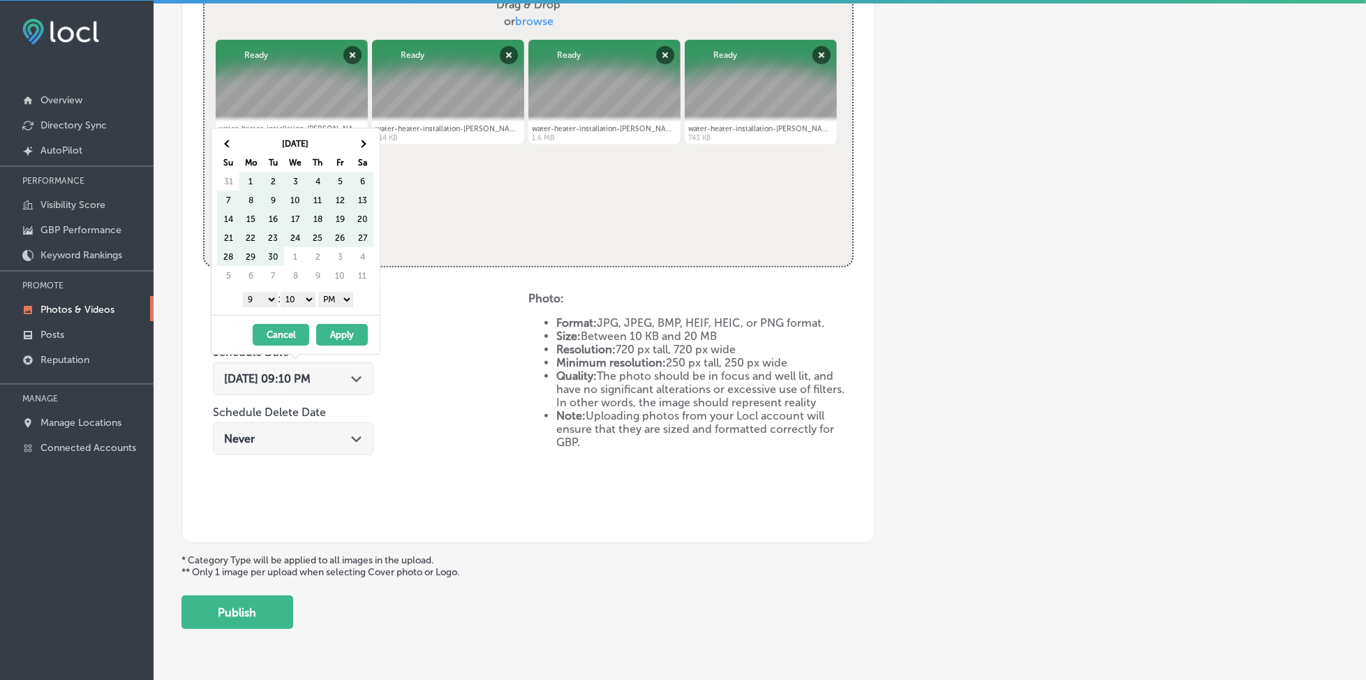
click at [368, 149] on th at bounding box center [362, 143] width 22 height 19
click at [299, 303] on select "00 10 20 30 40 50" at bounding box center [298, 299] width 35 height 15
click at [336, 338] on button "Apply" at bounding box center [342, 335] width 52 height 22
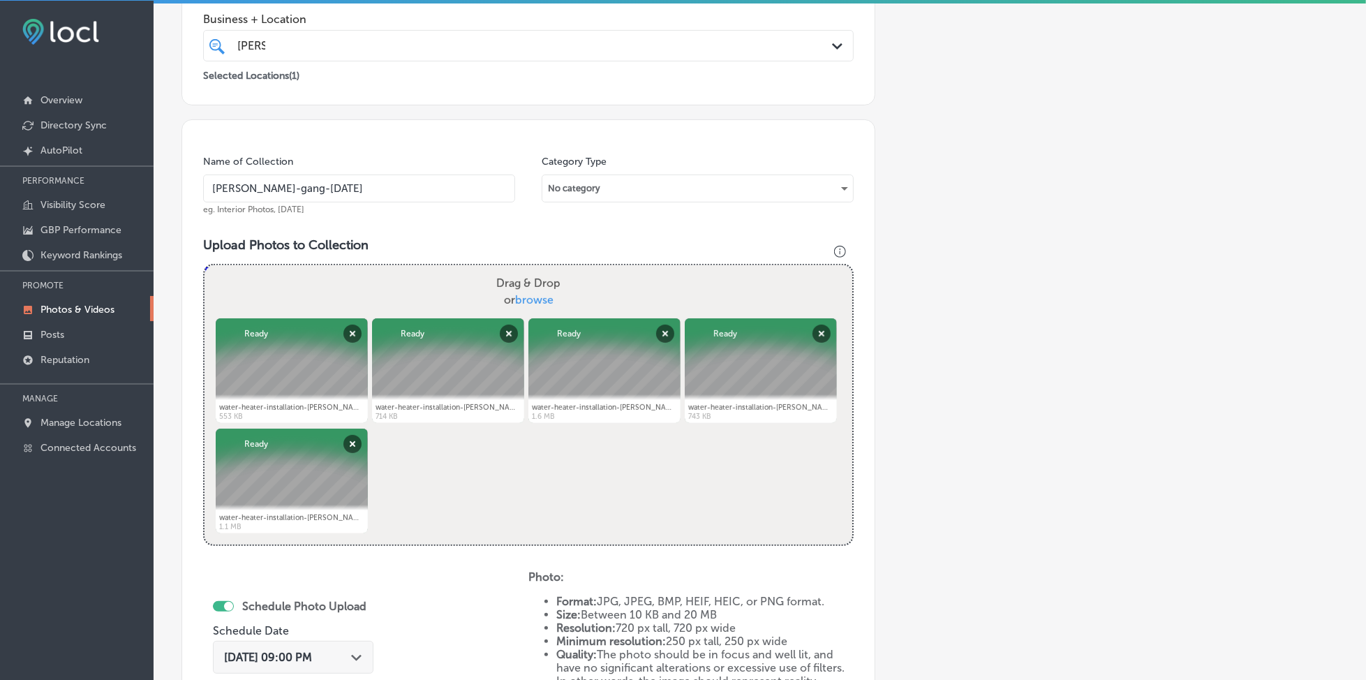
scroll to position [282, 0]
click at [335, 40] on div "[PERSON_NAME] [PERSON_NAME]" at bounding box center [499, 46] width 526 height 19
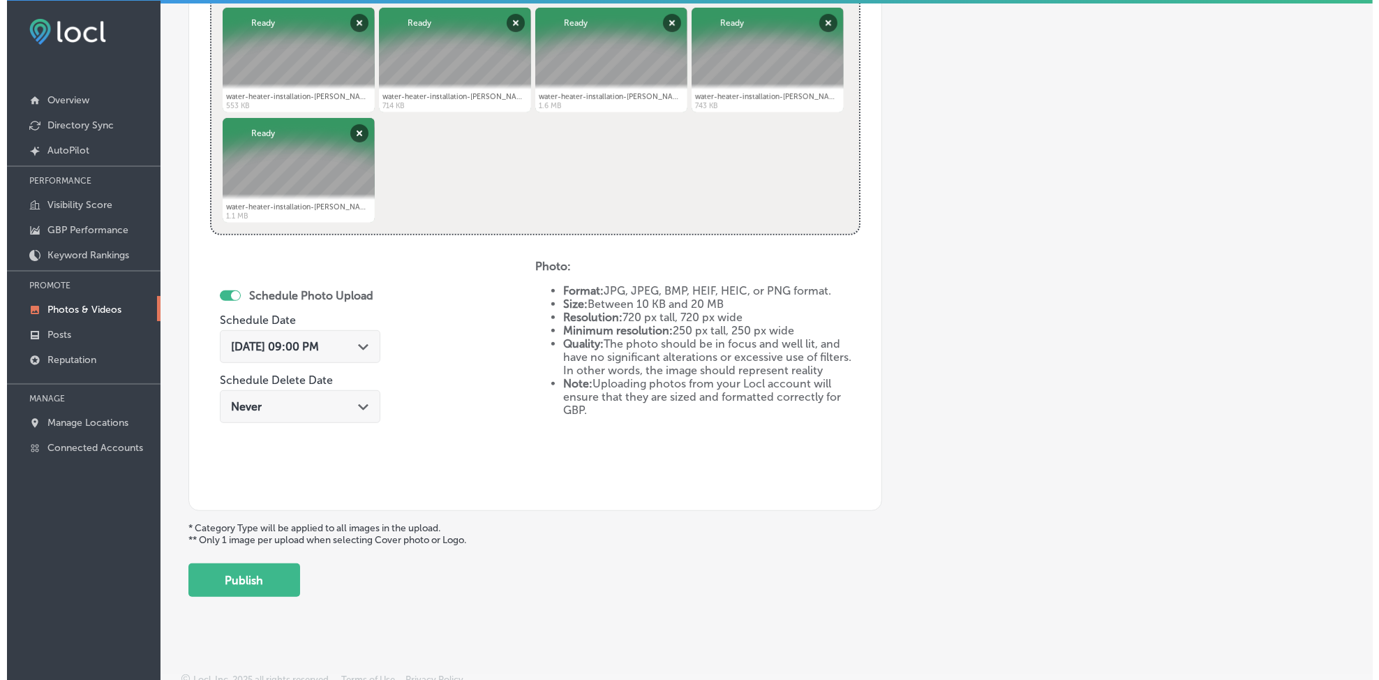
scroll to position [601, 0]
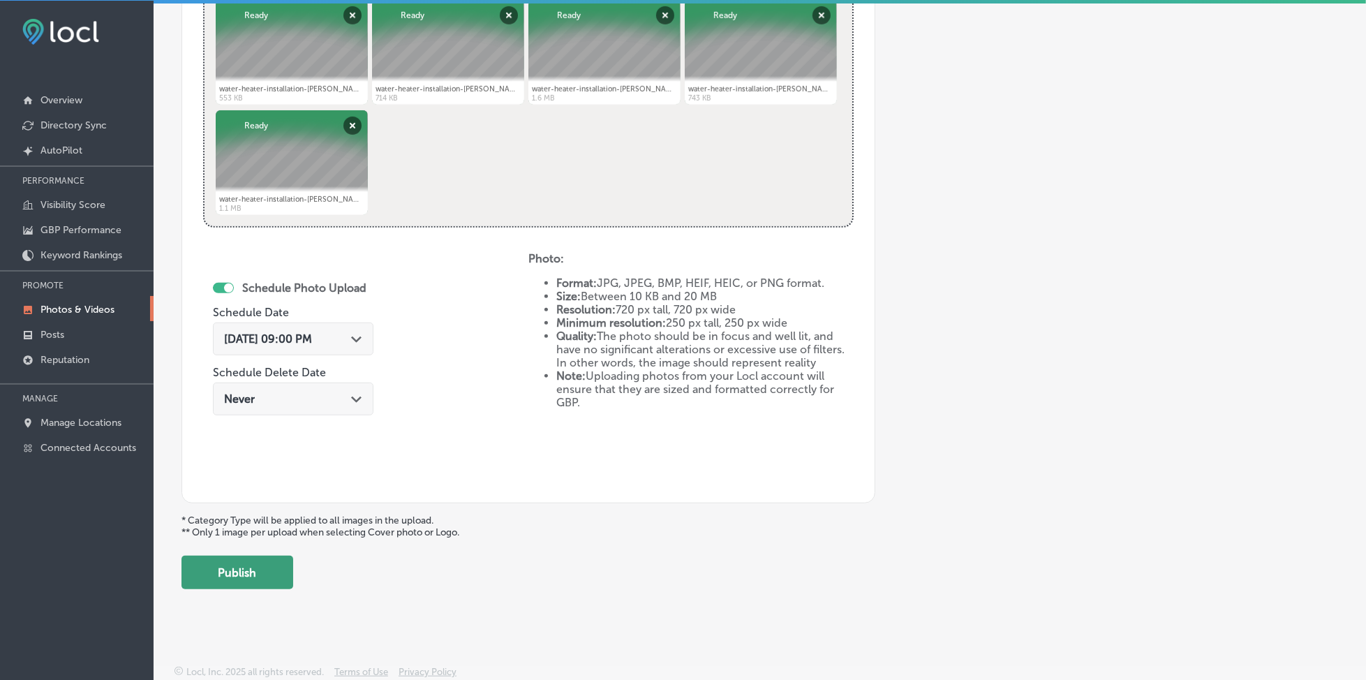
click at [247, 576] on button "Publish" at bounding box center [237, 571] width 112 height 33
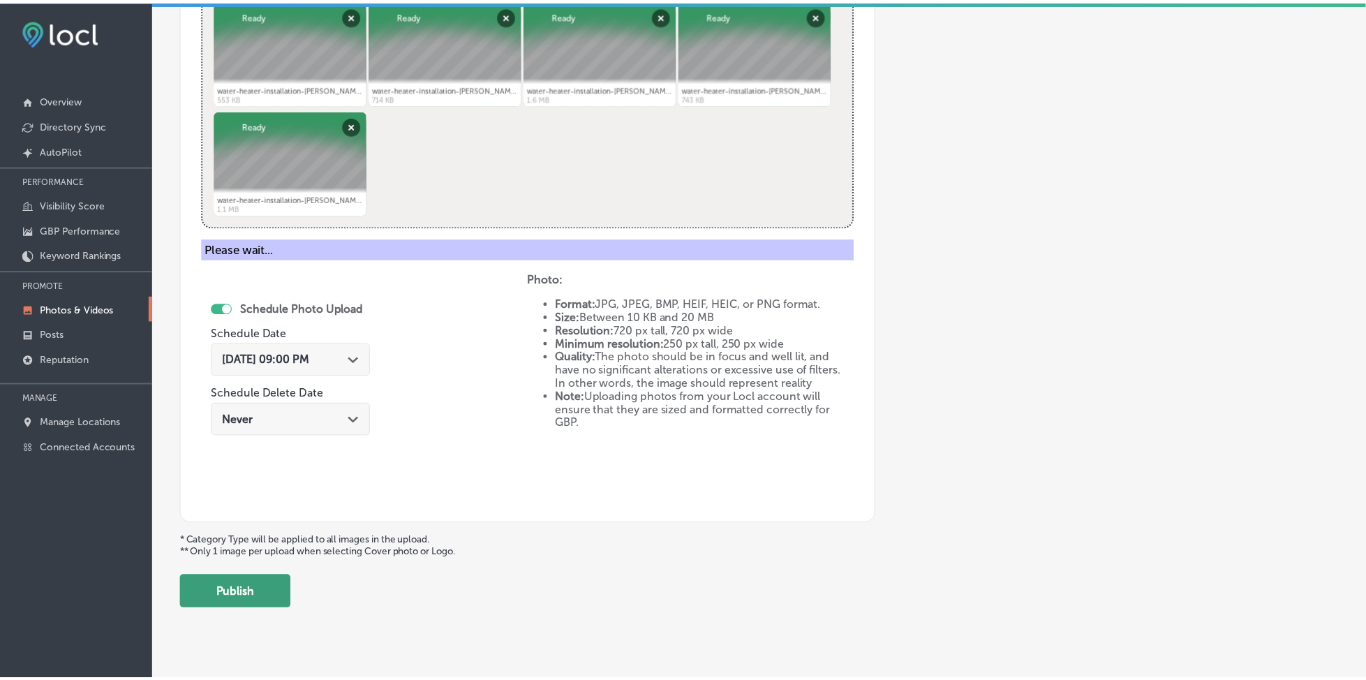
scroll to position [375, 0]
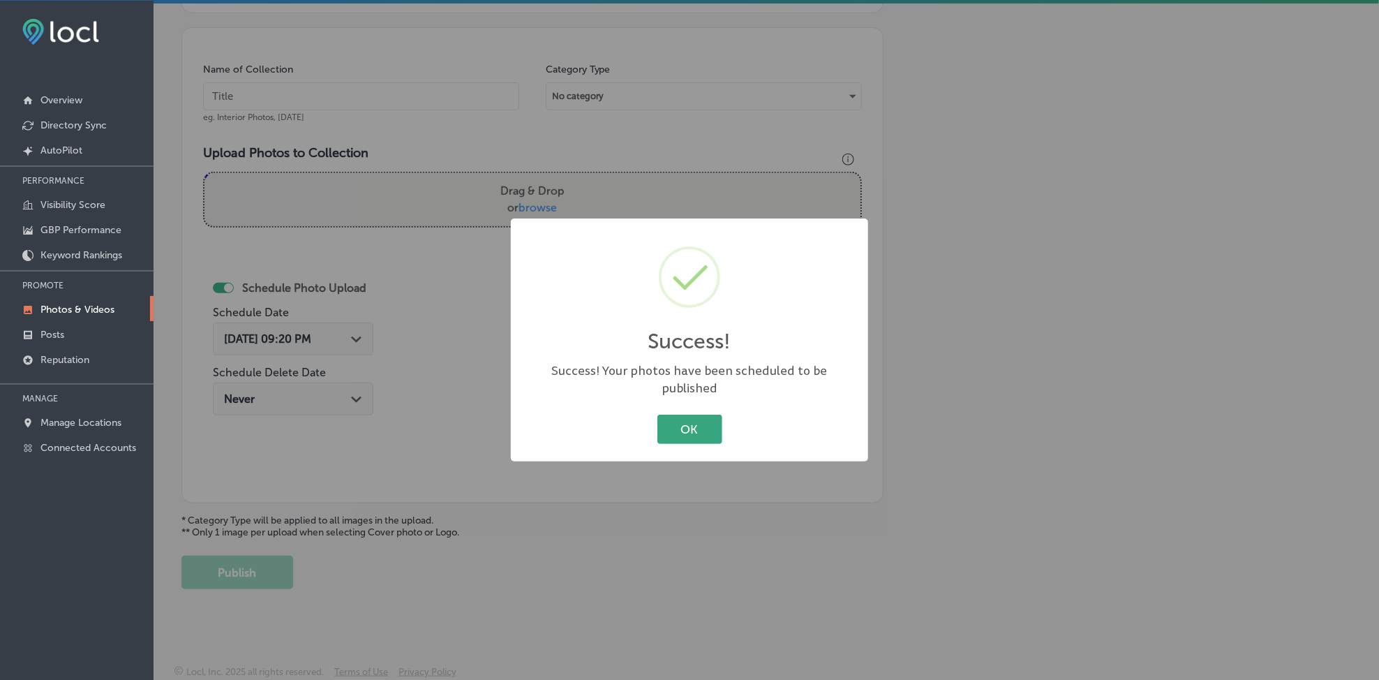
click at [710, 423] on button "OK" at bounding box center [689, 428] width 65 height 29
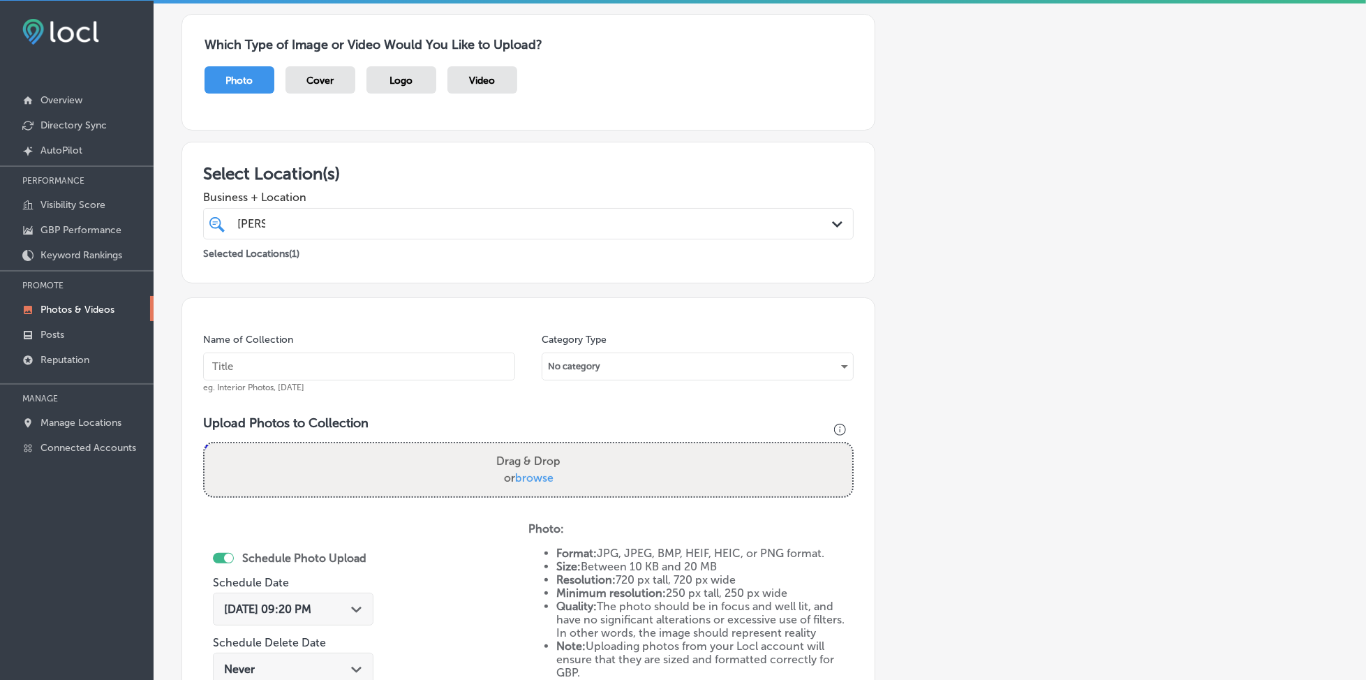
scroll to position [96, 0]
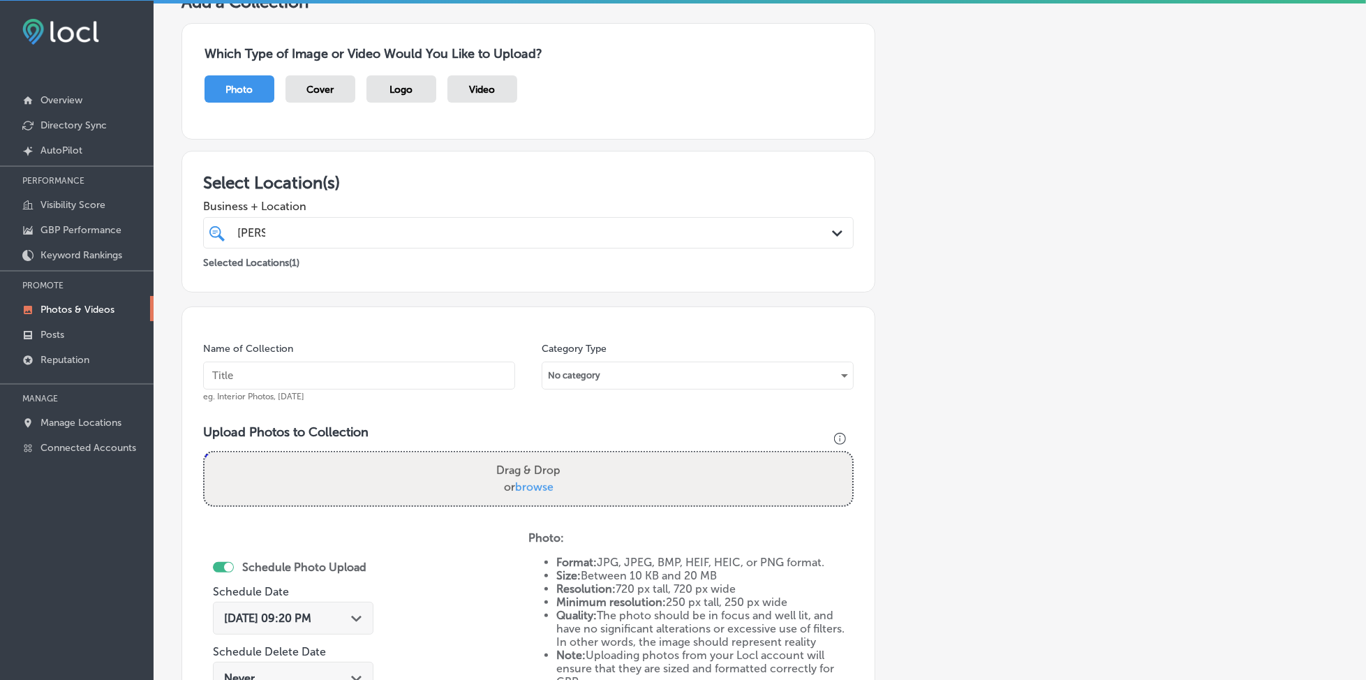
click at [278, 223] on div "[PERSON_NAME] [PERSON_NAME]" at bounding box center [499, 232] width 526 height 19
click at [244, 377] on input "text" at bounding box center [359, 375] width 312 height 28
paste input "[PERSON_NAME]-gang-[DATE]"
type input "[PERSON_NAME]-gang-[DATE]"
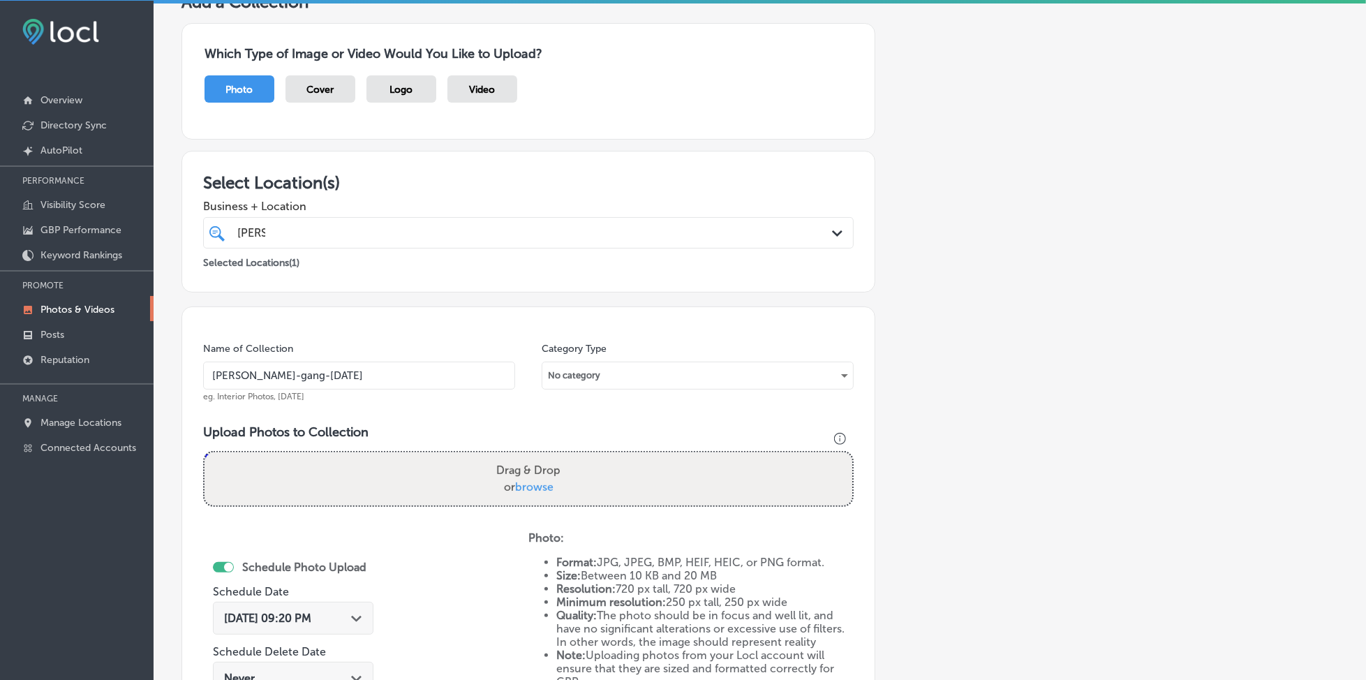
click at [543, 480] on span "browse" at bounding box center [534, 486] width 38 height 13
click at [543, 456] on input "Drag & Drop or browse" at bounding box center [528, 454] width 648 height 4
type input "C:\fakepath\water-heater-installation-[PERSON_NAME]-gang-plumbing-long-island-[…"
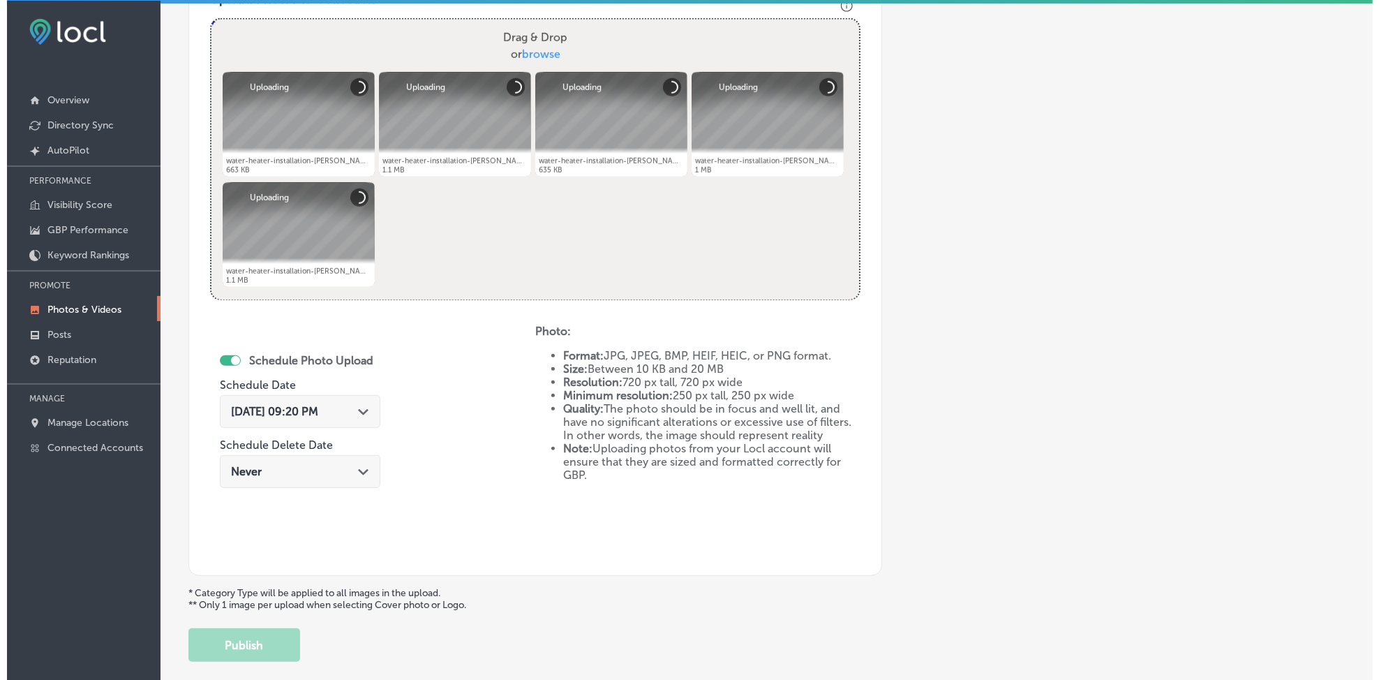
scroll to position [561, 0]
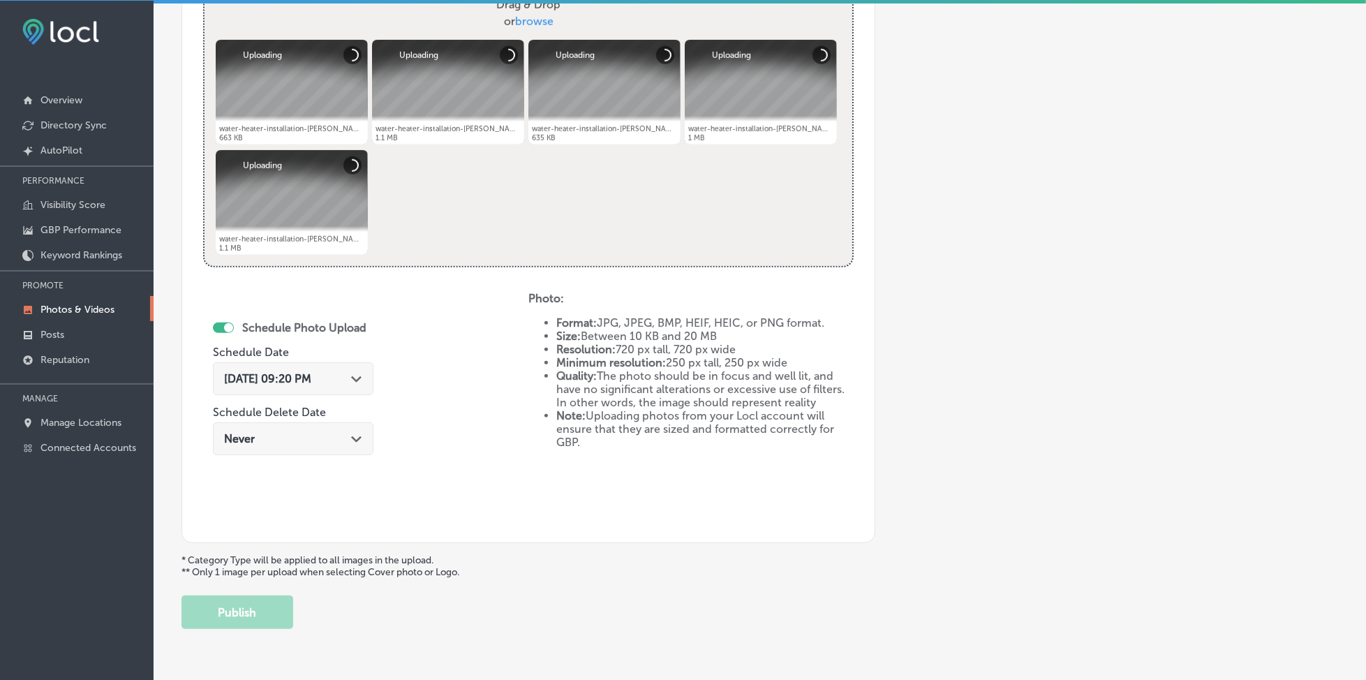
click at [285, 375] on span "[DATE] 09:20 PM" at bounding box center [267, 378] width 87 height 13
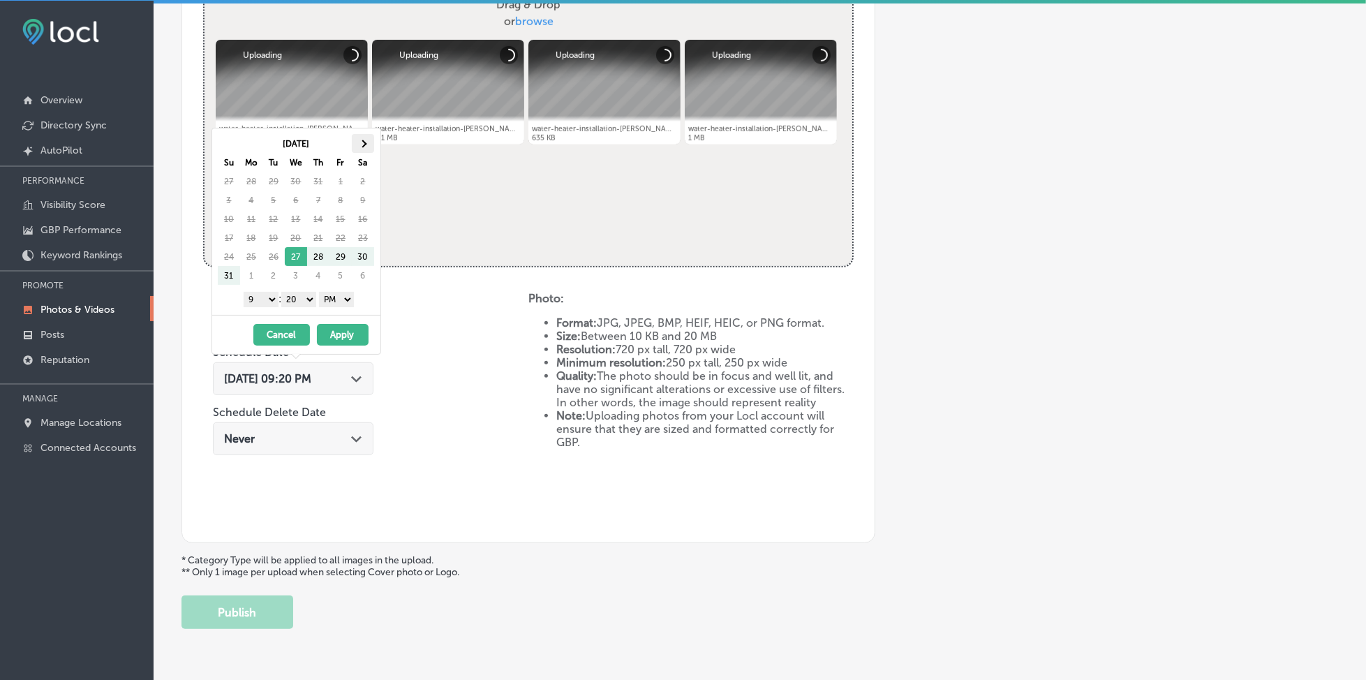
click at [364, 144] on span at bounding box center [363, 144] width 8 height 8
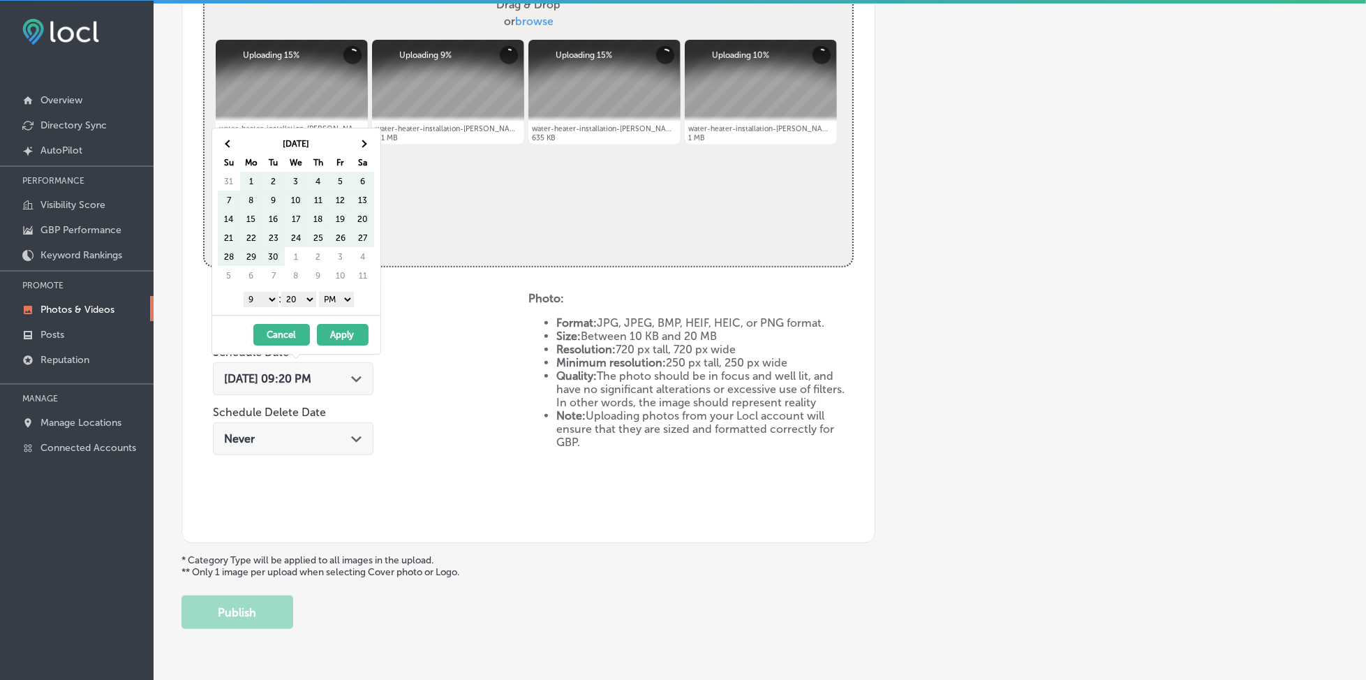
click at [364, 144] on span at bounding box center [363, 144] width 8 height 8
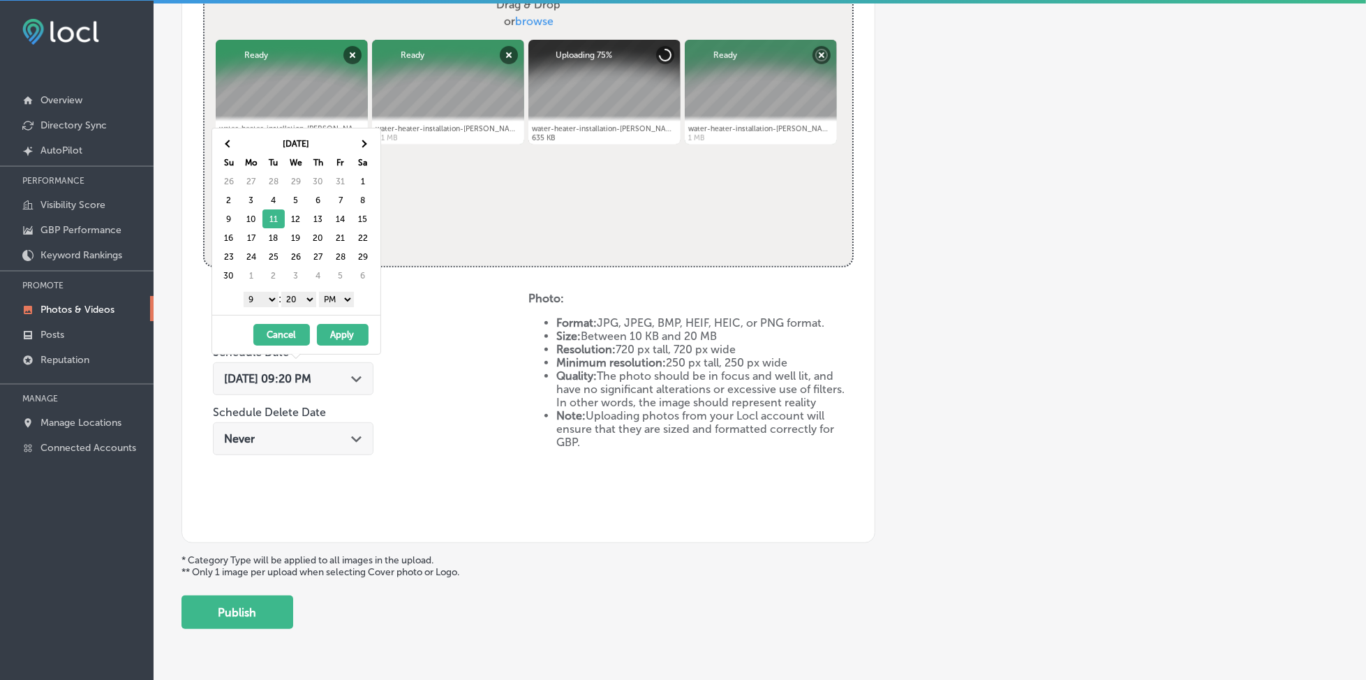
click at [296, 297] on select "00 10 20 30 40 50" at bounding box center [298, 299] width 35 height 15
click at [340, 330] on button "Apply" at bounding box center [343, 335] width 52 height 22
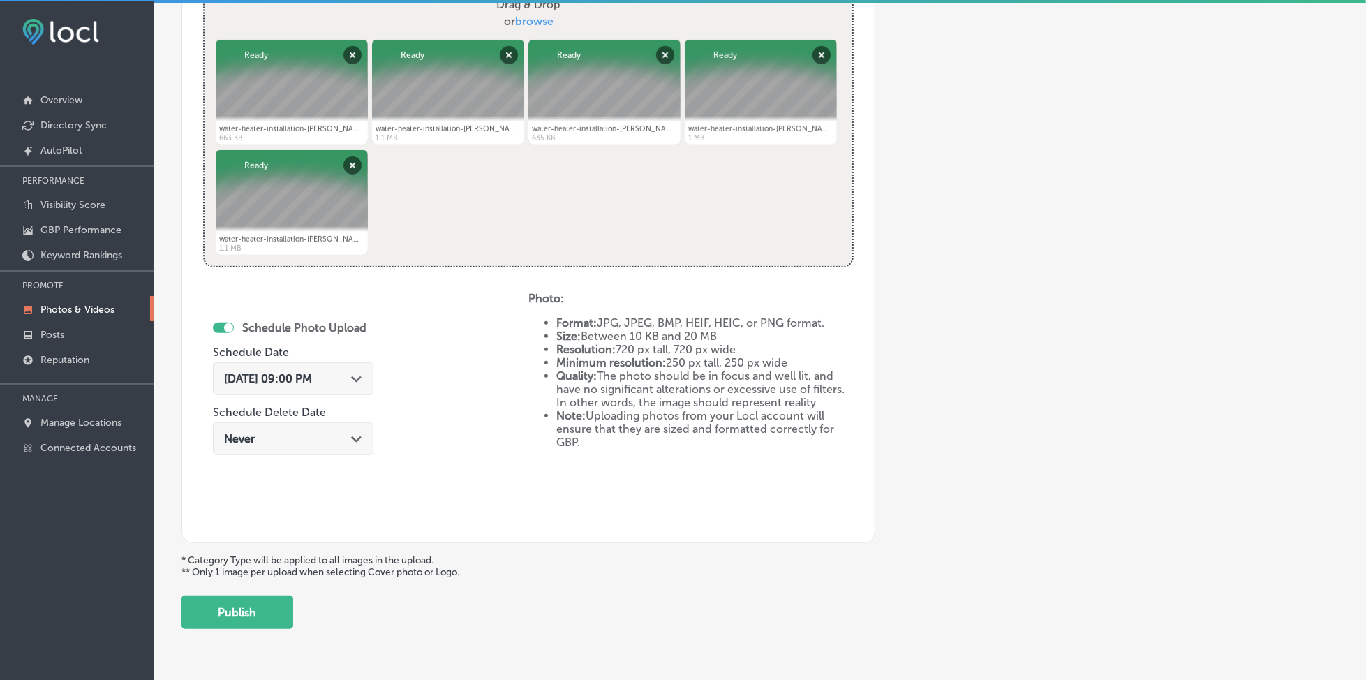
click at [312, 374] on span "[DATE] 09:00 PM" at bounding box center [268, 378] width 88 height 13
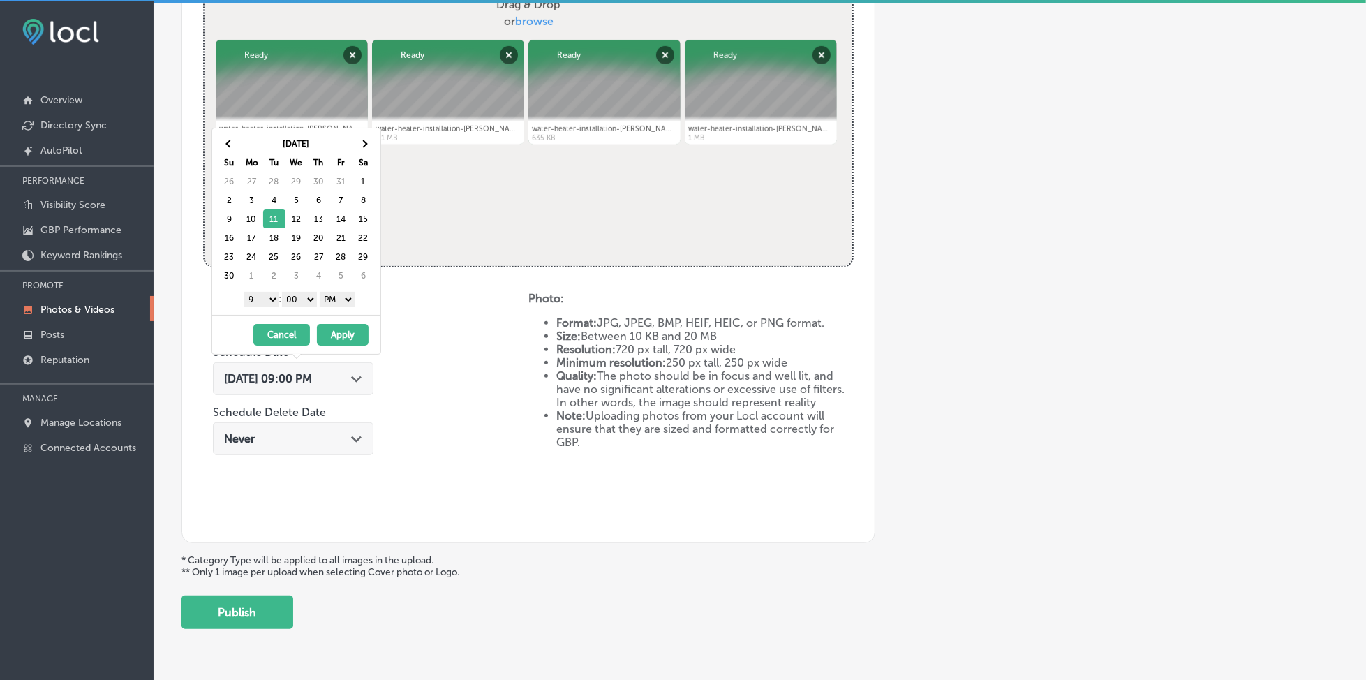
click at [301, 521] on div "Name of Collection [PERSON_NAME]-gang-[DATE] eg. Interior Photos, [DATE] Catego…" at bounding box center [528, 192] width 694 height 702
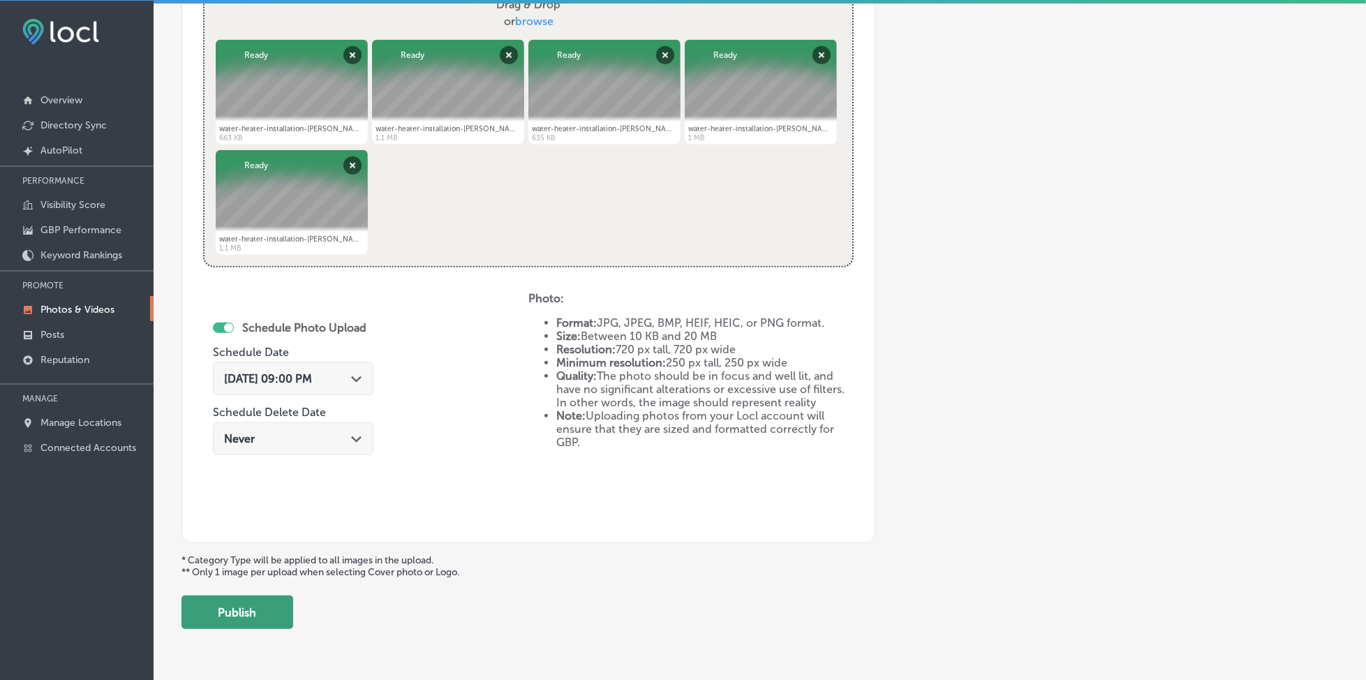
click at [260, 609] on button "Publish" at bounding box center [237, 611] width 112 height 33
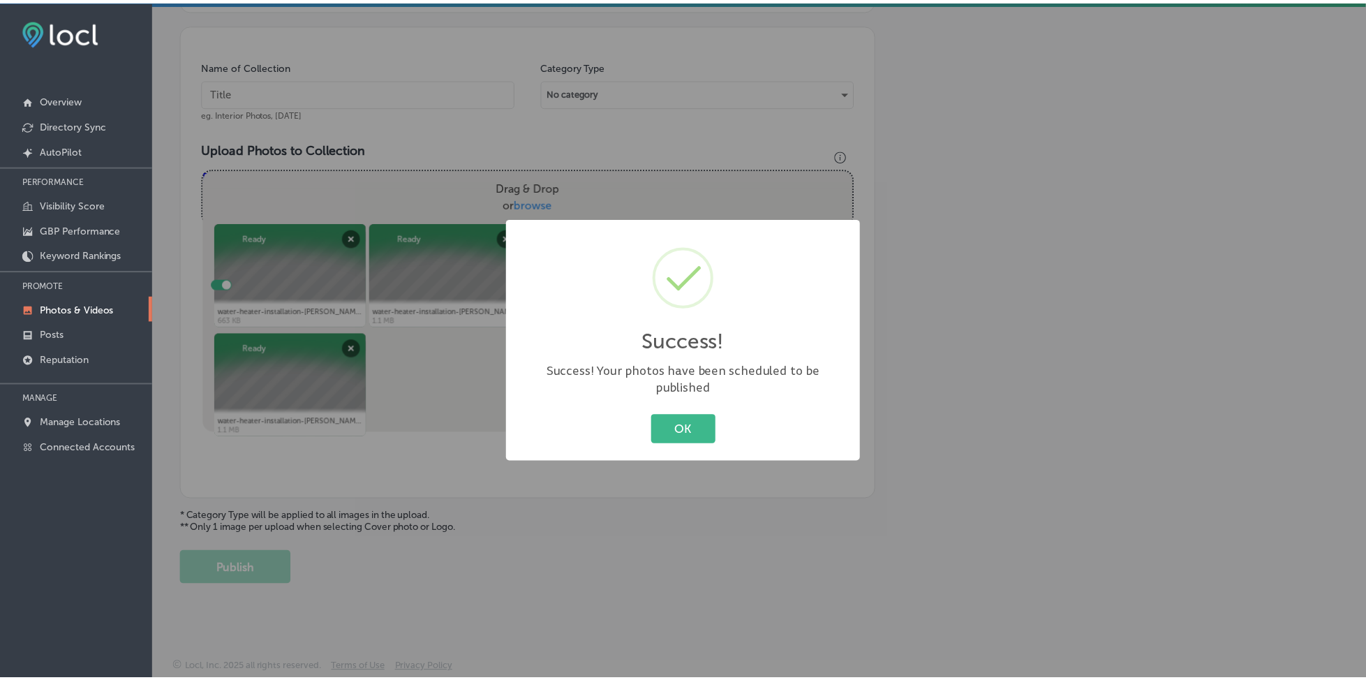
scroll to position [375, 0]
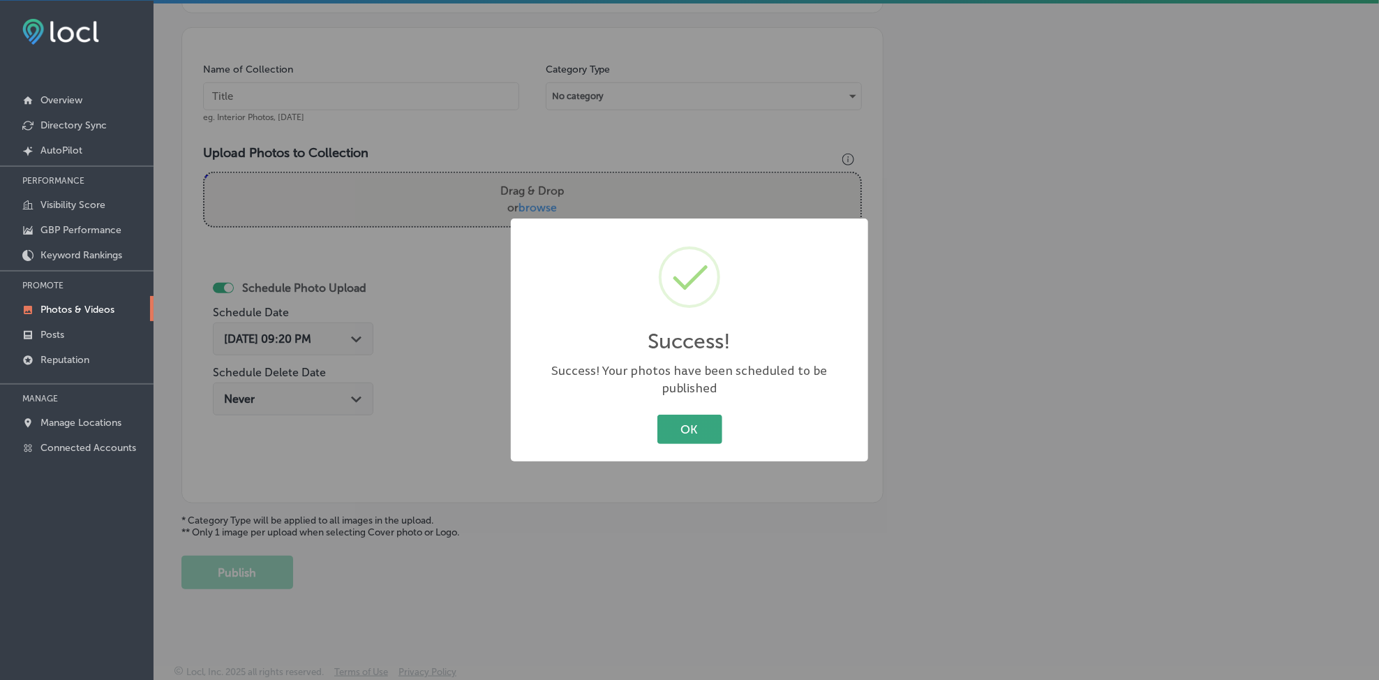
click at [712, 417] on button "OK" at bounding box center [689, 428] width 65 height 29
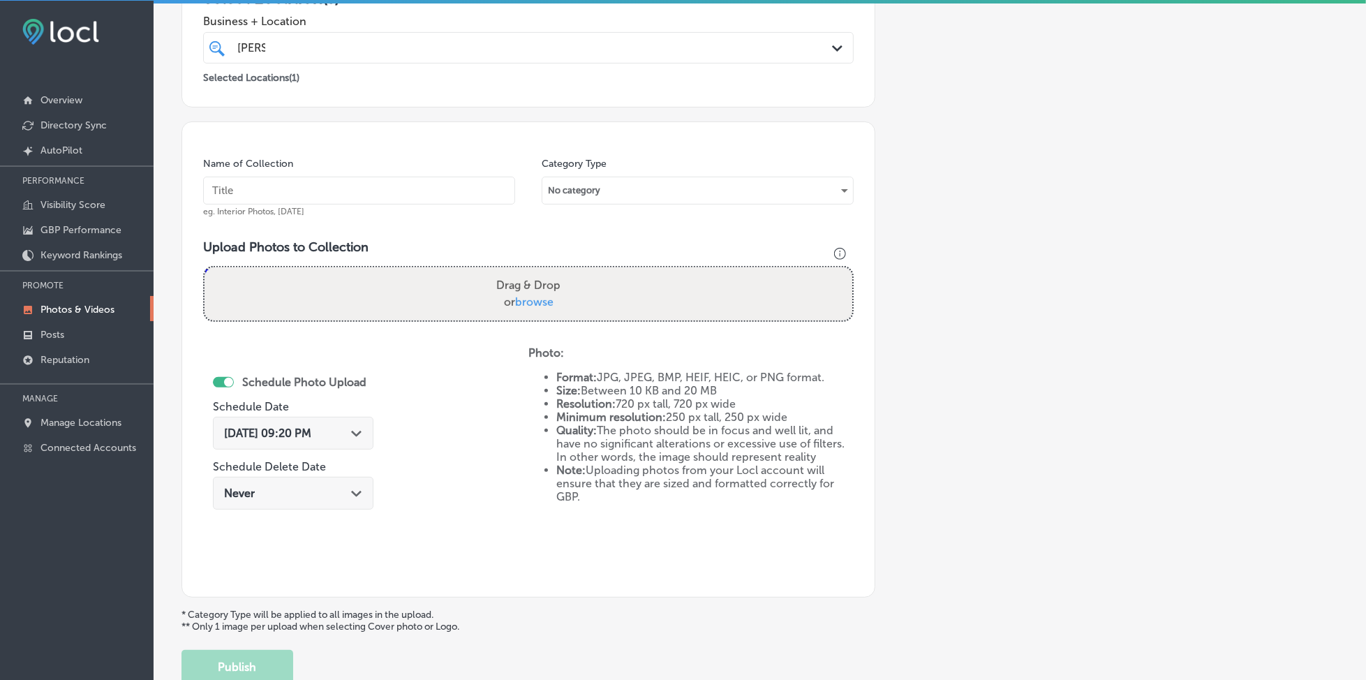
scroll to position [96, 0]
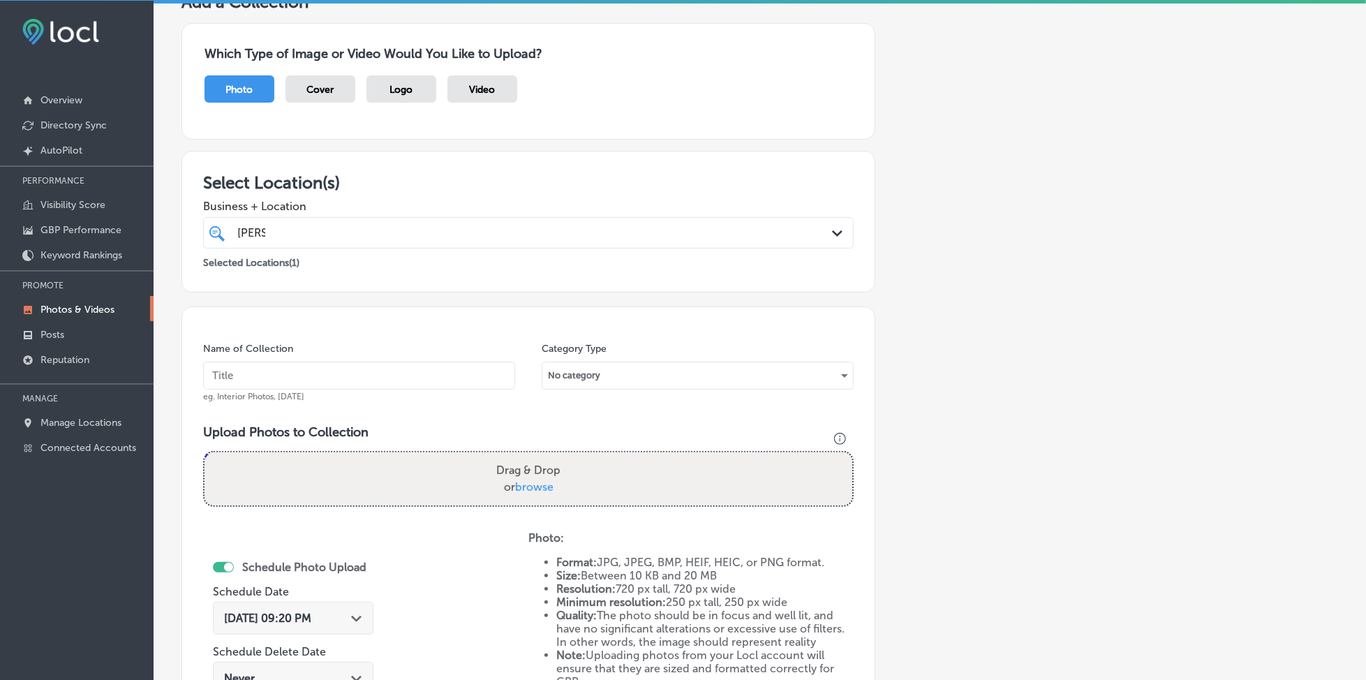
click at [287, 230] on div "[PERSON_NAME] [PERSON_NAME]" at bounding box center [499, 232] width 526 height 19
click at [262, 376] on input "text" at bounding box center [359, 375] width 312 height 28
paste input "[PERSON_NAME]-gang-[DATE]"
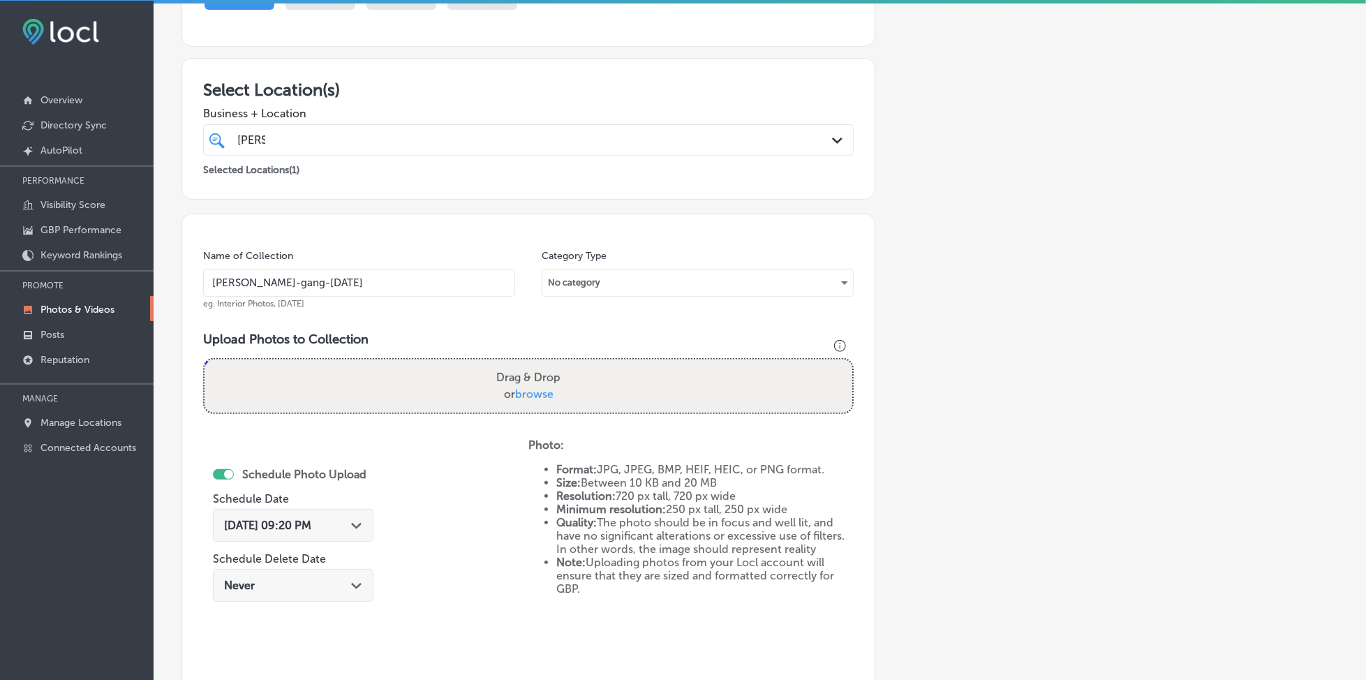
type input "[PERSON_NAME]-gang-[DATE]"
click at [536, 394] on span "browse" at bounding box center [534, 393] width 38 height 13
click at [536, 364] on input "Drag & Drop or browse" at bounding box center [528, 361] width 648 height 4
type input "C:\fakepath\water-heater-installation-[PERSON_NAME]-gang-plumbing-long-island-[…"
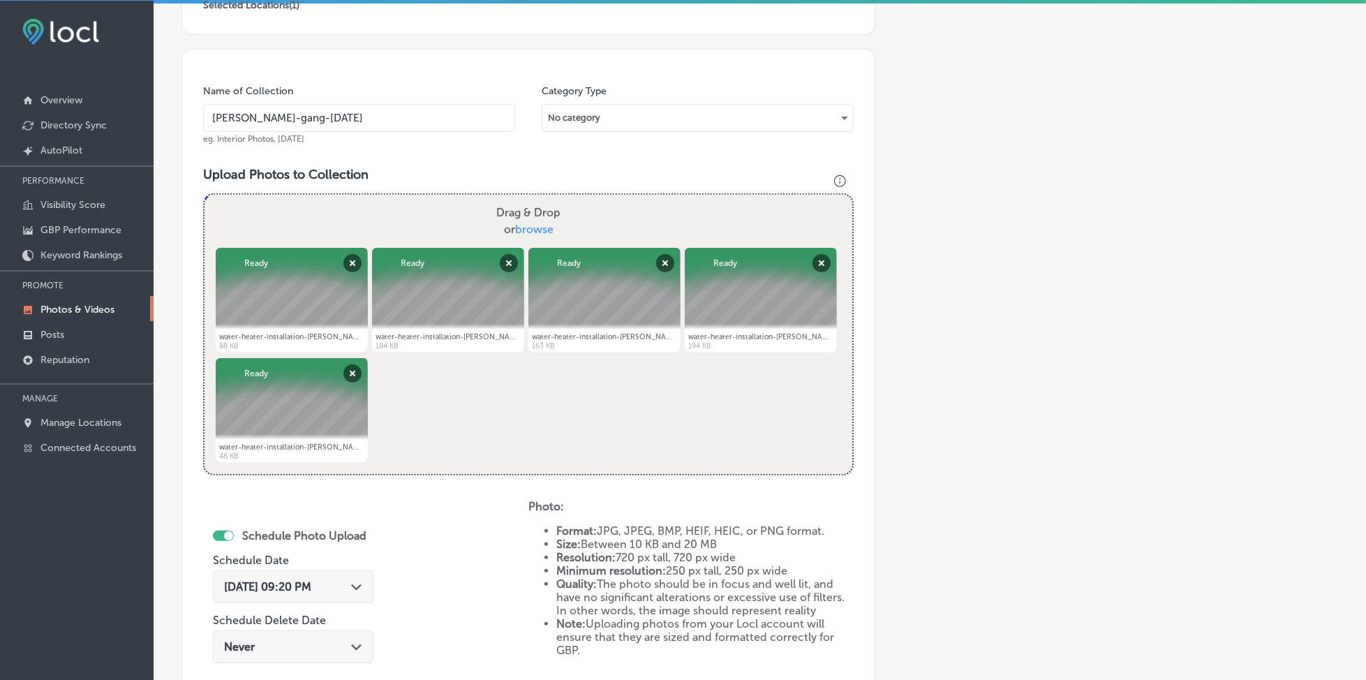
scroll to position [375, 0]
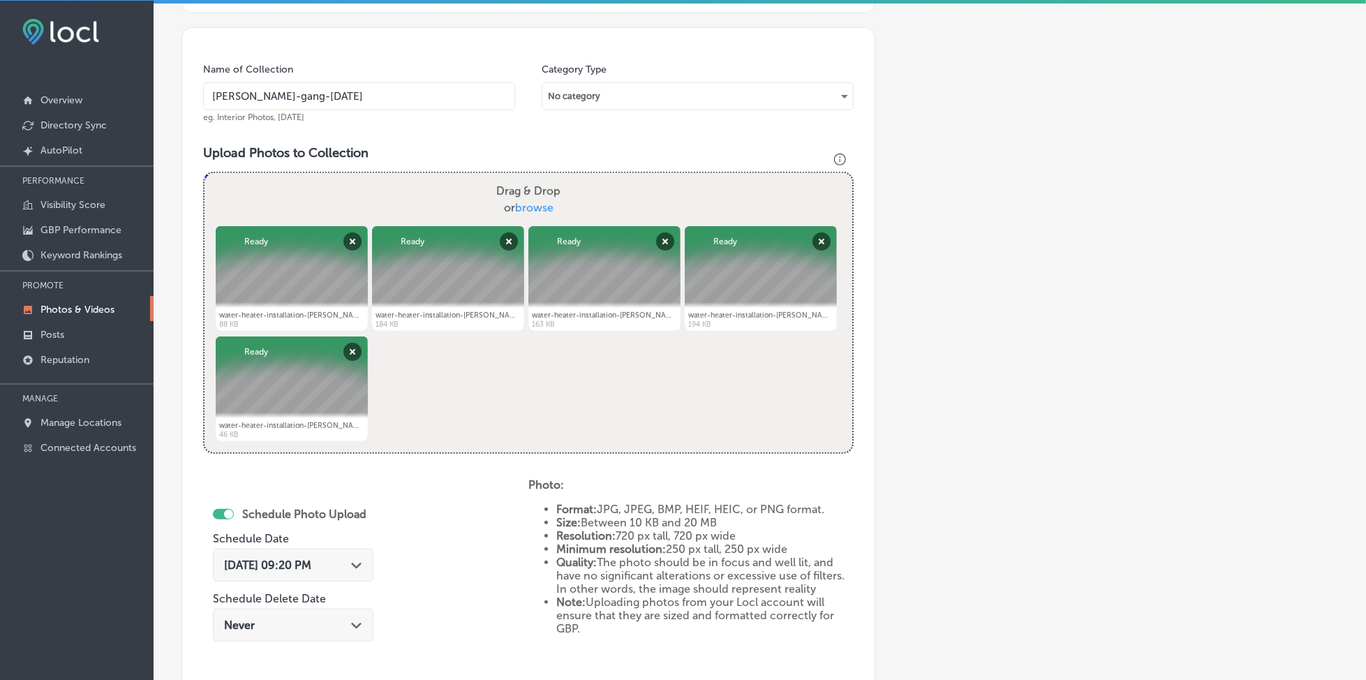
click at [302, 558] on span "[DATE] 09:20 PM" at bounding box center [267, 564] width 87 height 13
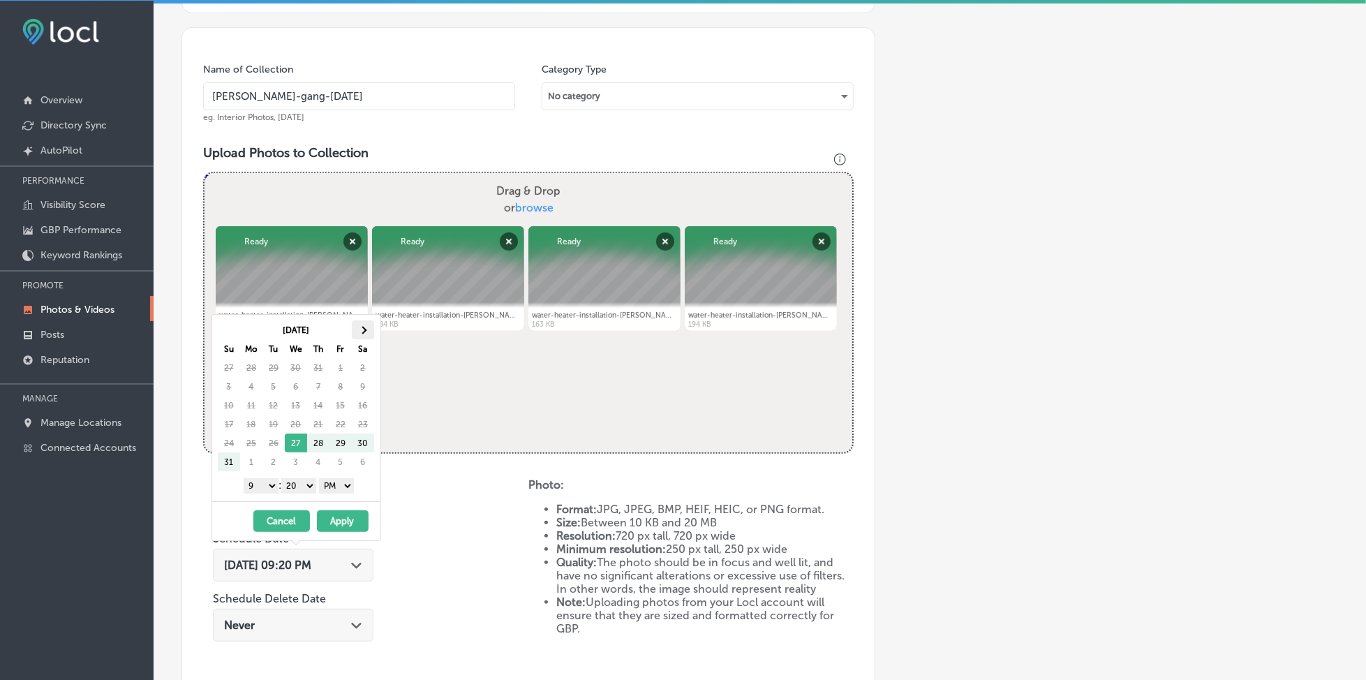
click at [365, 326] on th at bounding box center [363, 329] width 22 height 19
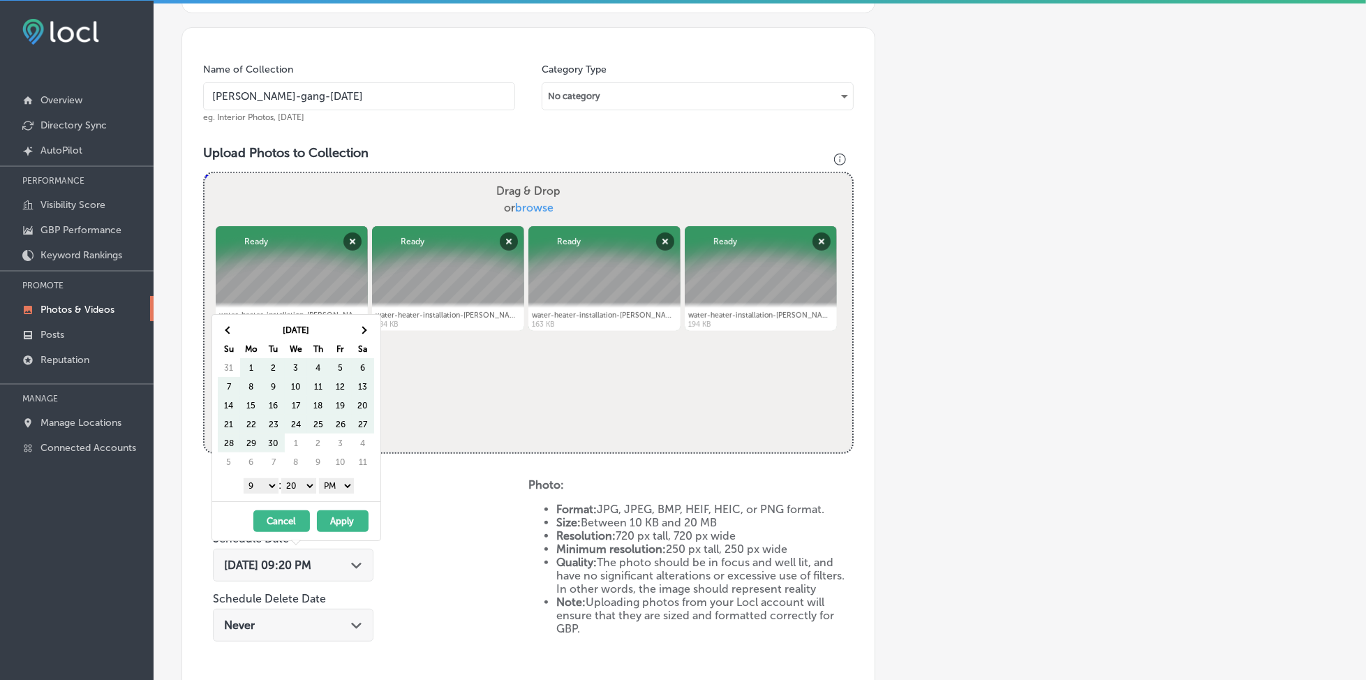
click at [365, 326] on th at bounding box center [363, 329] width 22 height 19
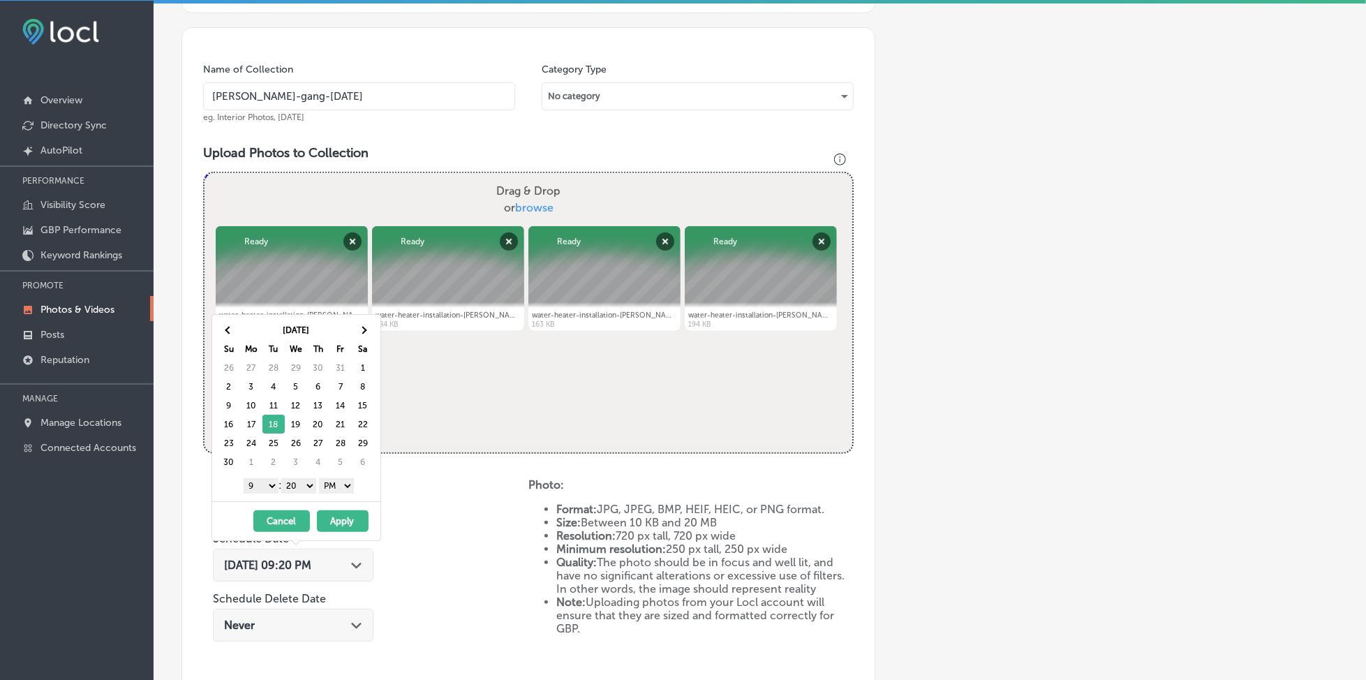
click at [294, 484] on select "00 10 20 30 40 50" at bounding box center [298, 485] width 35 height 15
click at [344, 515] on button "Apply" at bounding box center [343, 521] width 52 height 22
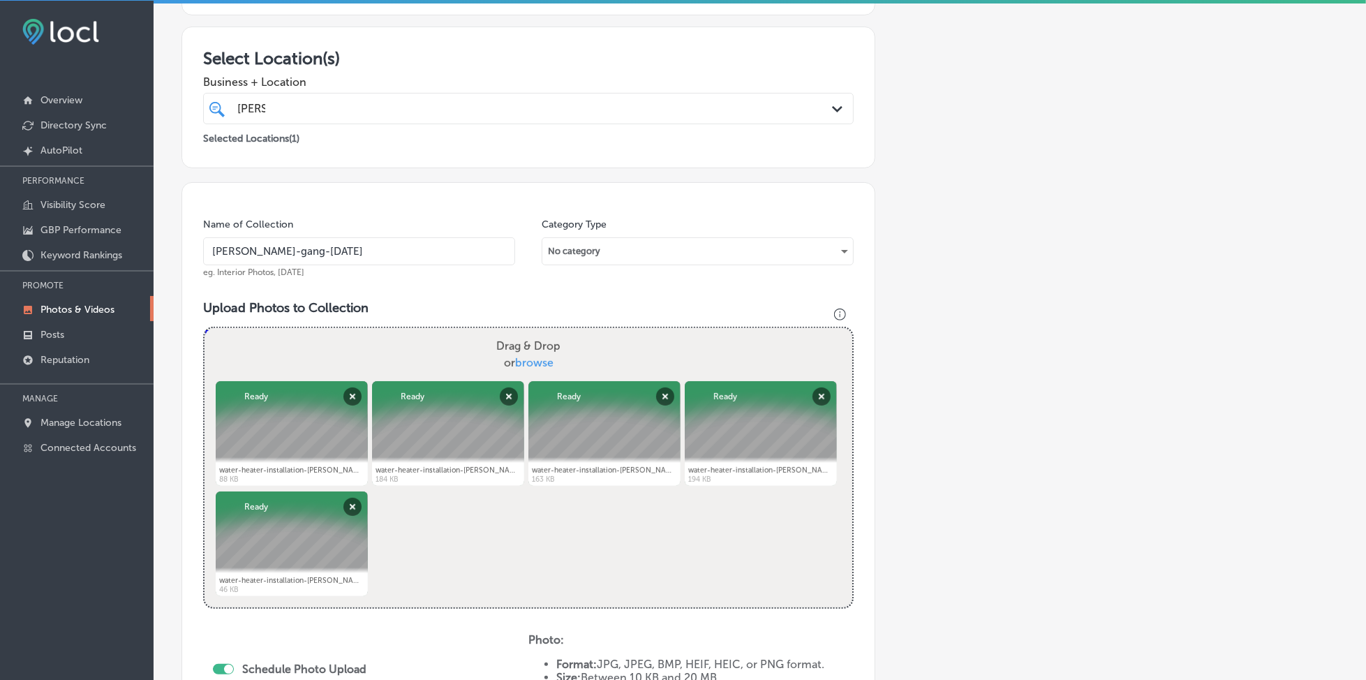
scroll to position [188, 0]
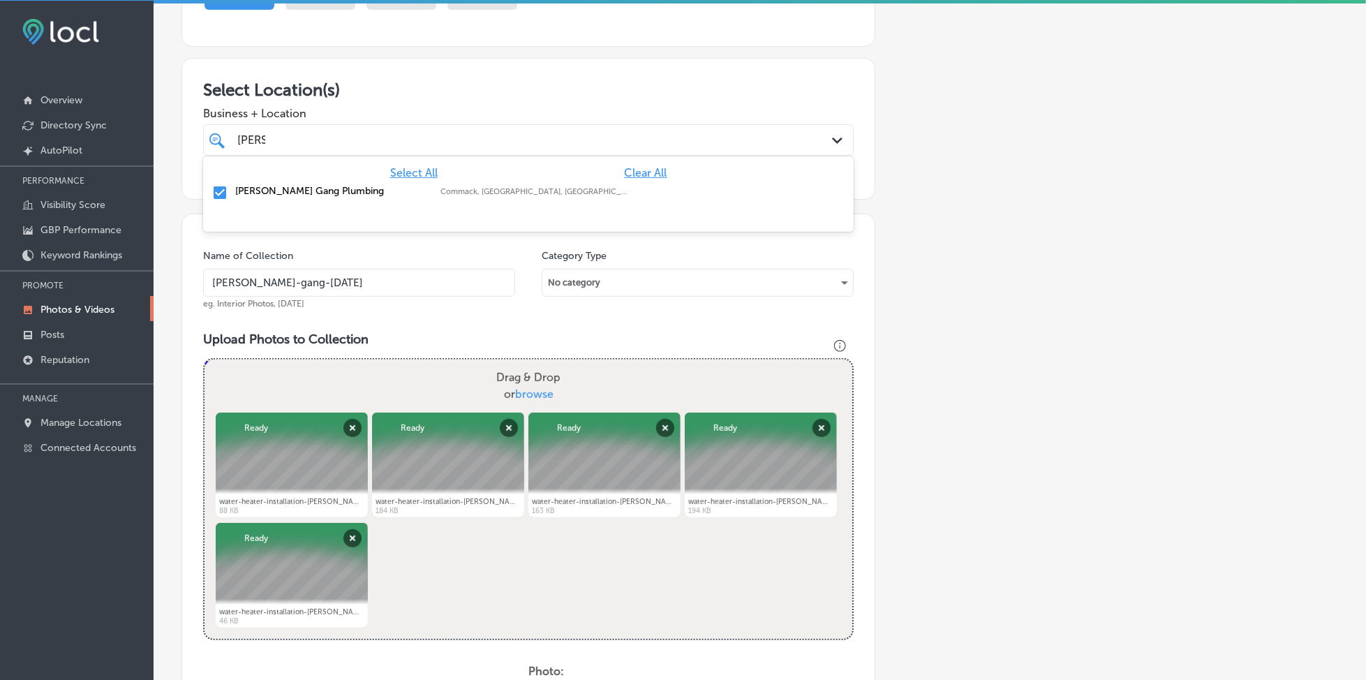
click at [324, 135] on div "[PERSON_NAME] [PERSON_NAME]" at bounding box center [499, 139] width 526 height 19
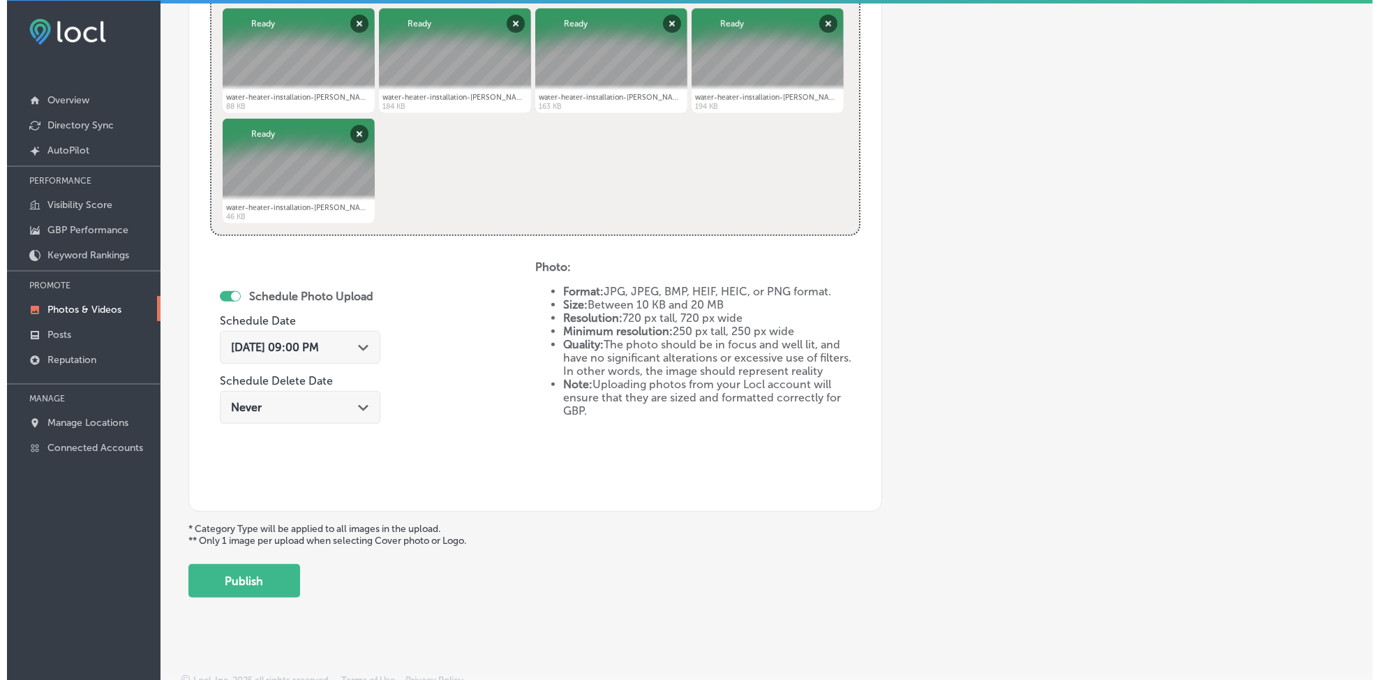
scroll to position [601, 0]
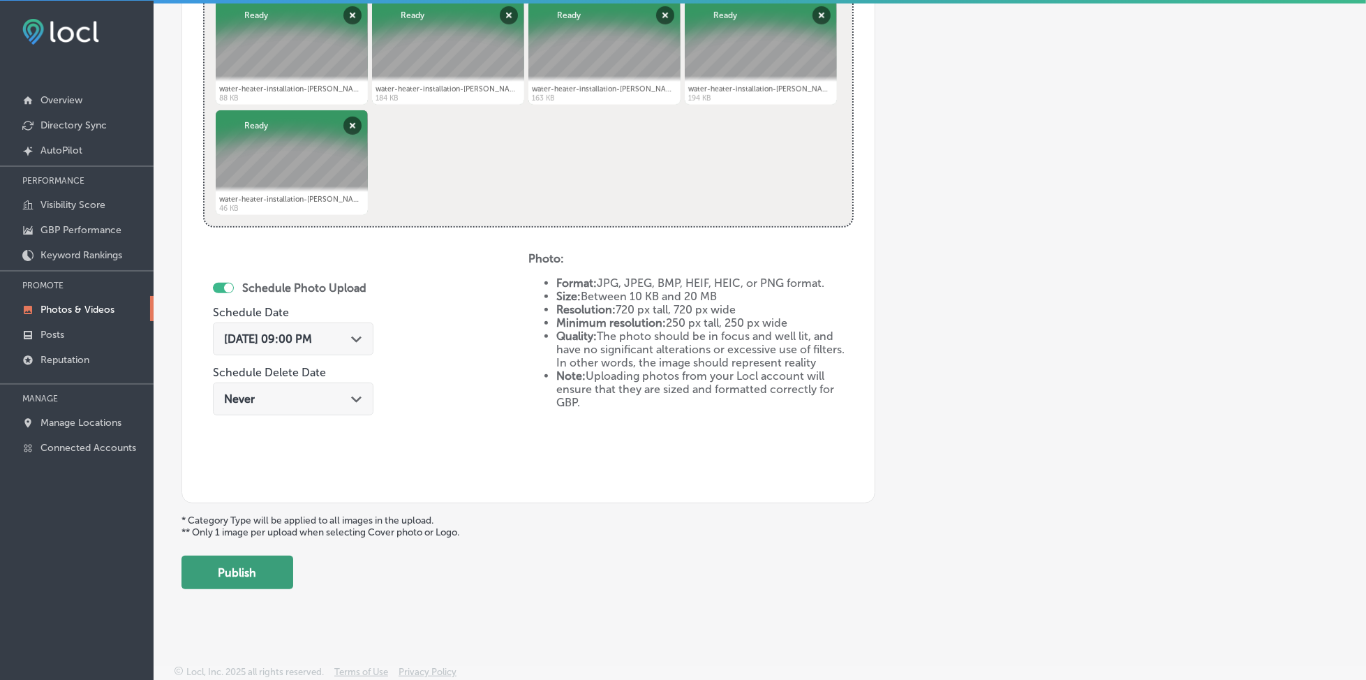
click at [260, 567] on button "Publish" at bounding box center [237, 571] width 112 height 33
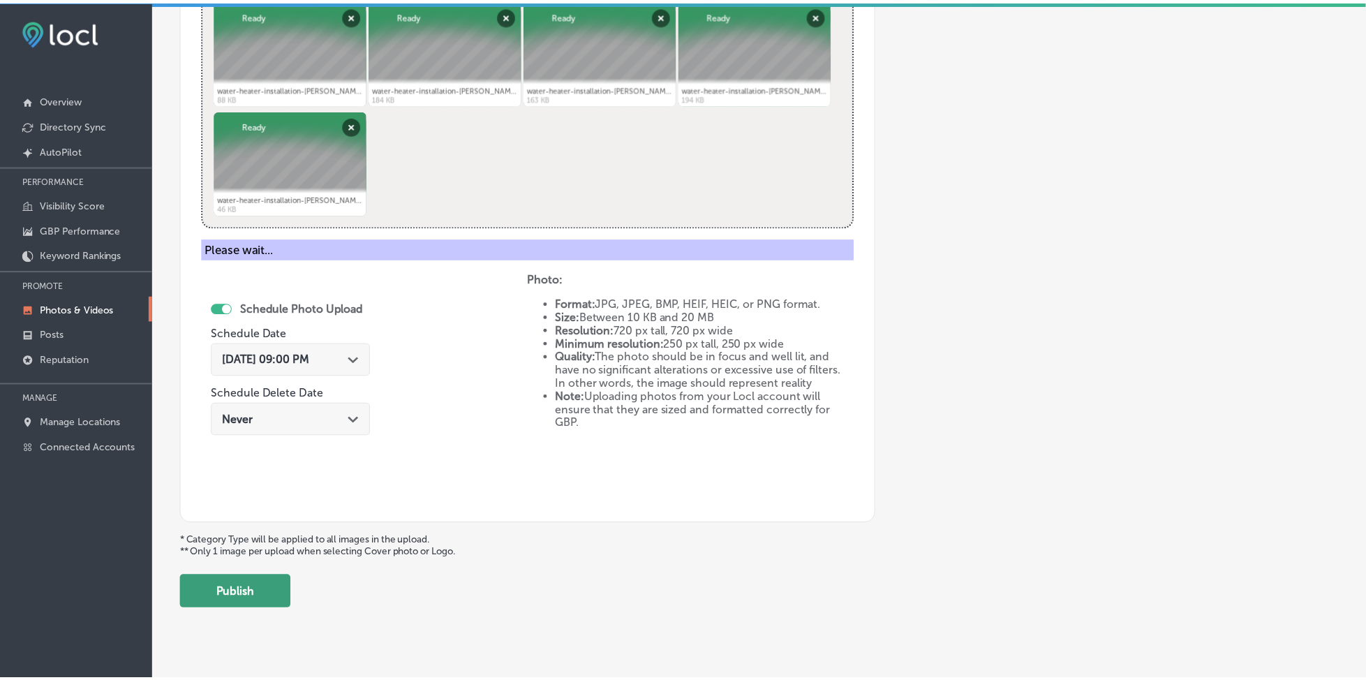
scroll to position [375, 0]
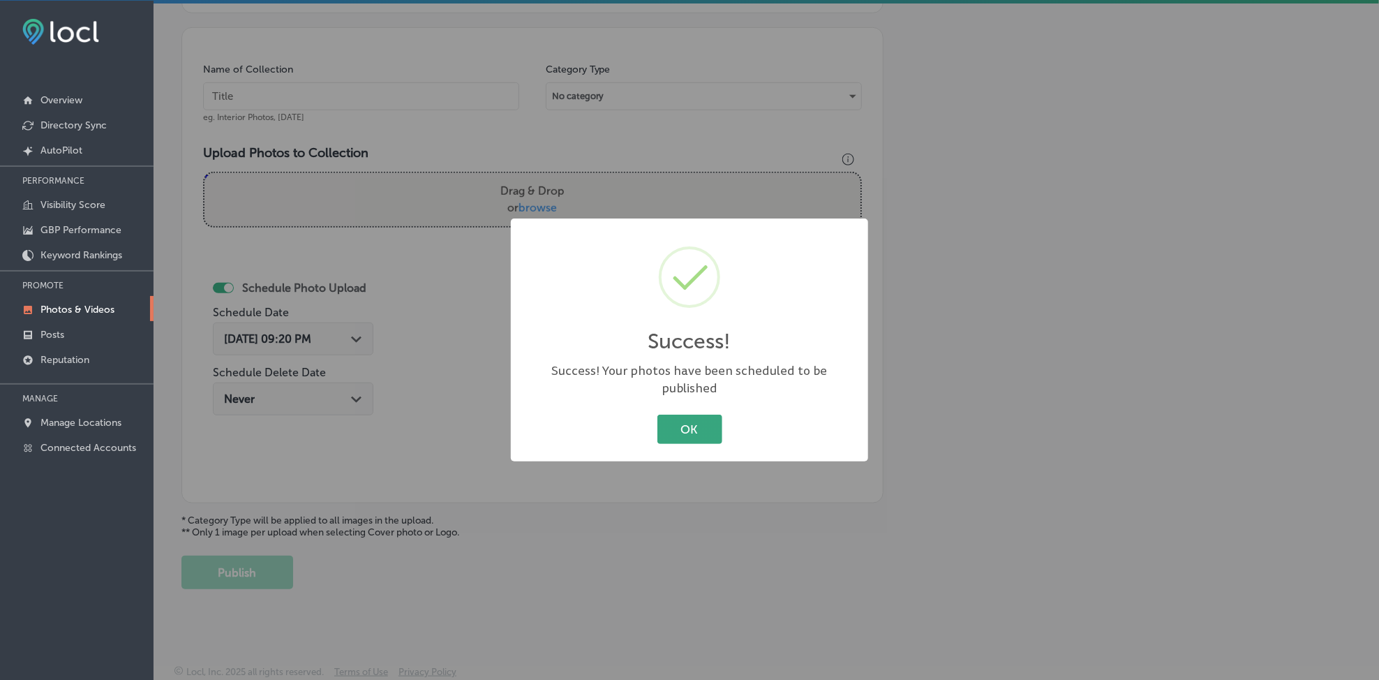
click at [696, 422] on button "OK" at bounding box center [689, 428] width 65 height 29
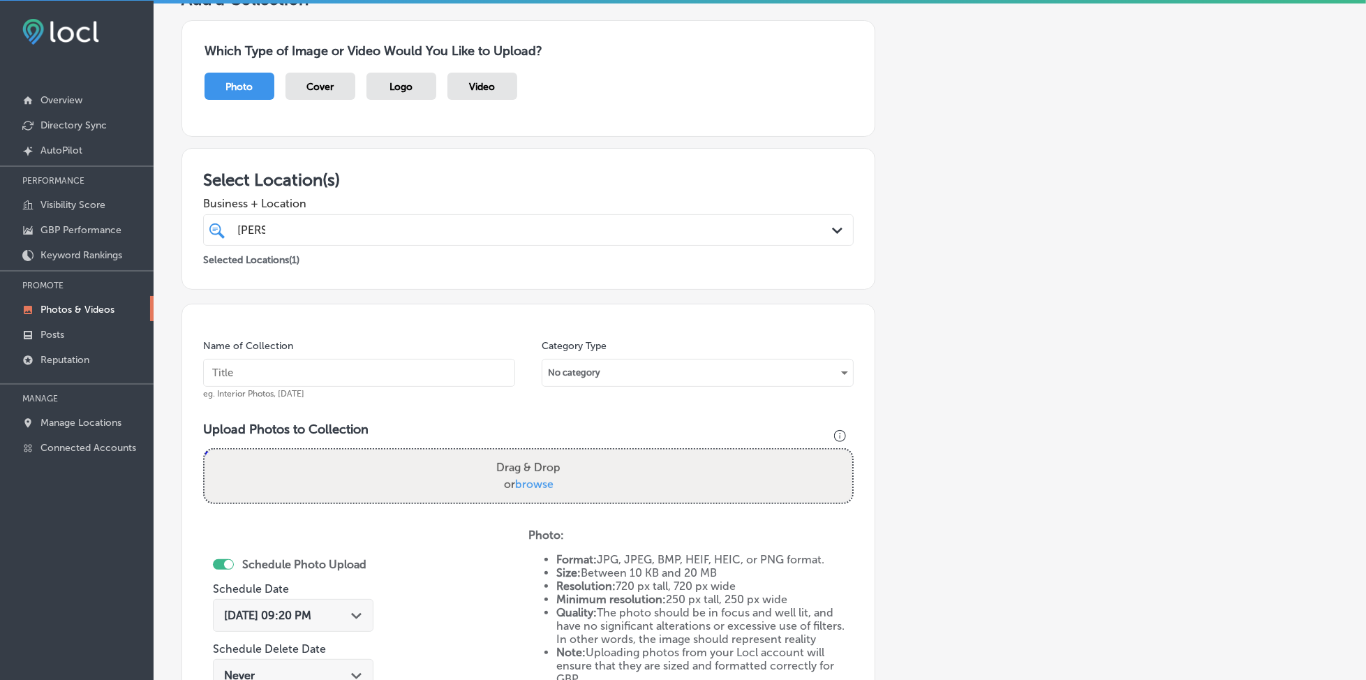
scroll to position [96, 0]
click at [262, 376] on input "text" at bounding box center [359, 375] width 312 height 28
paste input "[PERSON_NAME]-gang-[DATE]"
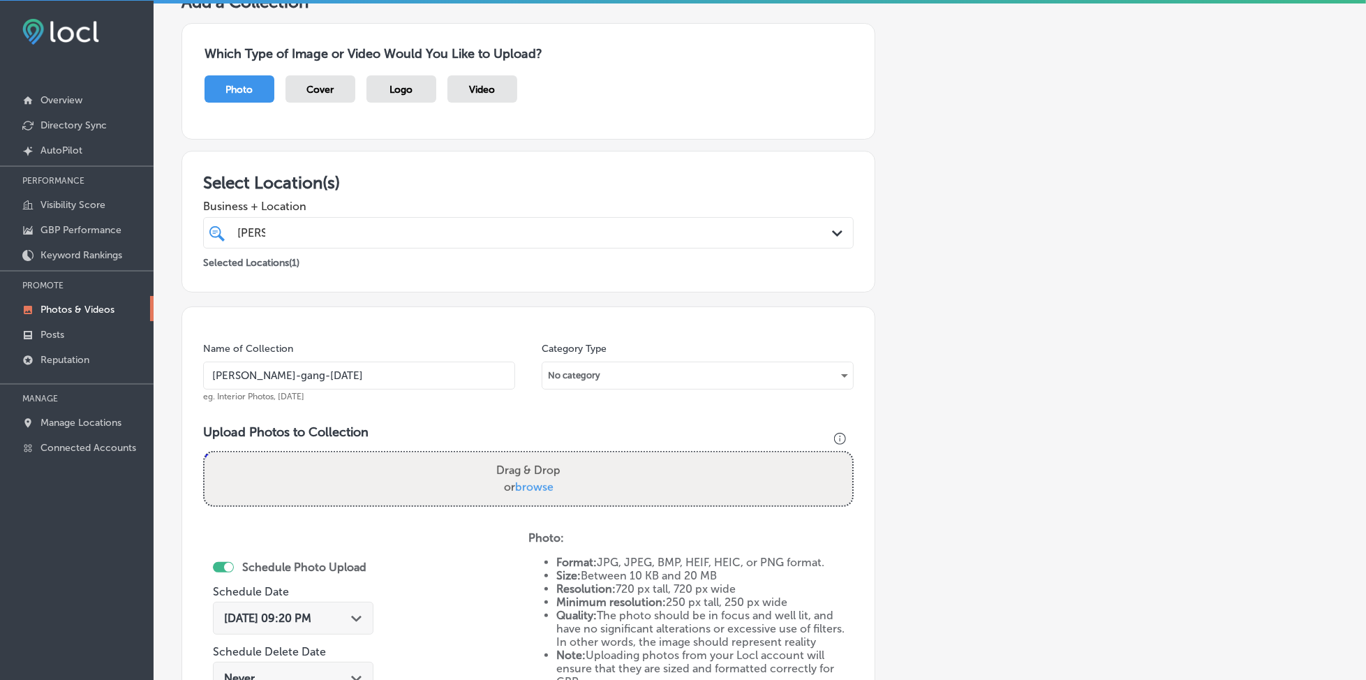
type input "[PERSON_NAME]-gang-[DATE]"
click at [528, 486] on span "browse" at bounding box center [534, 486] width 38 height 13
click at [528, 456] on input "Drag & Drop or browse" at bounding box center [528, 454] width 648 height 4
type input "C:\fakepath\water-heater-installation-[PERSON_NAME]-gang-plumbing-long-island-[…"
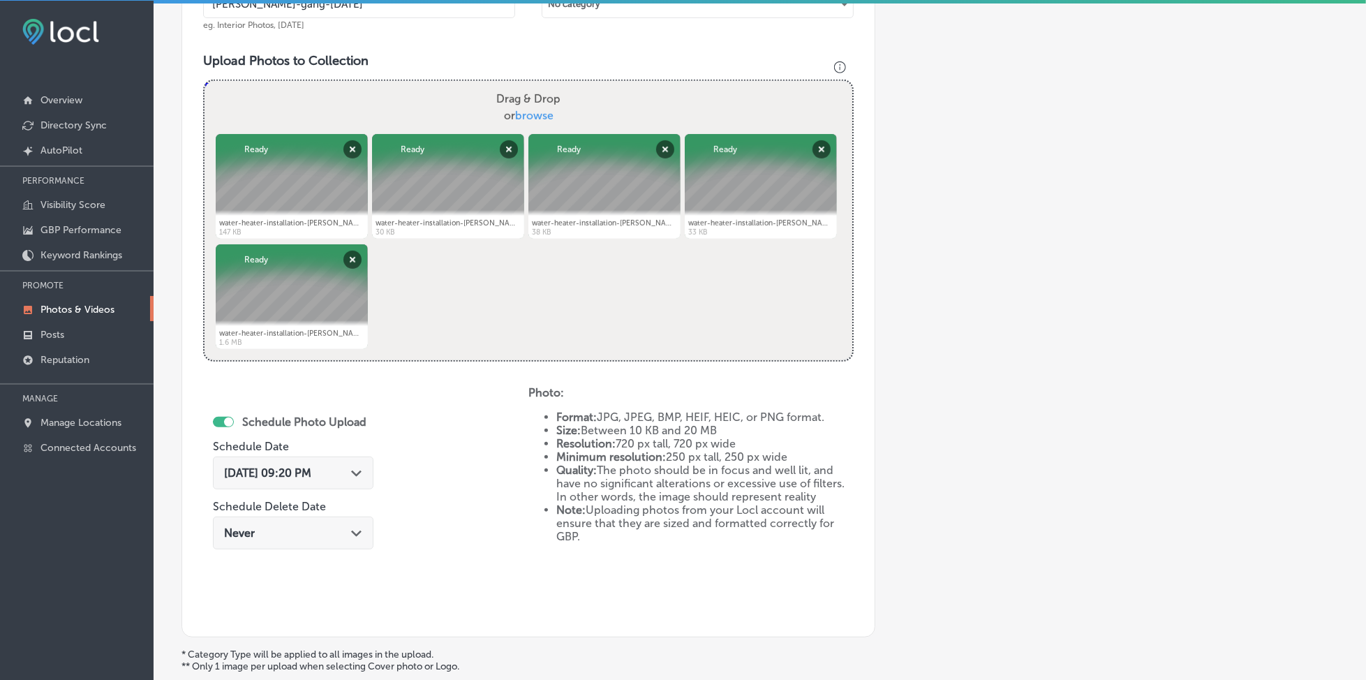
scroll to position [468, 0]
click at [273, 469] on span "[DATE] 09:20 PM" at bounding box center [267, 471] width 87 height 13
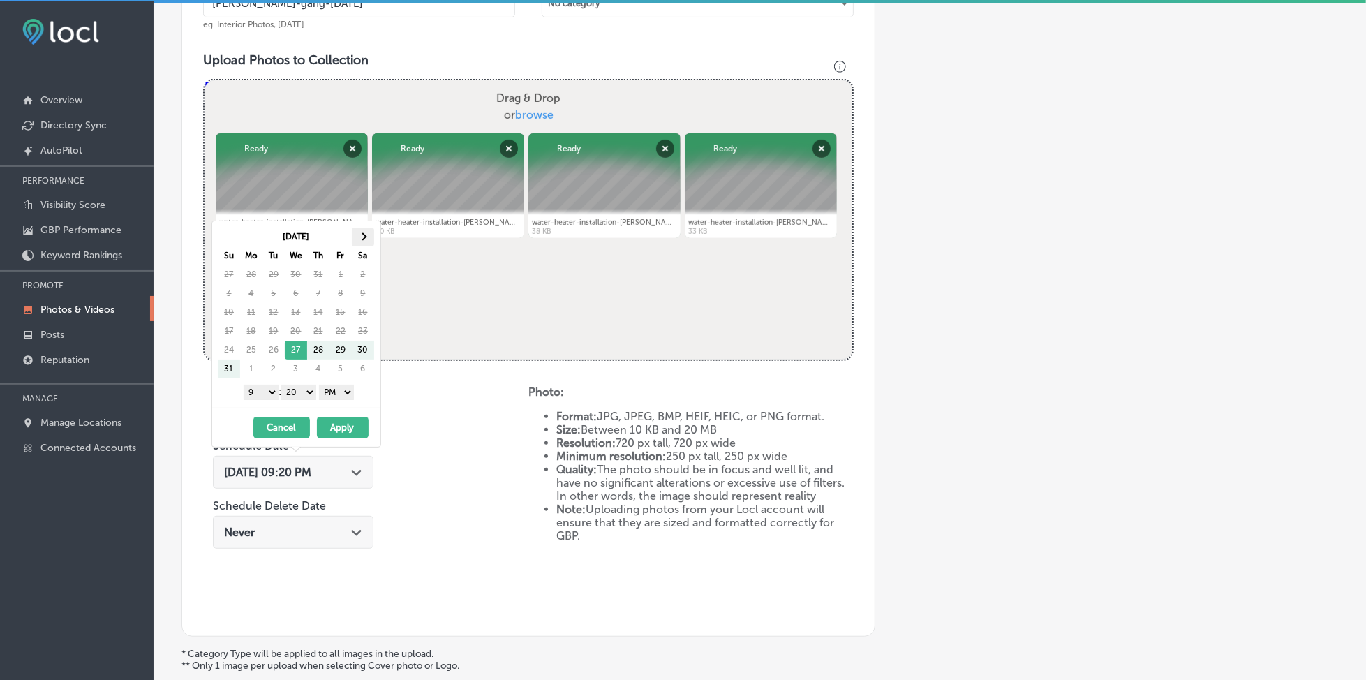
click at [360, 235] on span at bounding box center [363, 237] width 8 height 8
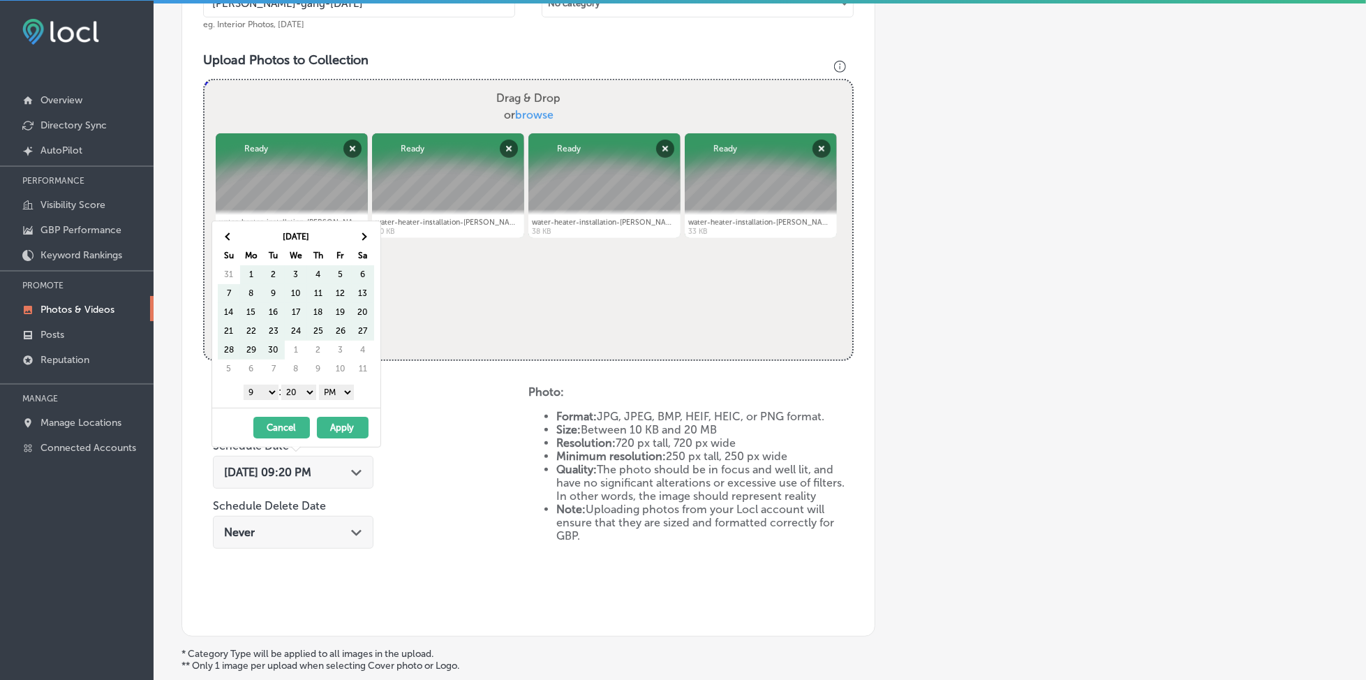
click at [360, 235] on span at bounding box center [363, 237] width 8 height 8
click at [297, 394] on select "00 10 20 30 40 50" at bounding box center [298, 391] width 35 height 15
click at [335, 428] on button "Apply" at bounding box center [343, 428] width 52 height 22
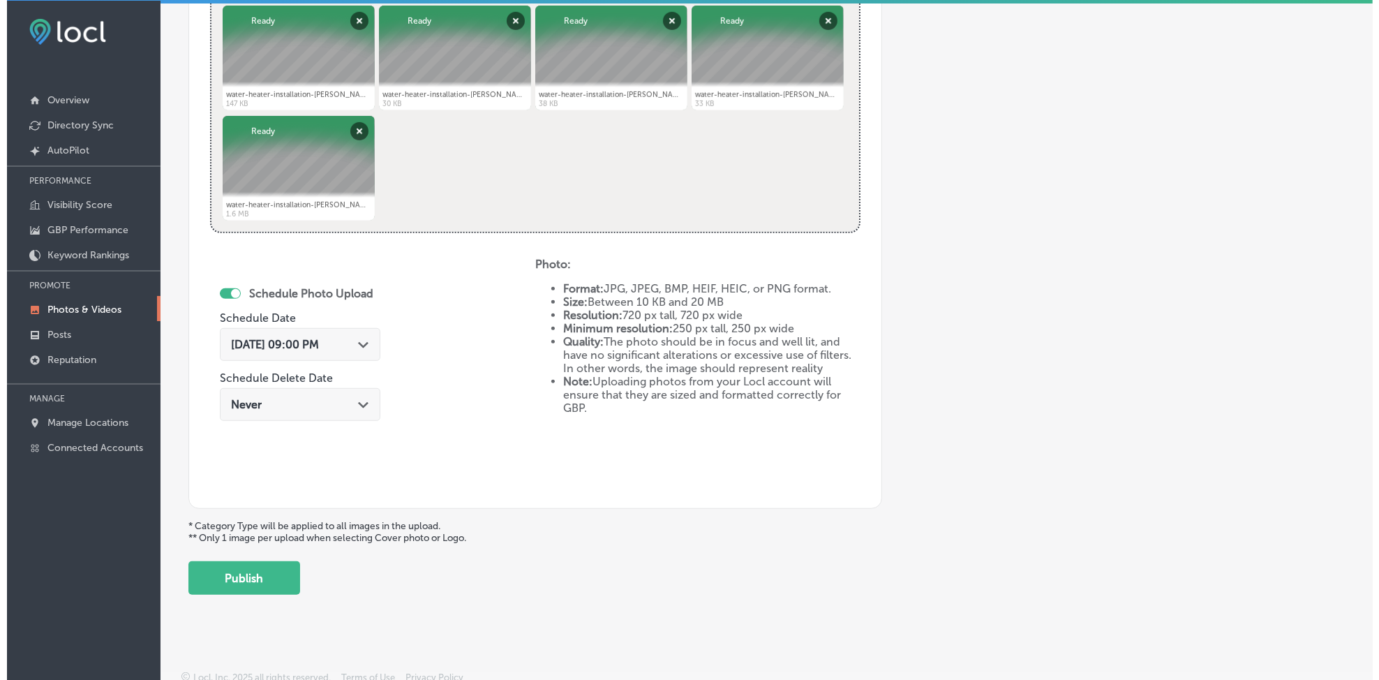
scroll to position [601, 0]
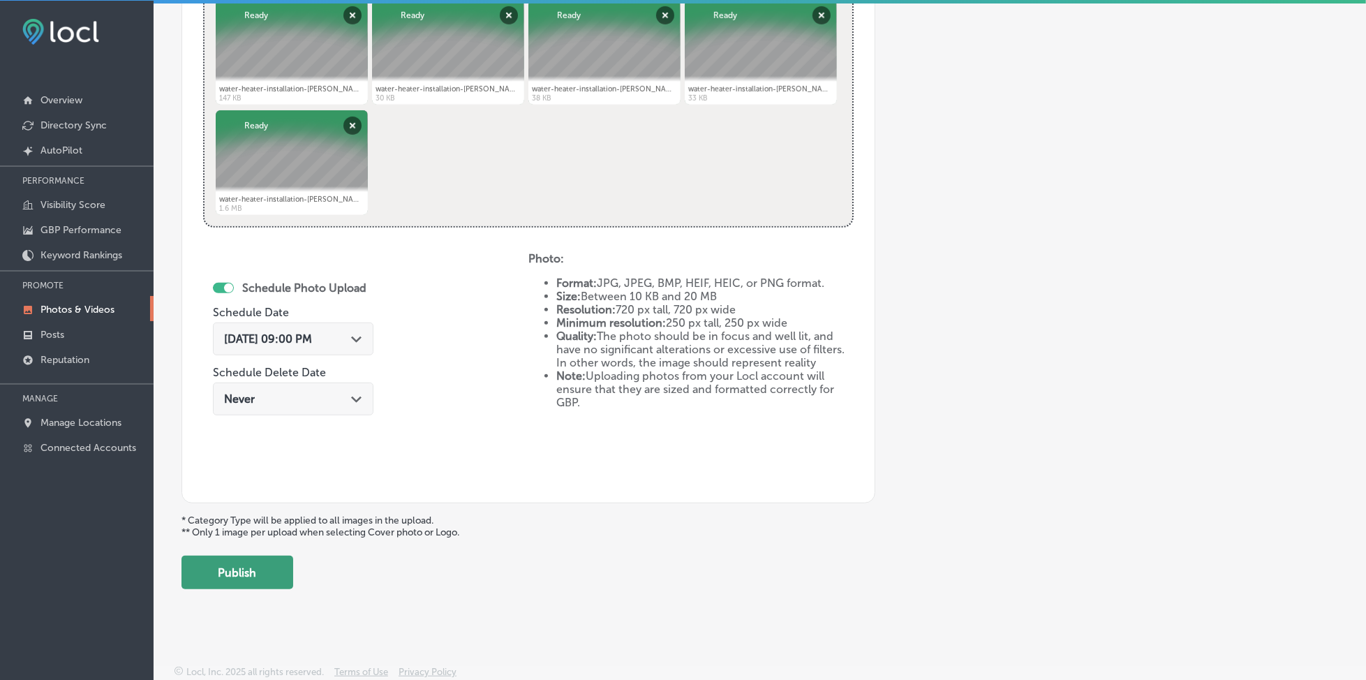
click at [269, 557] on button "Publish" at bounding box center [237, 571] width 112 height 33
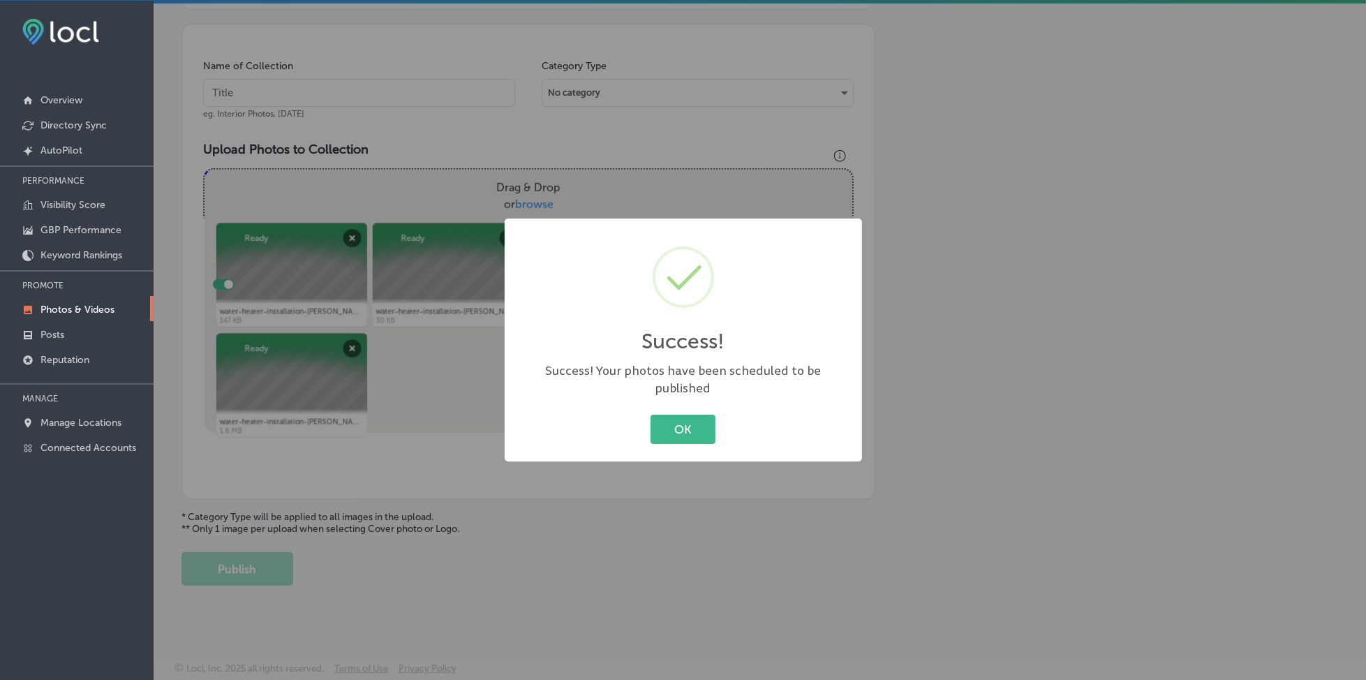
scroll to position [375, 0]
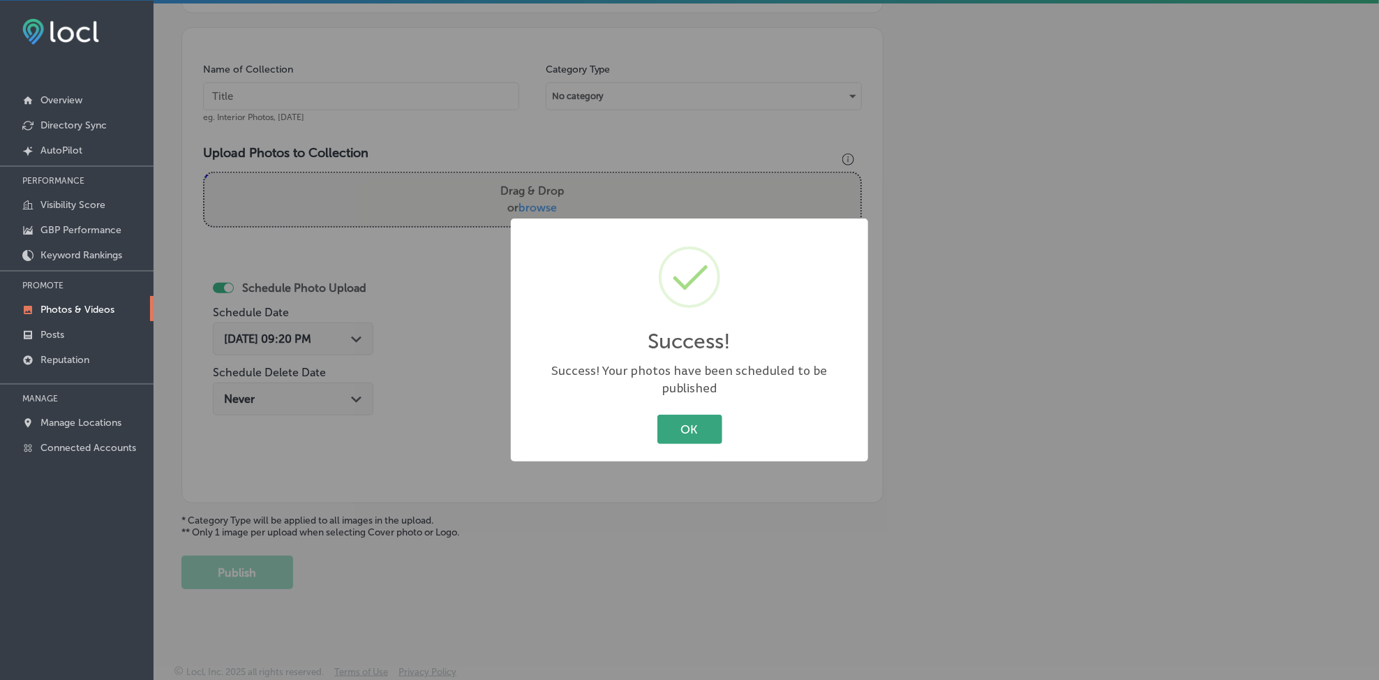
click at [687, 415] on button "OK" at bounding box center [689, 428] width 65 height 29
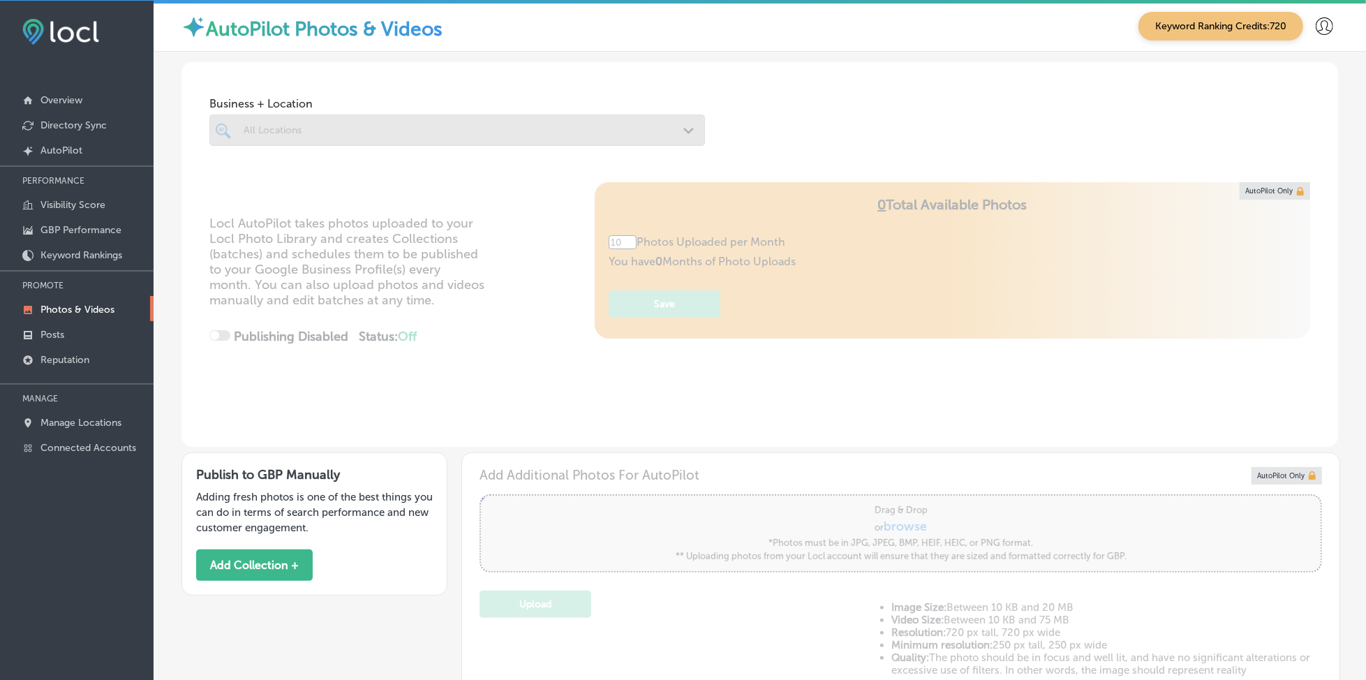
type input "5"
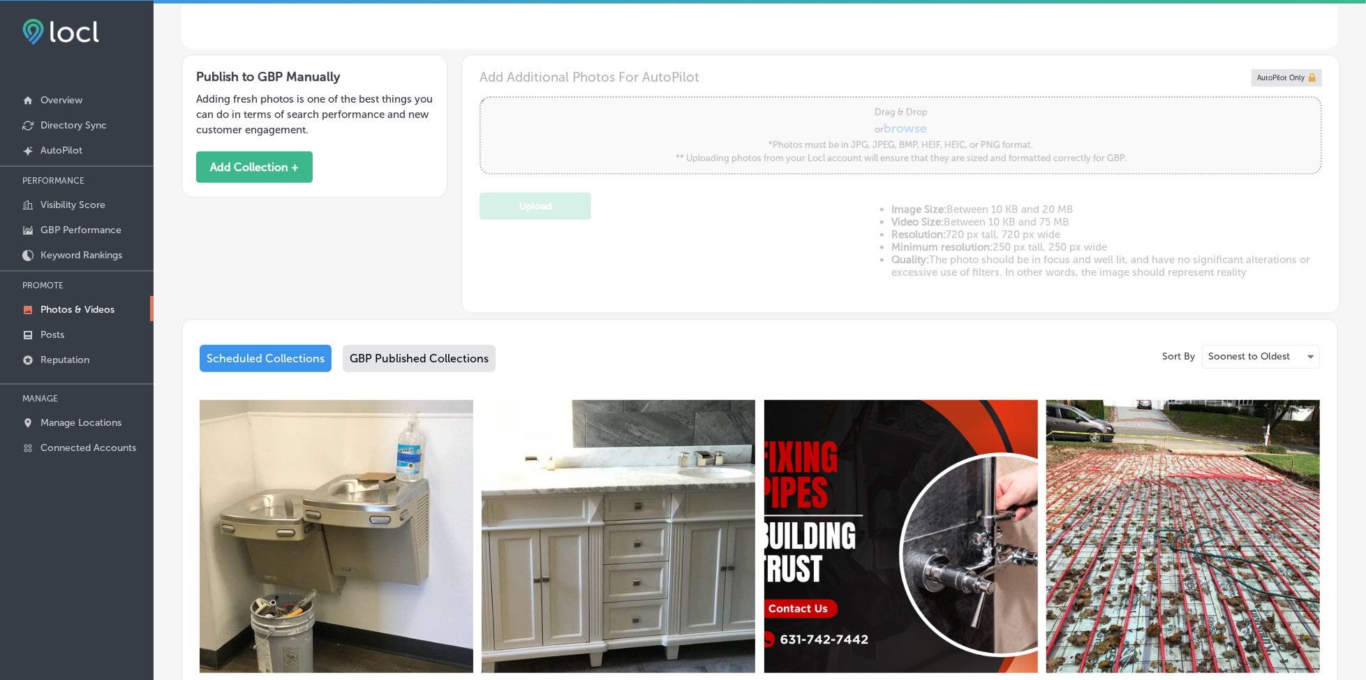
scroll to position [465, 0]
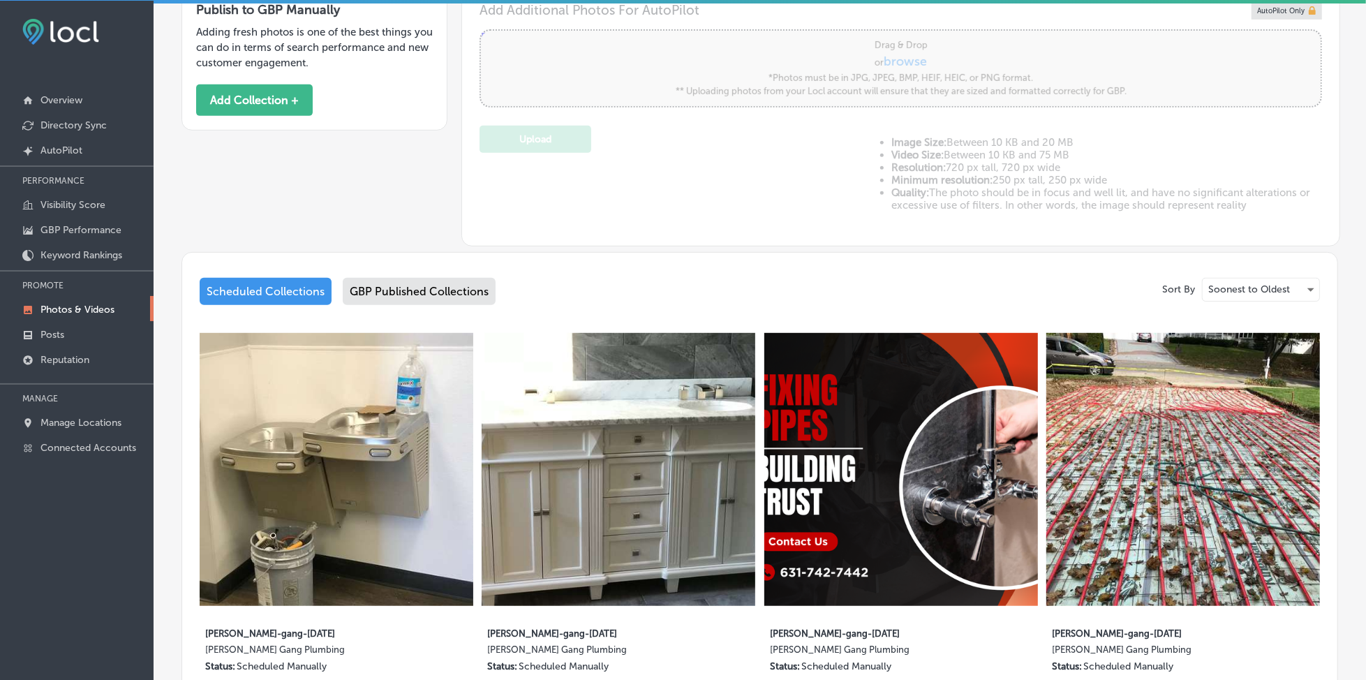
click at [876, 286] on div "Scheduled Collections GBP Published Collections" at bounding box center [760, 294] width 1120 height 33
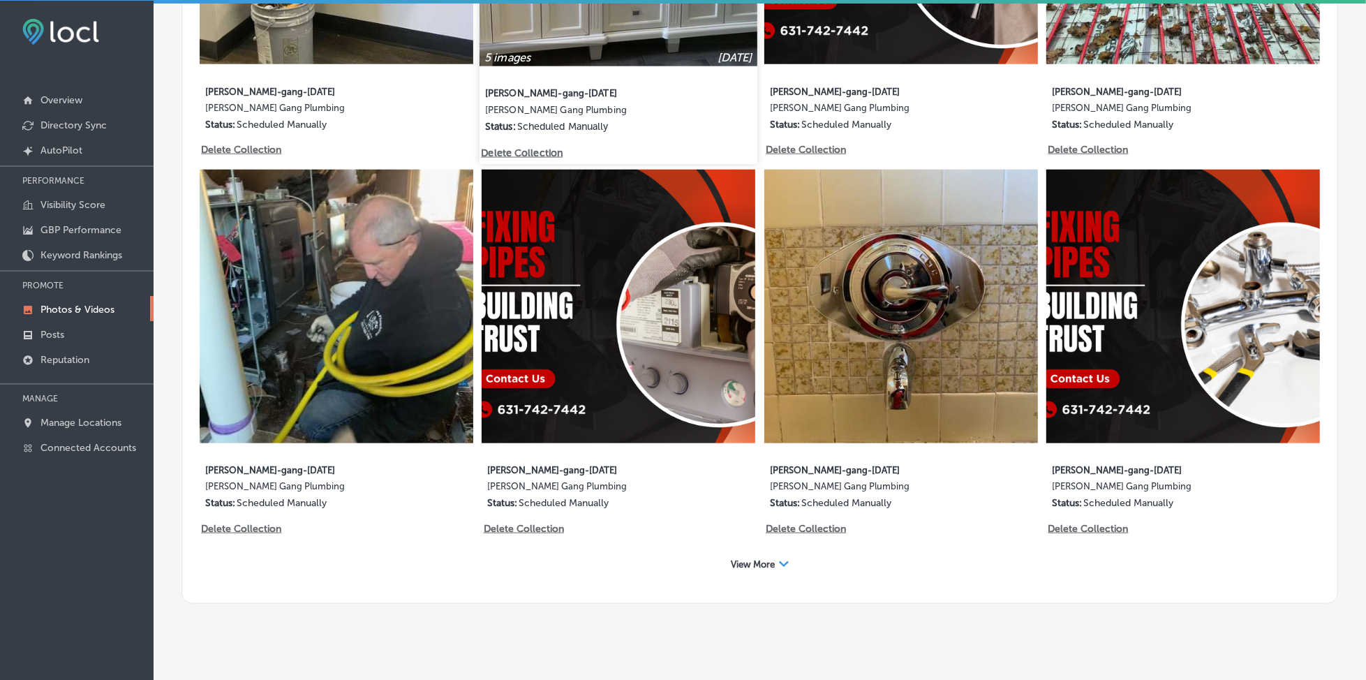
scroll to position [1012, 0]
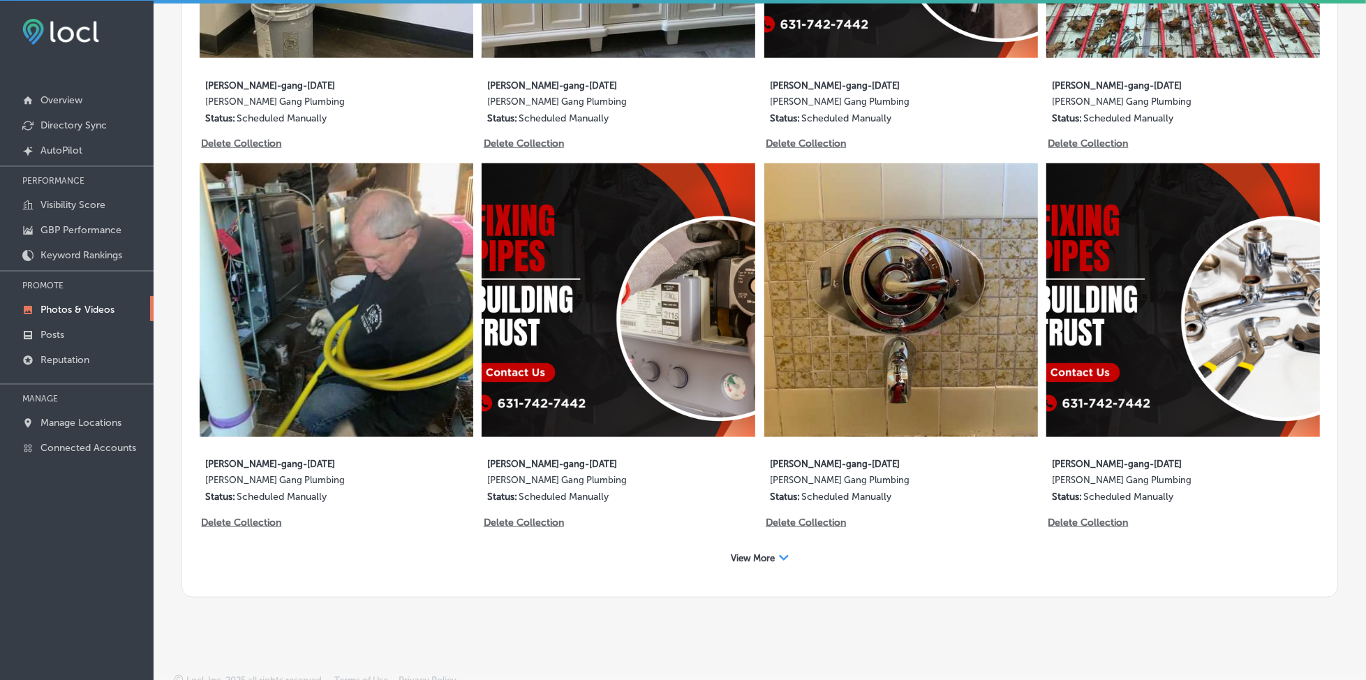
click at [770, 547] on div "View More Path Created with Sketch." at bounding box center [759, 558] width 75 height 22
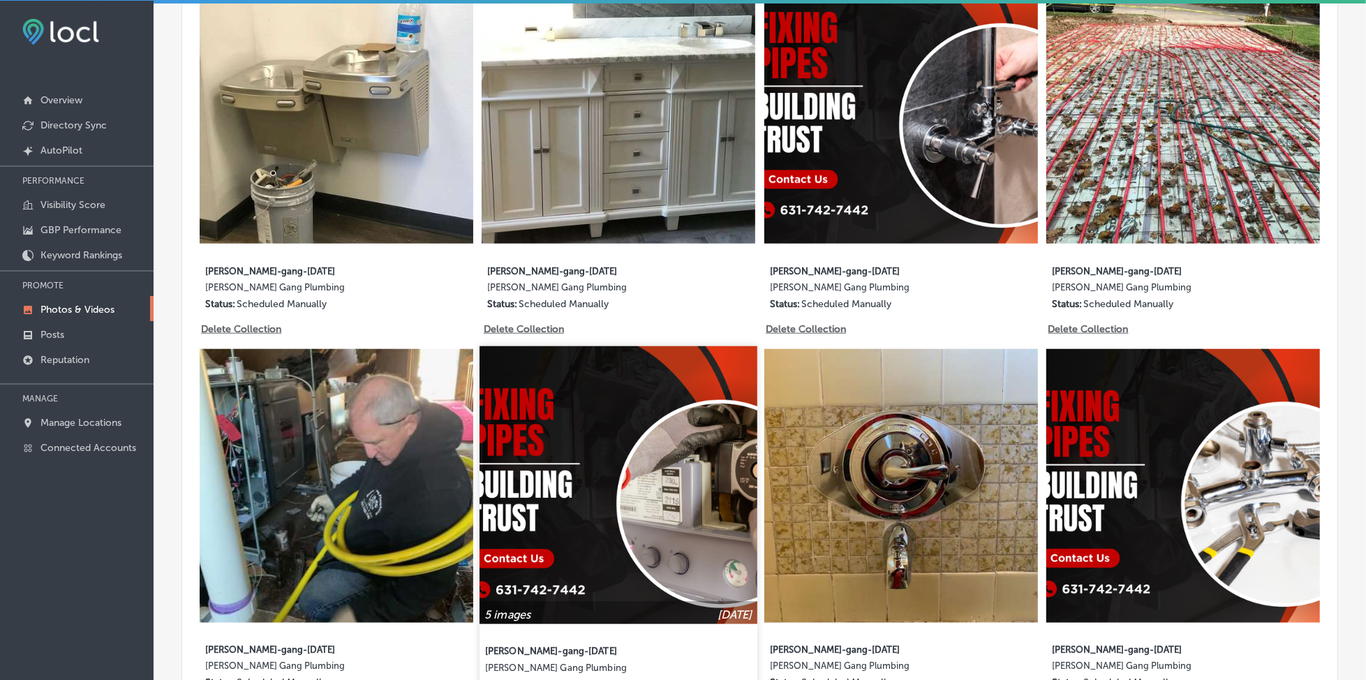
scroll to position [454, 0]
